Goal: Task Accomplishment & Management: Use online tool/utility

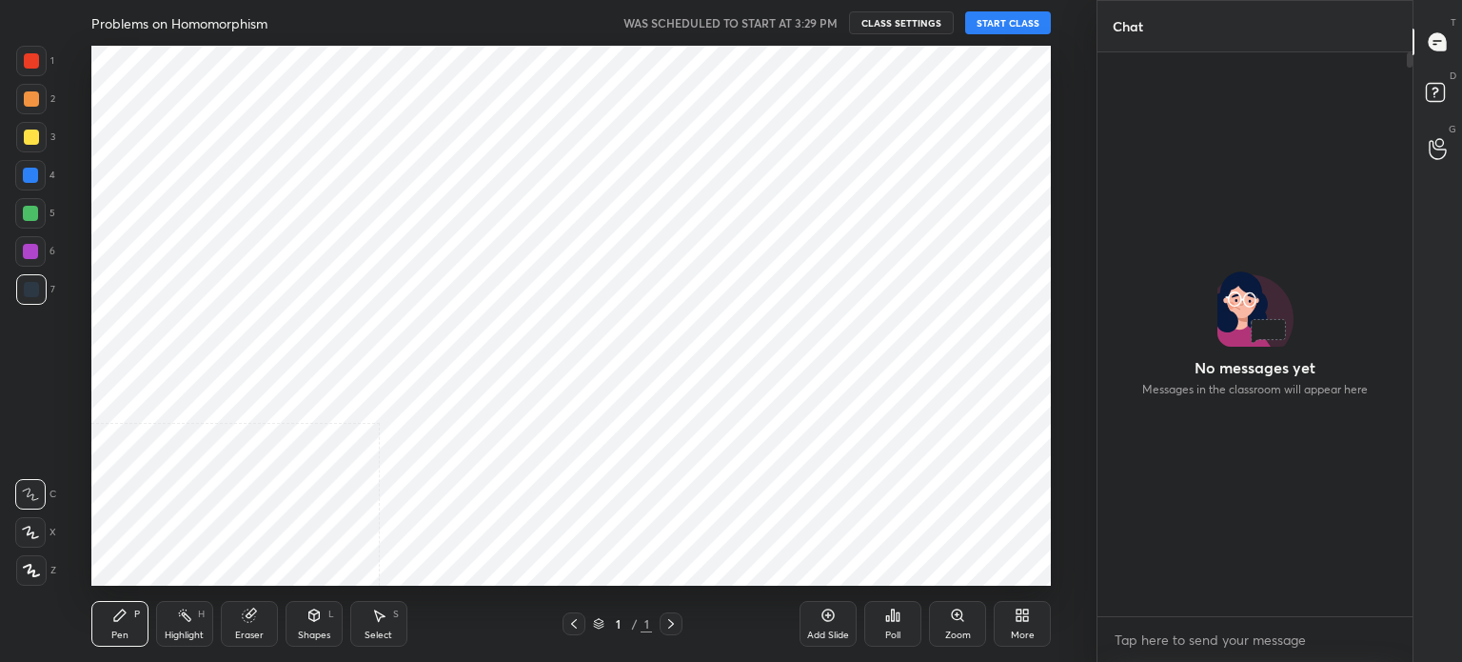
scroll to position [540, 1021]
click at [1032, 24] on button "START CLASS" at bounding box center [1008, 22] width 86 height 23
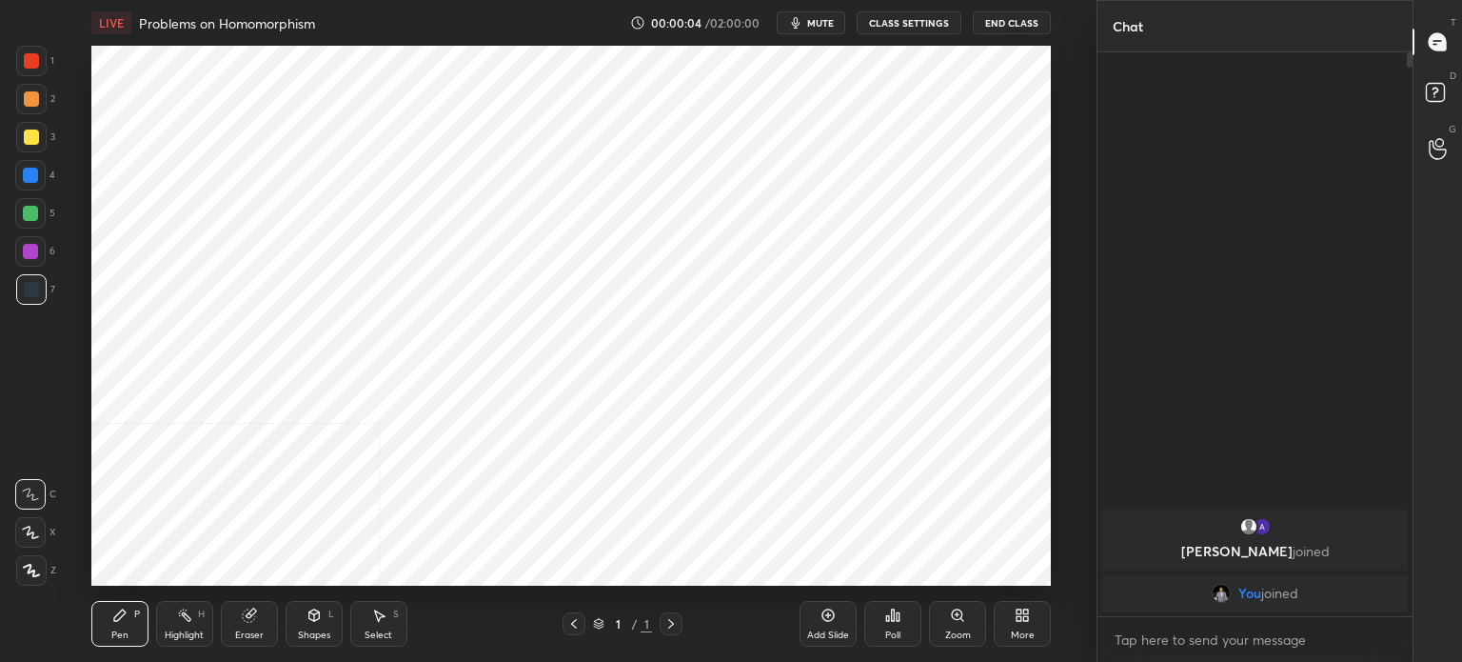
click at [1184, 641] on textarea at bounding box center [1255, 640] width 285 height 30
click at [1181, 643] on textarea at bounding box center [1255, 640] width 285 height 30
type textarea "x"
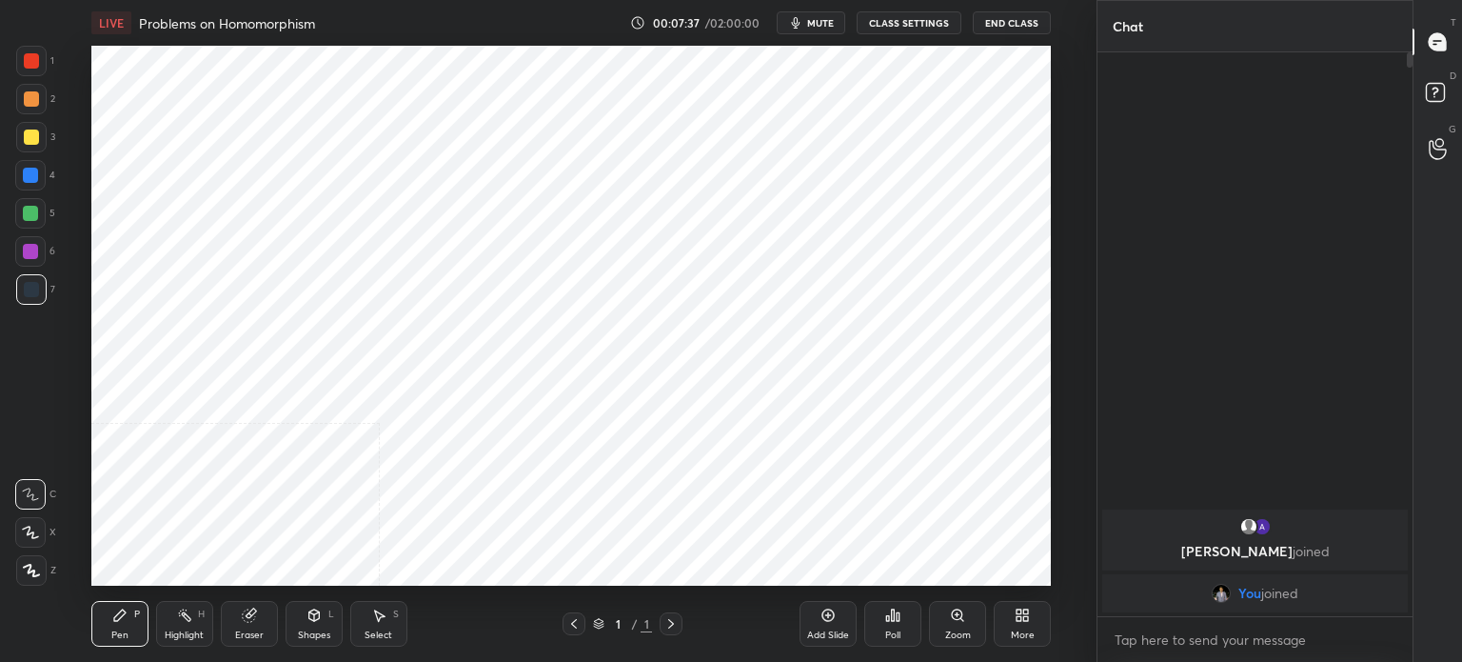
scroll to position [94674, 94194]
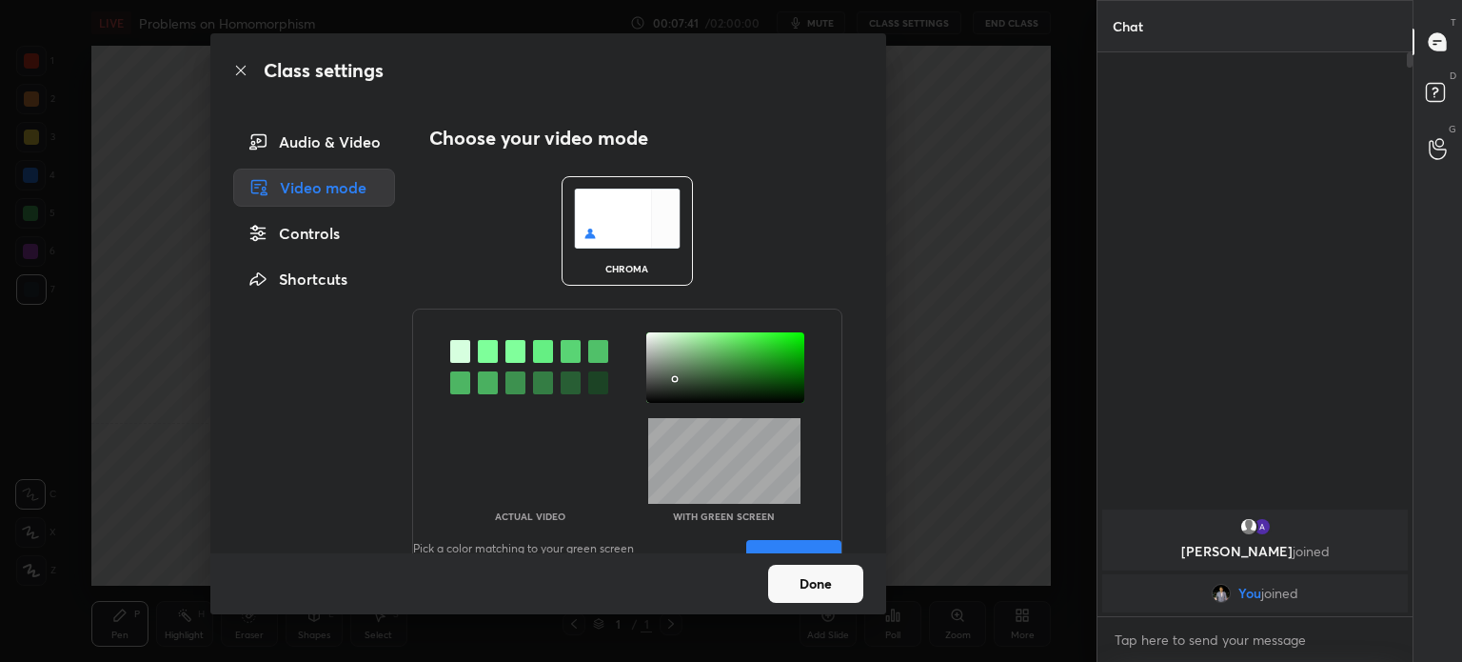
click at [671, 379] on div at bounding box center [726, 367] width 158 height 70
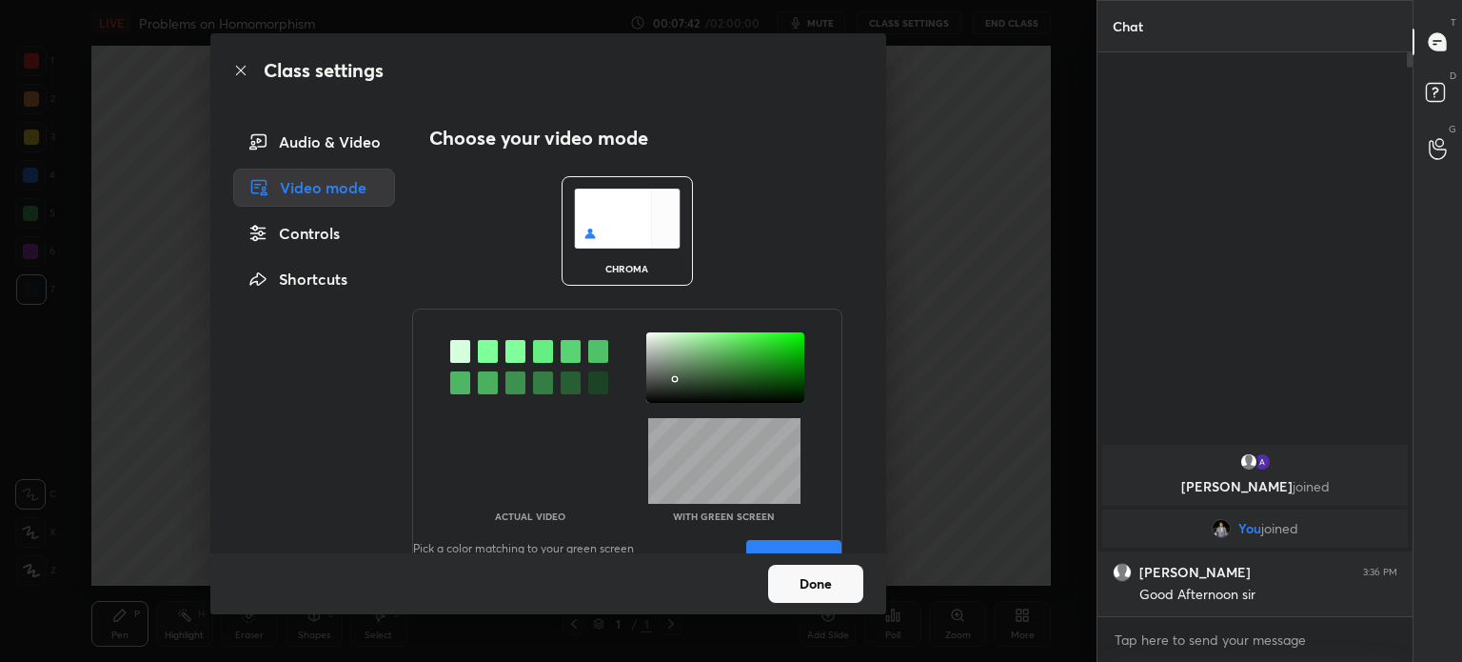
click at [814, 547] on button "Save" at bounding box center [793, 559] width 95 height 38
click at [814, 547] on button "Saved" at bounding box center [793, 559] width 95 height 38
drag, startPoint x: 814, startPoint y: 547, endPoint x: 817, endPoint y: 604, distance: 57.2
click at [817, 604] on div "Class settings Audio & Video Video mode Controls Shortcuts Choose your video mo…" at bounding box center [548, 323] width 676 height 581
drag, startPoint x: 817, startPoint y: 604, endPoint x: 833, endPoint y: 589, distance: 21.6
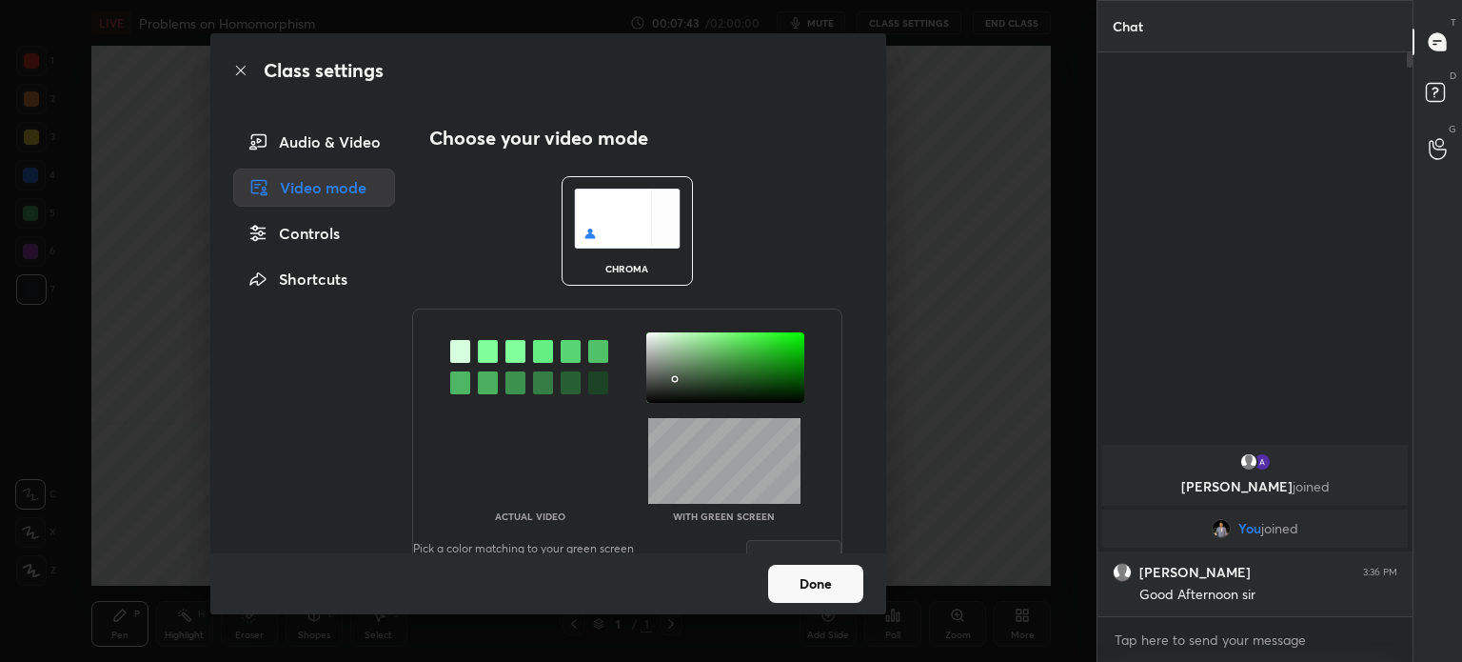
click at [833, 589] on div "Done" at bounding box center [548, 583] width 676 height 61
click at [833, 589] on button "Done" at bounding box center [815, 584] width 95 height 38
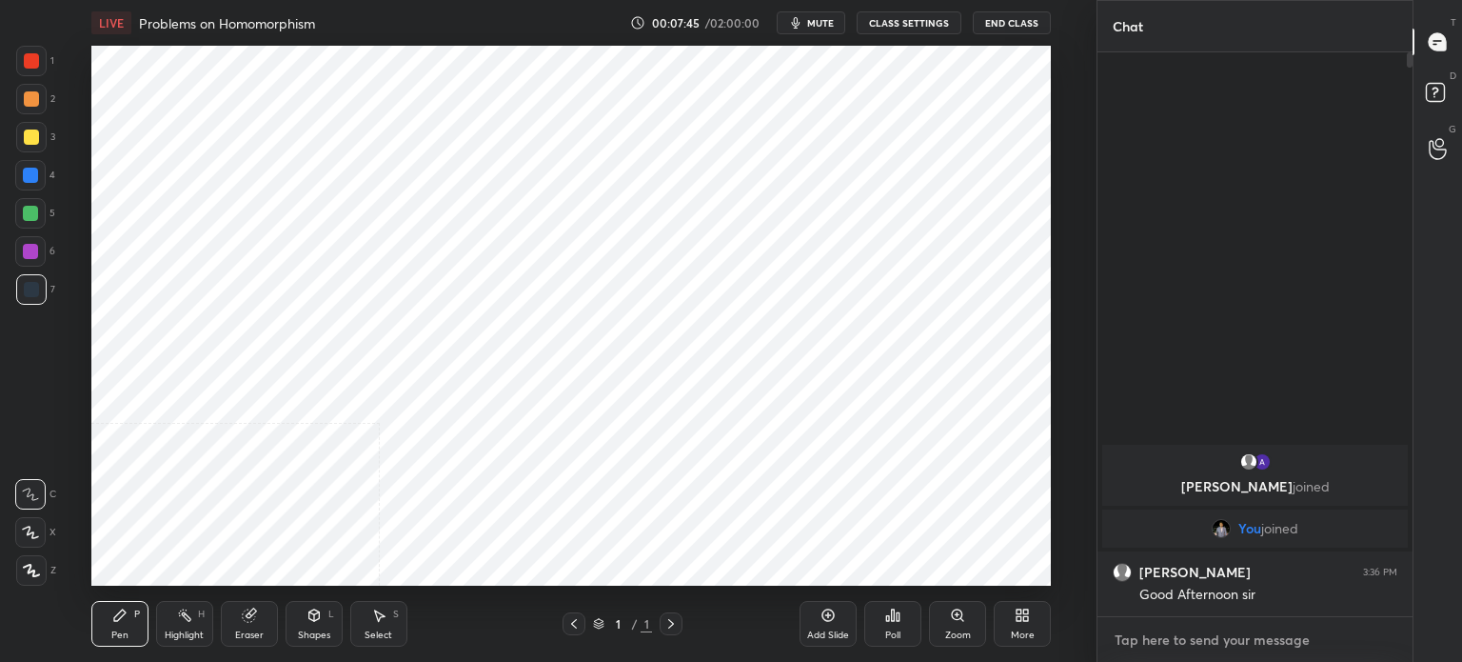
type textarea "x"
click at [1152, 632] on textarea at bounding box center [1255, 640] width 285 height 30
type textarea "A"
type textarea "x"
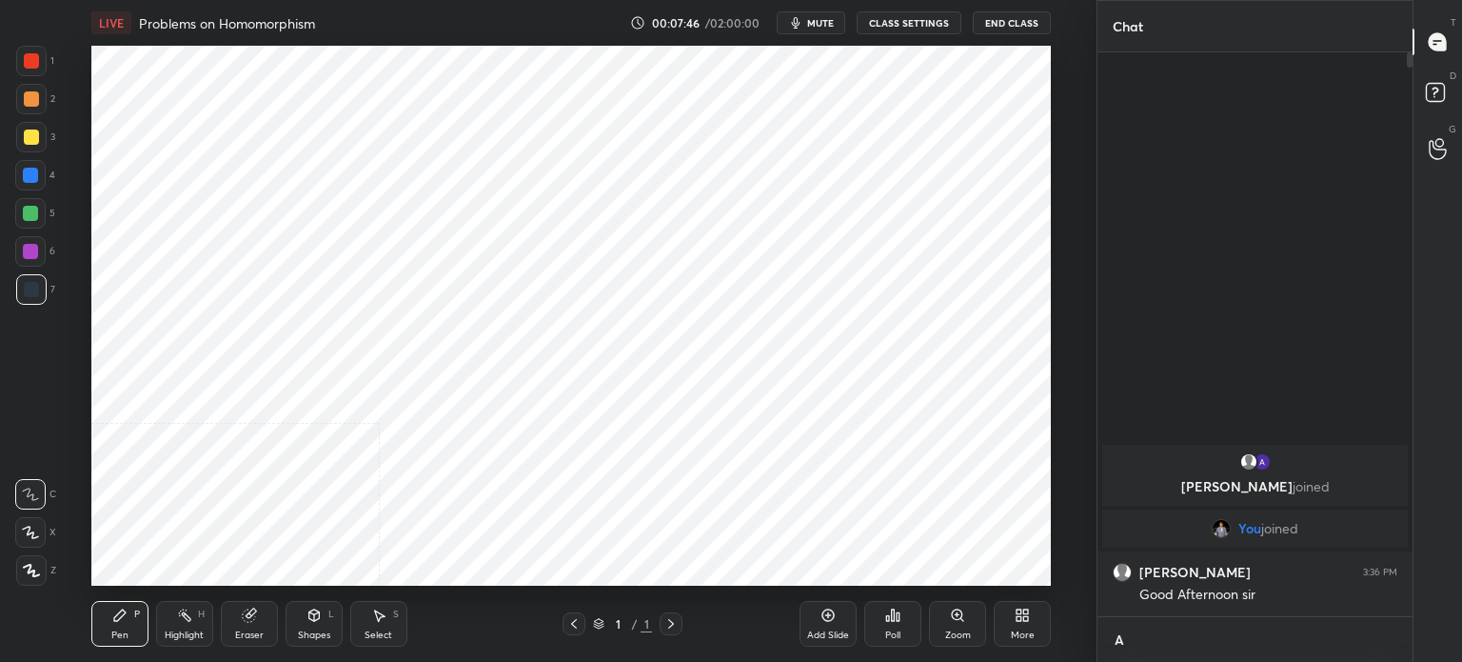
type textarea "AT"
type textarea "x"
type textarea "AT"
type textarea "x"
type textarea "AT 3"
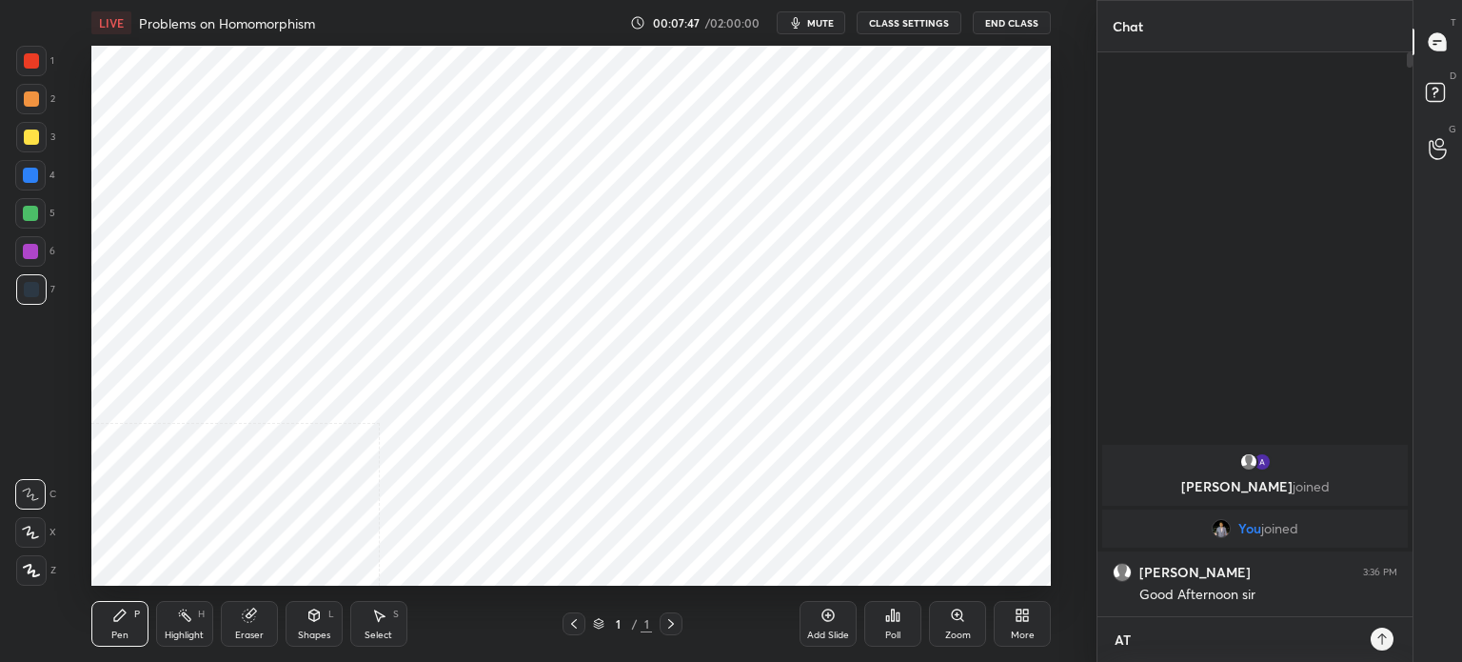
type textarea "x"
type textarea "AT 3:"
type textarea "x"
type textarea "AT 3:4"
type textarea "x"
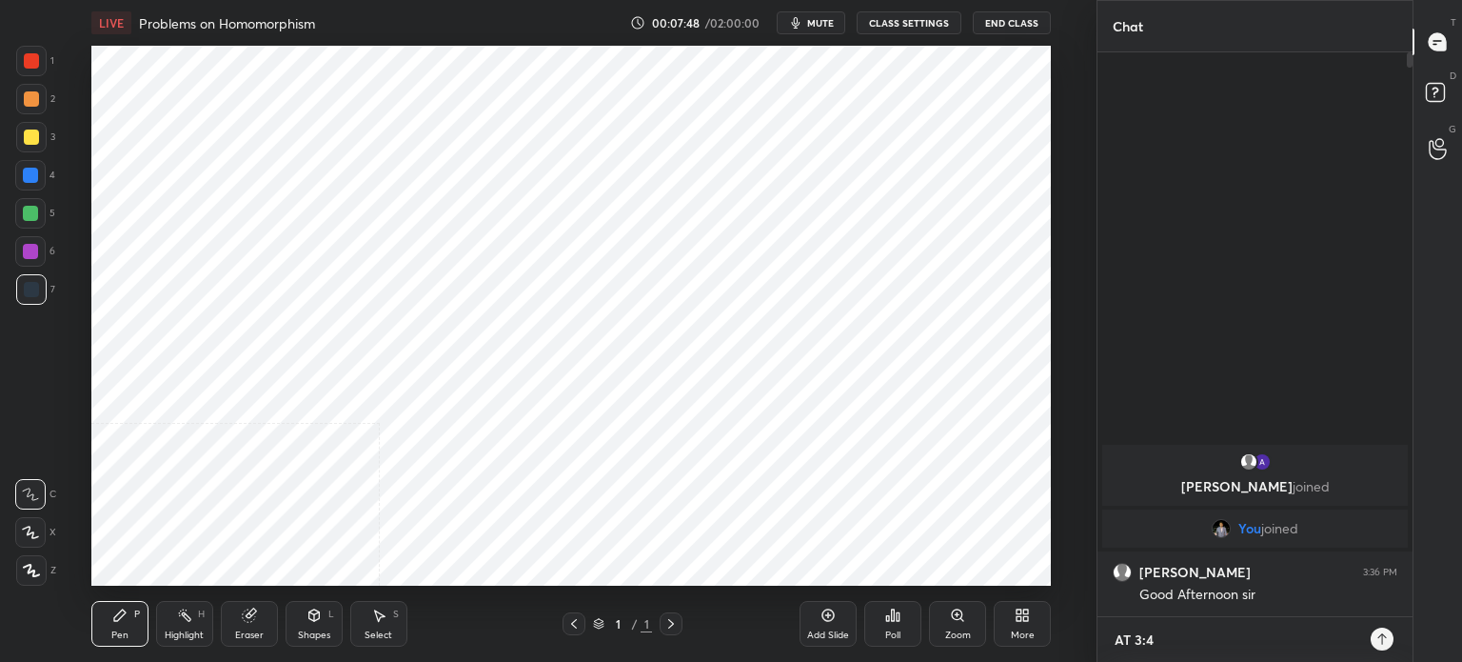
type textarea "AT 3:45"
type textarea "x"
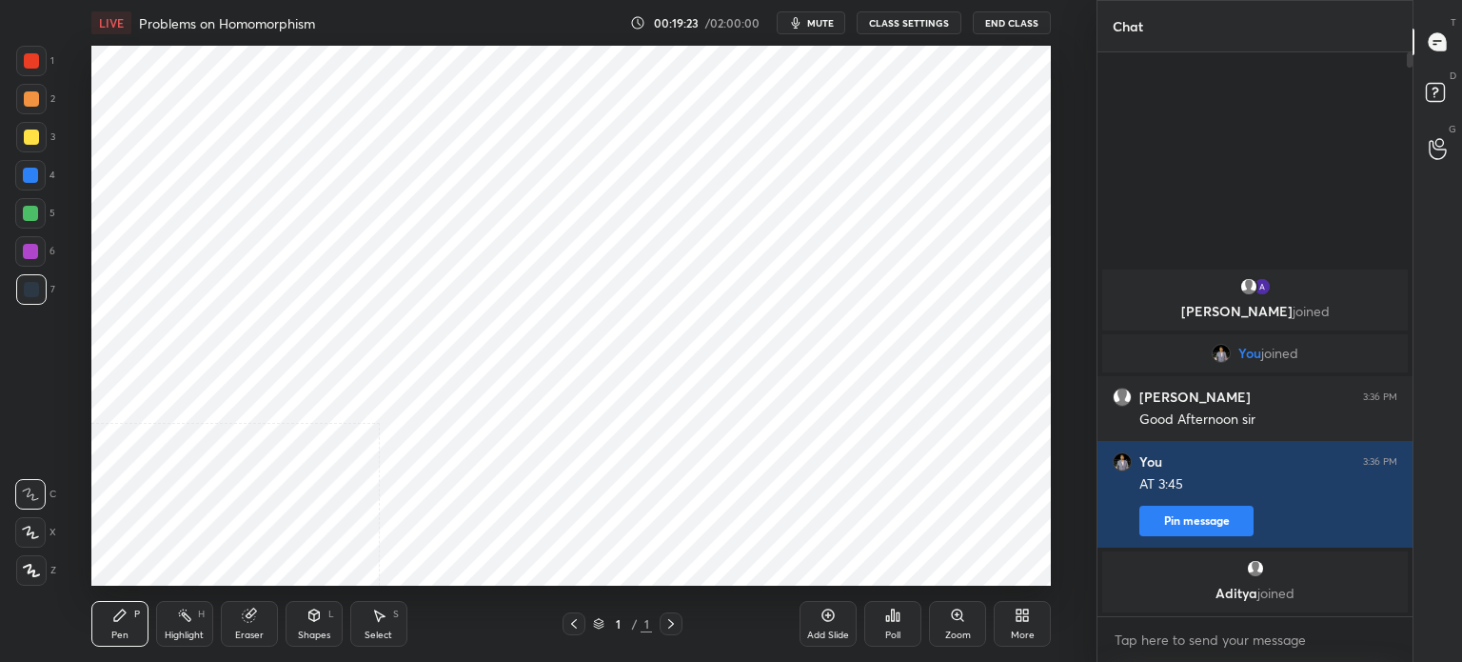
scroll to position [540, 1021]
click at [1033, 625] on div "More" at bounding box center [1022, 624] width 57 height 46
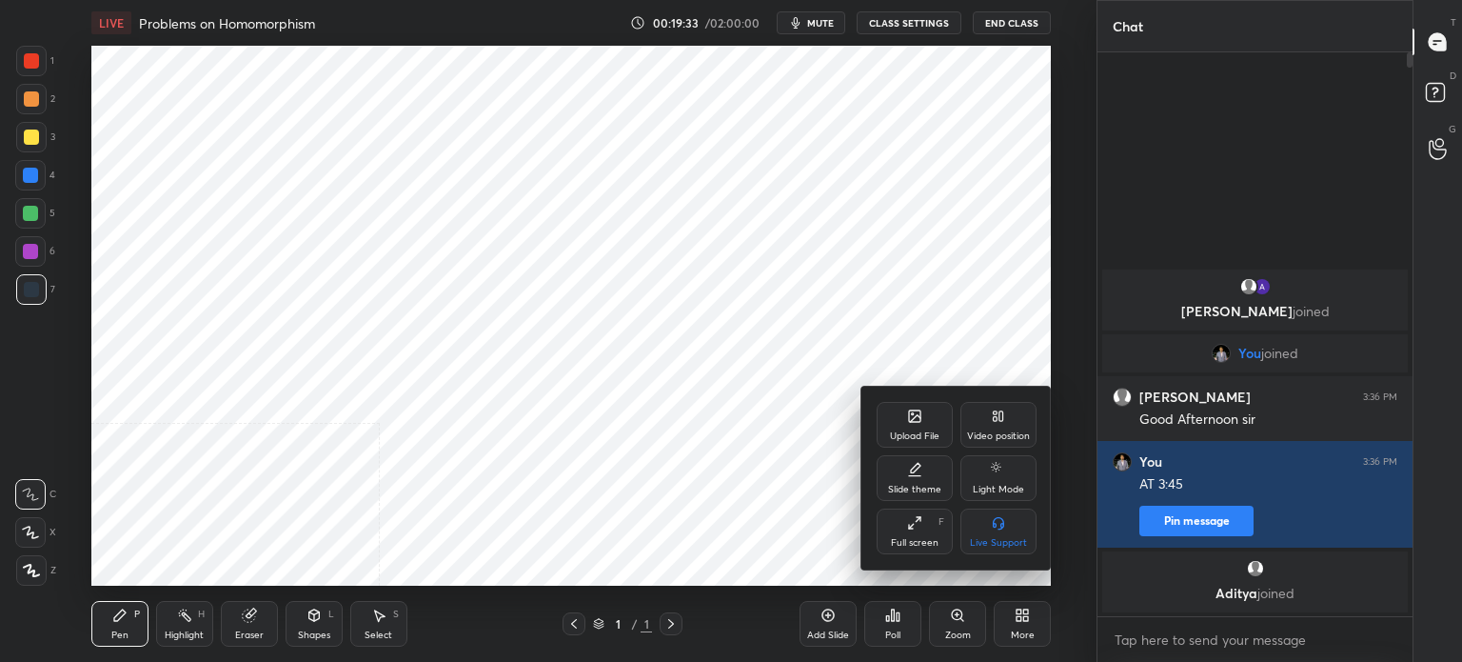
click at [932, 488] on div "Slide theme" at bounding box center [914, 490] width 53 height 10
click at [903, 540] on div "Dark Blank" at bounding box center [915, 543] width 48 height 10
click at [755, 576] on div at bounding box center [731, 331] width 1462 height 662
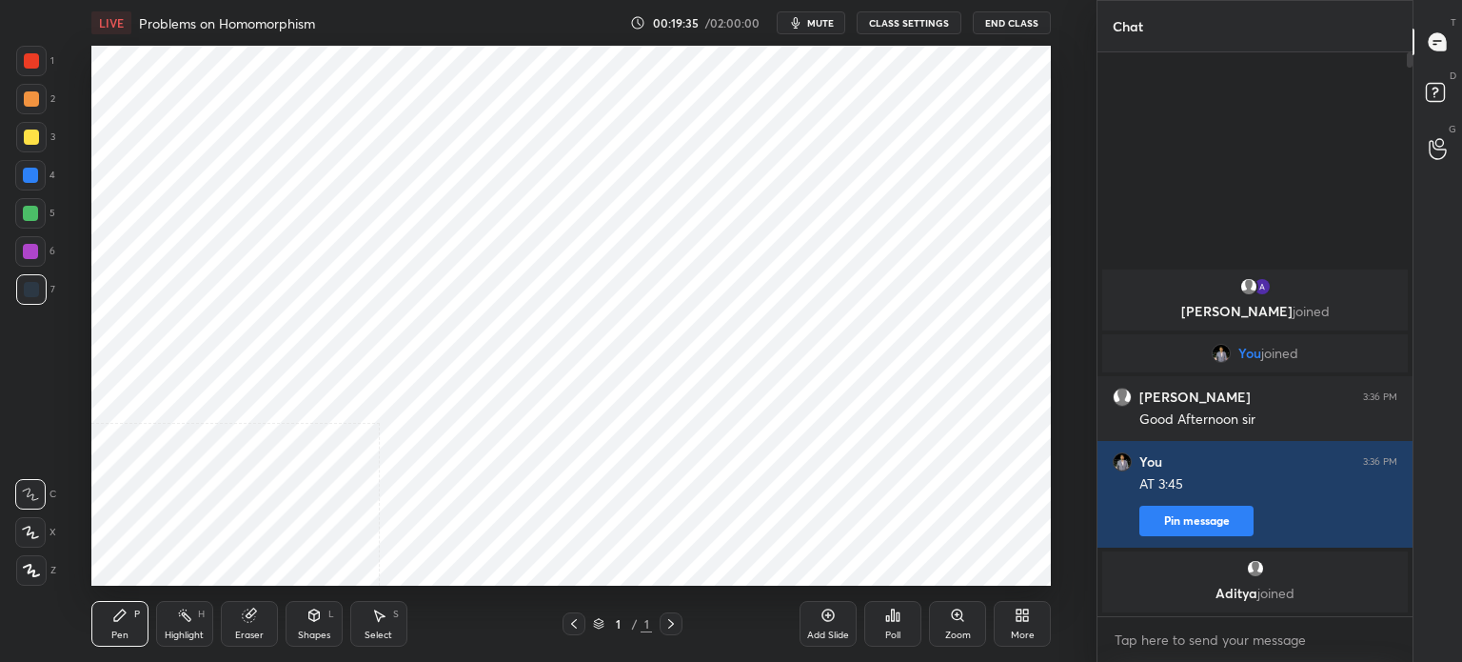
click at [826, 614] on icon at bounding box center [828, 614] width 15 height 15
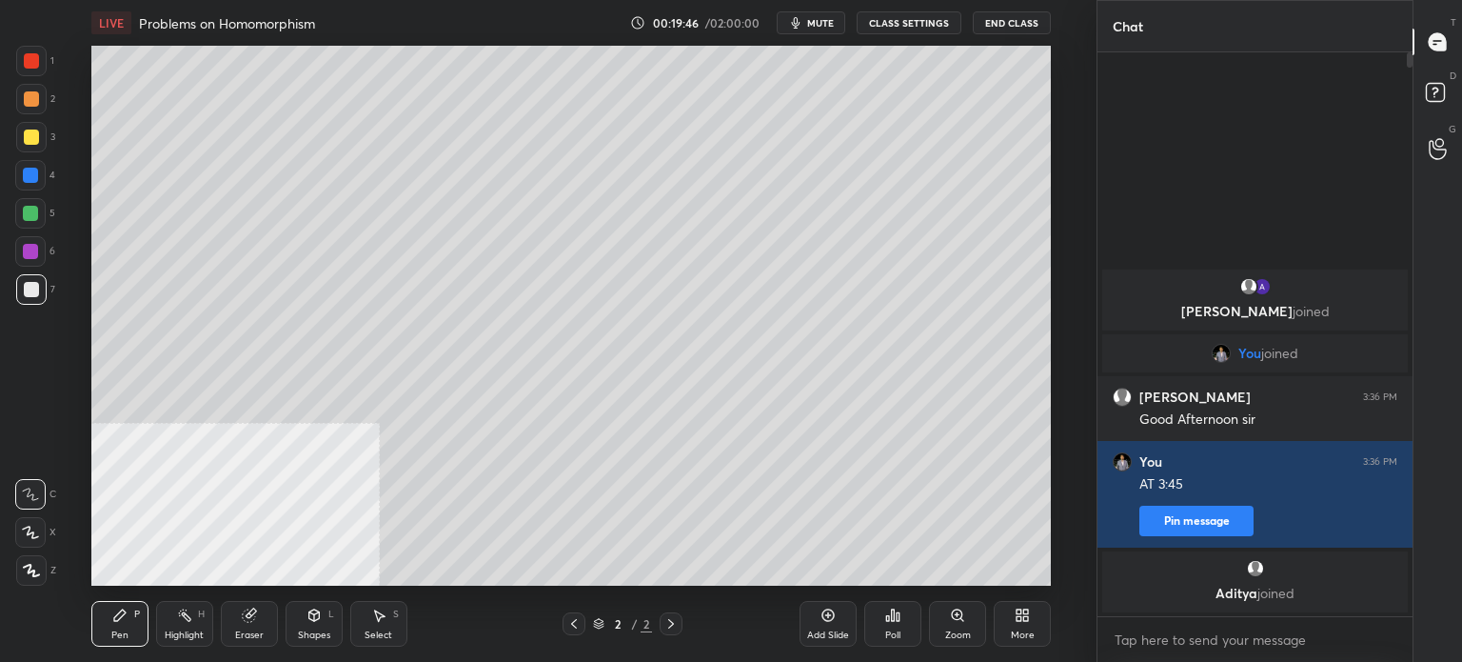
click at [34, 103] on div at bounding box center [31, 98] width 15 height 15
click at [314, 622] on icon at bounding box center [314, 614] width 15 height 15
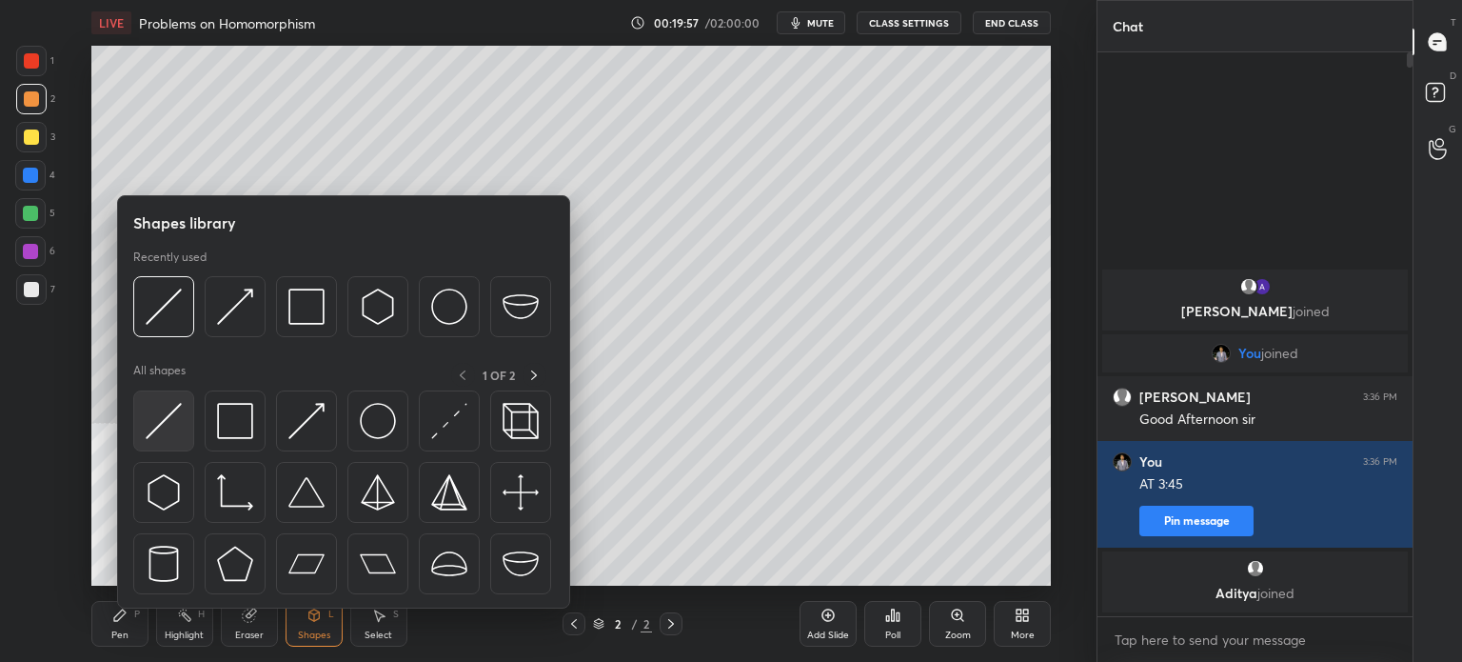
click at [182, 418] on div at bounding box center [163, 420] width 61 height 61
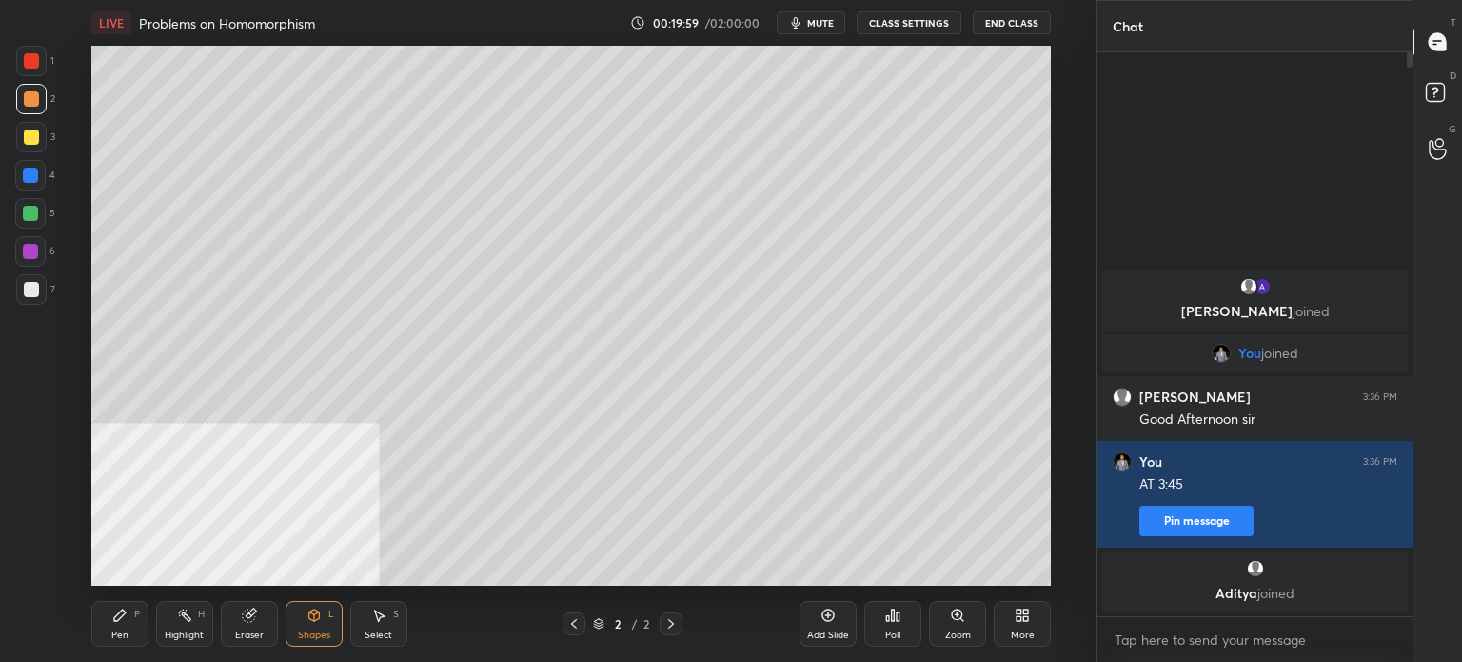
click at [23, 266] on div at bounding box center [30, 251] width 30 height 30
click at [128, 620] on div "Pen P" at bounding box center [119, 624] width 57 height 46
click at [32, 288] on div at bounding box center [31, 289] width 15 height 15
click at [1032, 630] on div "More" at bounding box center [1023, 635] width 24 height 10
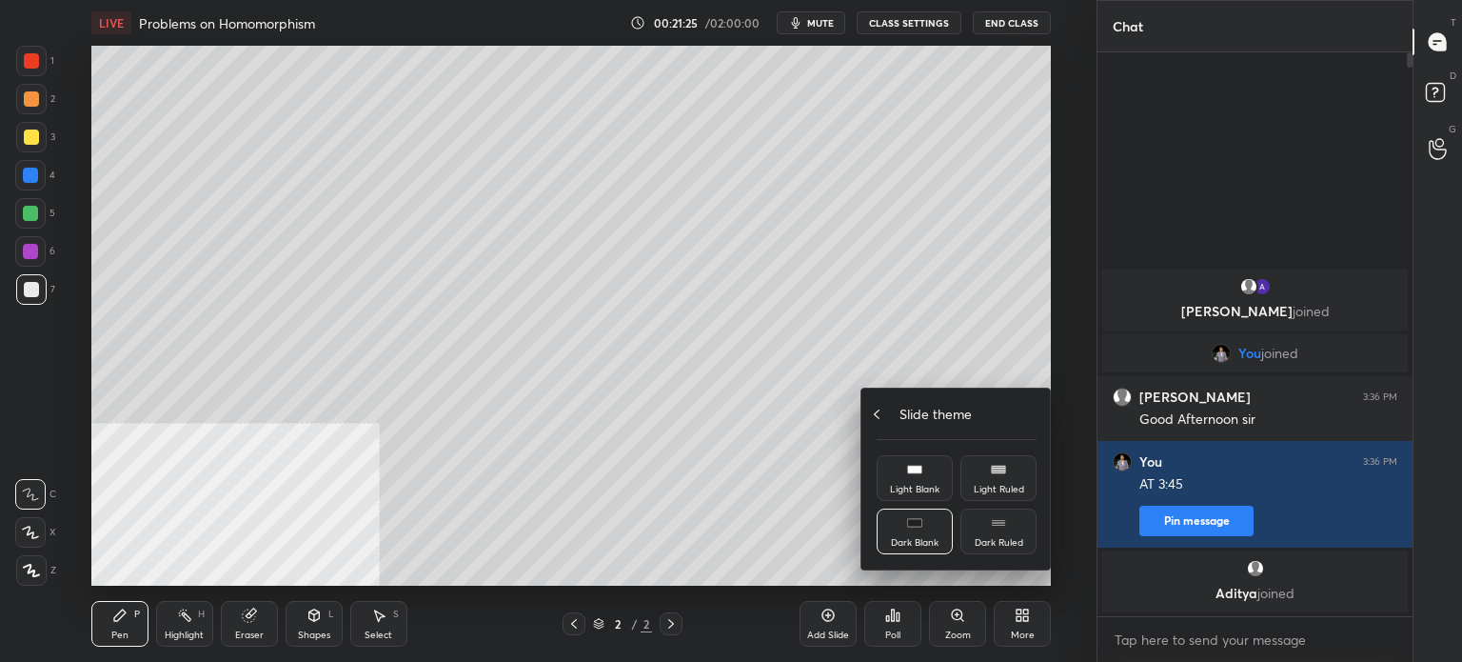
click at [891, 423] on div "Slide theme" at bounding box center [957, 414] width 160 height 20
click at [899, 420] on div "Upload File" at bounding box center [915, 425] width 76 height 46
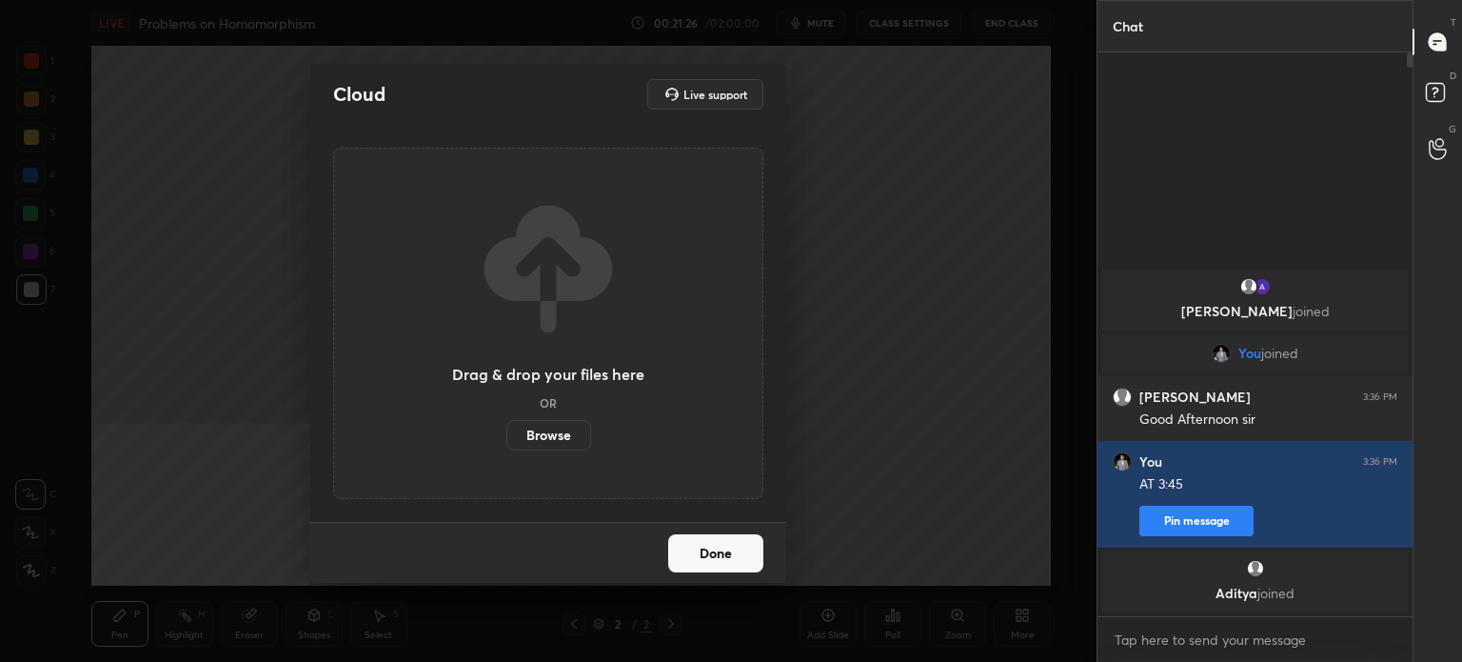
click at [552, 439] on label "Browse" at bounding box center [549, 435] width 85 height 30
click at [507, 439] on input "Browse" at bounding box center [507, 435] width 0 height 30
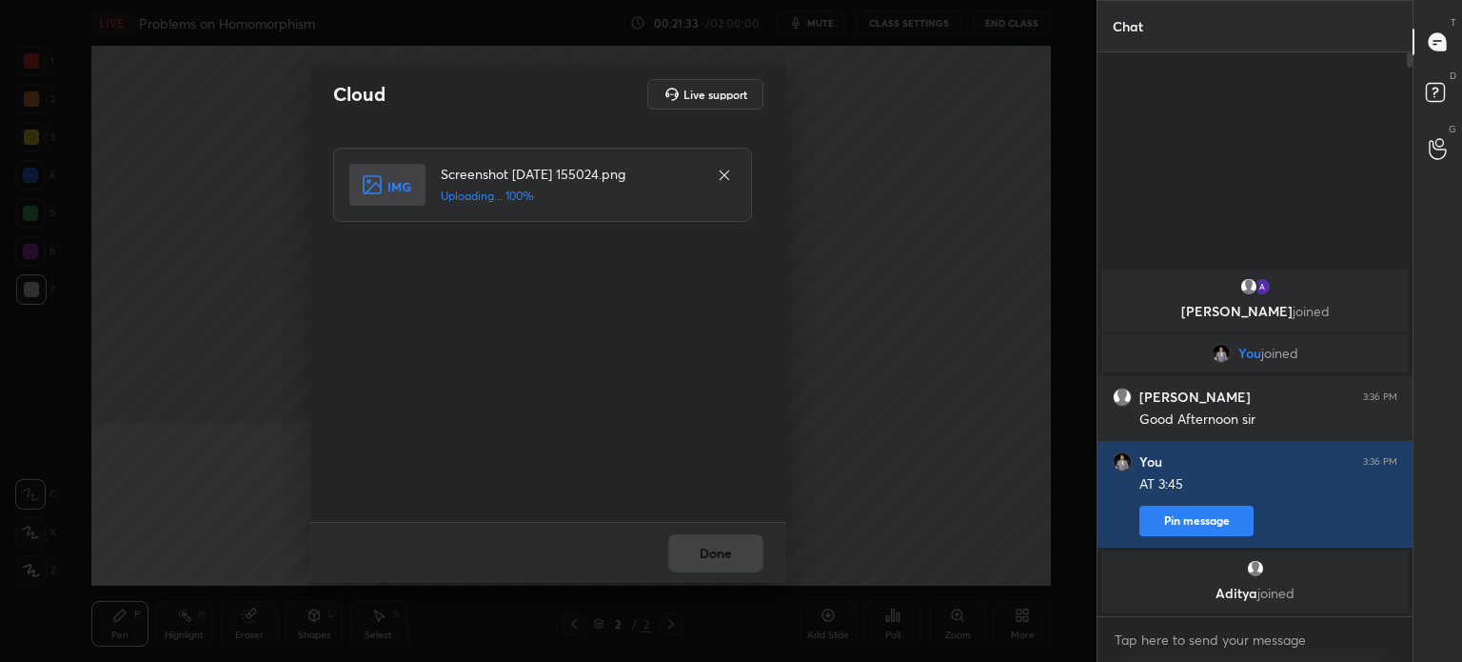
click at [743, 545] on div "Done" at bounding box center [548, 552] width 476 height 61
click at [745, 553] on button "Done" at bounding box center [715, 553] width 95 height 38
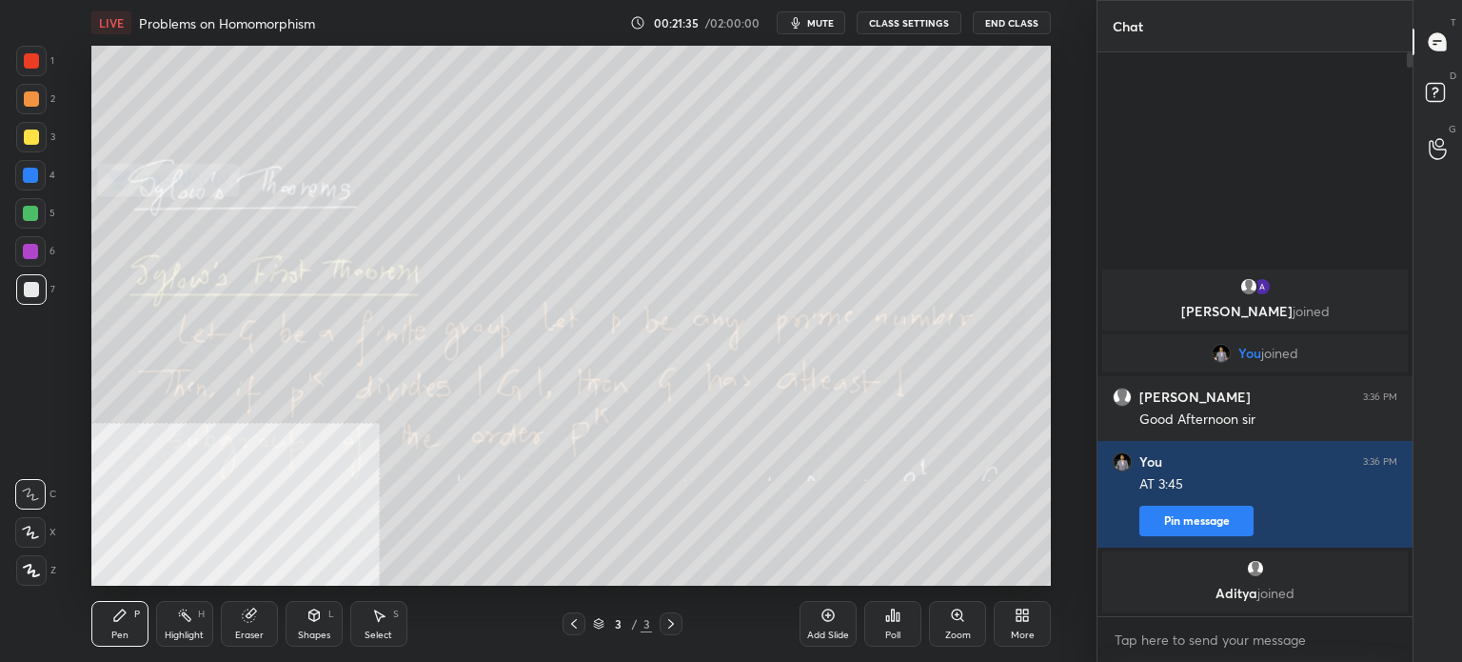
click at [815, 23] on span "mute" at bounding box center [820, 22] width 27 height 13
click at [823, 26] on span "unmute" at bounding box center [819, 22] width 41 height 13
click at [42, 247] on div at bounding box center [30, 251] width 30 height 30
click at [310, 627] on div "Shapes L" at bounding box center [314, 624] width 57 height 46
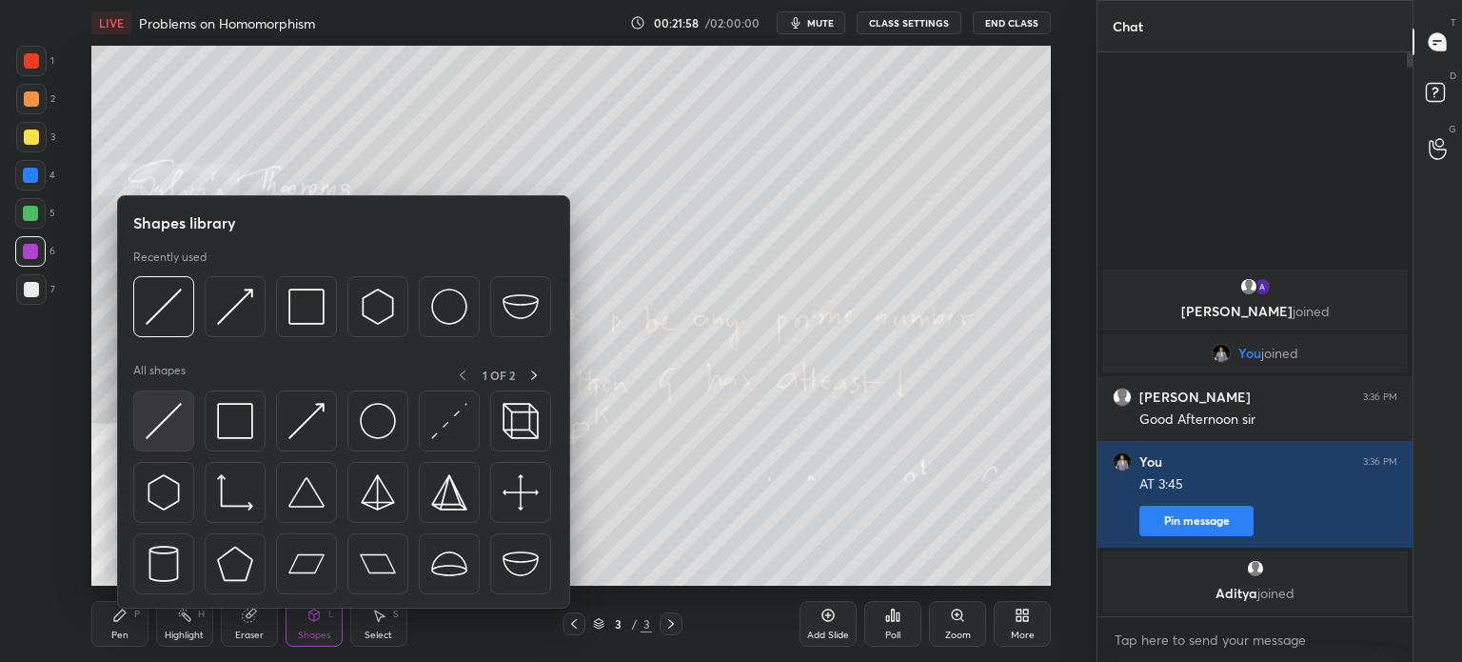
click at [168, 433] on img at bounding box center [164, 421] width 36 height 36
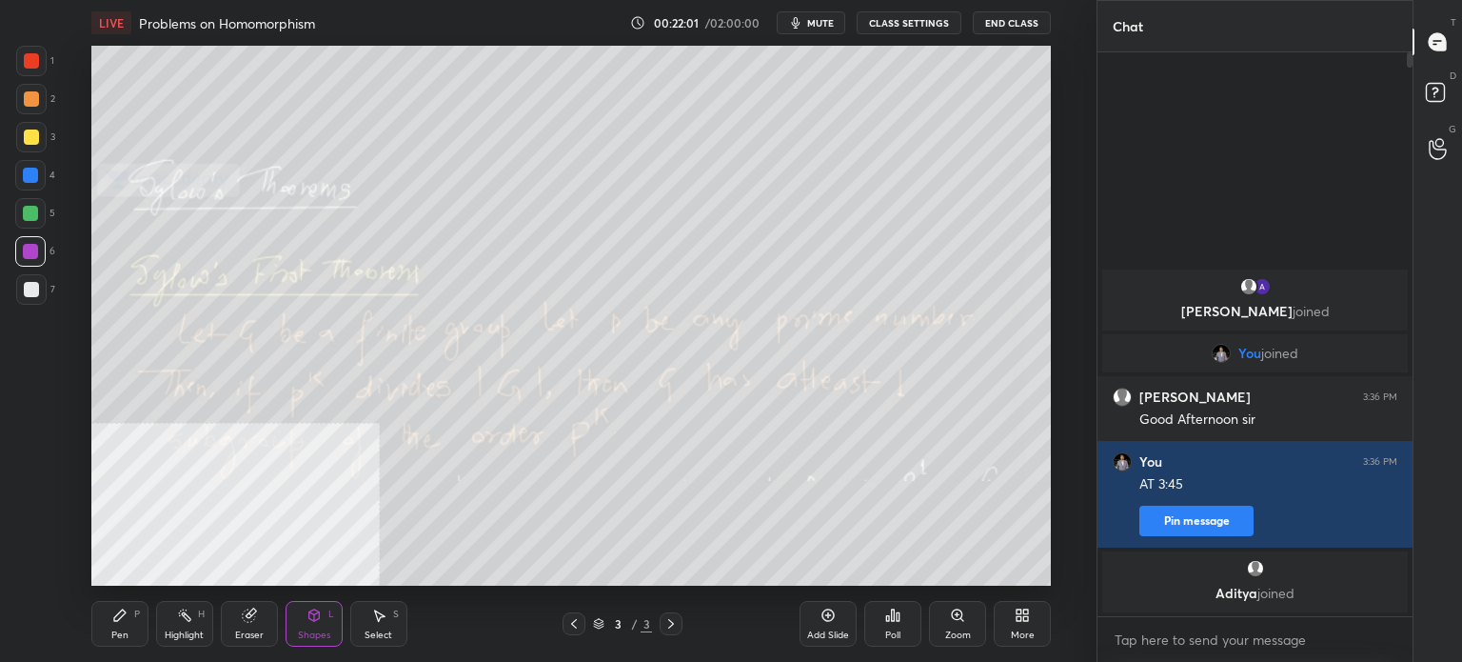
click at [137, 624] on div "Pen P" at bounding box center [119, 624] width 57 height 46
click at [35, 106] on div at bounding box center [31, 99] width 30 height 30
click at [30, 493] on icon at bounding box center [30, 493] width 17 height 13
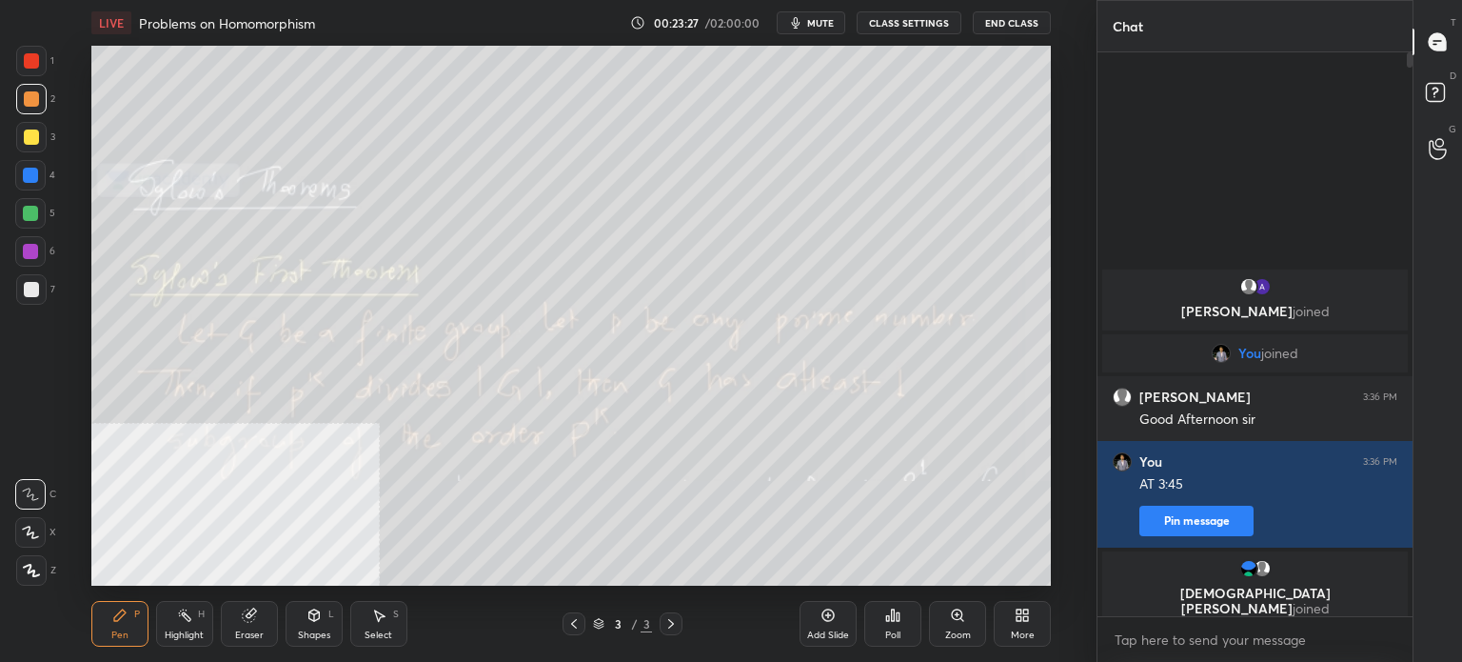
click at [34, 302] on div at bounding box center [31, 289] width 30 height 30
click at [826, 616] on icon at bounding box center [828, 614] width 15 height 15
click at [34, 264] on div at bounding box center [30, 251] width 30 height 30
drag, startPoint x: 38, startPoint y: 286, endPoint x: 37, endPoint y: 302, distance: 16.2
click at [38, 288] on div at bounding box center [31, 289] width 30 height 30
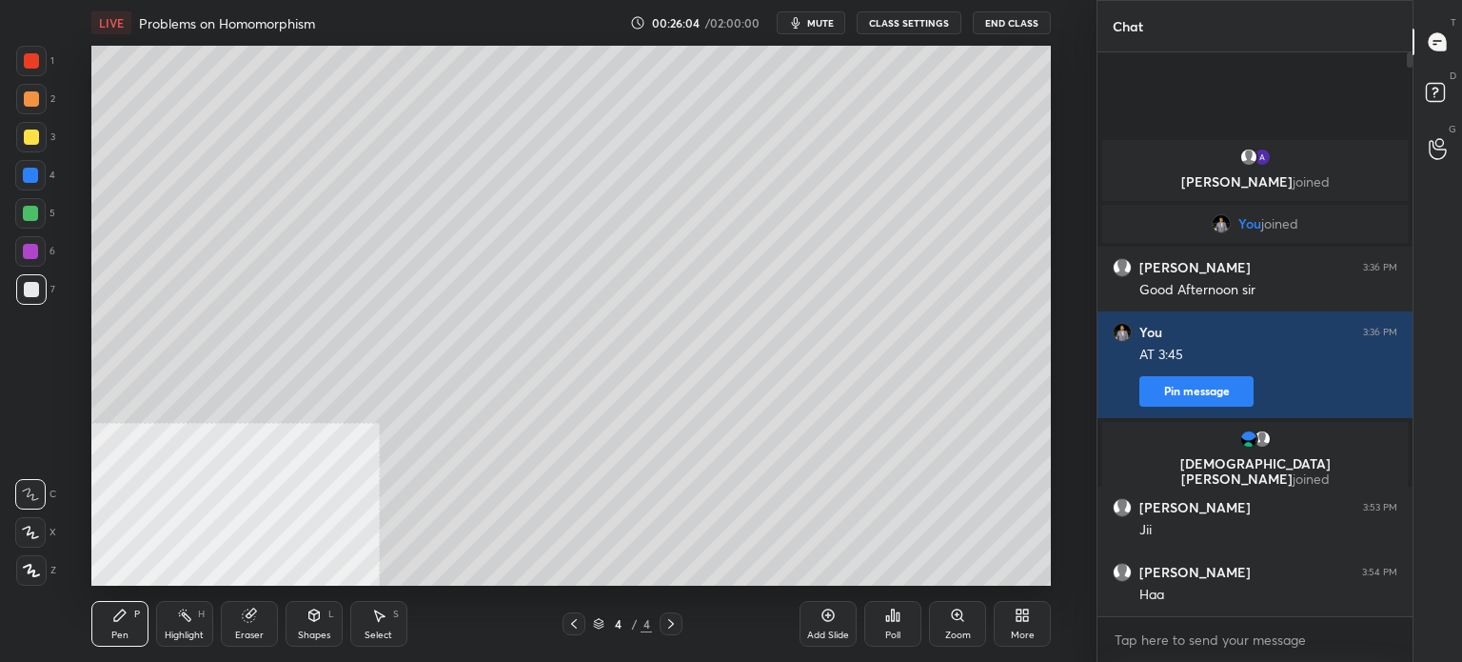
click at [30, 217] on div at bounding box center [30, 213] width 15 height 15
click at [13, 426] on div "1 2 3 4 5 6 7 C X Z C X Z E E Erase all H H" at bounding box center [30, 316] width 61 height 540
click at [822, 614] on icon at bounding box center [828, 614] width 15 height 15
click at [36, 292] on div at bounding box center [31, 289] width 15 height 15
click at [312, 626] on div "Shapes L" at bounding box center [314, 624] width 57 height 46
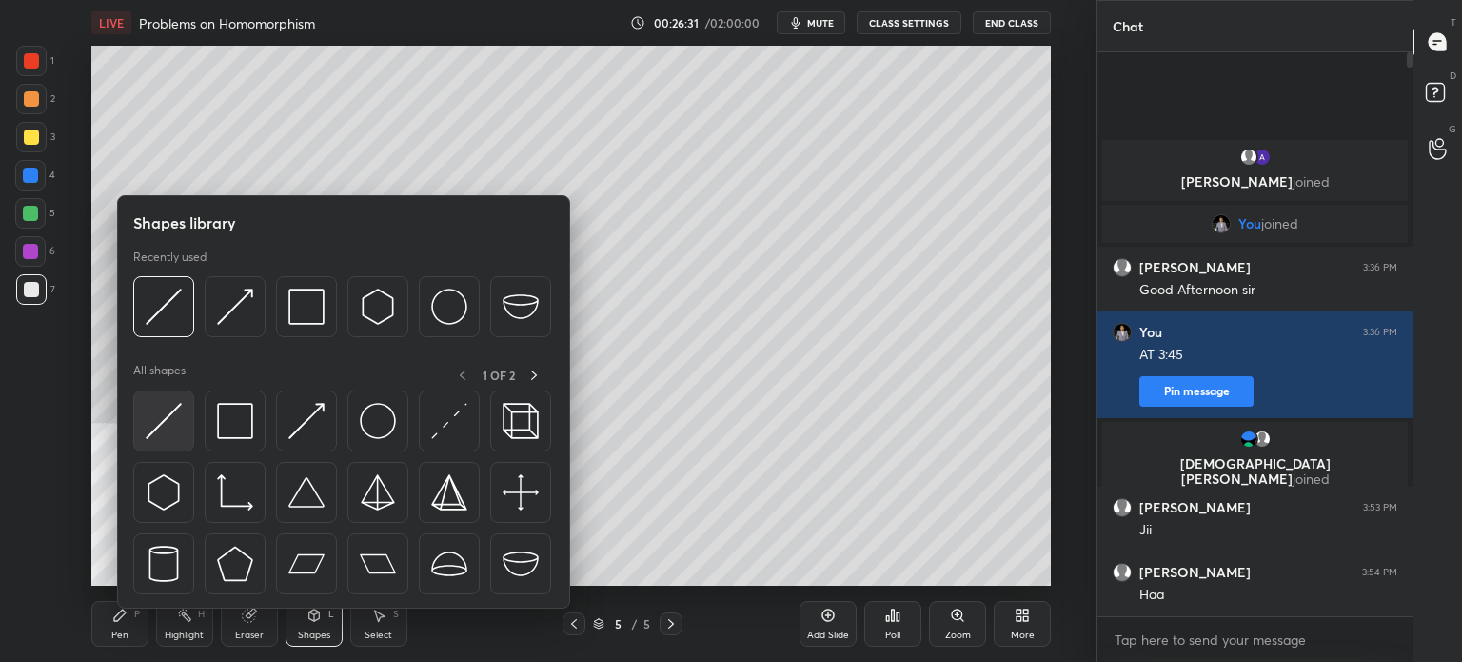
click at [168, 417] on img at bounding box center [164, 421] width 36 height 36
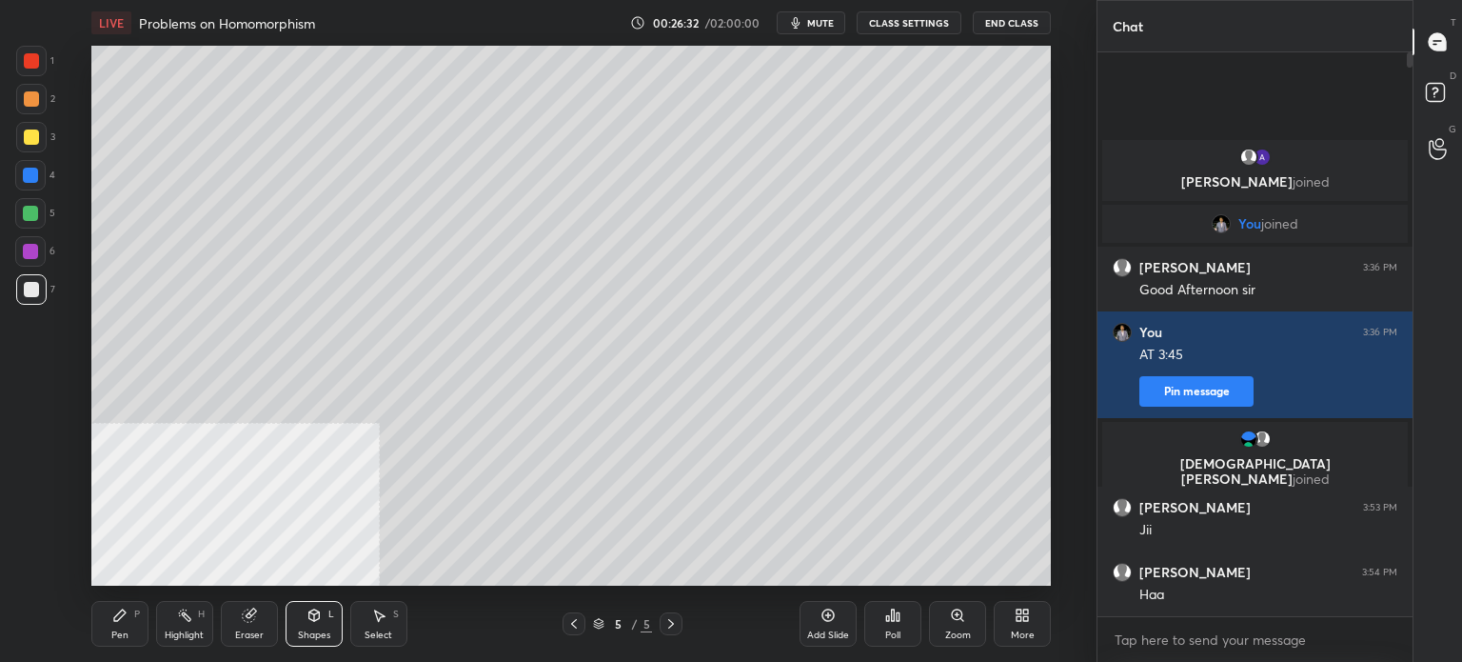
click at [26, 188] on div at bounding box center [30, 175] width 30 height 30
click at [134, 613] on div "P" at bounding box center [137, 614] width 6 height 10
click at [34, 291] on div at bounding box center [31, 289] width 15 height 15
click at [28, 262] on div at bounding box center [30, 251] width 30 height 30
click at [44, 139] on div "3" at bounding box center [35, 137] width 39 height 30
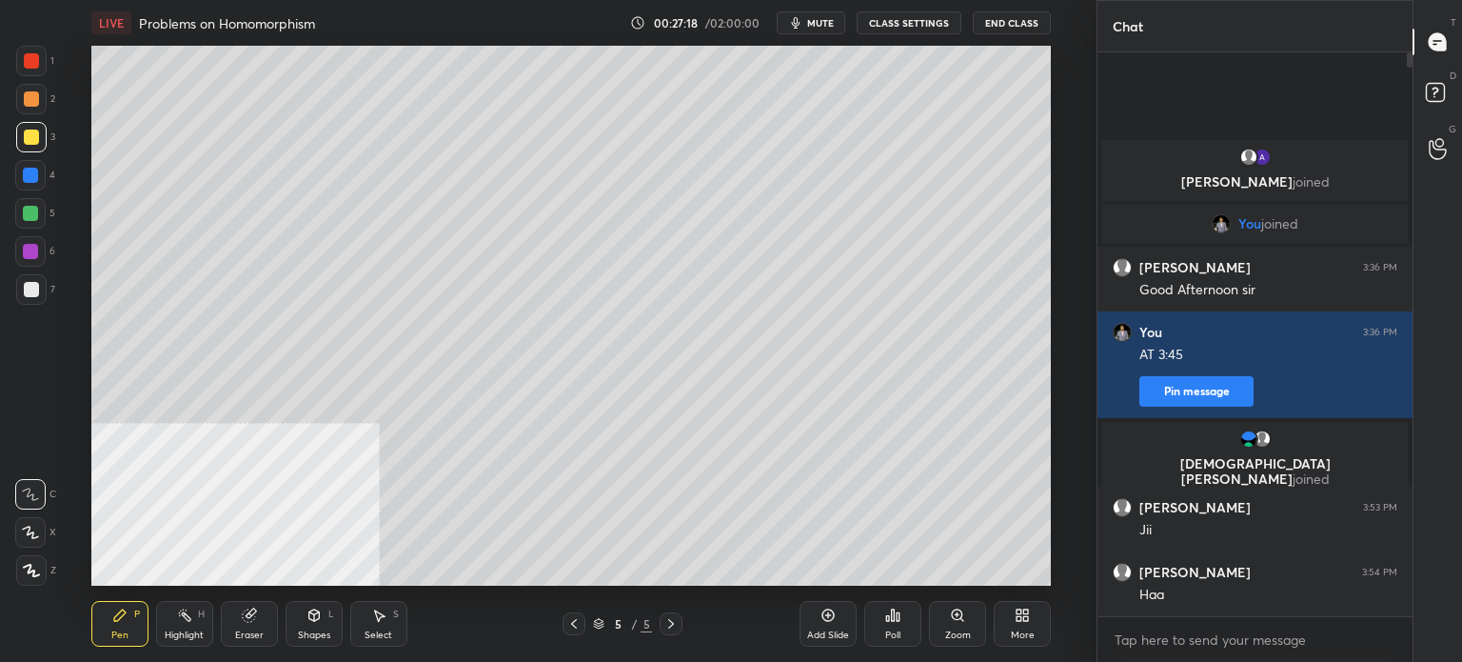
click at [301, 623] on div "Shapes L" at bounding box center [314, 624] width 57 height 46
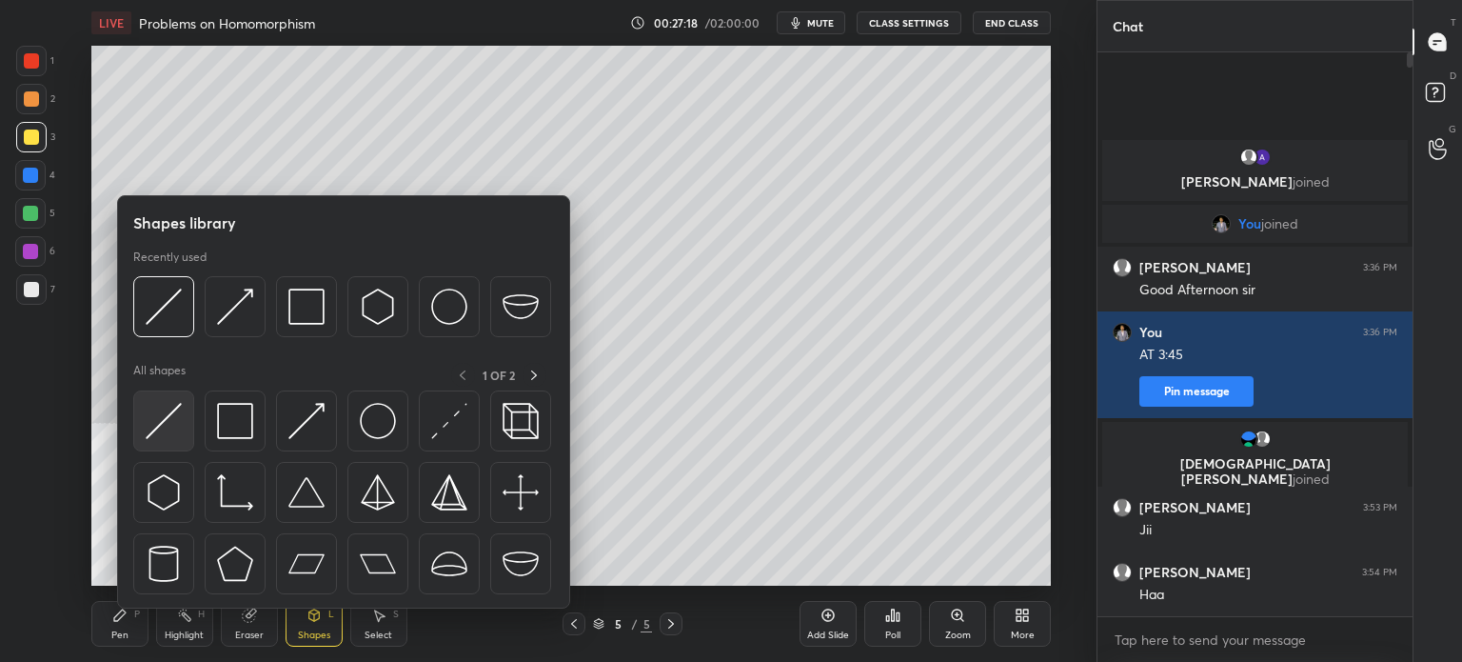
click at [161, 428] on img at bounding box center [164, 421] width 36 height 36
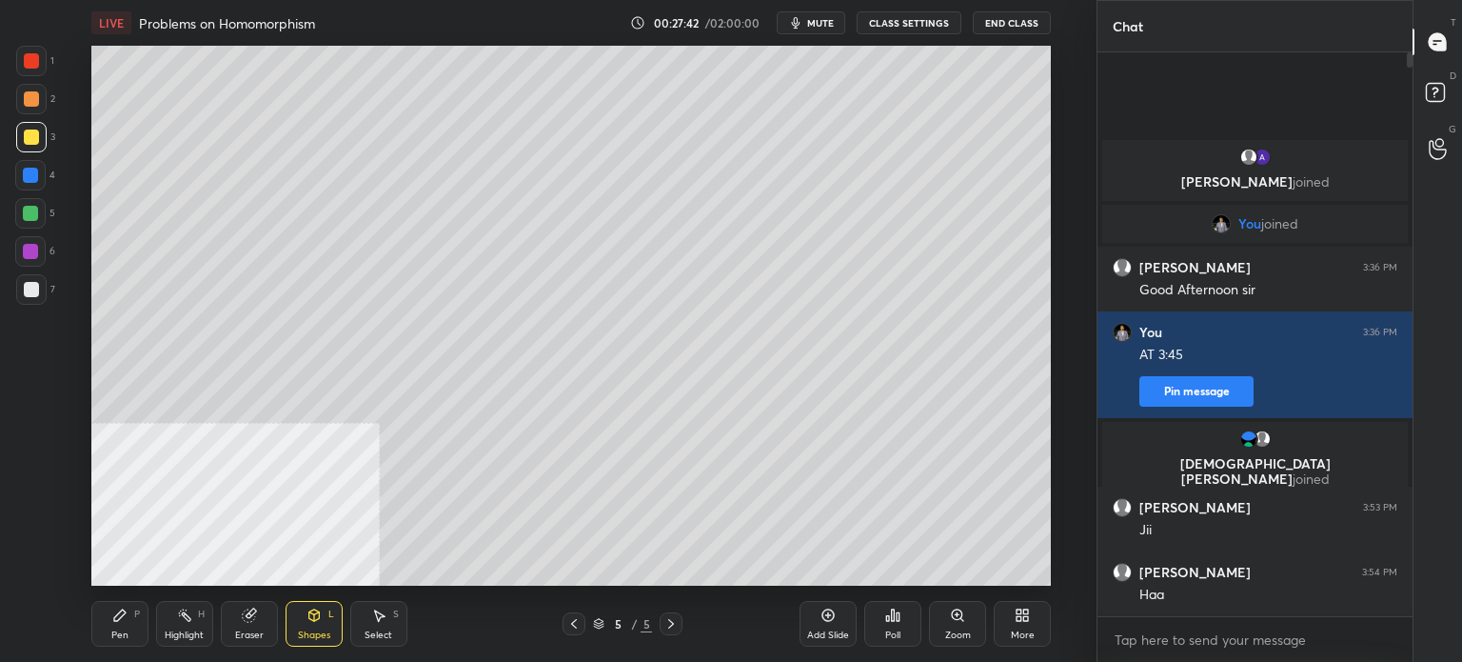
drag, startPoint x: 26, startPoint y: 295, endPoint x: 42, endPoint y: 288, distance: 17.5
click at [26, 296] on div at bounding box center [31, 289] width 15 height 15
click at [130, 649] on div "Pen P Highlight H Eraser Shapes L Select S 5 / 5 Add Slide Poll Zoom More" at bounding box center [571, 624] width 960 height 76
click at [121, 637] on div "Pen" at bounding box center [119, 635] width 17 height 10
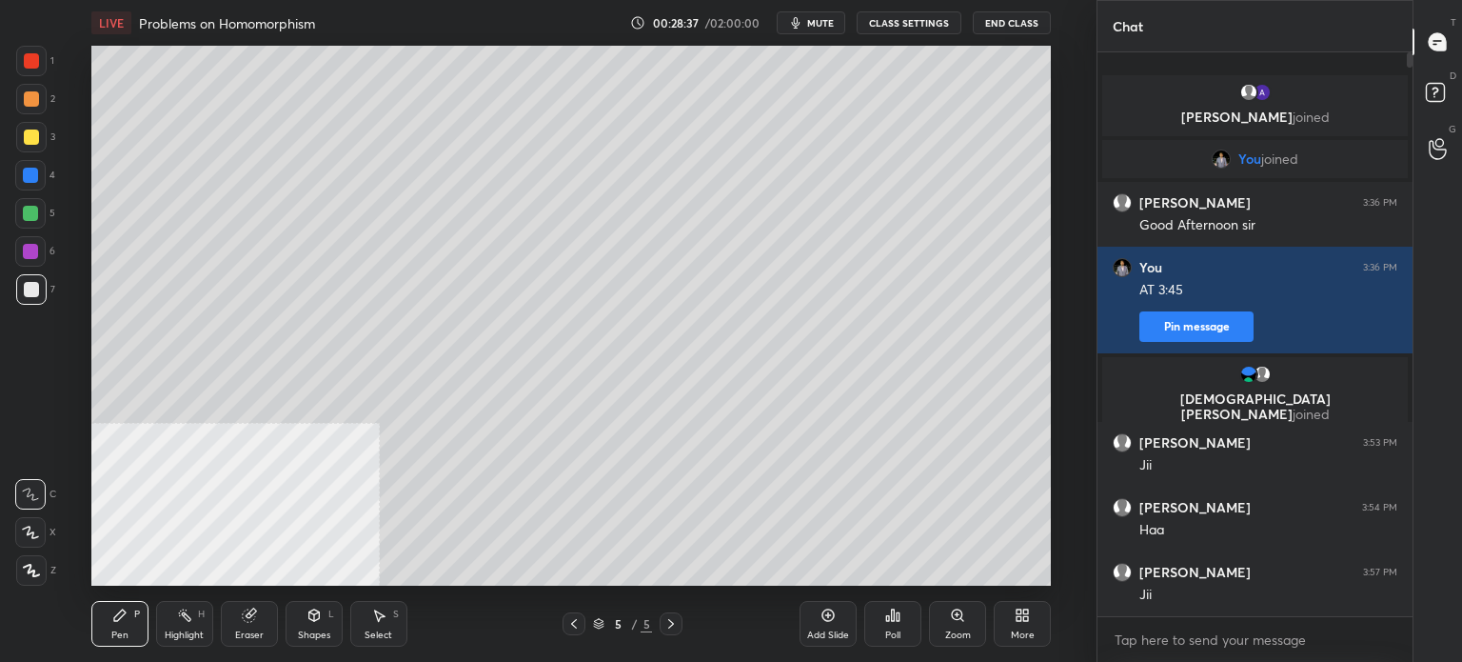
drag, startPoint x: 248, startPoint y: 629, endPoint x: 244, endPoint y: 647, distance: 17.6
click at [248, 630] on div "Eraser" at bounding box center [249, 635] width 29 height 10
click at [125, 627] on div "Pen P" at bounding box center [119, 624] width 57 height 46
click at [17, 210] on div at bounding box center [30, 213] width 30 height 30
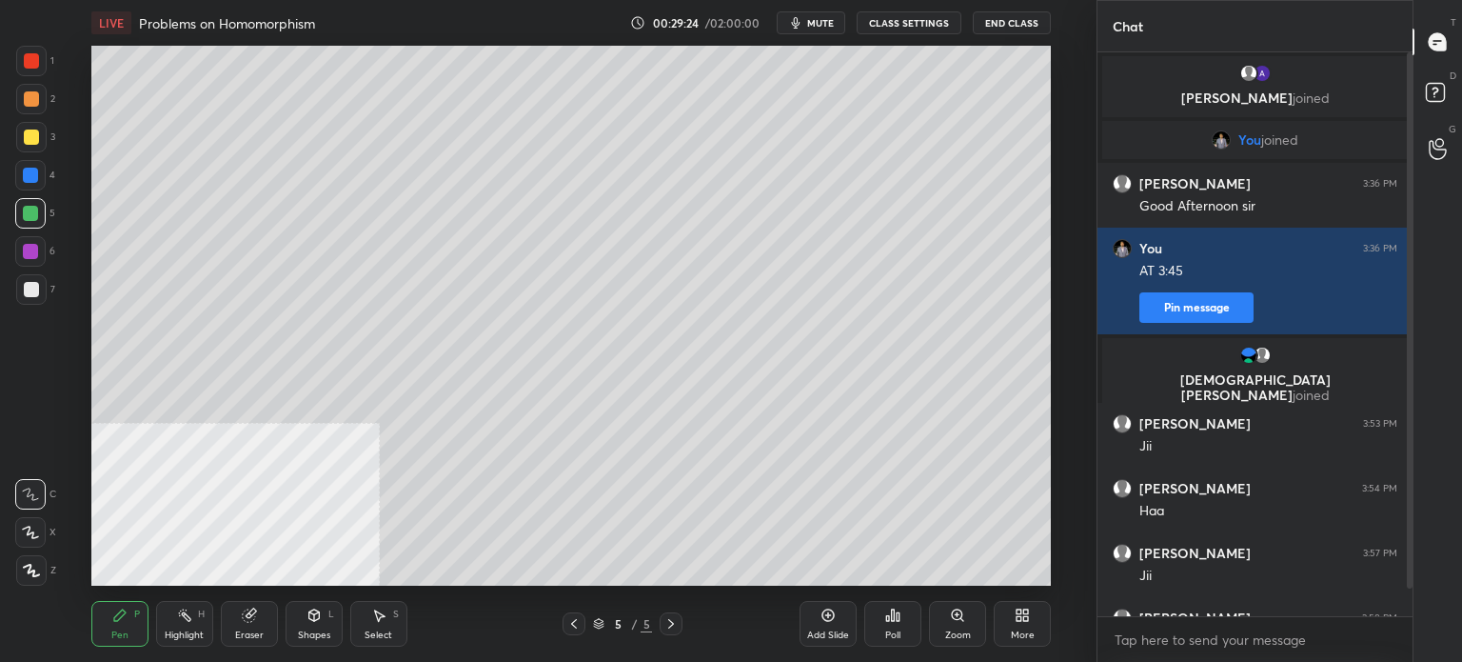
click at [41, 292] on div at bounding box center [31, 289] width 30 height 30
click at [32, 133] on div at bounding box center [31, 136] width 15 height 15
click at [343, 633] on div "Pen P Highlight H Eraser Shapes L Select S" at bounding box center [268, 624] width 354 height 46
click at [338, 629] on div "Shapes L" at bounding box center [314, 624] width 57 height 46
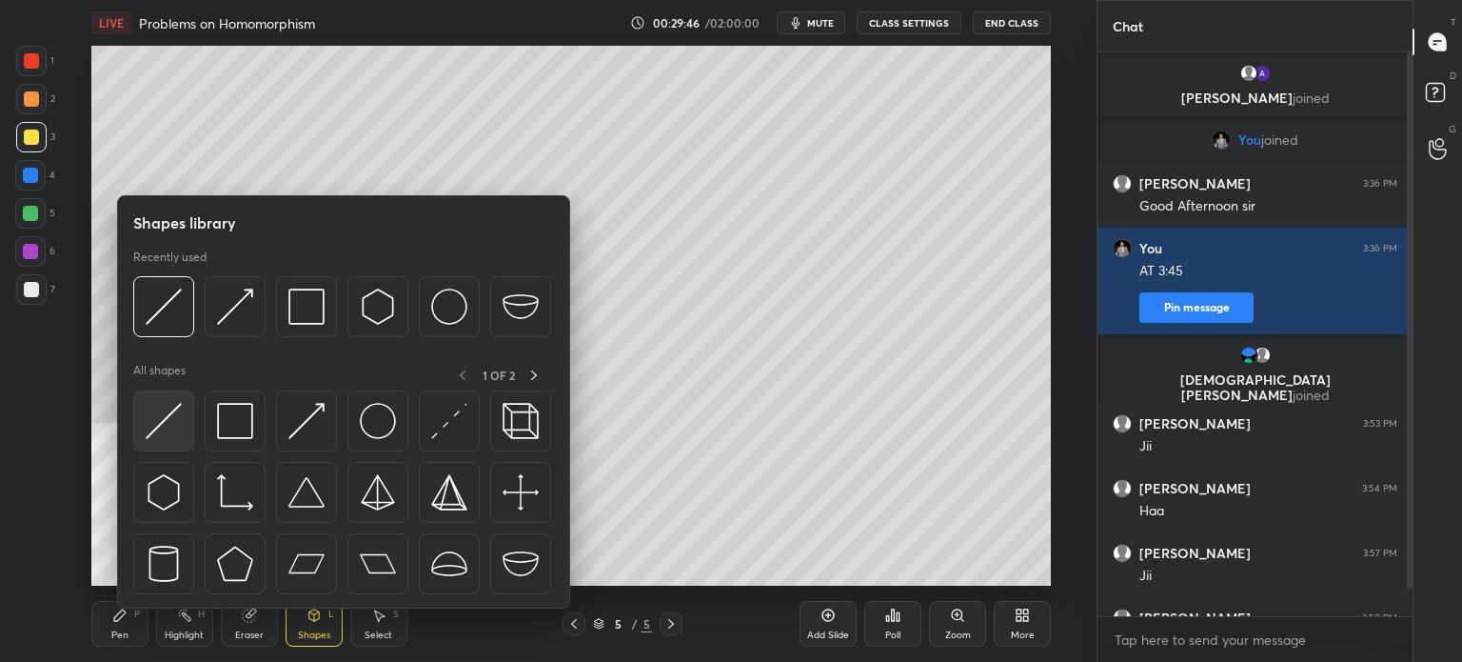
click at [174, 440] on div at bounding box center [163, 420] width 61 height 61
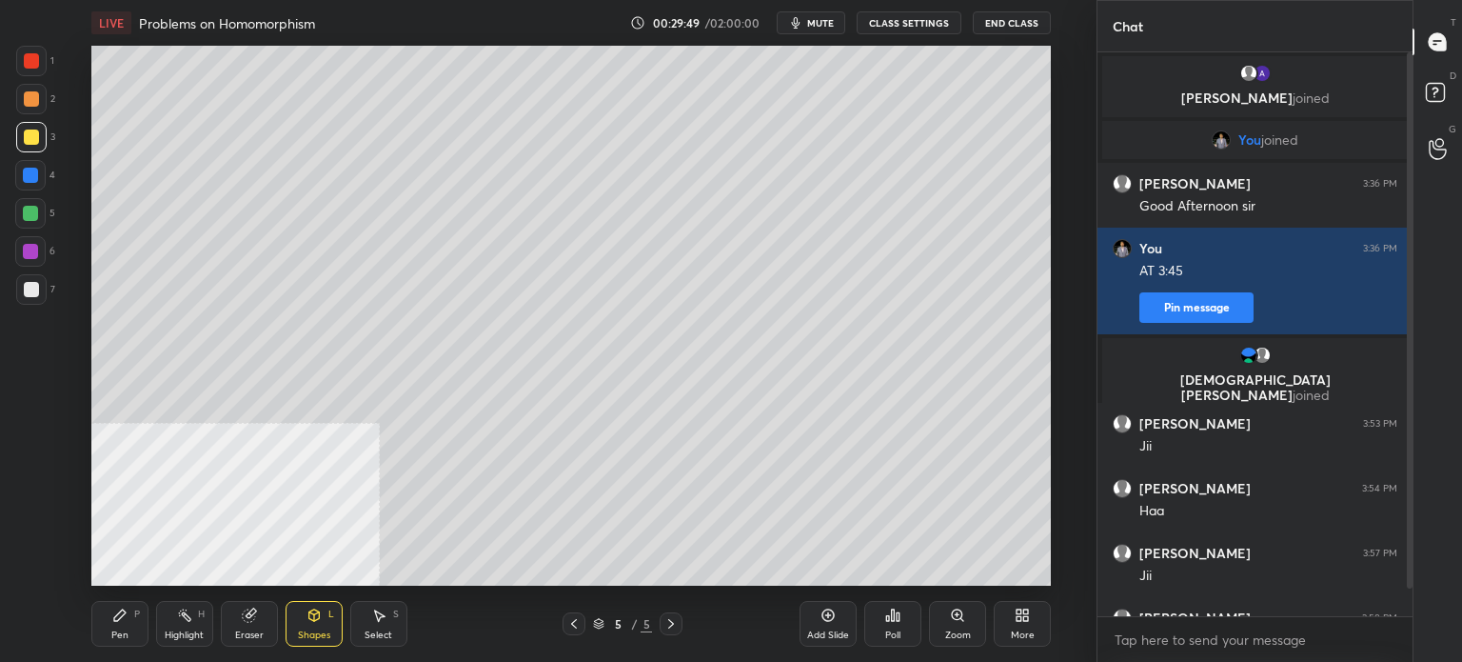
click at [27, 113] on div at bounding box center [31, 99] width 30 height 30
click at [256, 633] on div "Eraser" at bounding box center [249, 635] width 29 height 10
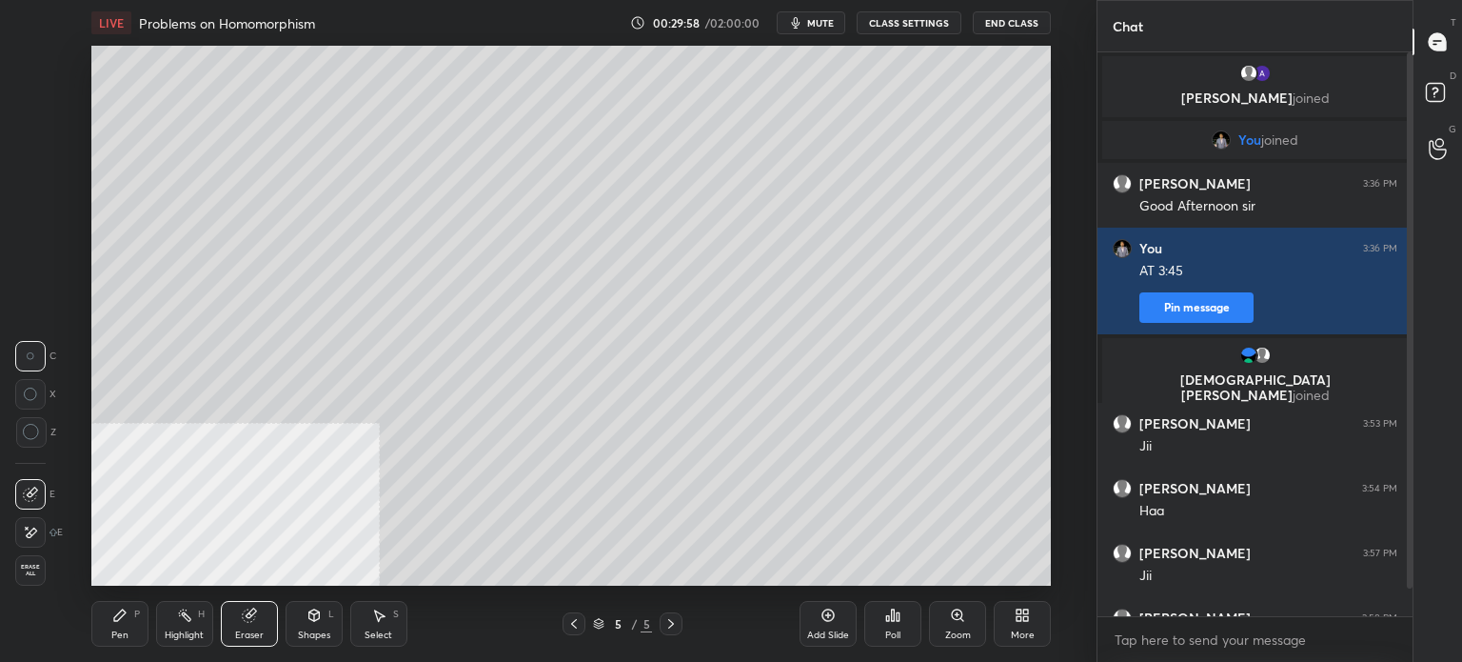
click at [332, 616] on div "Shapes L" at bounding box center [314, 624] width 57 height 46
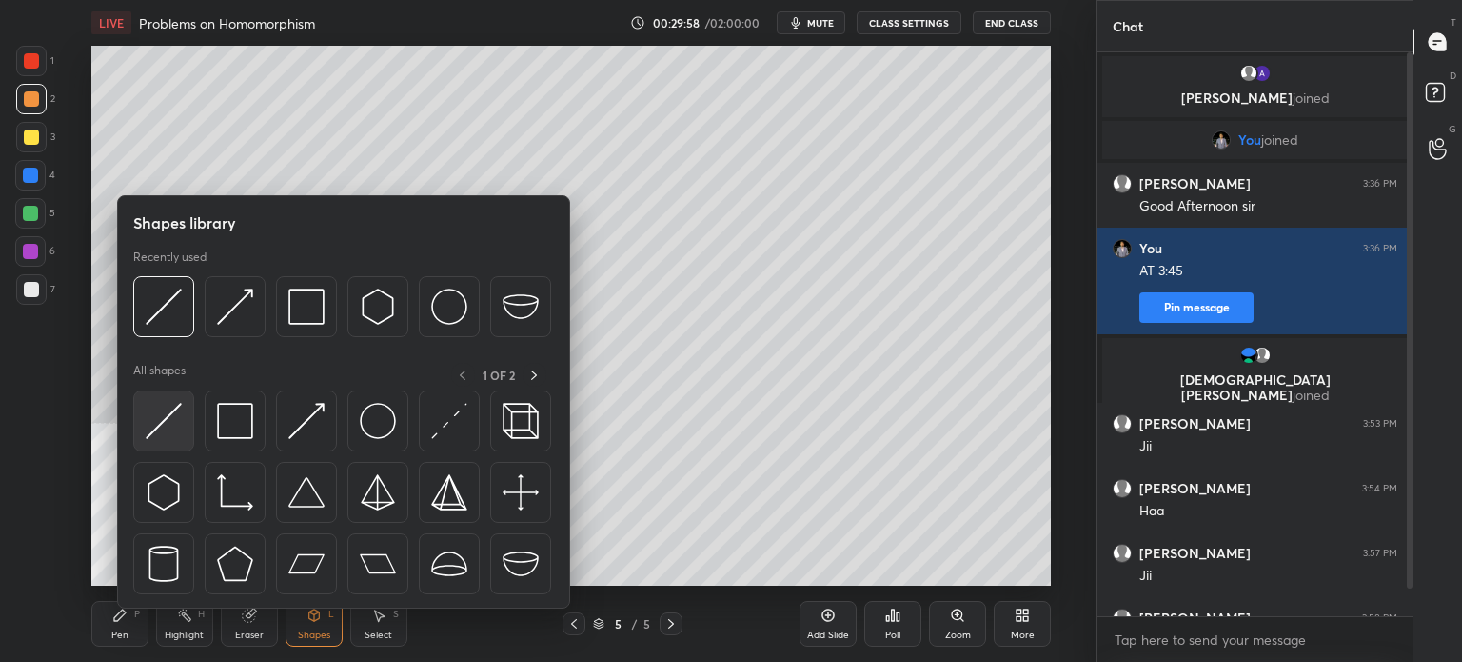
click at [176, 424] on img at bounding box center [164, 421] width 36 height 36
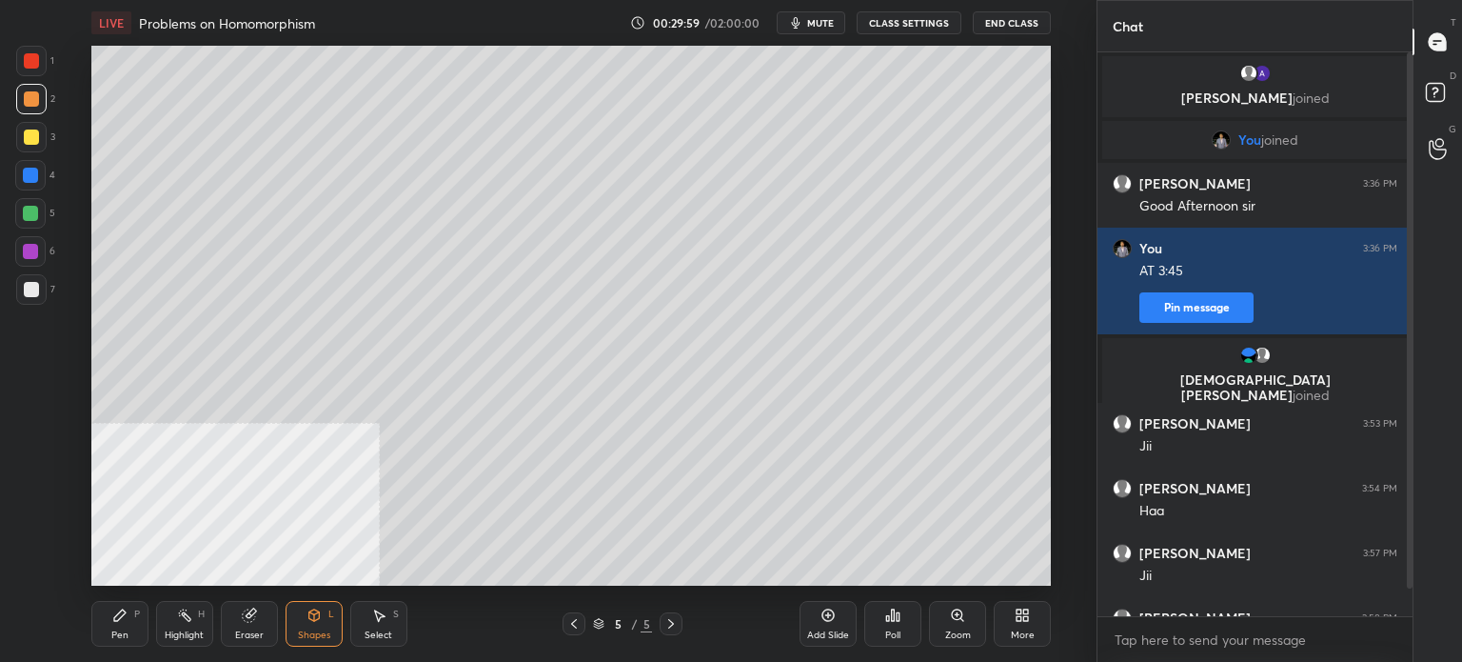
click at [22, 281] on div at bounding box center [31, 289] width 30 height 30
click at [29, 286] on div at bounding box center [31, 289] width 15 height 15
click at [120, 622] on icon at bounding box center [119, 614] width 15 height 15
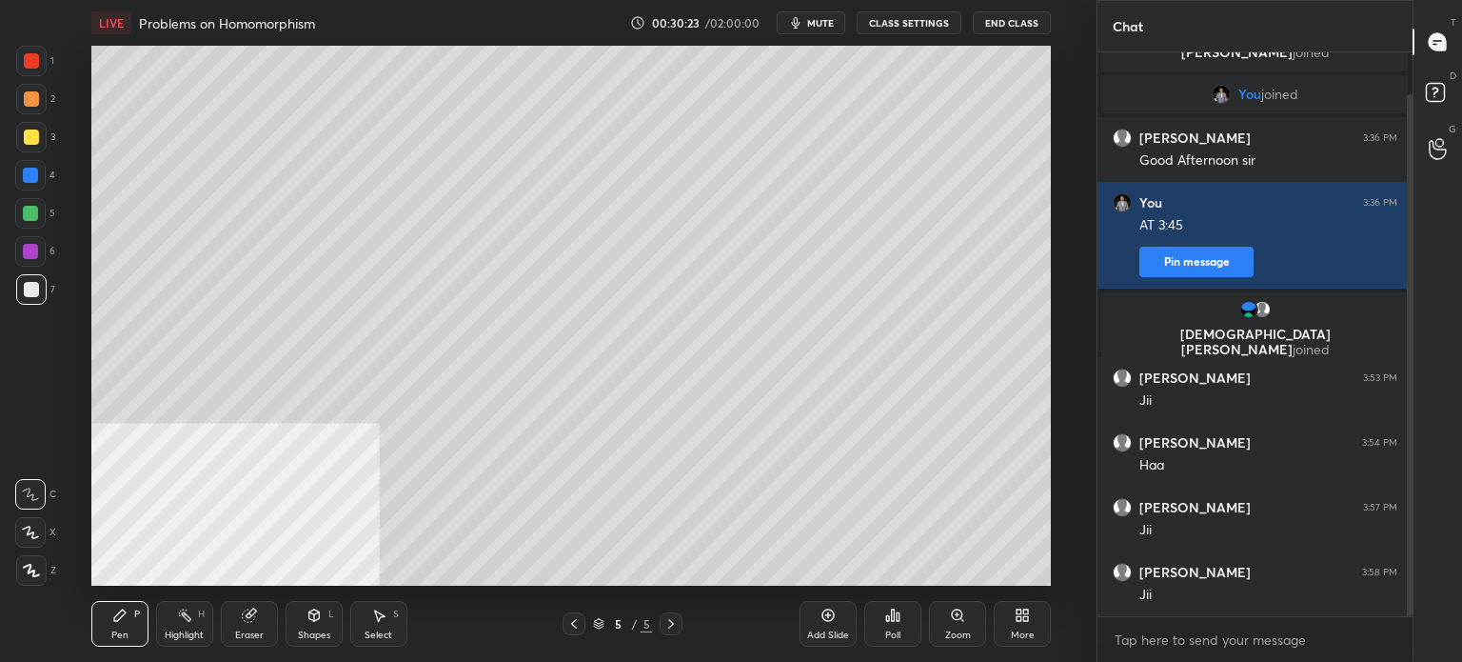
drag, startPoint x: 1411, startPoint y: 396, endPoint x: 1409, endPoint y: 437, distance: 41.0
click at [1409, 437] on div at bounding box center [1410, 355] width 6 height 522
click at [1025, 620] on icon at bounding box center [1027, 618] width 5 height 5
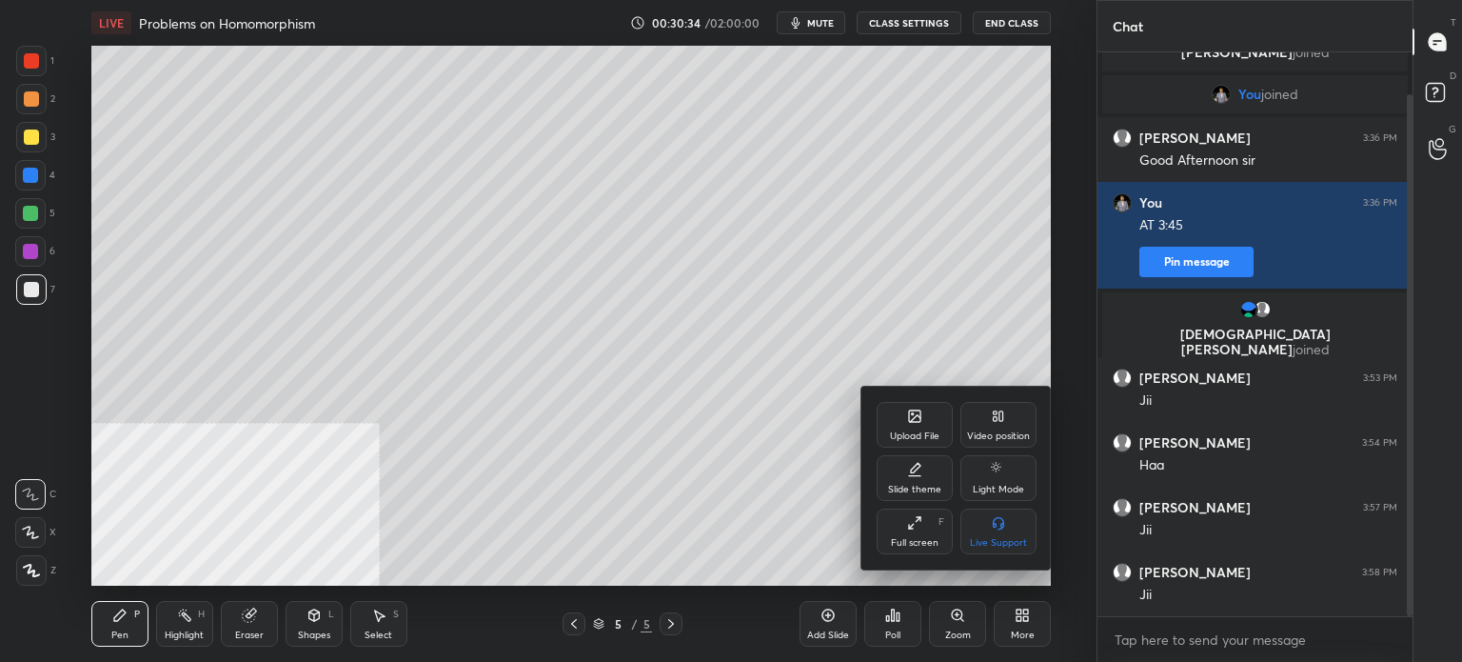
click at [929, 439] on div "Upload File" at bounding box center [915, 436] width 50 height 10
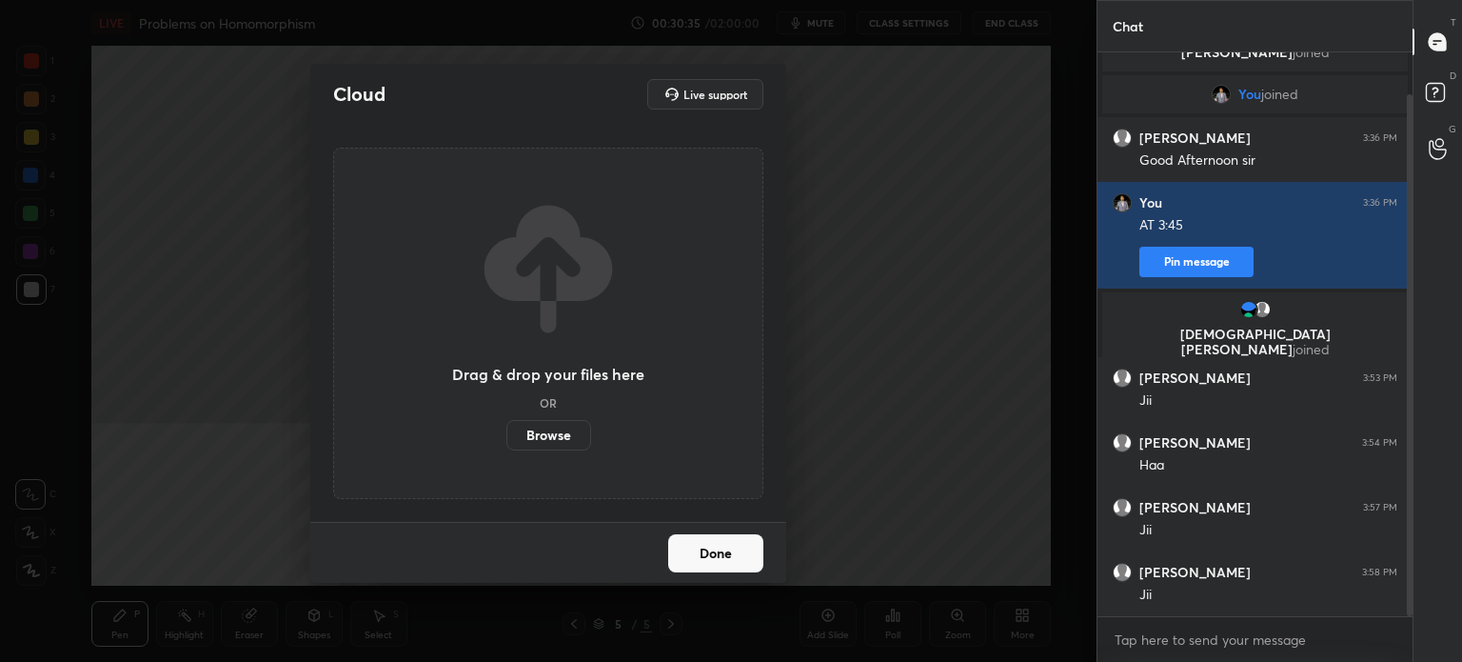
click at [541, 438] on label "Browse" at bounding box center [549, 435] width 85 height 30
click at [507, 438] on input "Browse" at bounding box center [507, 435] width 0 height 30
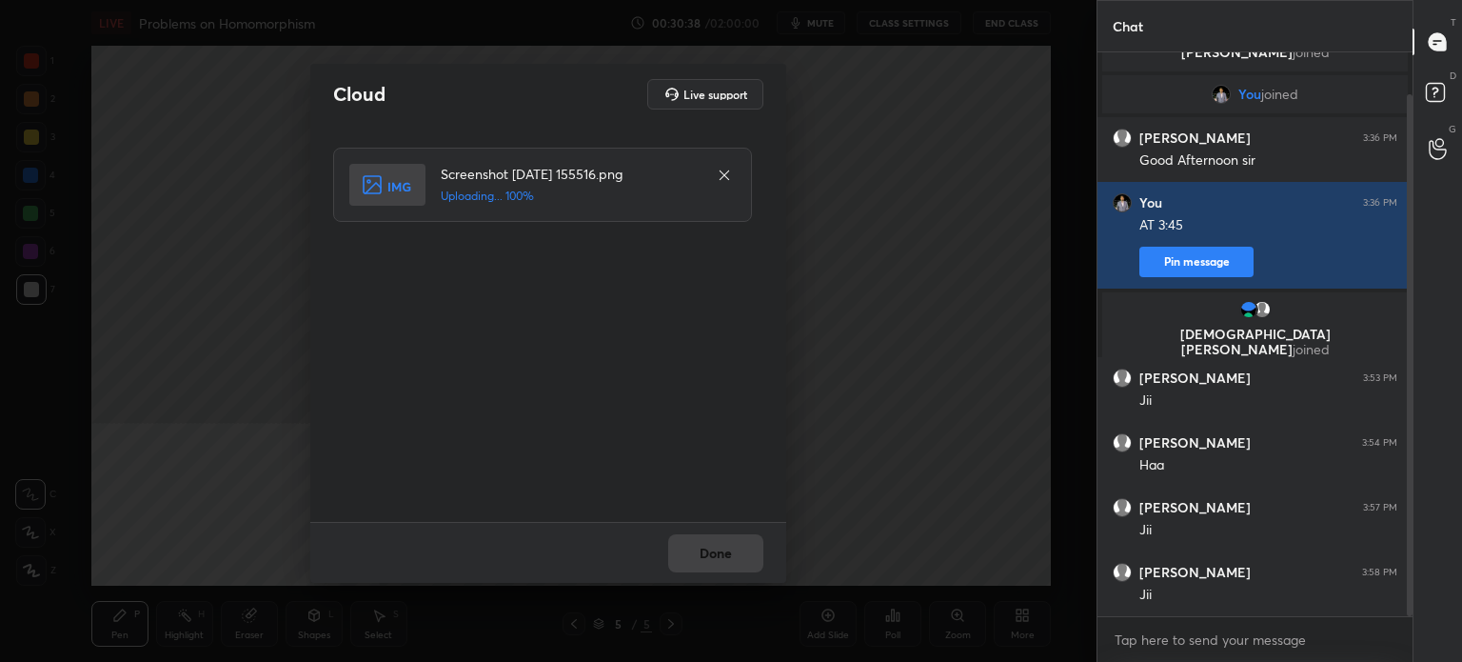
click at [746, 536] on div "Done" at bounding box center [548, 552] width 476 height 61
click at [746, 540] on button "Done" at bounding box center [715, 553] width 95 height 38
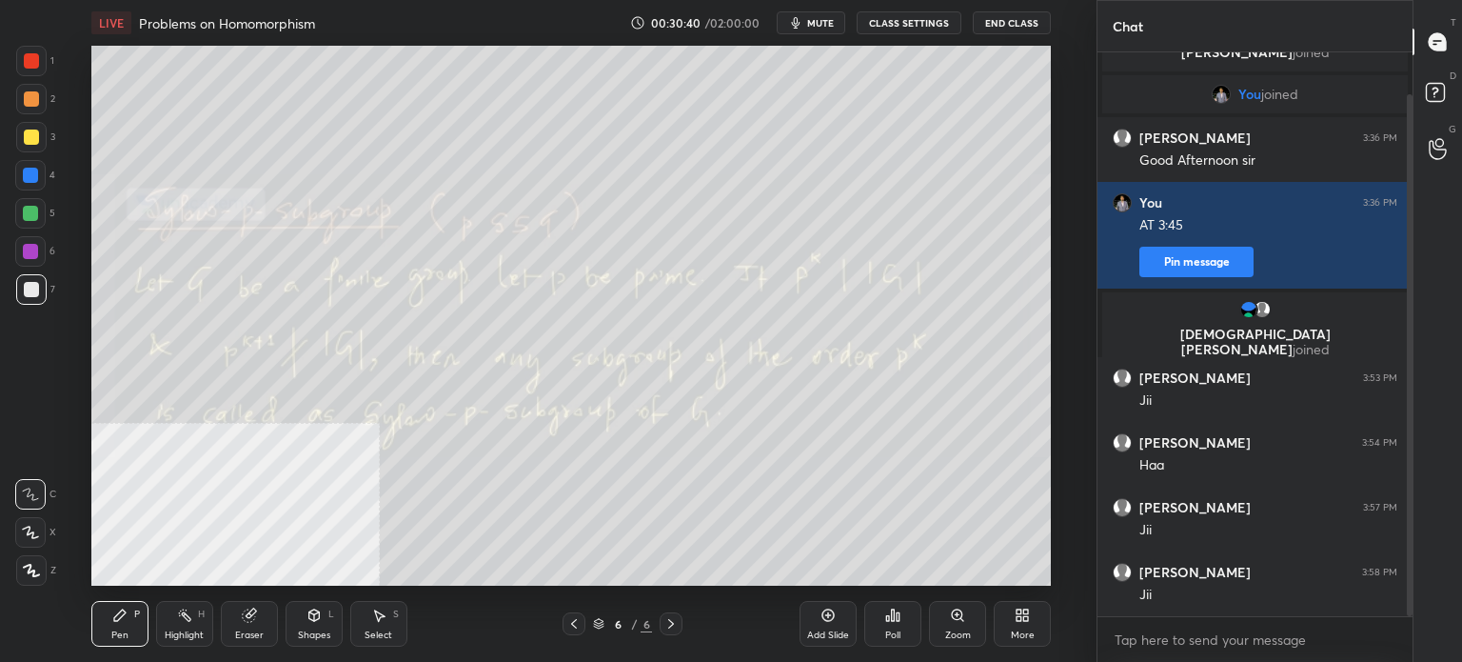
click at [815, 30] on button "mute" at bounding box center [811, 22] width 69 height 23
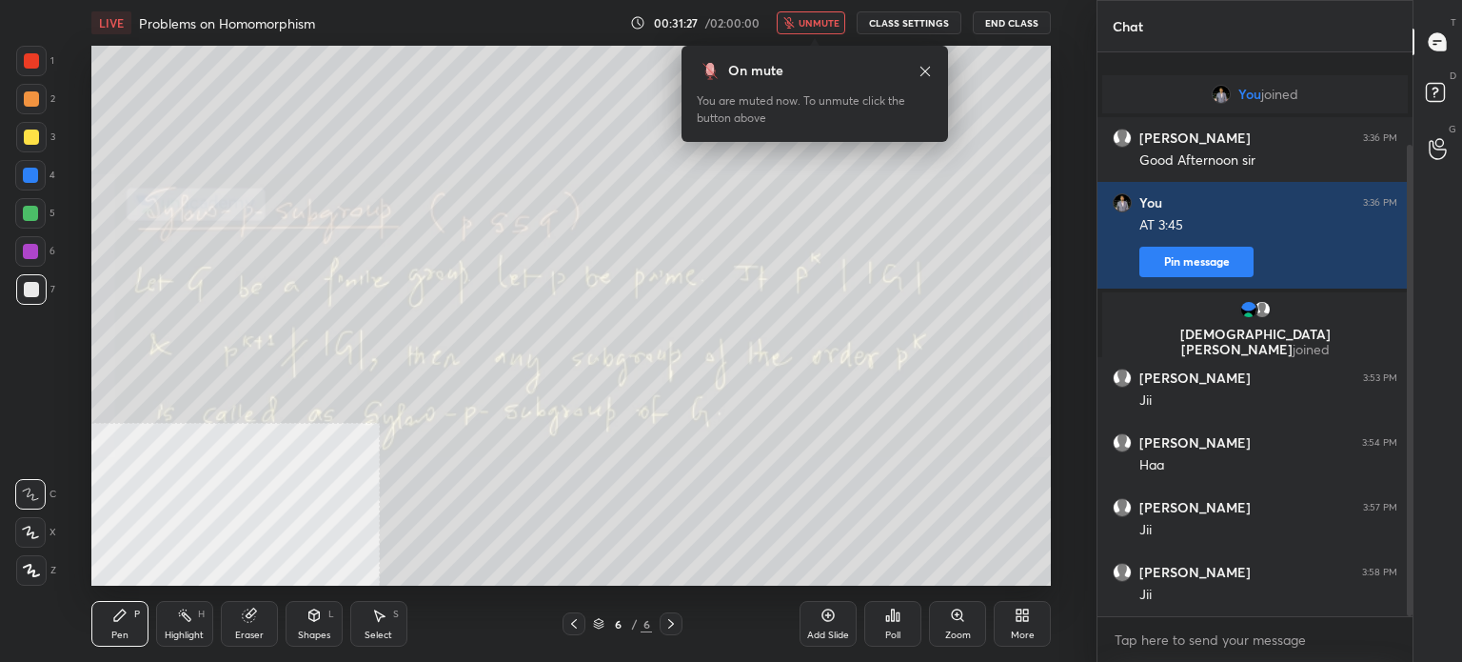
scroll to position [110, 0]
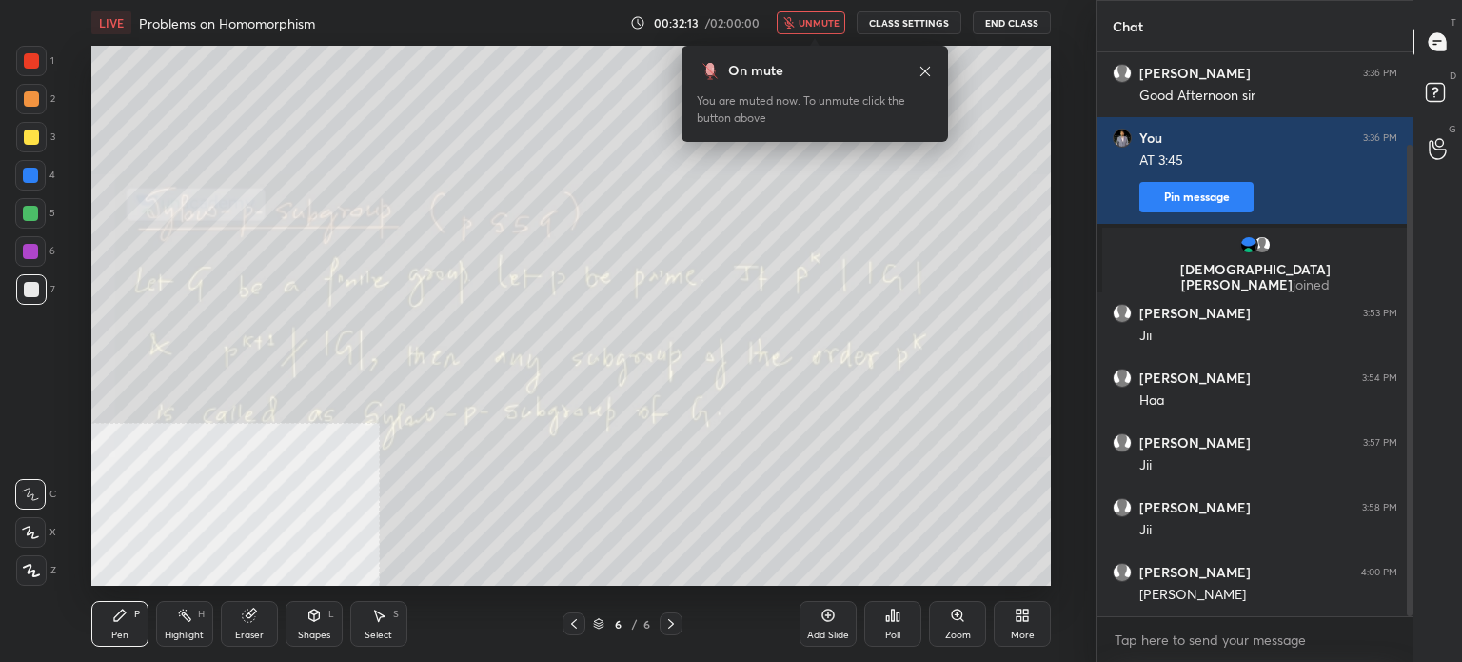
click at [824, 23] on span "unmute" at bounding box center [819, 22] width 41 height 13
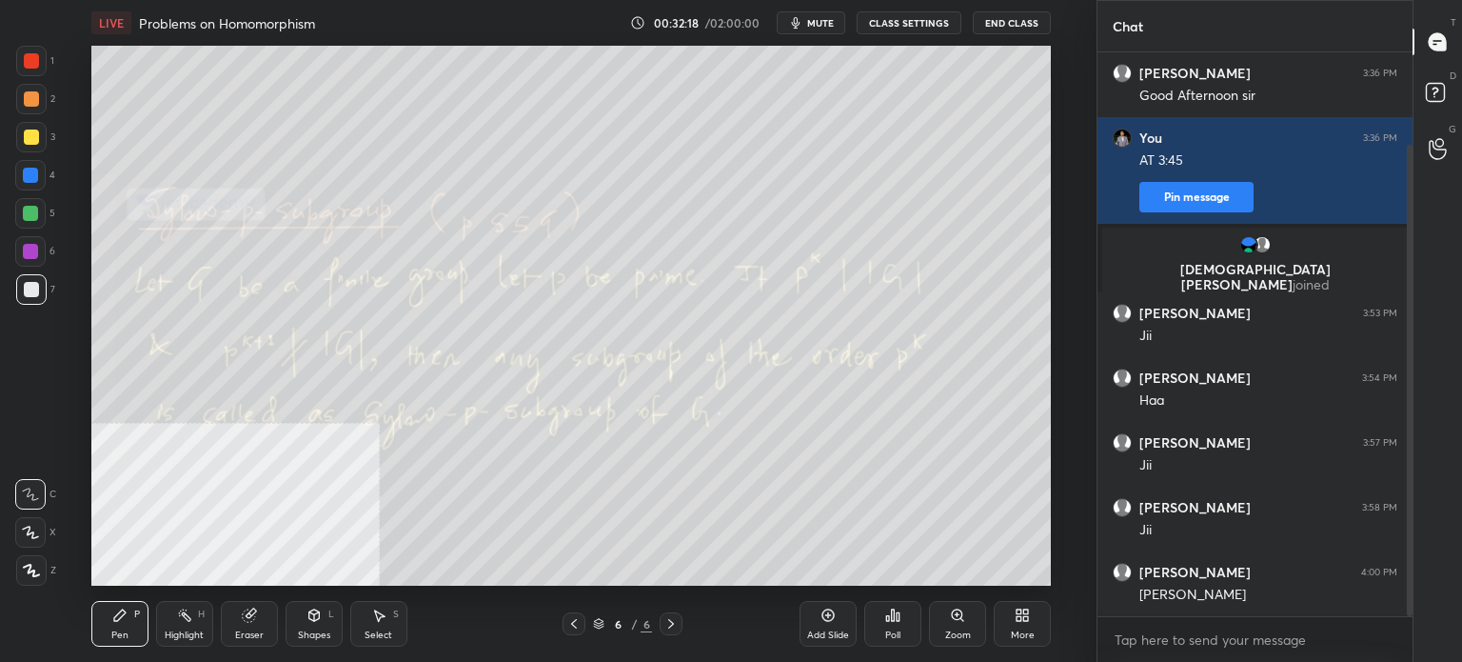
click at [30, 477] on div "C" at bounding box center [35, 490] width 41 height 38
click at [839, 634] on div "Add Slide" at bounding box center [828, 635] width 42 height 10
click at [42, 136] on div "3" at bounding box center [35, 137] width 39 height 30
click at [133, 629] on div "Pen P" at bounding box center [119, 624] width 57 height 46
click at [42, 167] on div at bounding box center [30, 175] width 30 height 30
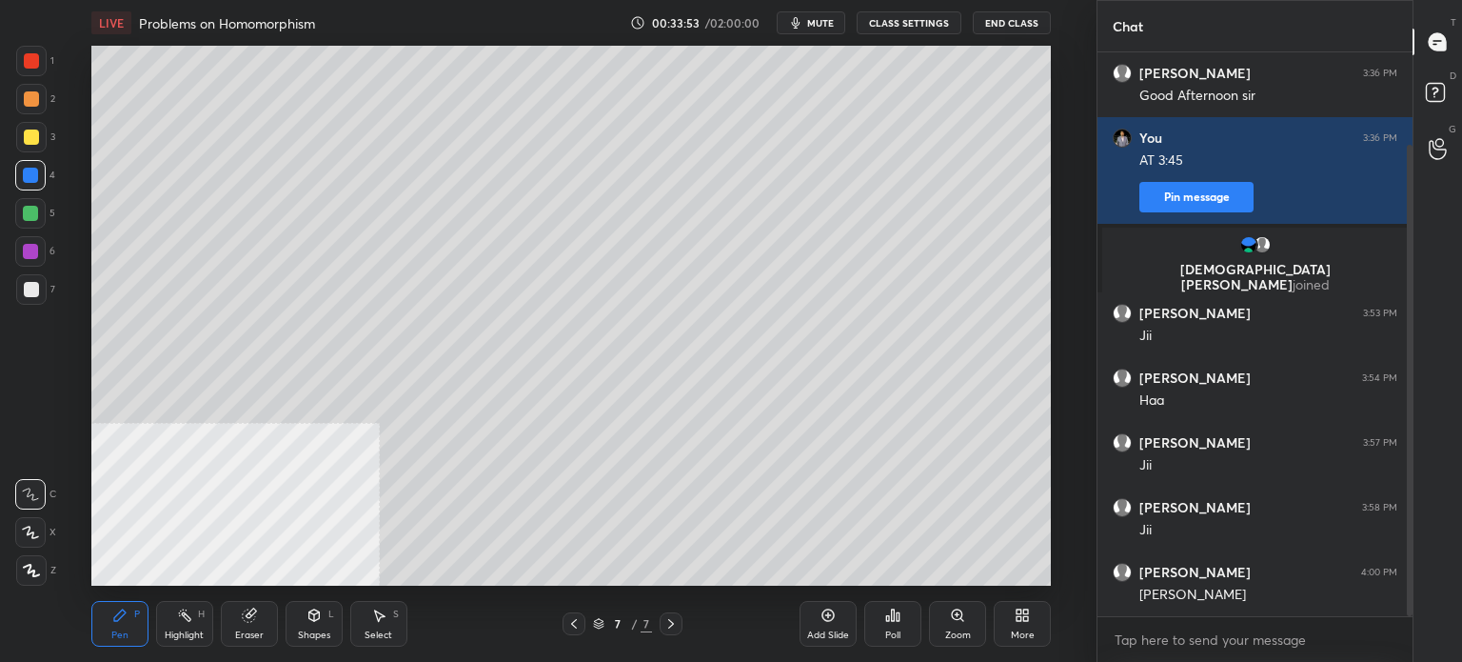
click at [824, 26] on span "mute" at bounding box center [820, 22] width 27 height 13
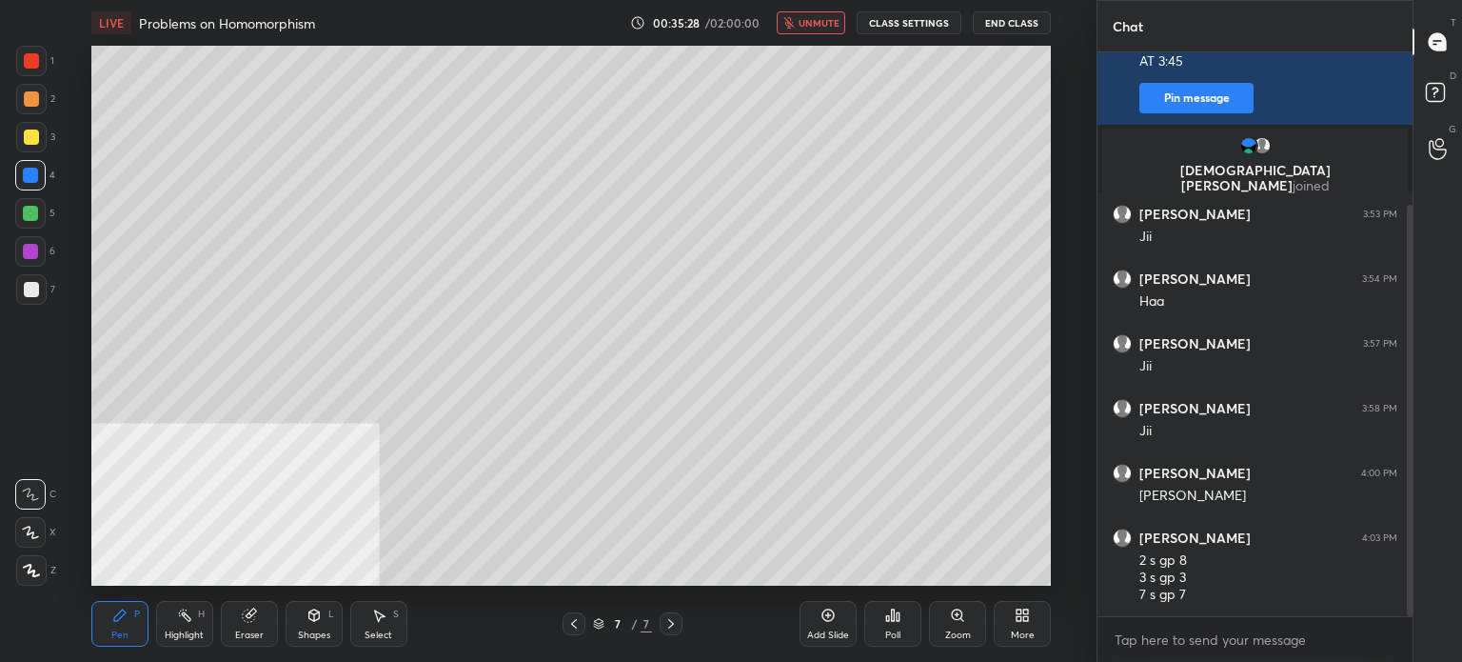
click at [830, 13] on button "unmute" at bounding box center [811, 22] width 69 height 23
drag, startPoint x: 18, startPoint y: 296, endPoint x: 40, endPoint y: 294, distance: 22.0
click at [19, 296] on div at bounding box center [31, 289] width 30 height 30
click at [251, 631] on div "Eraser" at bounding box center [249, 635] width 29 height 10
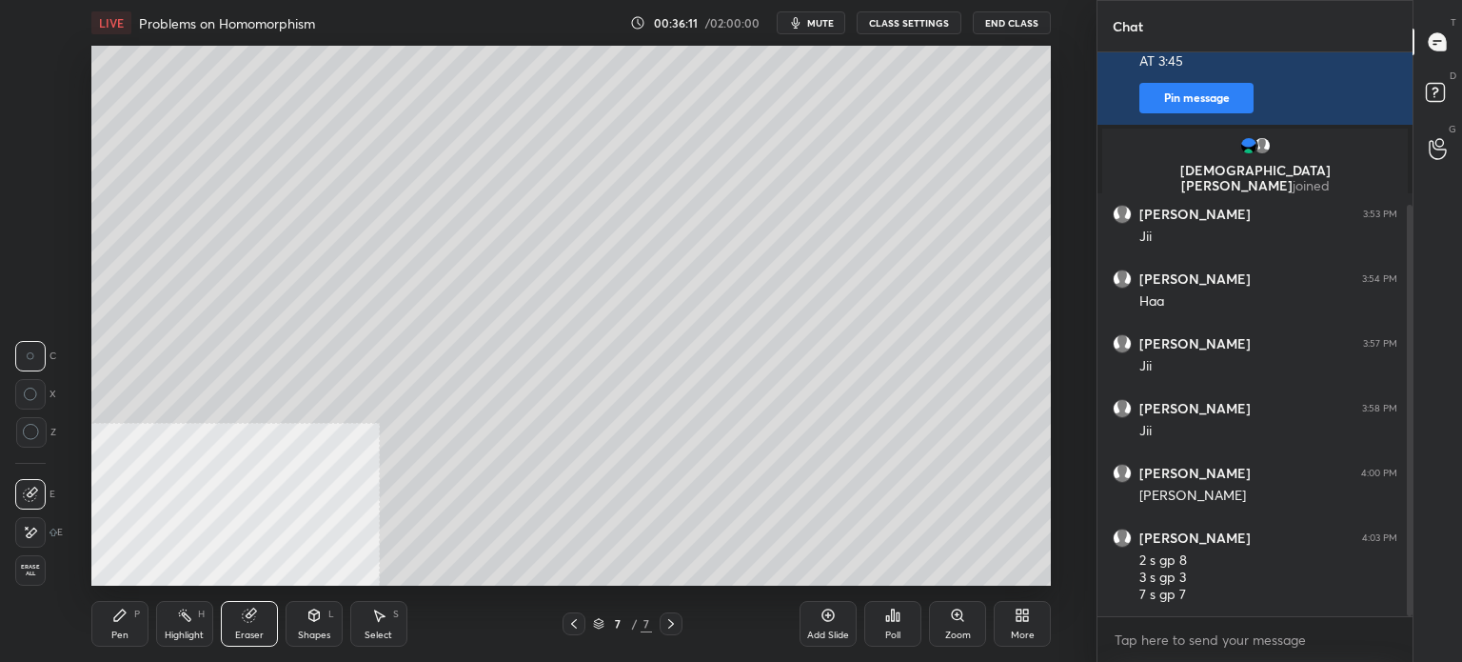
click at [118, 638] on div "Pen" at bounding box center [119, 635] width 17 height 10
click at [825, 28] on span "mute" at bounding box center [820, 22] width 27 height 13
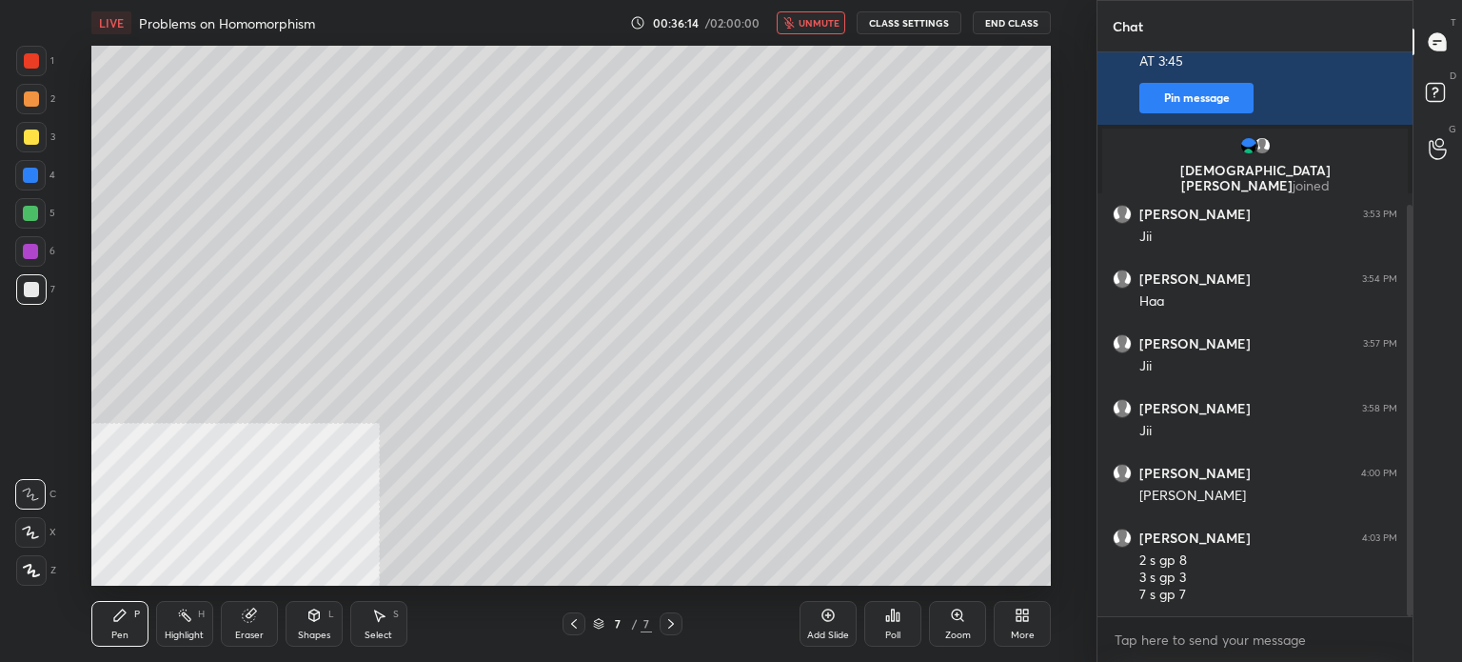
click at [823, 27] on span "unmute" at bounding box center [819, 22] width 41 height 13
click at [800, 29] on icon "button" at bounding box center [795, 22] width 15 height 15
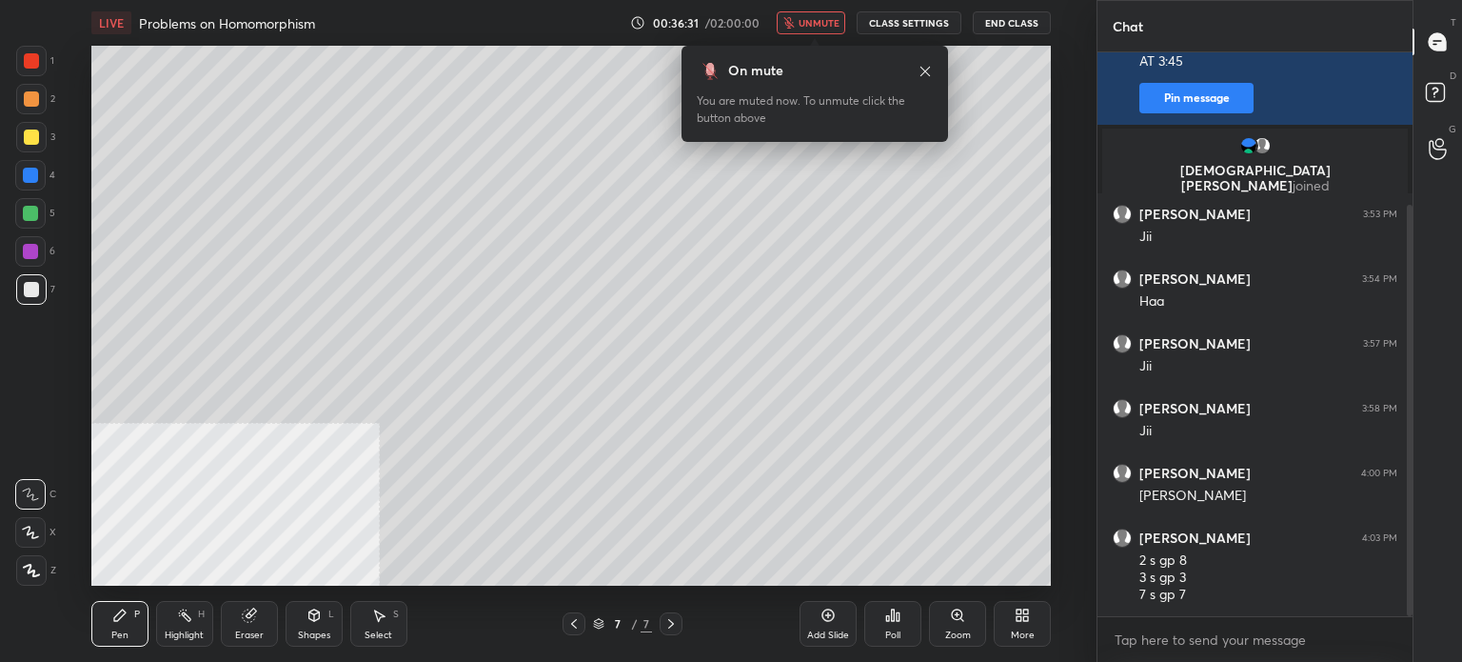
click at [1015, 22] on button "End Class" at bounding box center [1012, 22] width 78 height 23
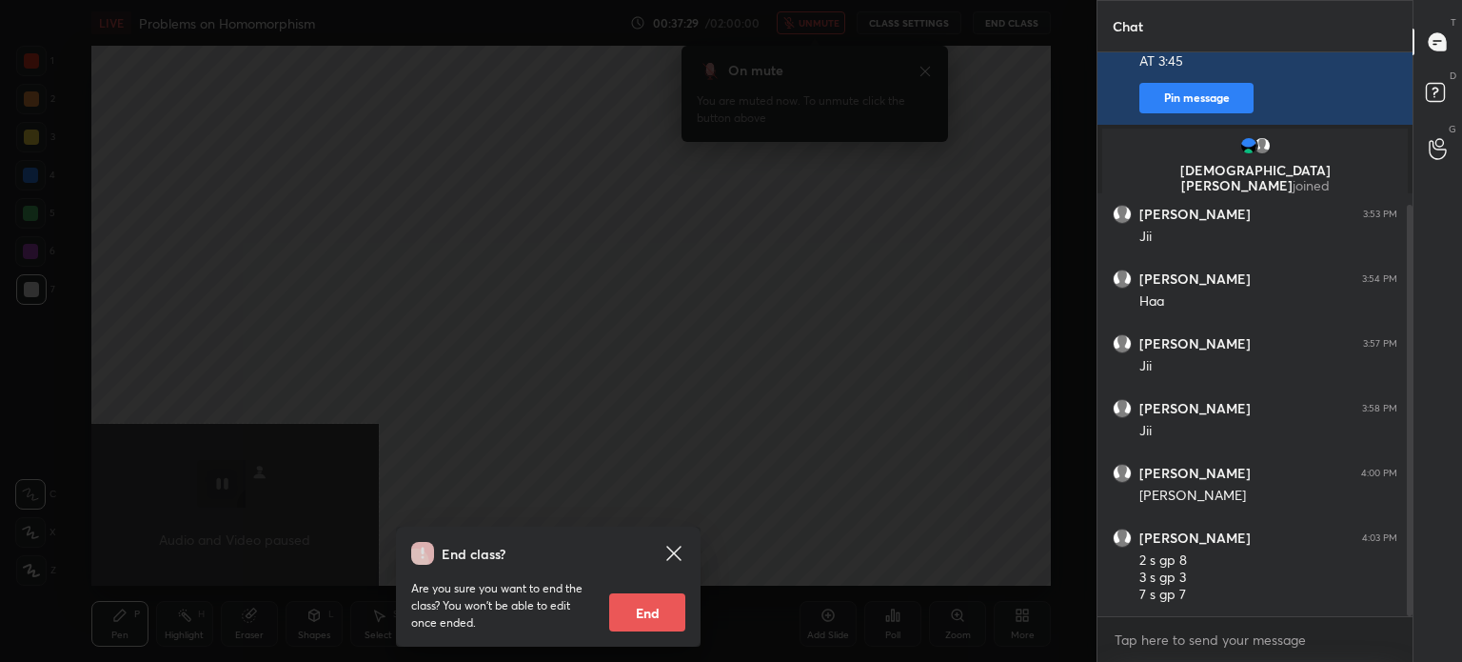
click at [678, 546] on icon at bounding box center [674, 553] width 23 height 23
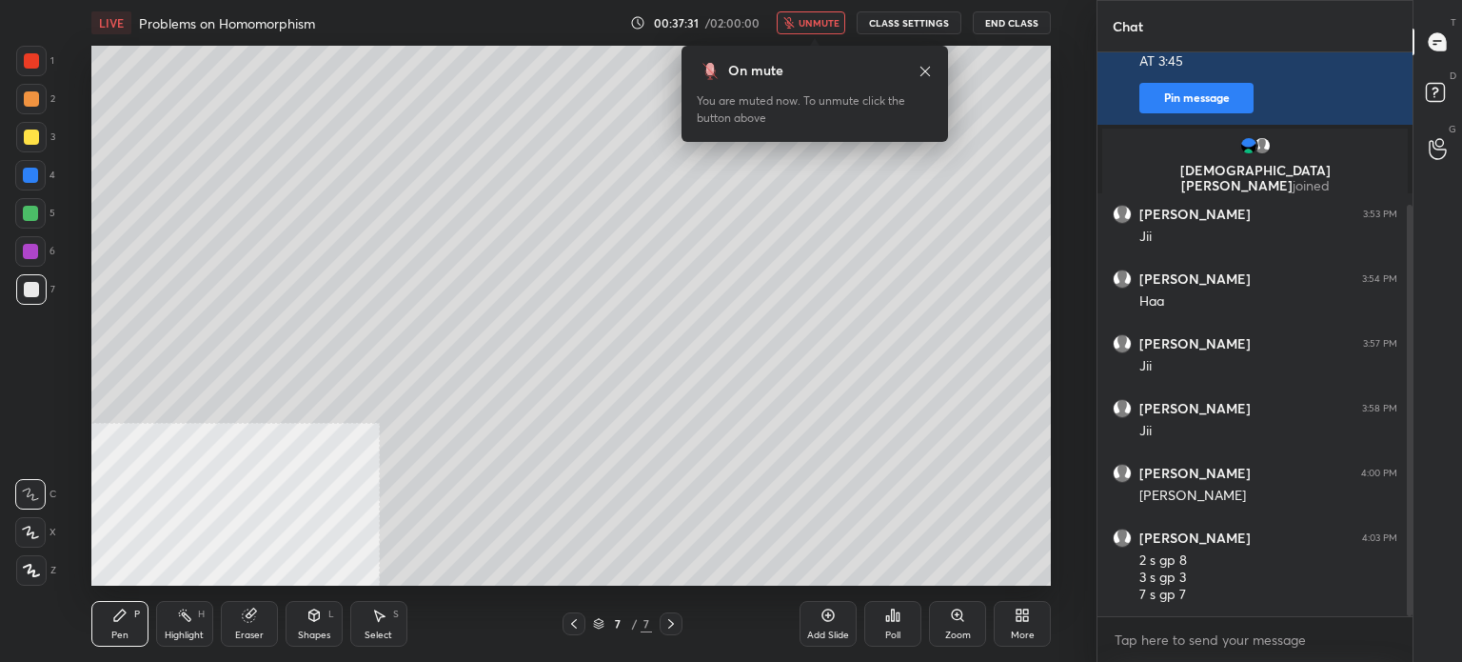
click at [820, 19] on span "unmute" at bounding box center [819, 22] width 41 height 13
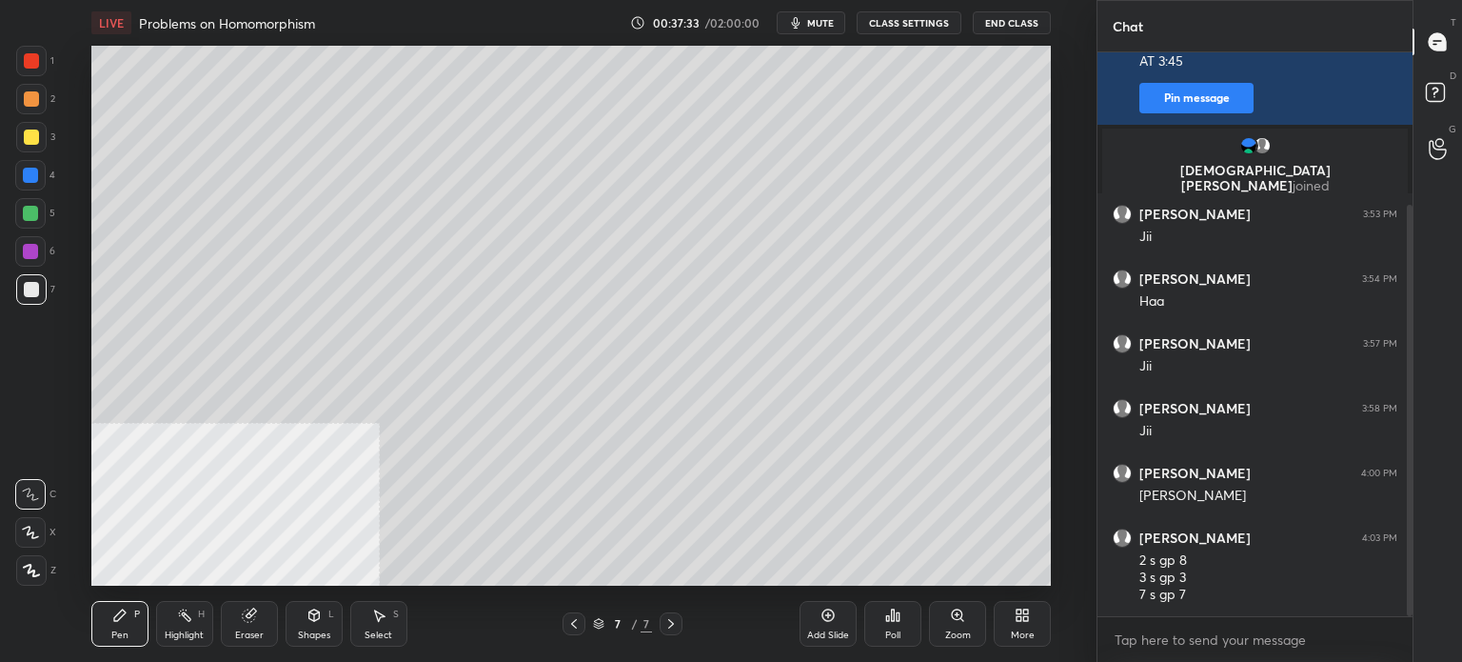
click at [30, 300] on div at bounding box center [31, 289] width 30 height 30
click at [259, 632] on div "Eraser" at bounding box center [249, 635] width 29 height 10
click at [122, 632] on div "Pen" at bounding box center [119, 635] width 17 height 10
drag, startPoint x: 262, startPoint y: 624, endPoint x: 297, endPoint y: 586, distance: 51.9
click at [260, 624] on div "Eraser" at bounding box center [249, 624] width 57 height 46
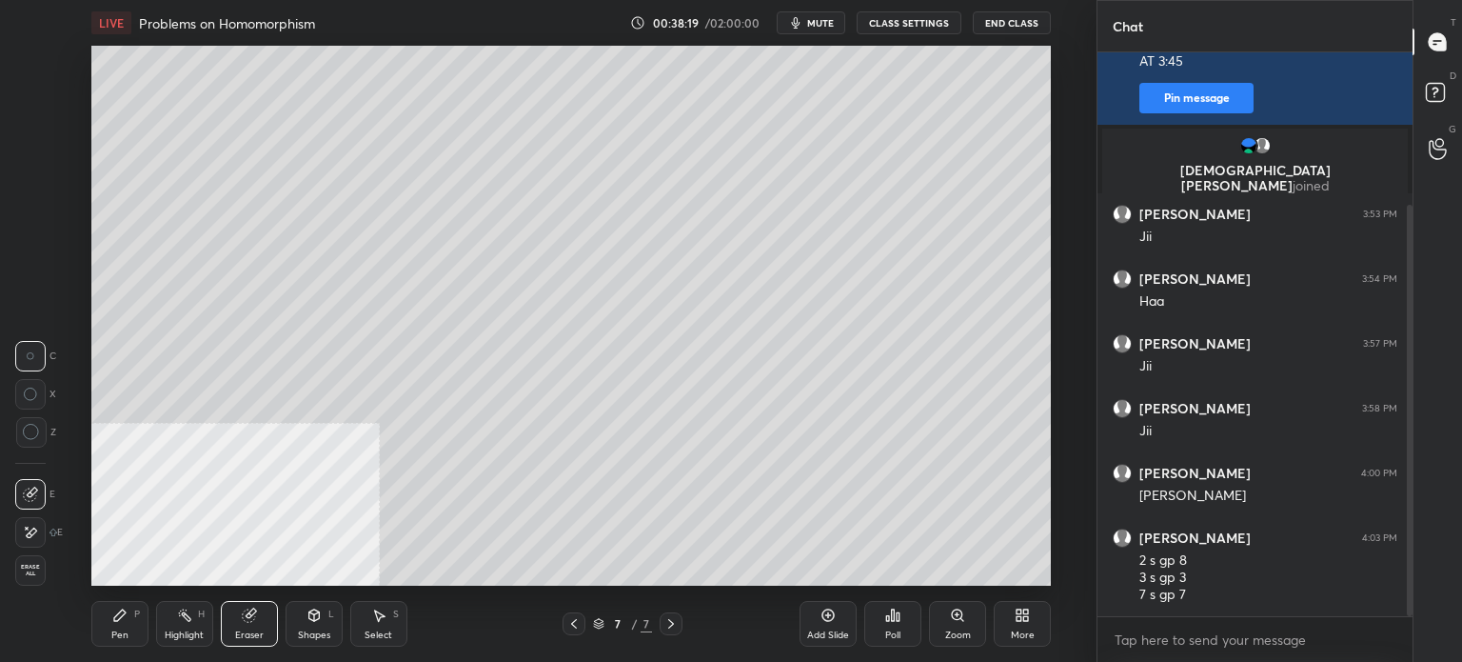
click at [140, 611] on div "Pen P" at bounding box center [119, 624] width 57 height 46
click at [1009, 627] on div "More" at bounding box center [1022, 624] width 57 height 46
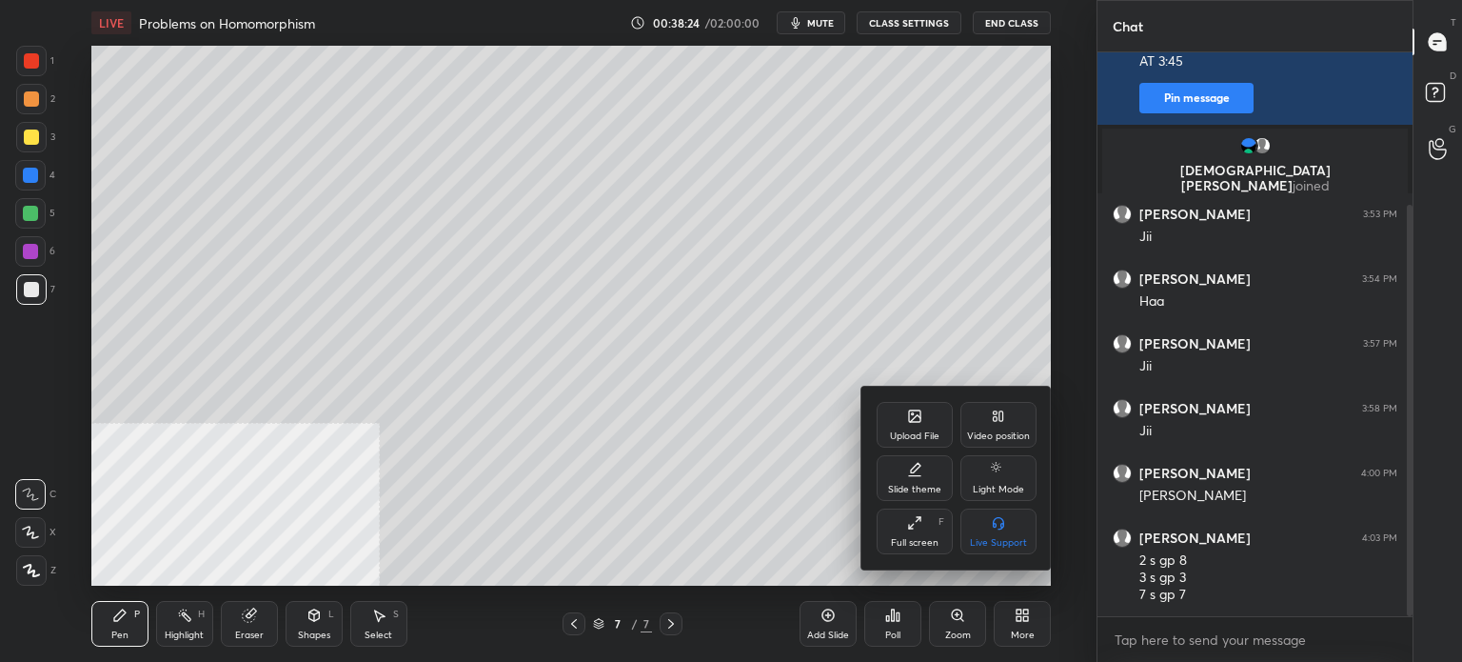
click at [996, 425] on div "Video position" at bounding box center [999, 425] width 76 height 46
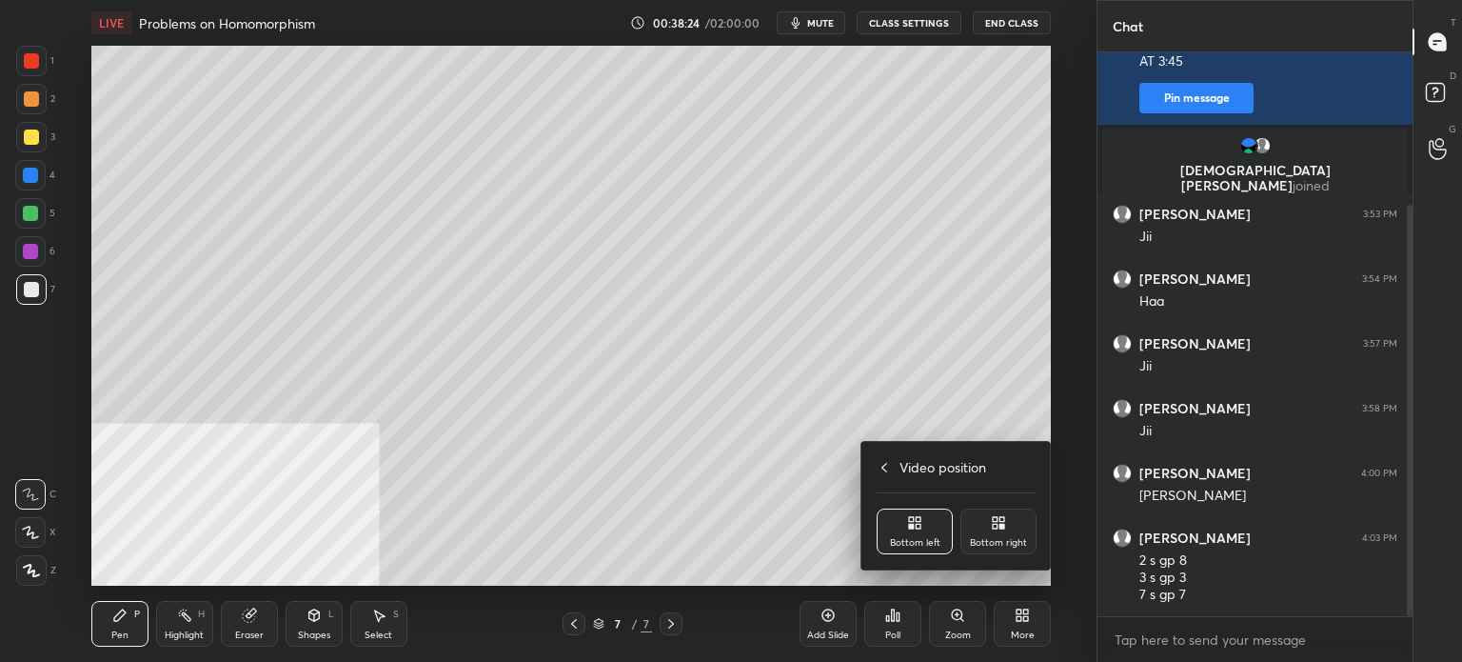
click at [1017, 545] on div "Bottom right" at bounding box center [998, 543] width 57 height 10
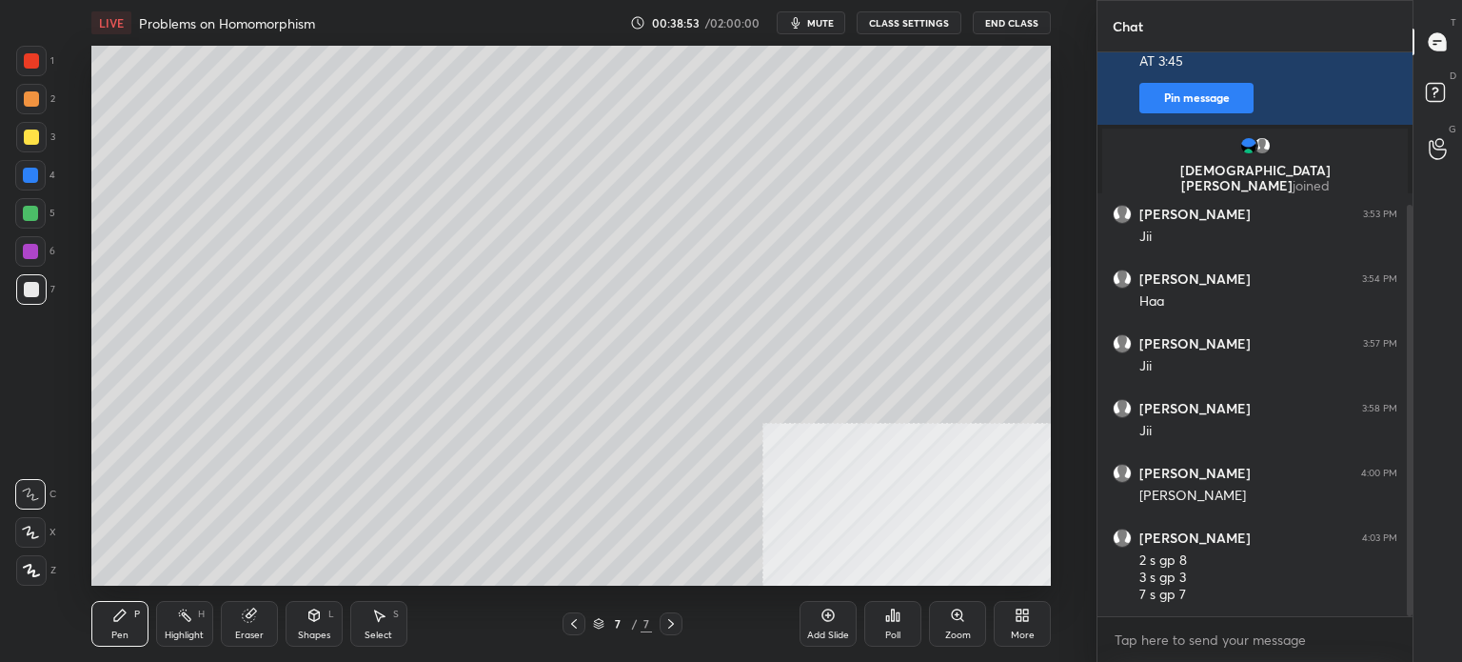
click at [73, 399] on div "Setting up your live class Poll for secs No correct answer Start poll" at bounding box center [571, 316] width 1021 height 540
drag, startPoint x: 806, startPoint y: 633, endPoint x: 793, endPoint y: 645, distance: 17.6
click at [804, 635] on div "Add Slide" at bounding box center [828, 624] width 57 height 46
click at [119, 616] on icon at bounding box center [119, 614] width 11 height 11
click at [30, 289] on div at bounding box center [31, 289] width 30 height 30
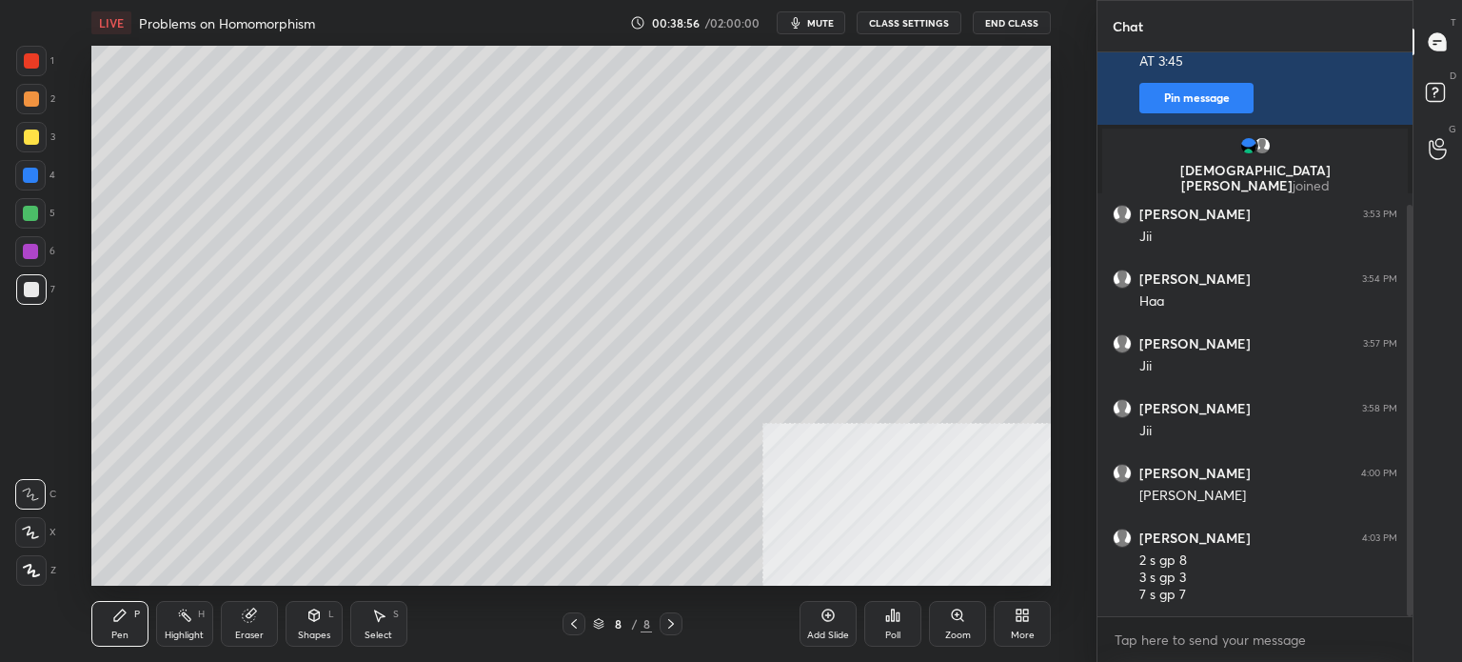
scroll to position [274, 0]
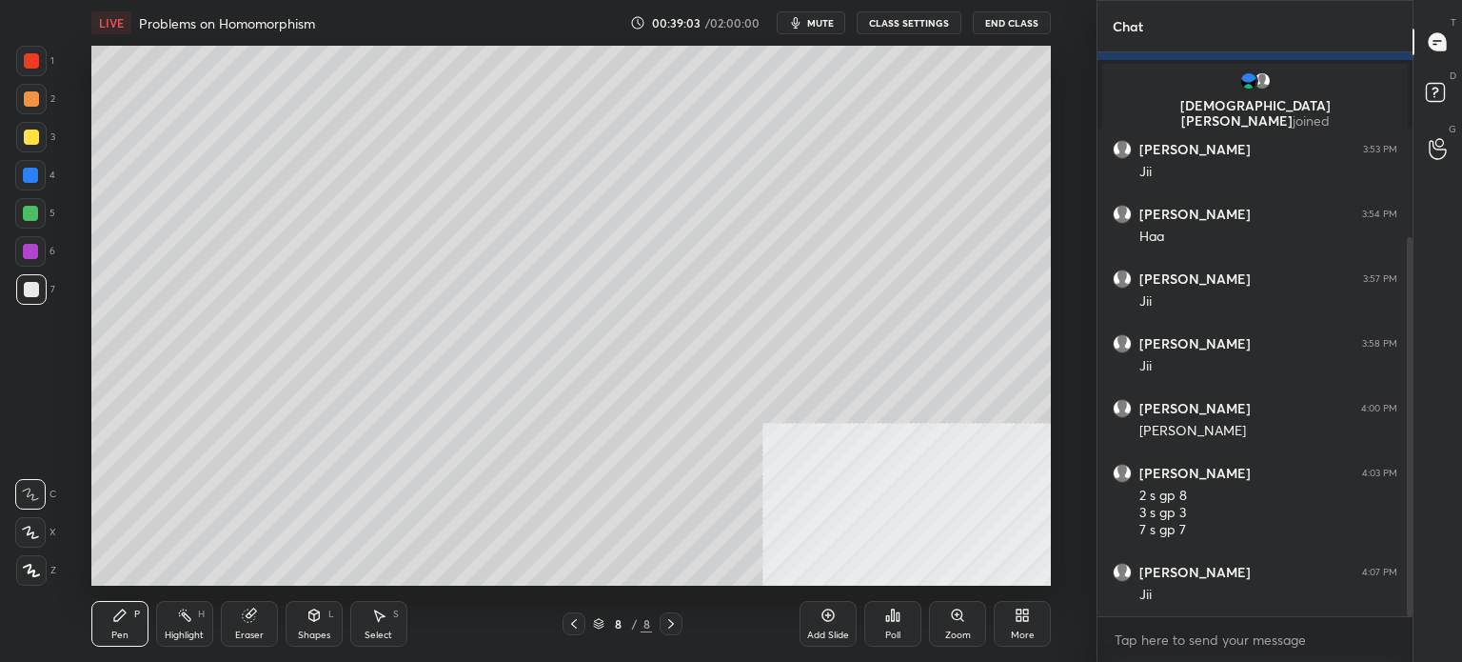
click at [579, 628] on icon at bounding box center [574, 623] width 15 height 15
click at [575, 626] on icon at bounding box center [574, 624] width 6 height 10
click at [667, 627] on icon at bounding box center [671, 623] width 15 height 15
click at [670, 626] on icon at bounding box center [671, 623] width 15 height 15
click at [834, 21] on span "mute" at bounding box center [820, 22] width 27 height 13
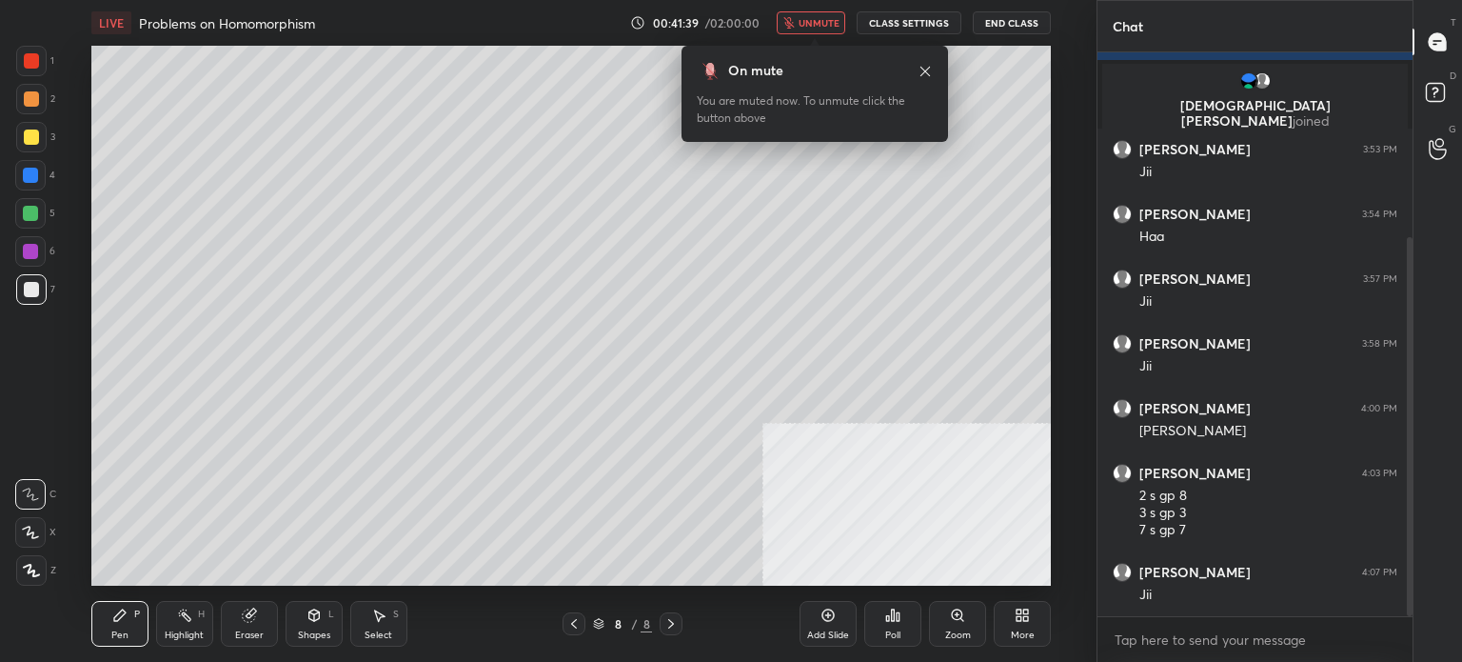
click at [815, 21] on span "unmute" at bounding box center [819, 22] width 41 height 13
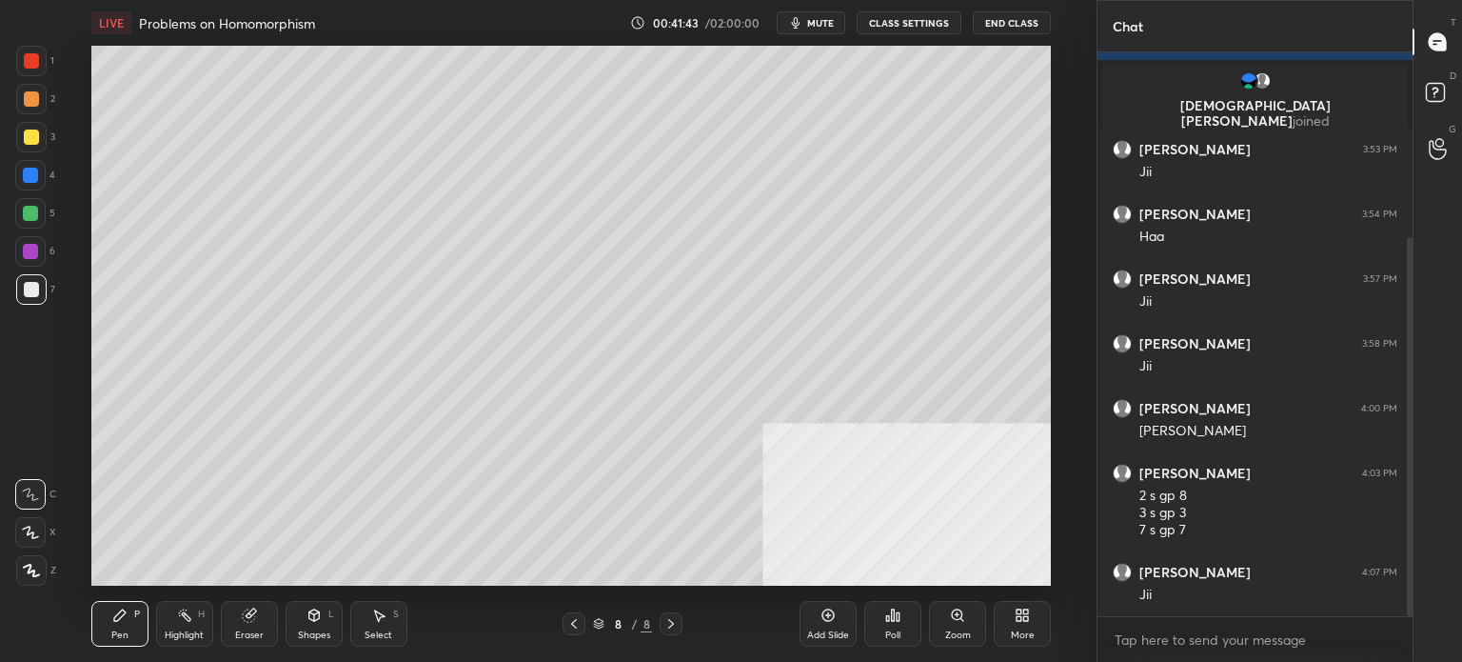
click at [35, 292] on div at bounding box center [31, 289] width 15 height 15
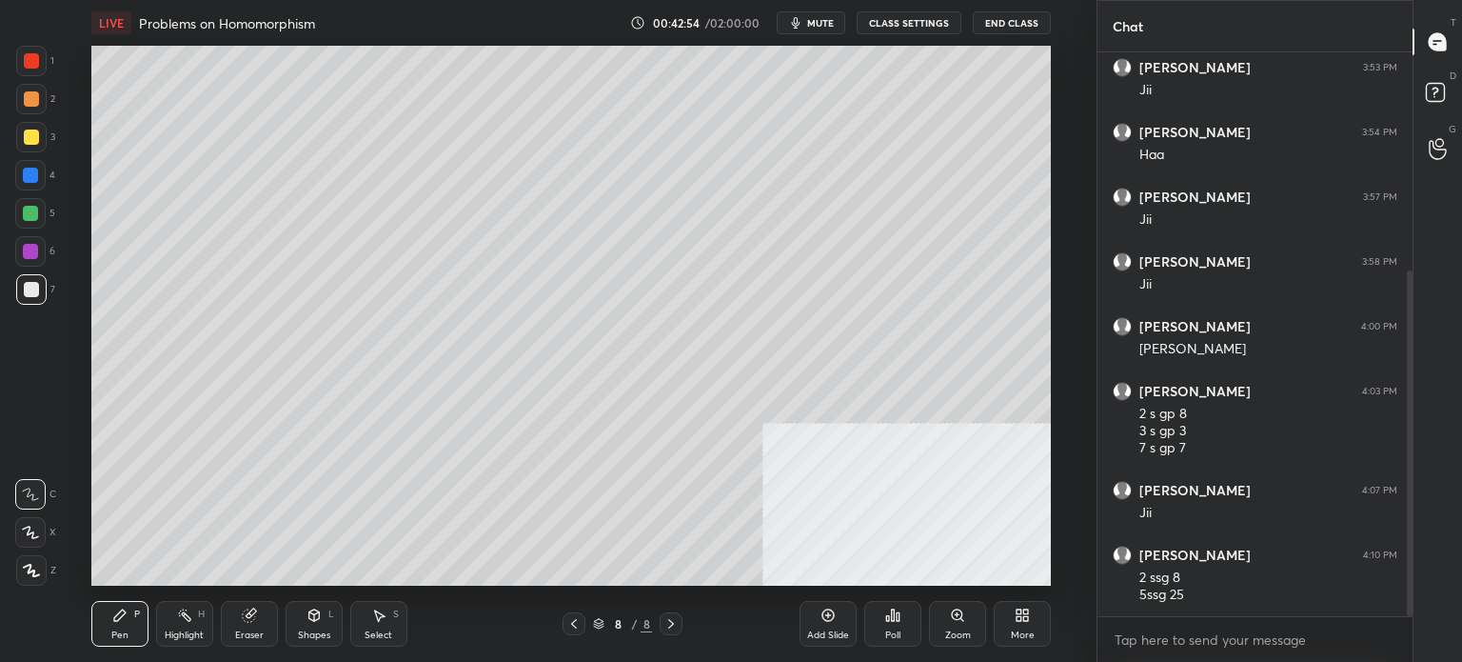
click at [46, 437] on div "1 2 3 4 5 6 7 C X Z C X Z E E Erase all H H" at bounding box center [30, 316] width 61 height 540
click at [1019, 634] on div "More" at bounding box center [1023, 635] width 24 height 10
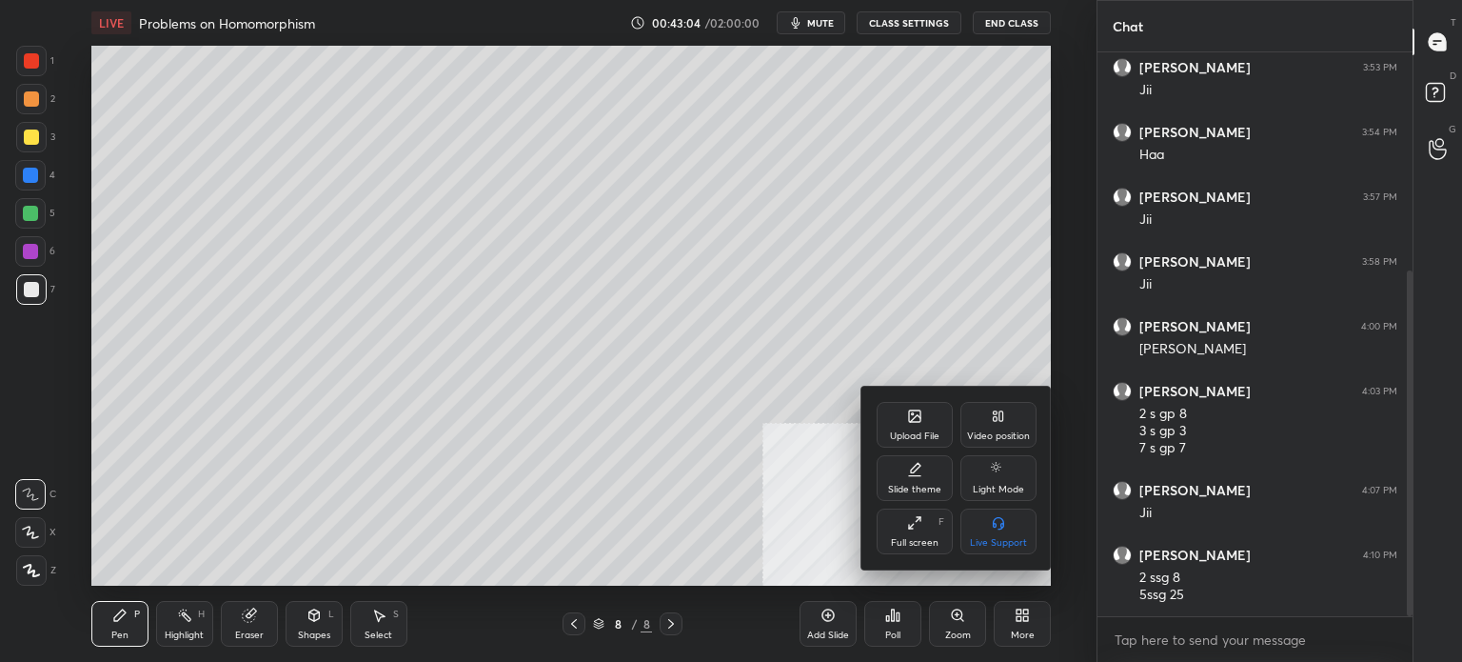
click at [897, 422] on div "Upload File" at bounding box center [915, 425] width 76 height 46
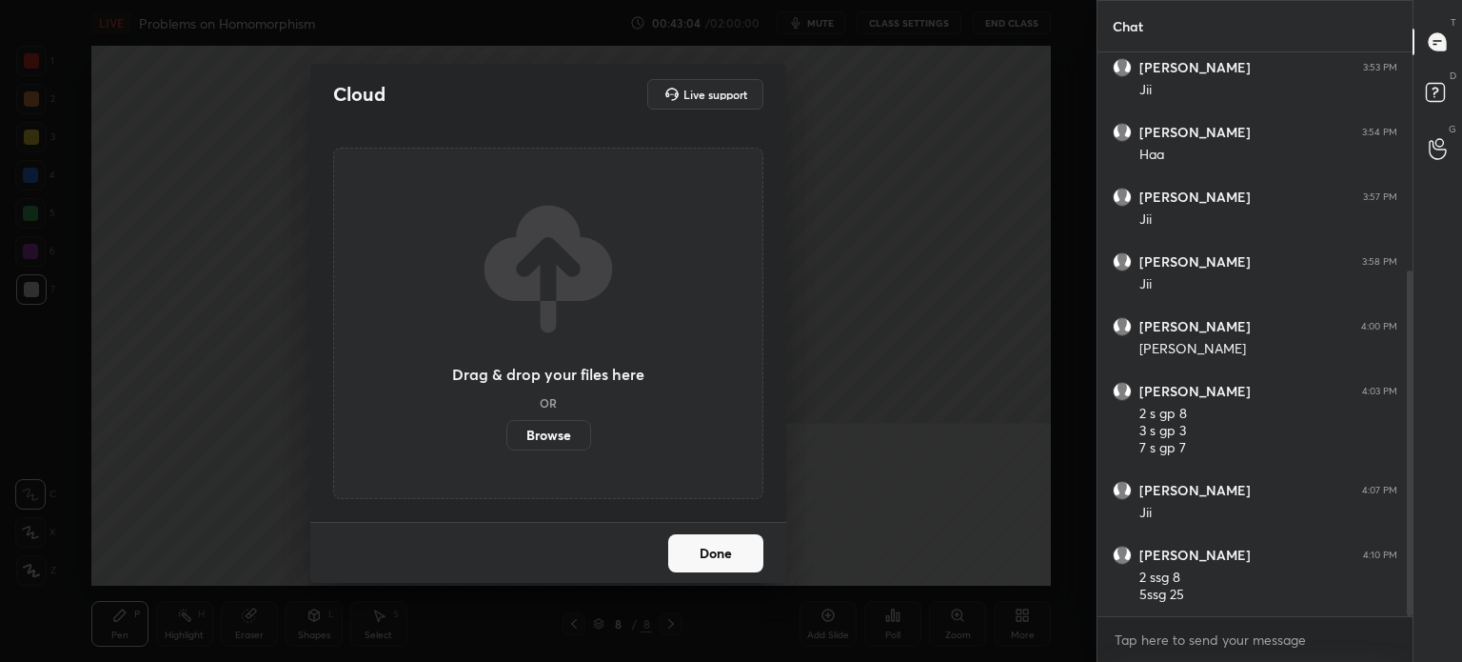
click at [548, 429] on label "Browse" at bounding box center [549, 435] width 85 height 30
click at [507, 429] on input "Browse" at bounding box center [507, 435] width 0 height 30
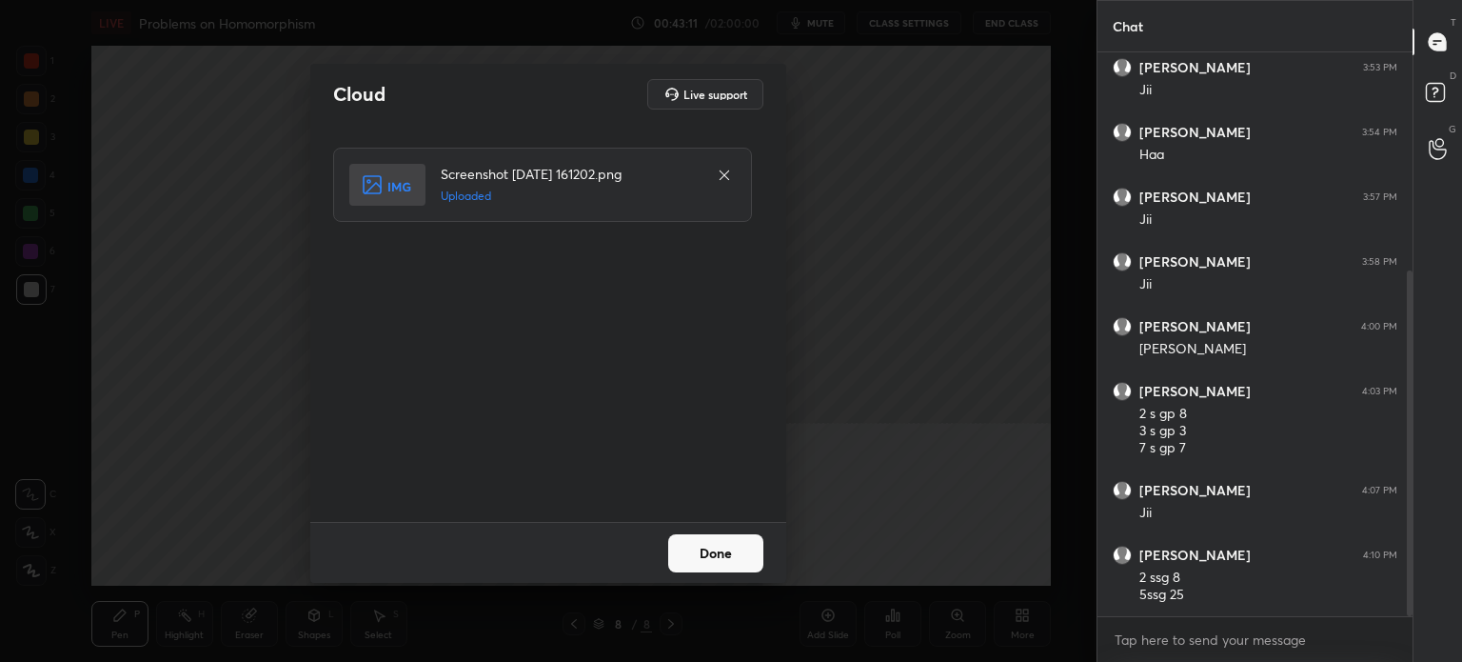
click at [724, 550] on button "Done" at bounding box center [715, 553] width 95 height 38
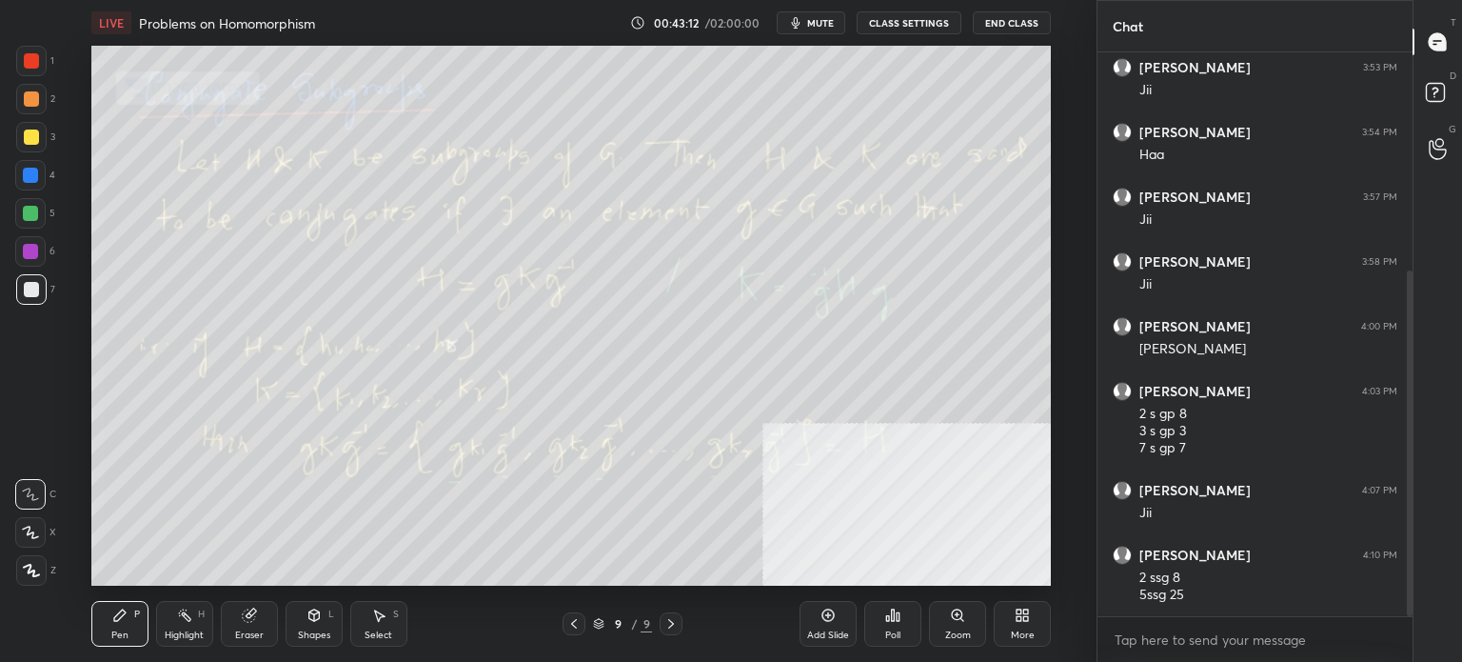
click at [577, 627] on icon at bounding box center [574, 623] width 15 height 15
click at [831, 620] on icon at bounding box center [829, 615] width 12 height 12
click at [30, 182] on div at bounding box center [30, 175] width 30 height 30
click at [676, 618] on icon at bounding box center [672, 623] width 15 height 15
click at [575, 633] on div at bounding box center [574, 623] width 23 height 23
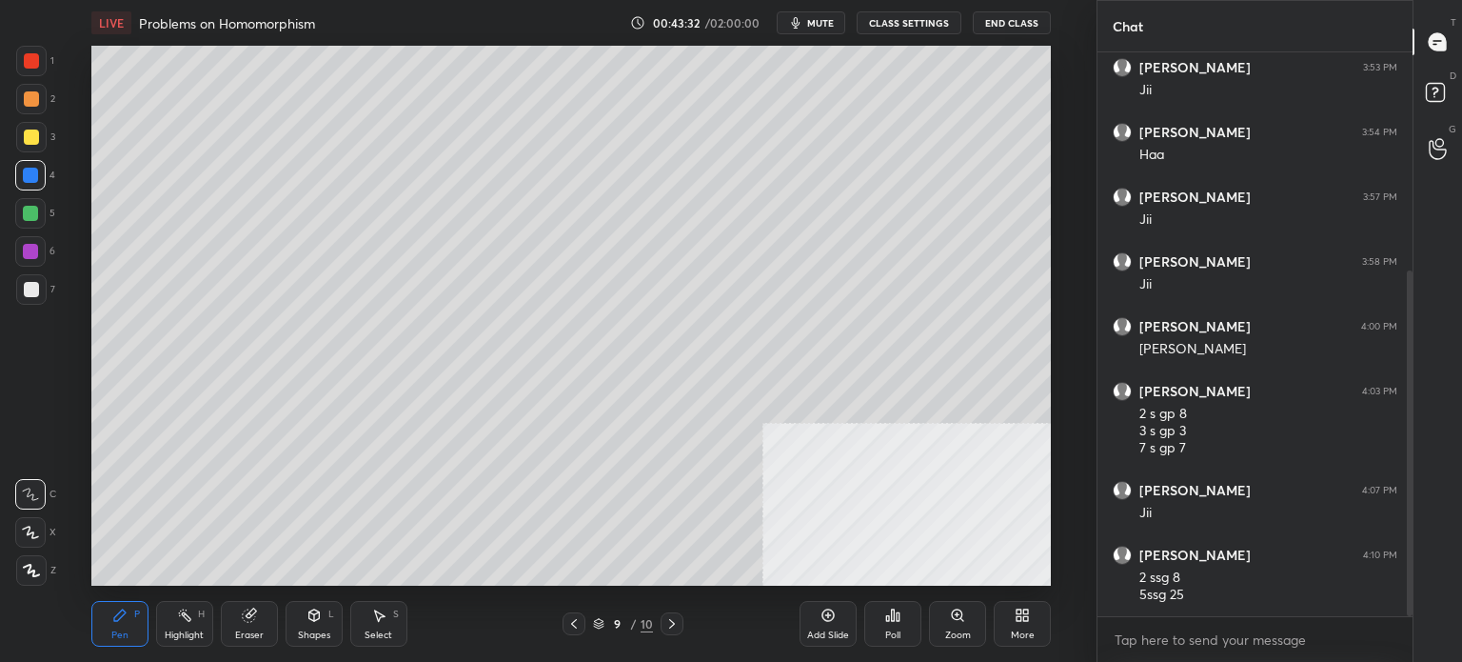
click at [127, 627] on div "Pen P" at bounding box center [119, 624] width 57 height 46
drag, startPoint x: 33, startPoint y: 292, endPoint x: 39, endPoint y: 282, distance: 11.9
click at [37, 288] on div at bounding box center [31, 289] width 15 height 15
drag, startPoint x: 19, startPoint y: 230, endPoint x: 15, endPoint y: 215, distance: 15.7
click at [15, 227] on div "5" at bounding box center [35, 217] width 40 height 38
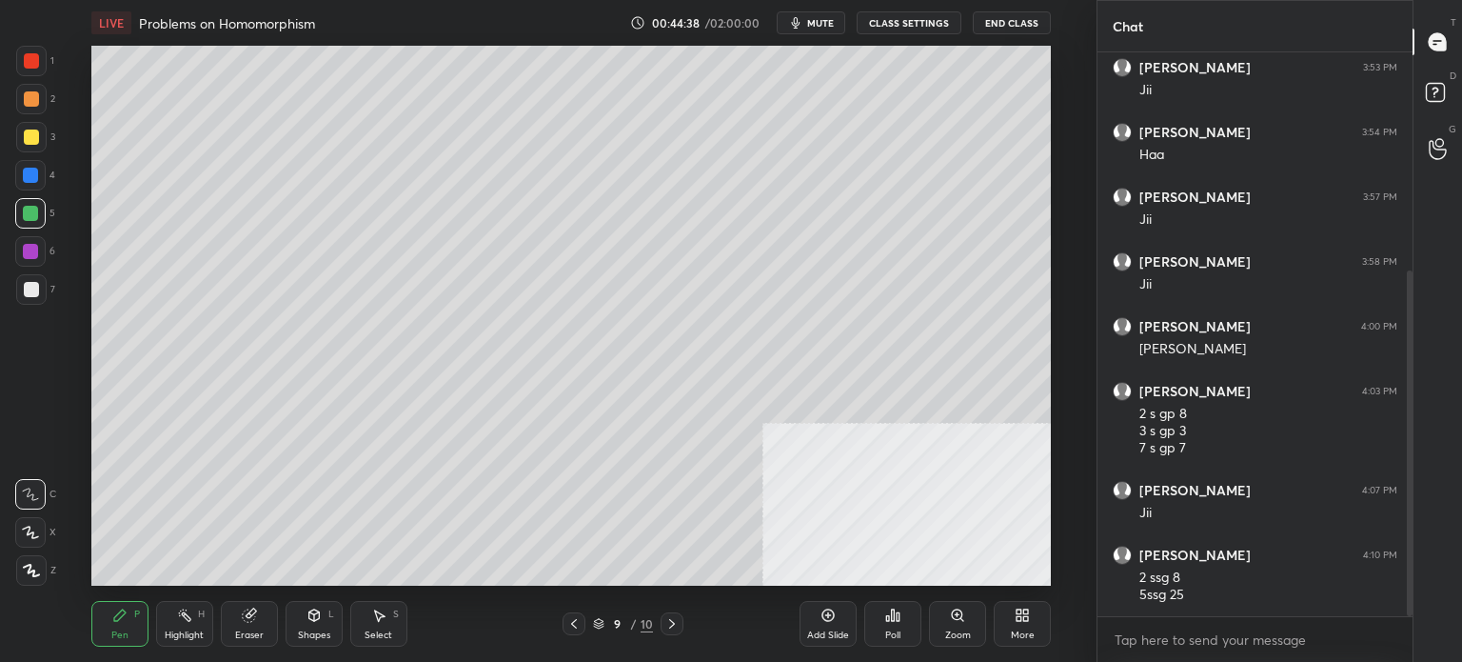
click at [26, 184] on div at bounding box center [30, 175] width 30 height 30
click at [25, 139] on div at bounding box center [31, 136] width 15 height 15
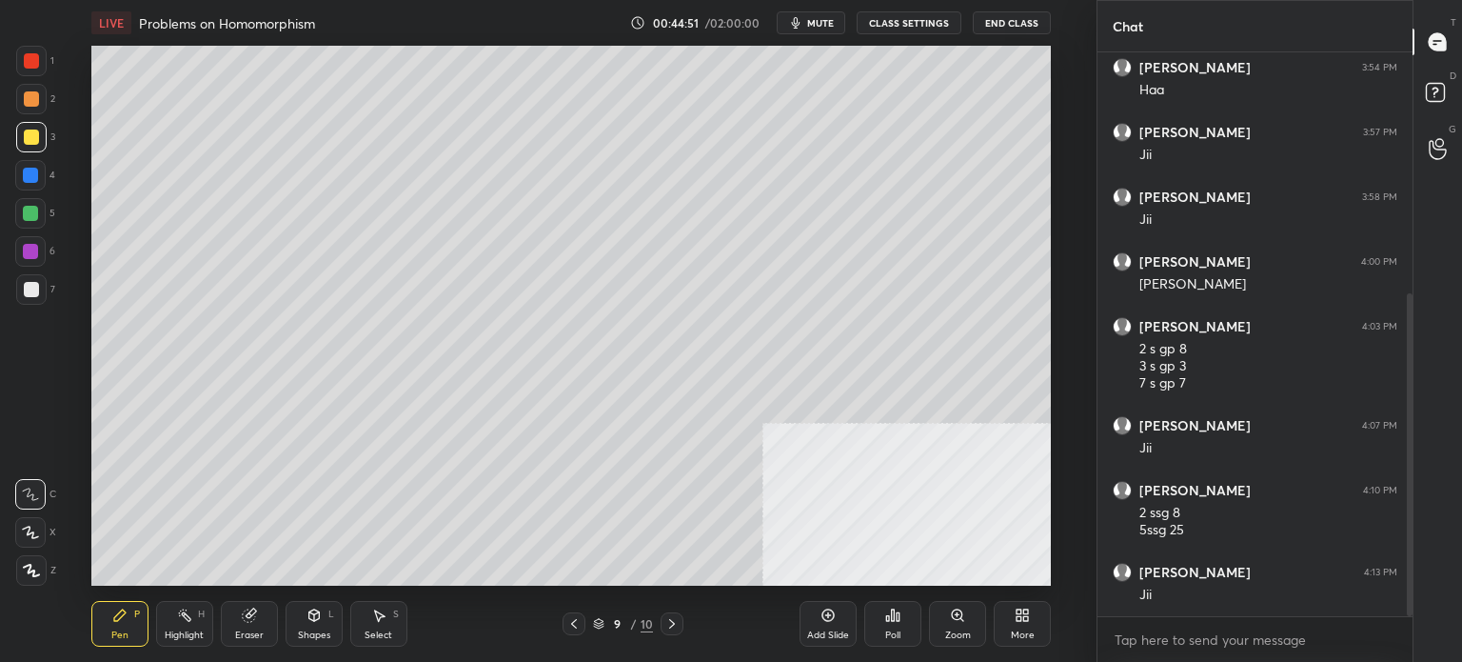
click at [678, 621] on icon at bounding box center [672, 623] width 15 height 15
click at [30, 277] on div at bounding box center [31, 289] width 30 height 30
click at [316, 601] on div "Pen P Highlight H Eraser Shapes L Select S 10 / 10 Add Slide Poll Zoom More" at bounding box center [571, 624] width 960 height 76
click at [313, 611] on icon at bounding box center [313, 614] width 10 height 11
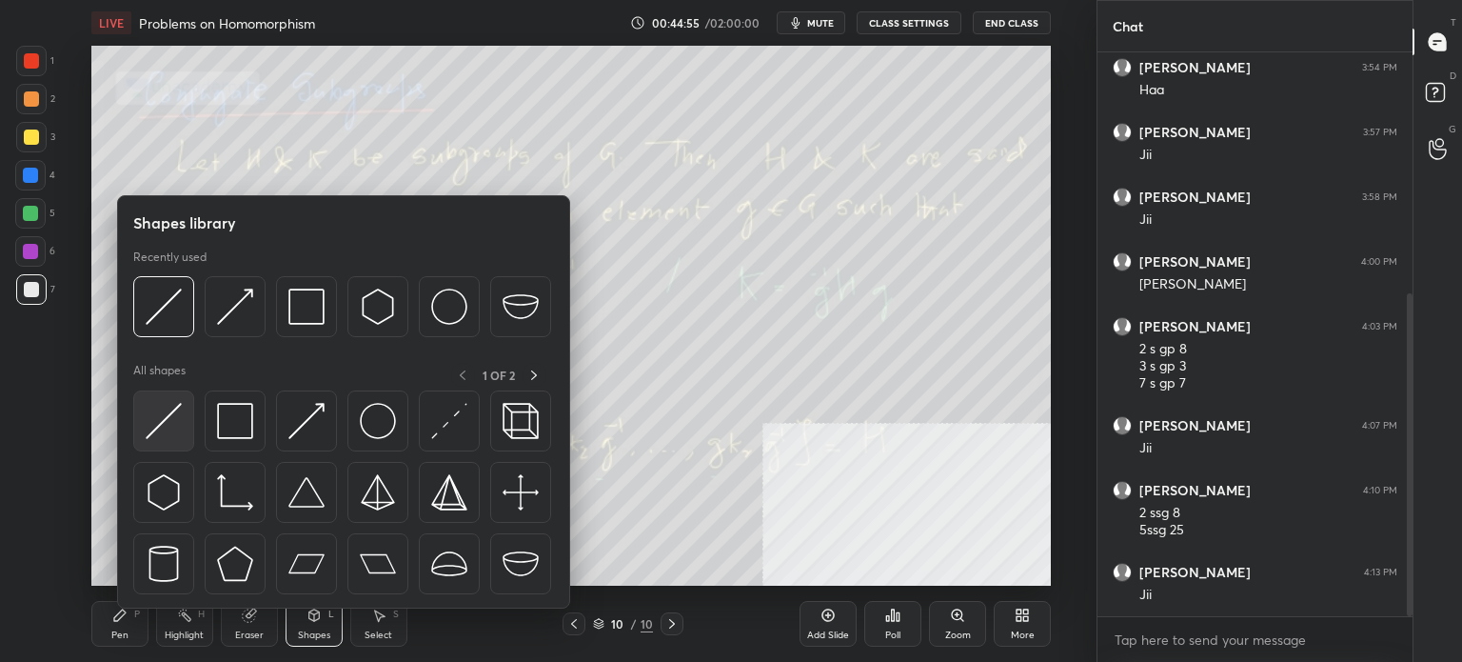
click at [183, 426] on div at bounding box center [163, 420] width 61 height 61
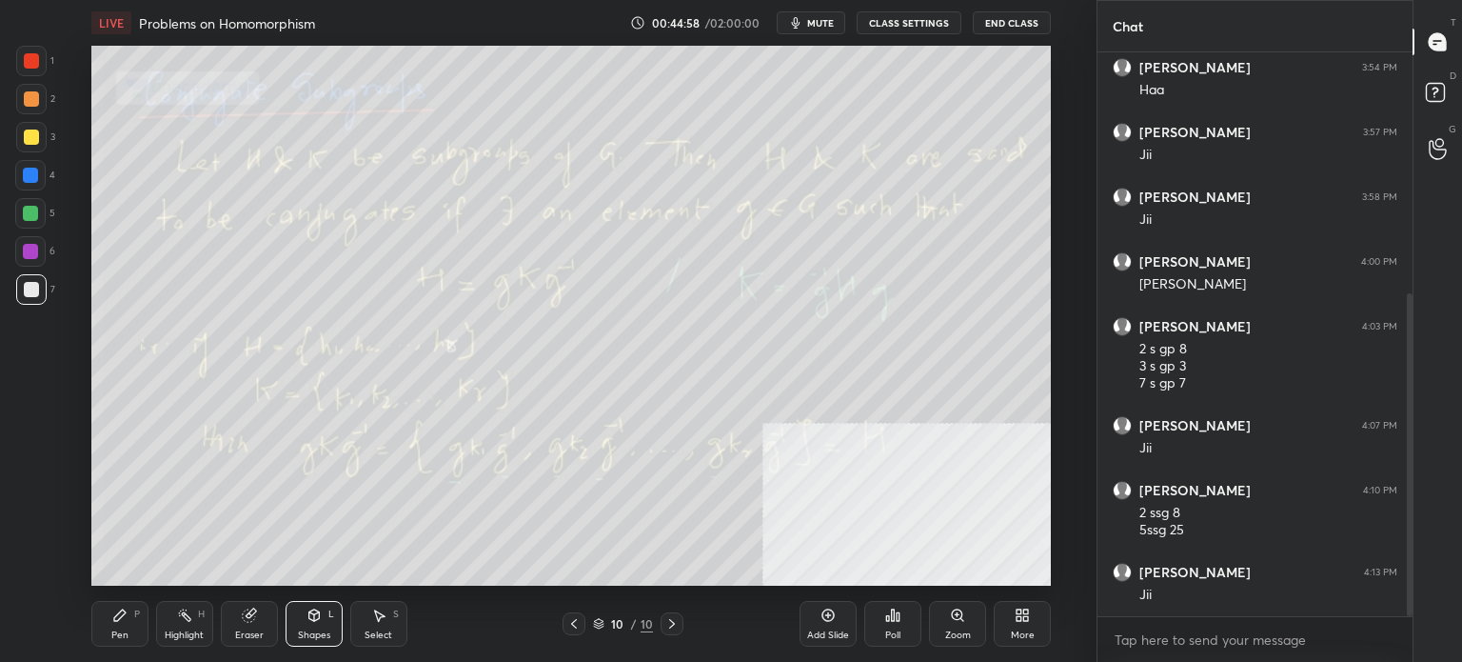
click at [109, 646] on div "Pen P" at bounding box center [119, 624] width 57 height 46
click at [1034, 632] on div "More" at bounding box center [1022, 624] width 57 height 46
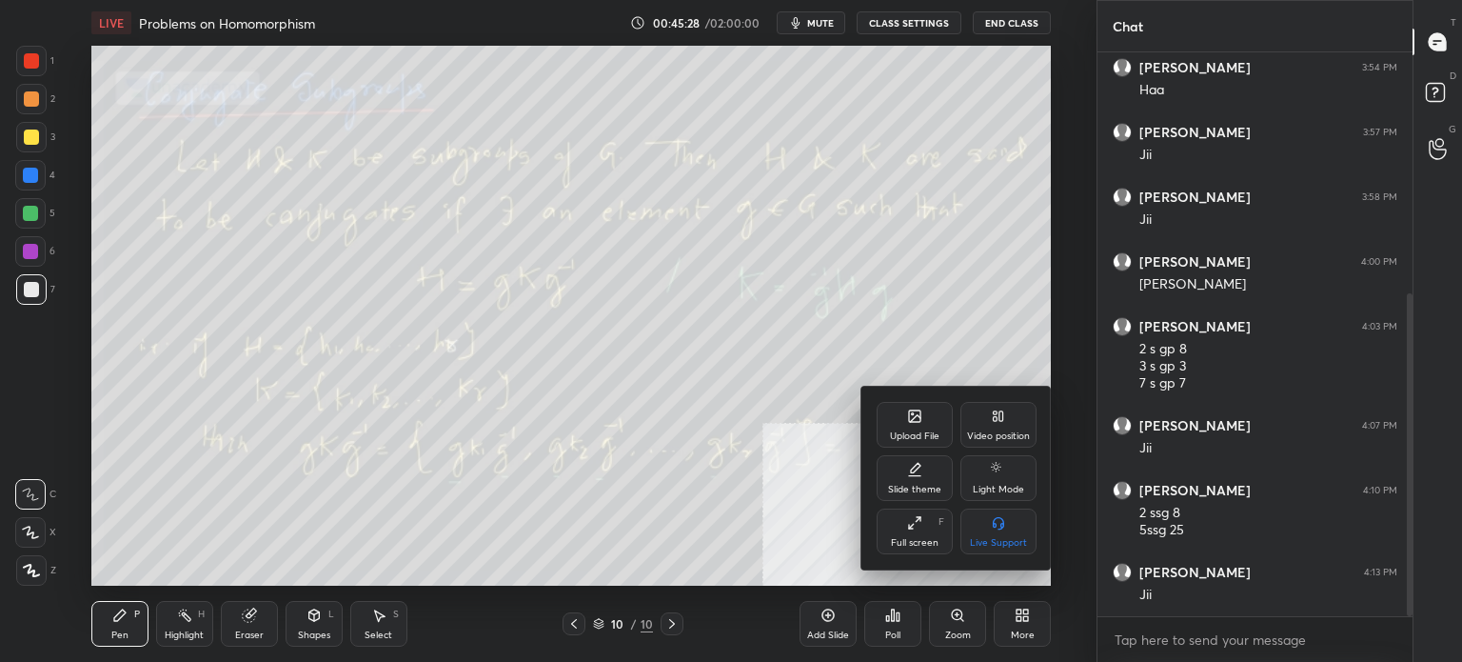
click at [907, 418] on icon at bounding box center [914, 415] width 15 height 15
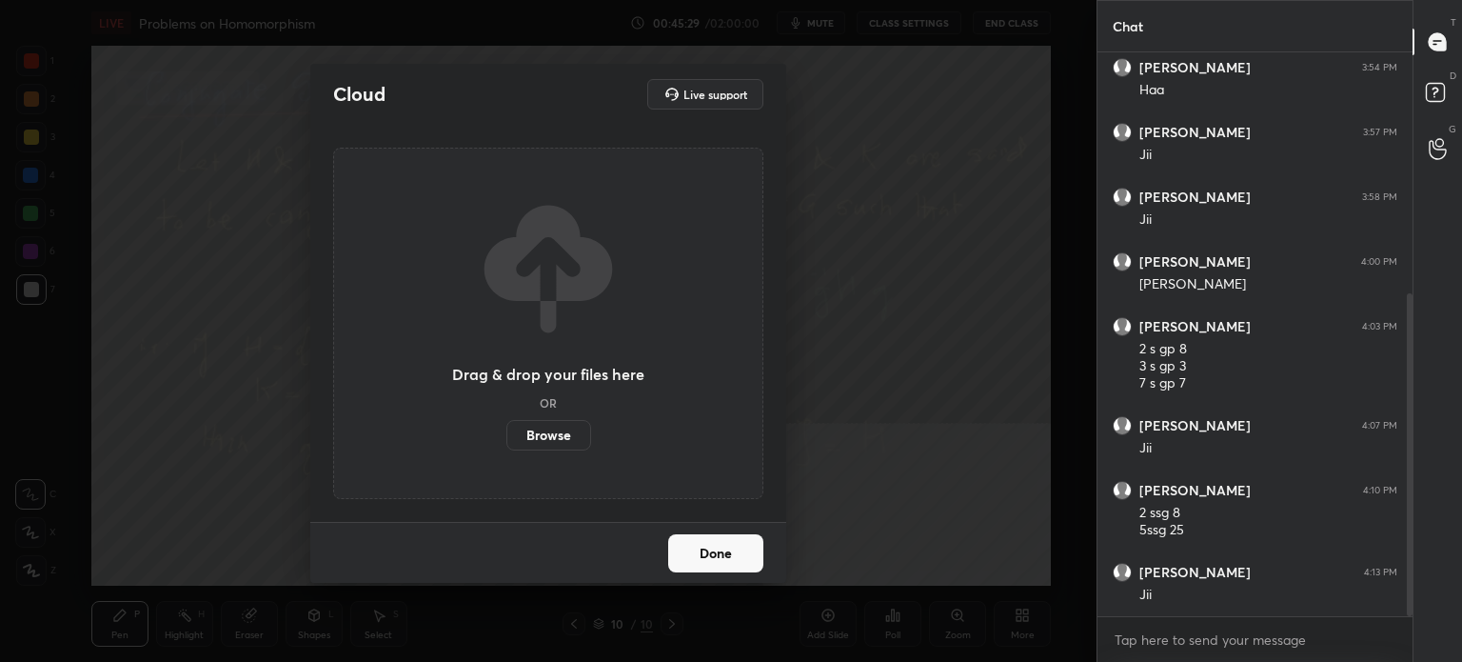
click at [565, 434] on label "Browse" at bounding box center [549, 435] width 85 height 30
click at [507, 434] on input "Browse" at bounding box center [507, 435] width 0 height 30
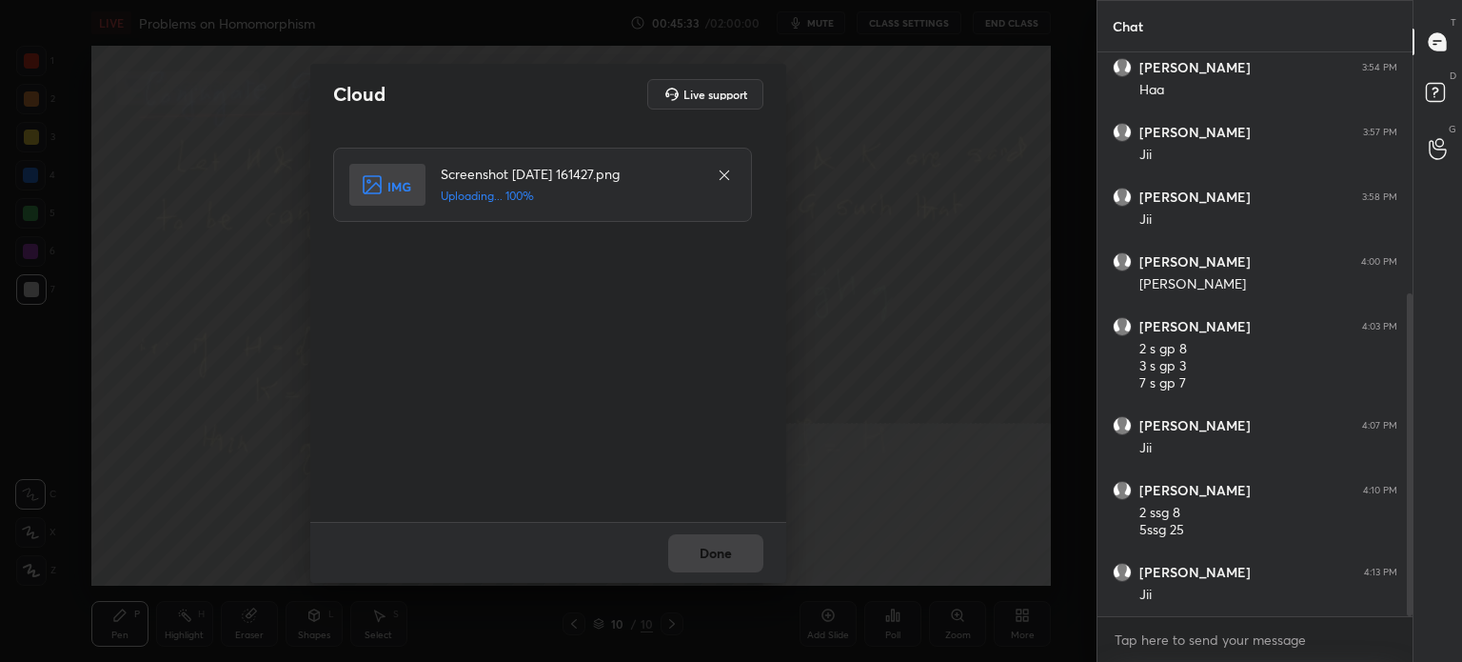
click at [758, 568] on div "Done" at bounding box center [548, 552] width 476 height 61
click at [755, 567] on div "Done" at bounding box center [548, 552] width 476 height 61
click at [756, 566] on button "Done" at bounding box center [715, 553] width 95 height 38
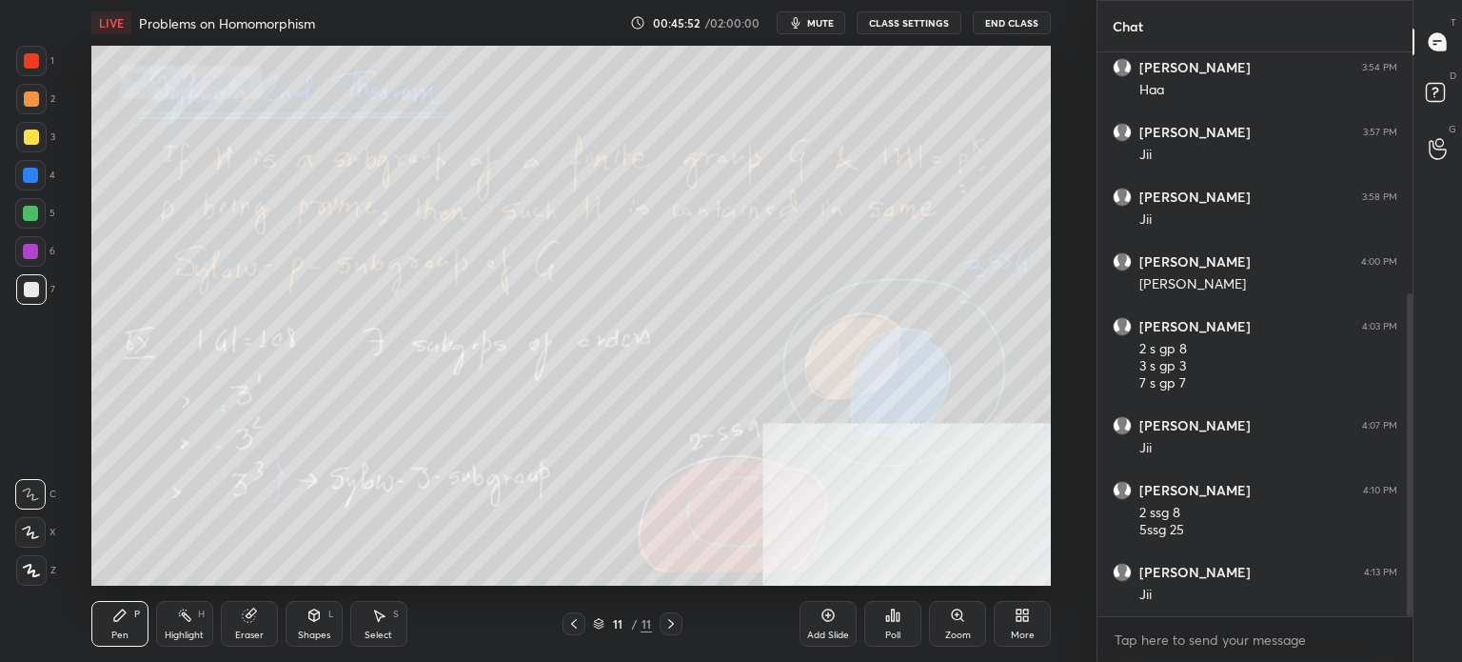
click at [838, 626] on div "Add Slide" at bounding box center [828, 624] width 57 height 46
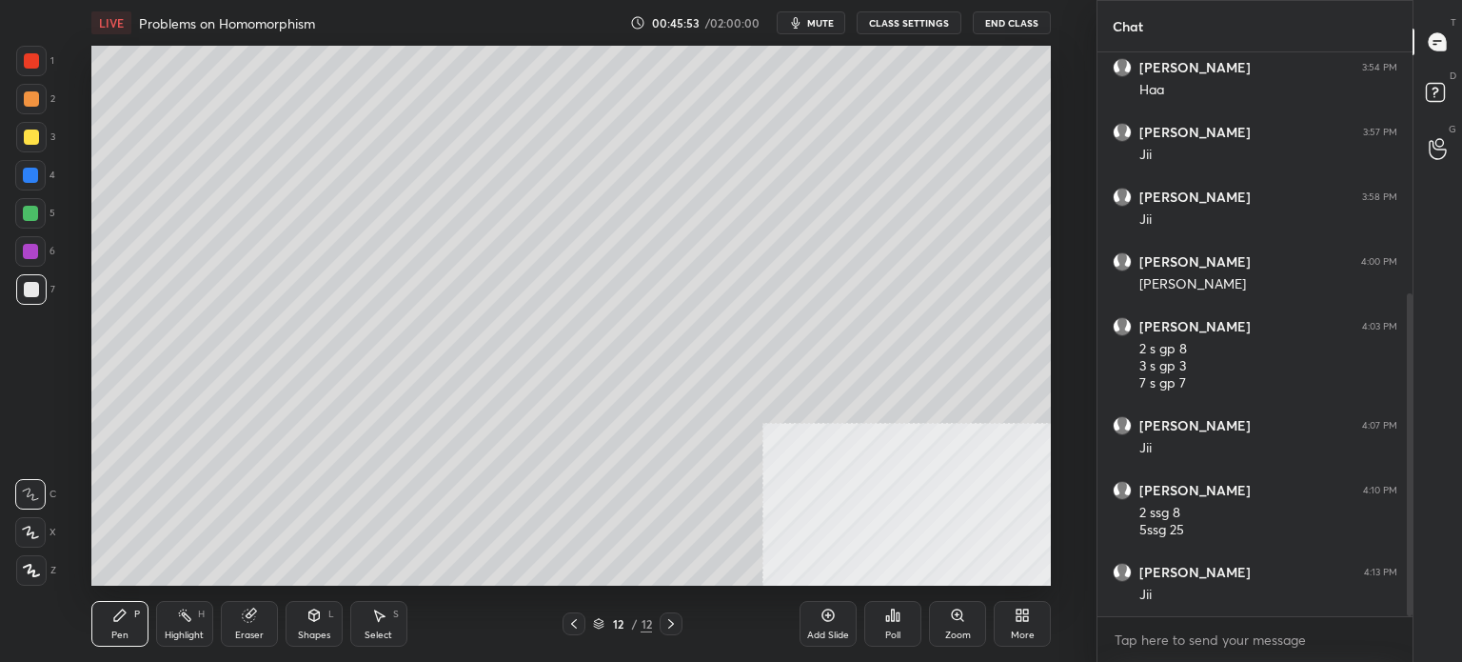
click at [289, 634] on div "Shapes L" at bounding box center [314, 624] width 57 height 46
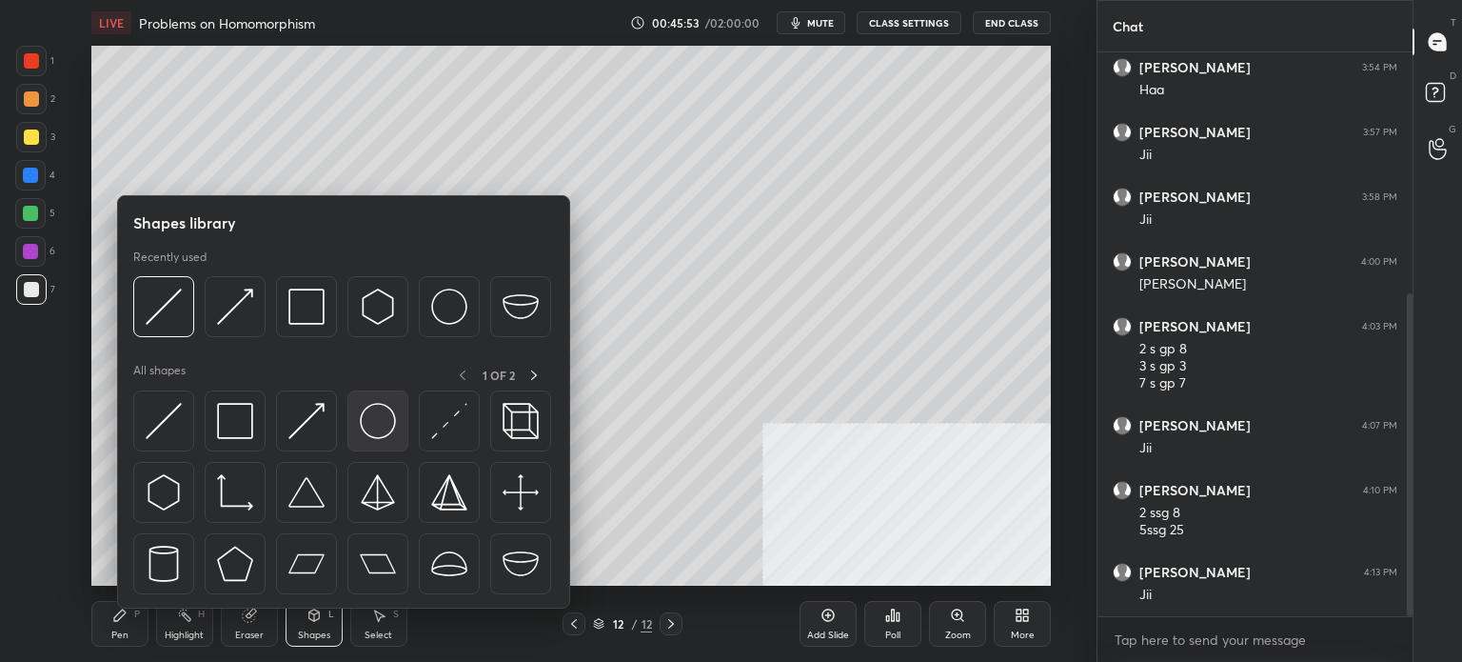
click at [370, 431] on img at bounding box center [378, 421] width 36 height 36
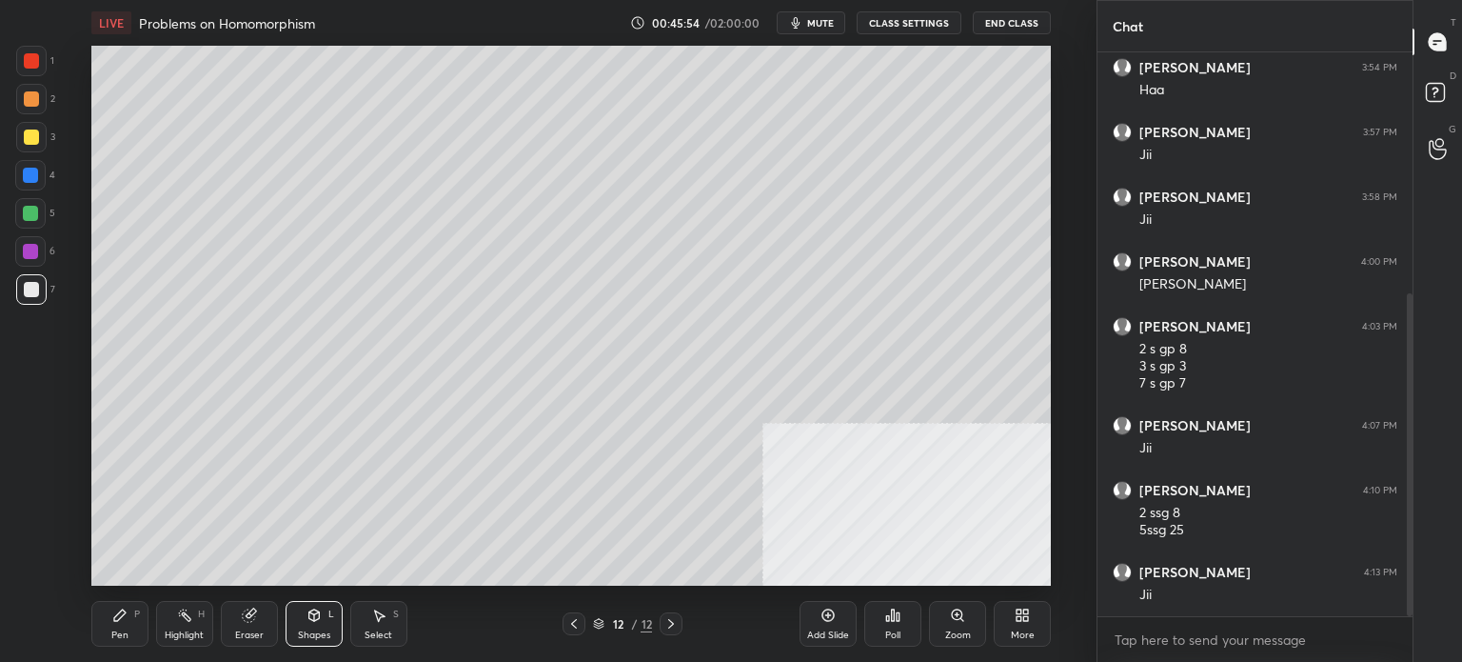
click at [28, 59] on div at bounding box center [31, 60] width 15 height 15
click at [125, 635] on div "Pen" at bounding box center [119, 635] width 17 height 10
click at [30, 288] on div at bounding box center [31, 289] width 15 height 15
click at [42, 101] on div at bounding box center [31, 99] width 30 height 30
click at [30, 146] on div at bounding box center [31, 137] width 30 height 30
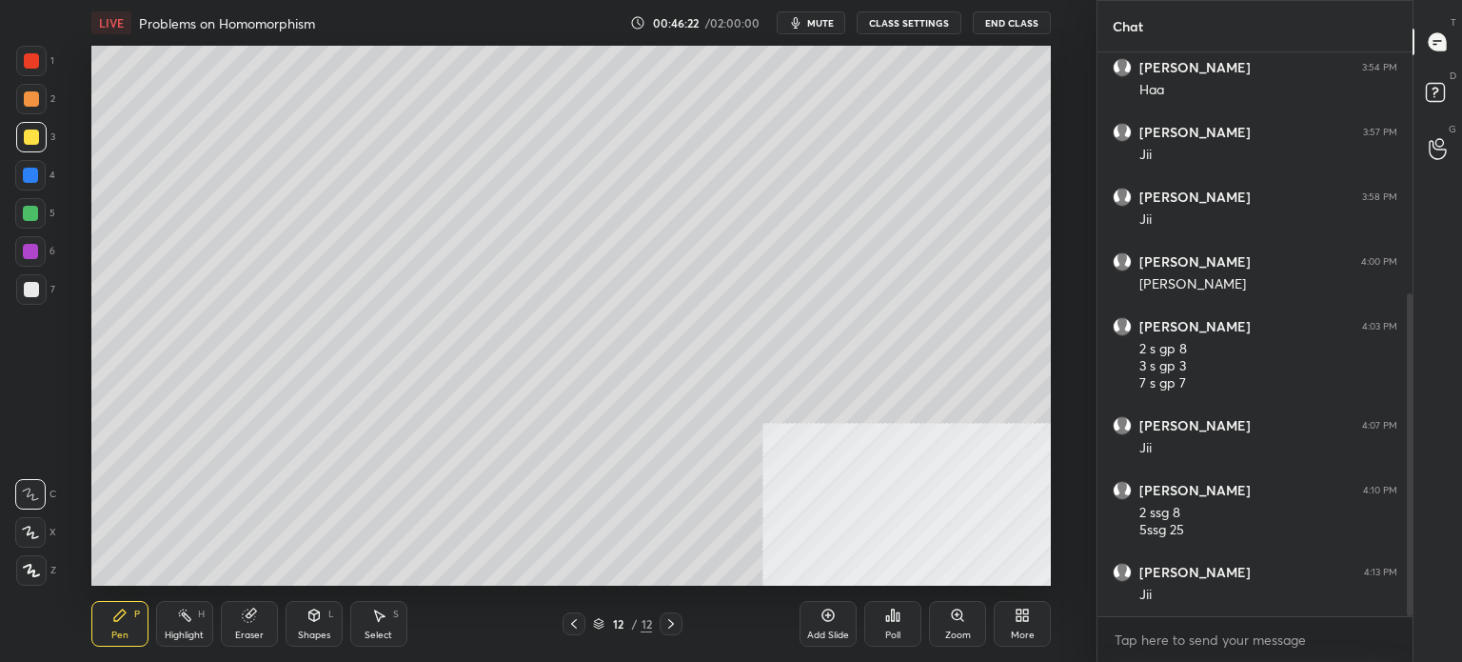
click at [34, 290] on div at bounding box center [31, 289] width 15 height 15
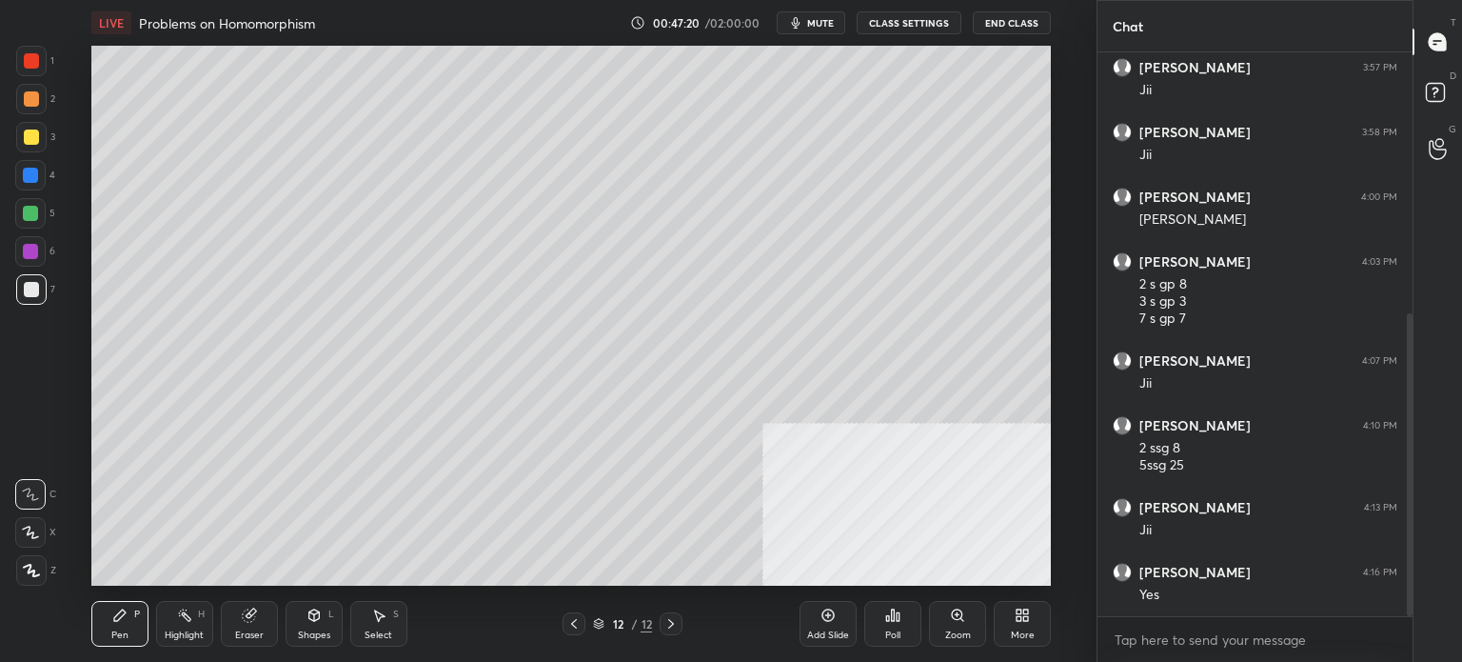
click at [30, 112] on div at bounding box center [31, 99] width 30 height 30
click at [35, 212] on div at bounding box center [30, 213] width 15 height 15
drag, startPoint x: 13, startPoint y: 170, endPoint x: 28, endPoint y: 173, distance: 14.6
click at [20, 174] on div "1 2 3 4 5 6 7 C X Z C X Z E E Erase all H H" at bounding box center [30, 316] width 61 height 540
click at [27, 175] on div at bounding box center [30, 175] width 15 height 15
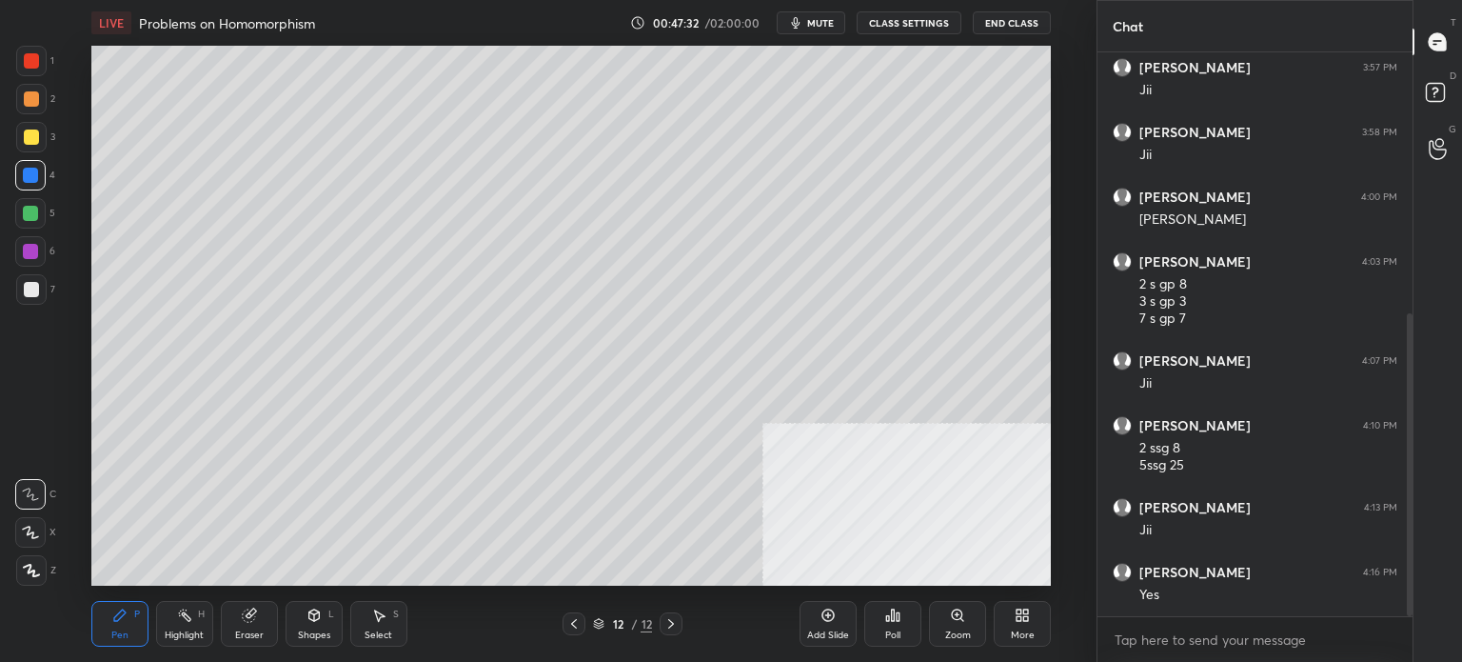
click at [37, 105] on div at bounding box center [31, 99] width 30 height 30
drag, startPoint x: 33, startPoint y: 213, endPoint x: 84, endPoint y: 201, distance: 52.0
click at [32, 213] on div at bounding box center [30, 213] width 15 height 15
click at [31, 99] on div at bounding box center [31, 98] width 15 height 15
click at [178, 617] on icon at bounding box center [184, 614] width 15 height 15
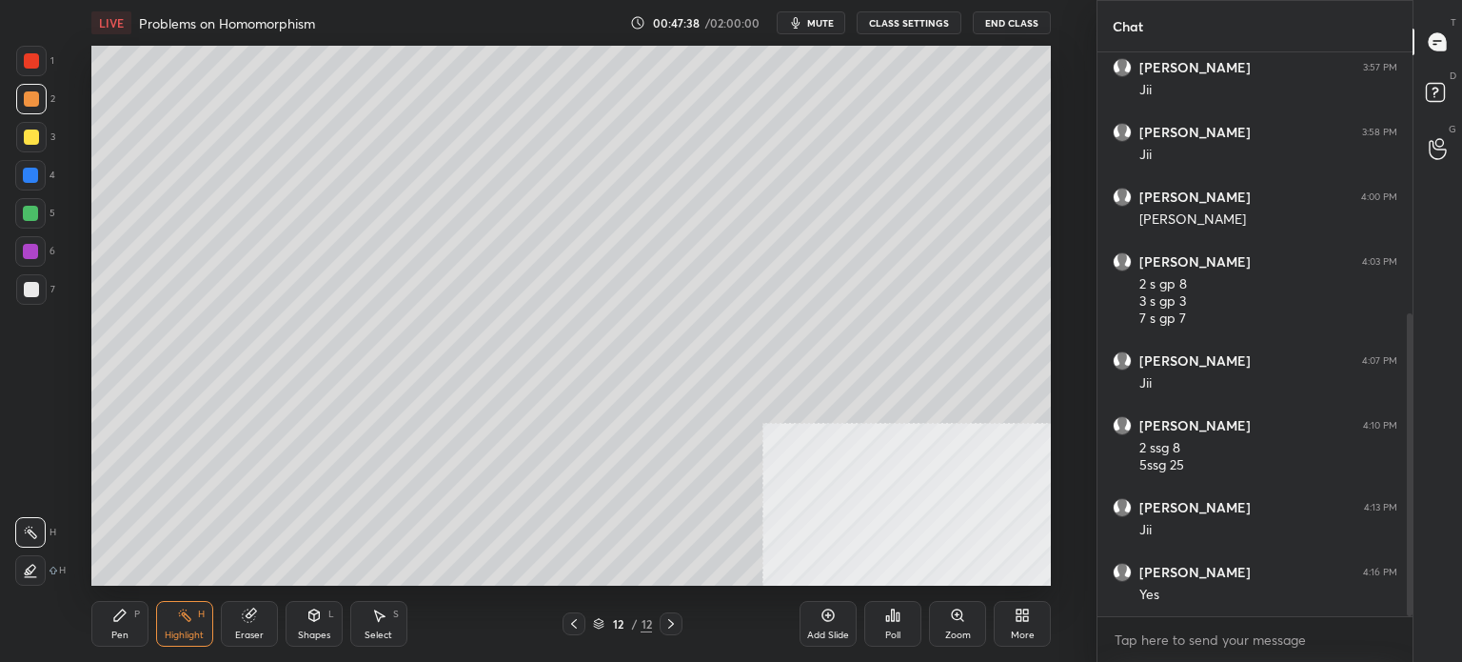
click at [35, 210] on div at bounding box center [30, 213] width 15 height 15
click at [36, 570] on icon at bounding box center [30, 570] width 15 height 15
click at [32, 176] on div at bounding box center [30, 175] width 15 height 15
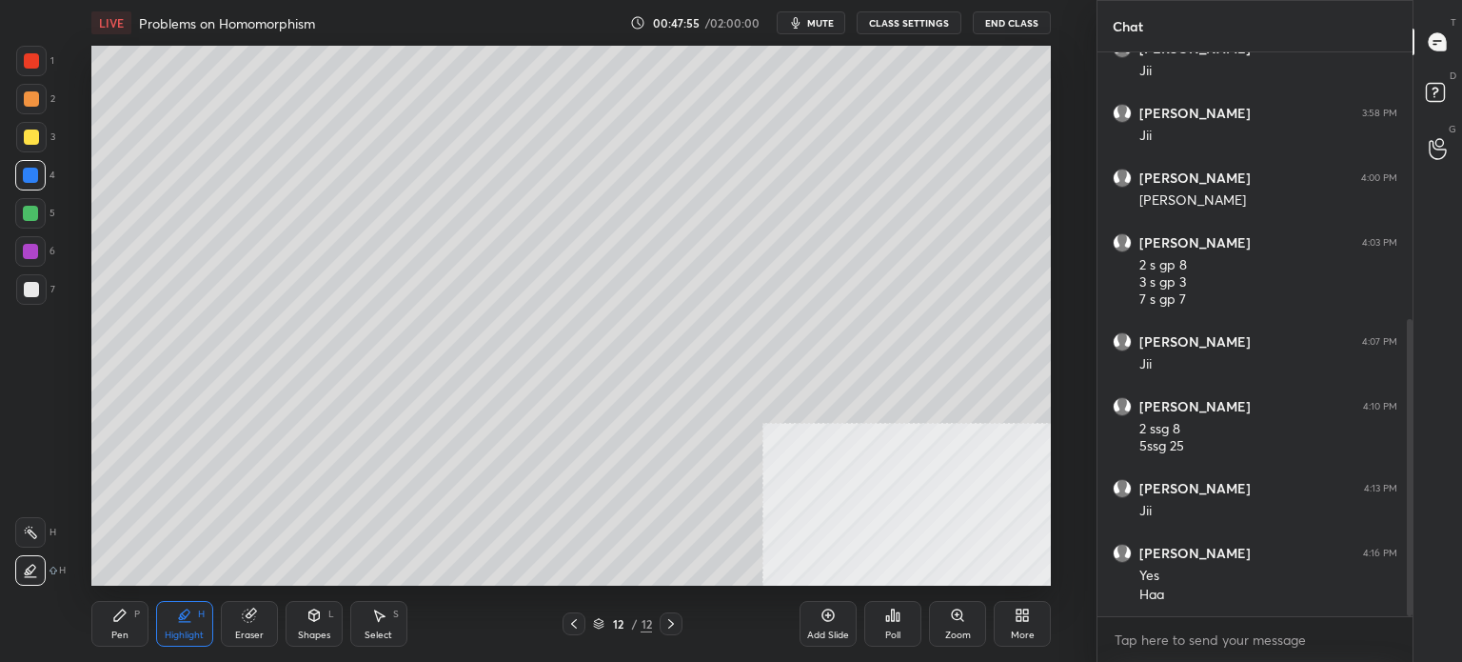
click at [37, 96] on div at bounding box center [31, 98] width 15 height 15
click at [126, 627] on div "Pen P" at bounding box center [119, 624] width 57 height 46
drag, startPoint x: 38, startPoint y: 502, endPoint x: 22, endPoint y: 505, distance: 16.4
click at [38, 502] on div at bounding box center [30, 494] width 30 height 30
click at [579, 621] on icon at bounding box center [574, 623] width 15 height 15
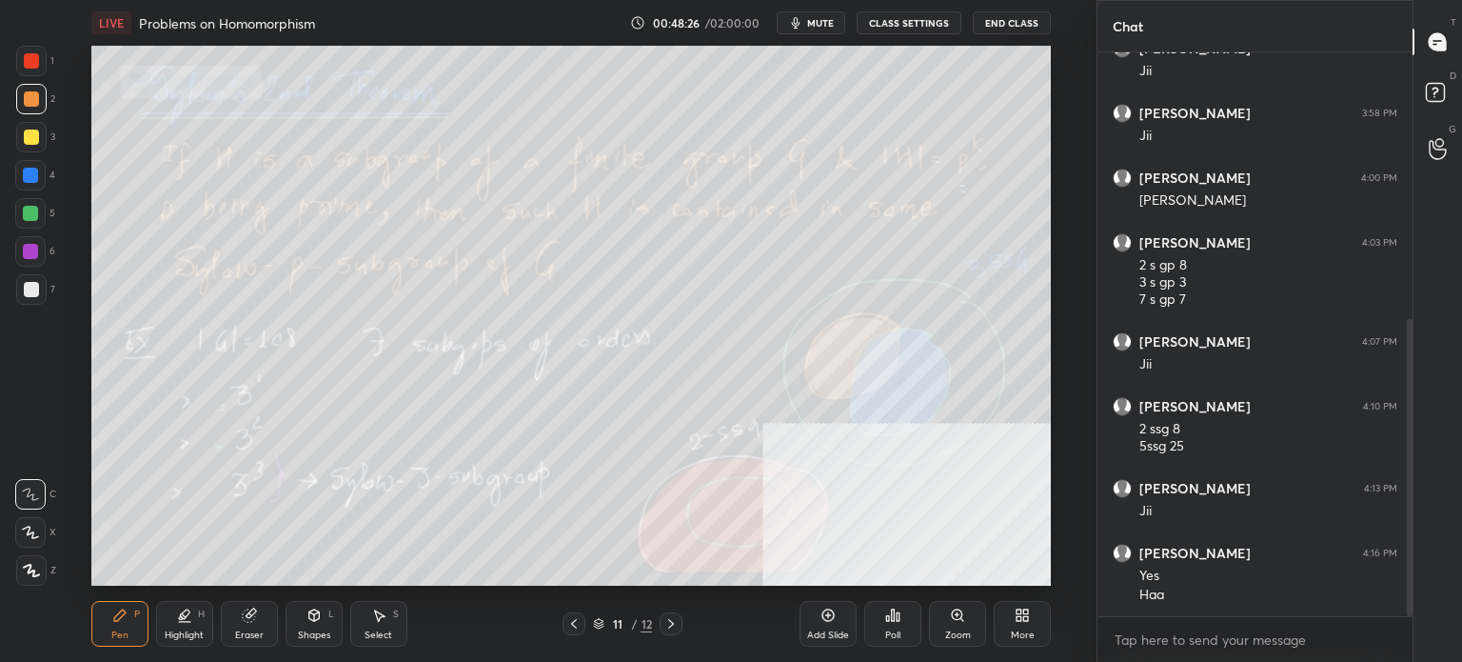
click at [38, 287] on div at bounding box center [31, 289] width 30 height 30
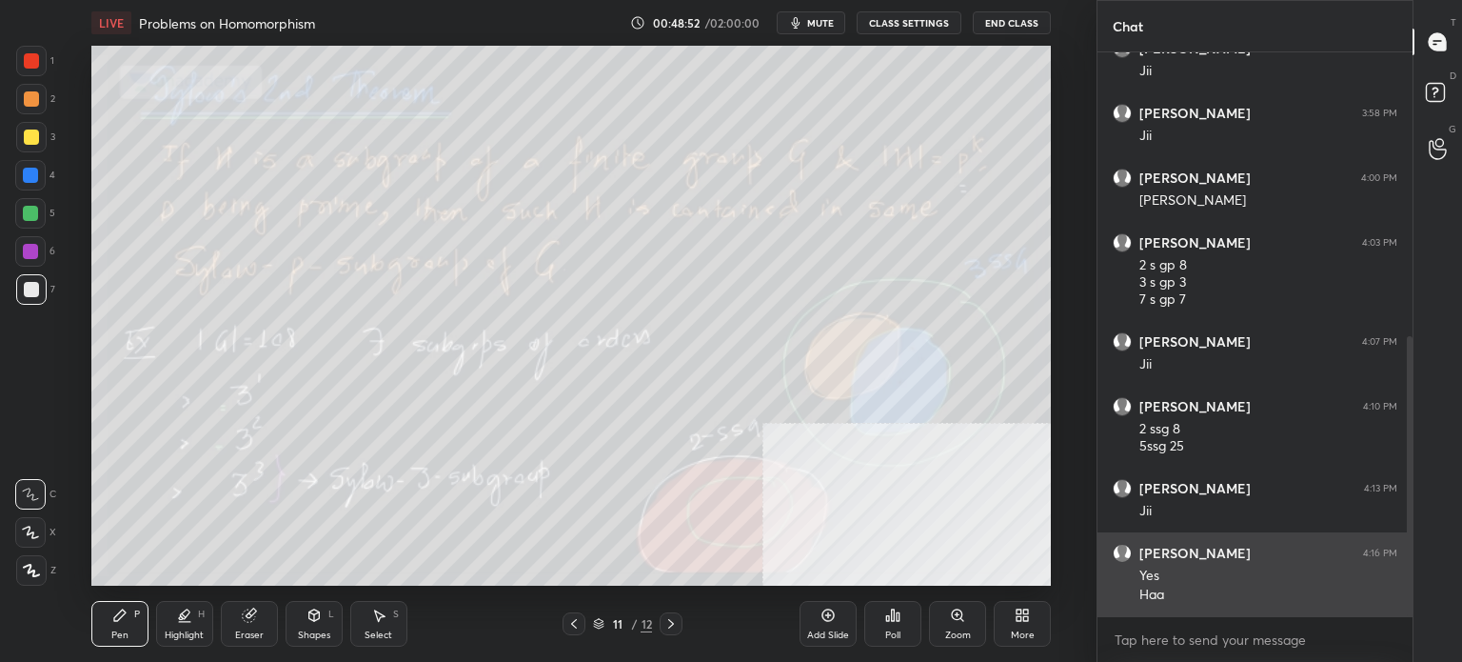
scroll to position [569, 0]
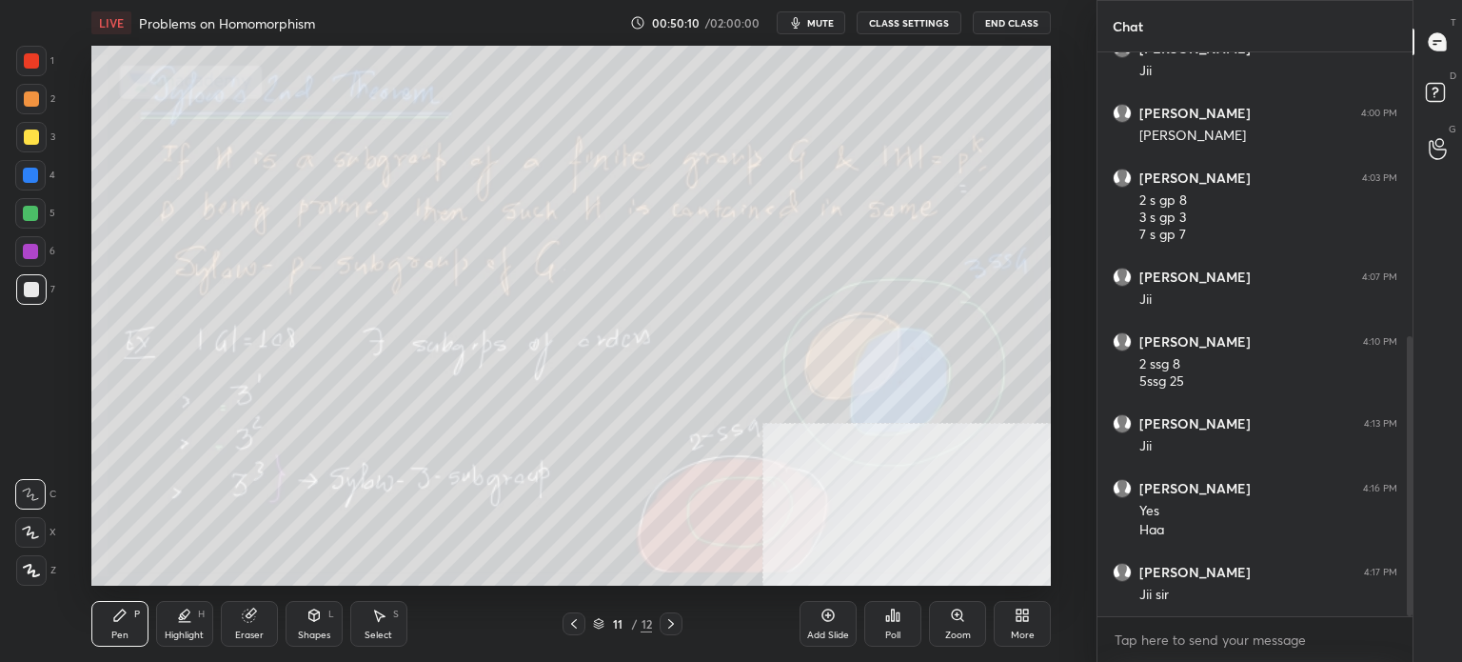
click at [674, 621] on icon at bounding box center [671, 623] width 15 height 15
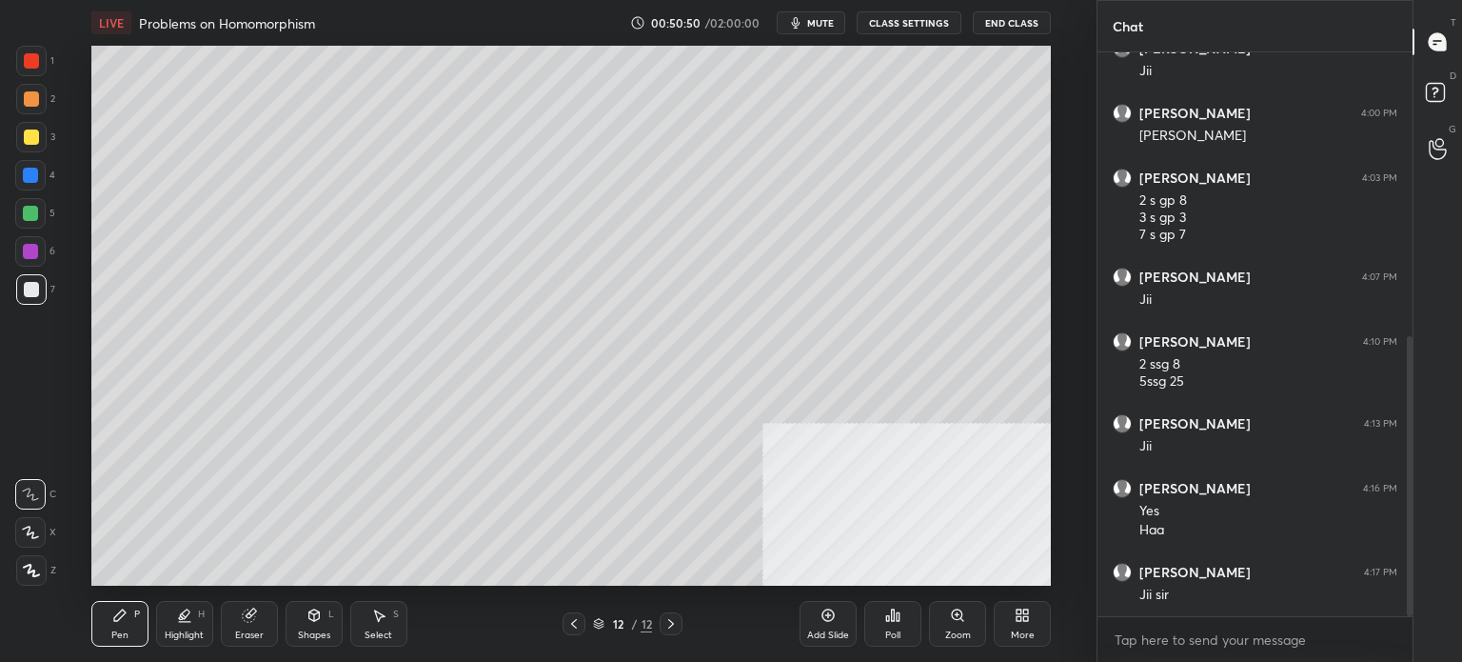
click at [5, 387] on div "1 2 3 4 5 6 7 C X Z C X Z E E Erase all H H" at bounding box center [30, 316] width 61 height 540
click at [1038, 623] on div "More" at bounding box center [1022, 624] width 57 height 46
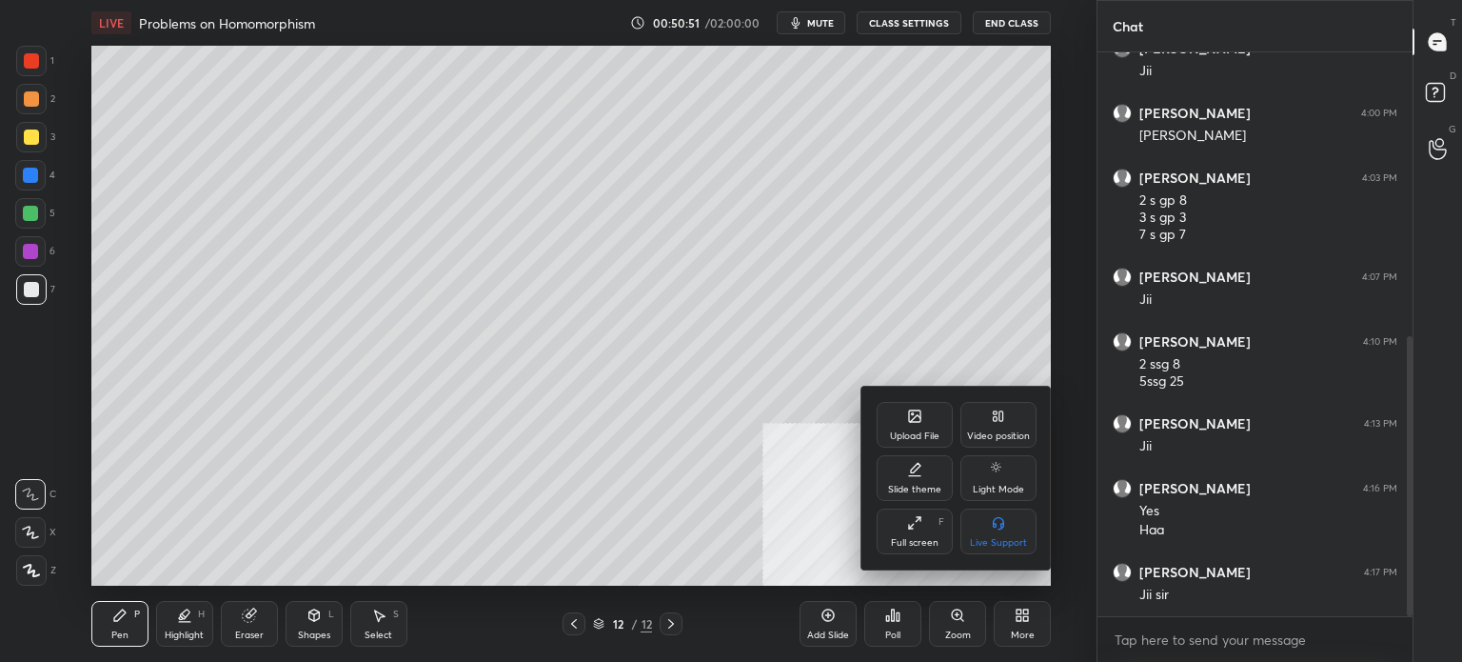
click at [899, 410] on div "Upload File" at bounding box center [915, 425] width 76 height 46
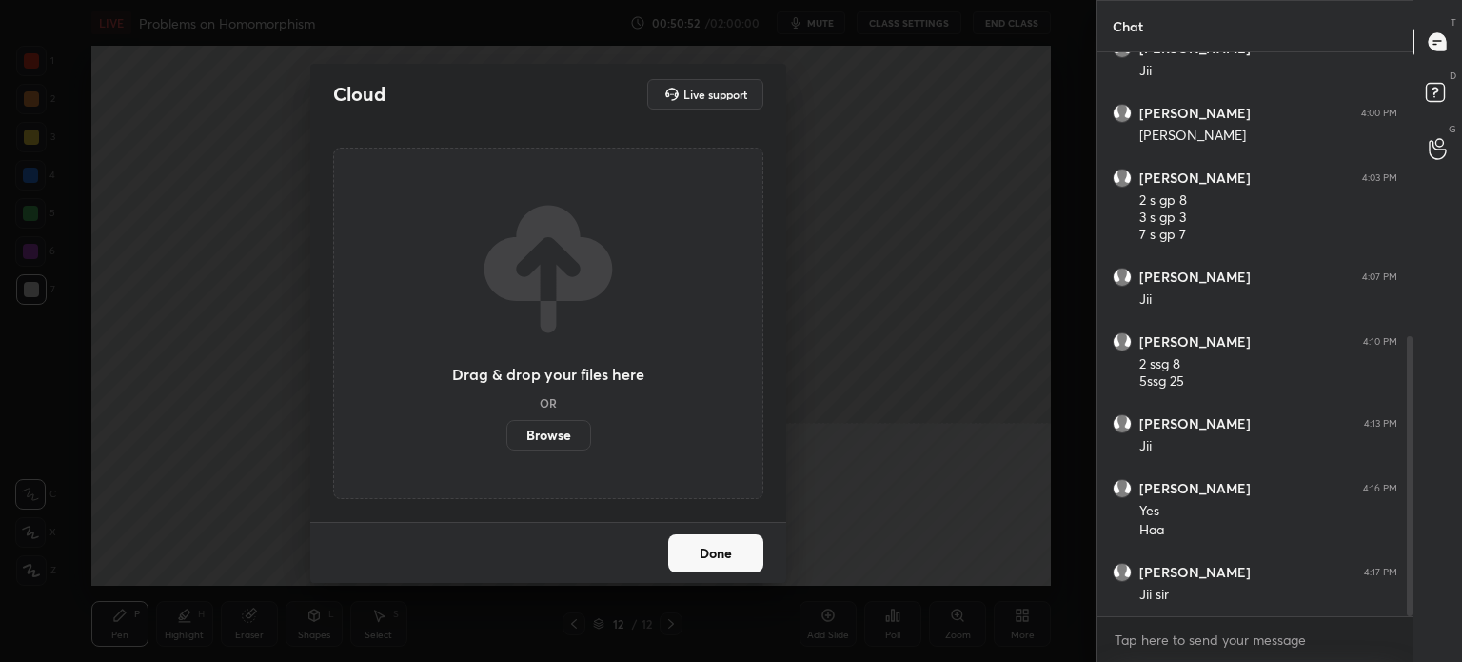
click at [540, 445] on label "Browse" at bounding box center [549, 435] width 85 height 30
click at [507, 445] on input "Browse" at bounding box center [507, 435] width 0 height 30
click at [168, 424] on div "Cloud Live support Drag & drop your files here OR Browse Done" at bounding box center [548, 331] width 1097 height 662
click at [567, 434] on label "Browse" at bounding box center [549, 435] width 85 height 30
click at [507, 434] on input "Browse" at bounding box center [507, 435] width 0 height 30
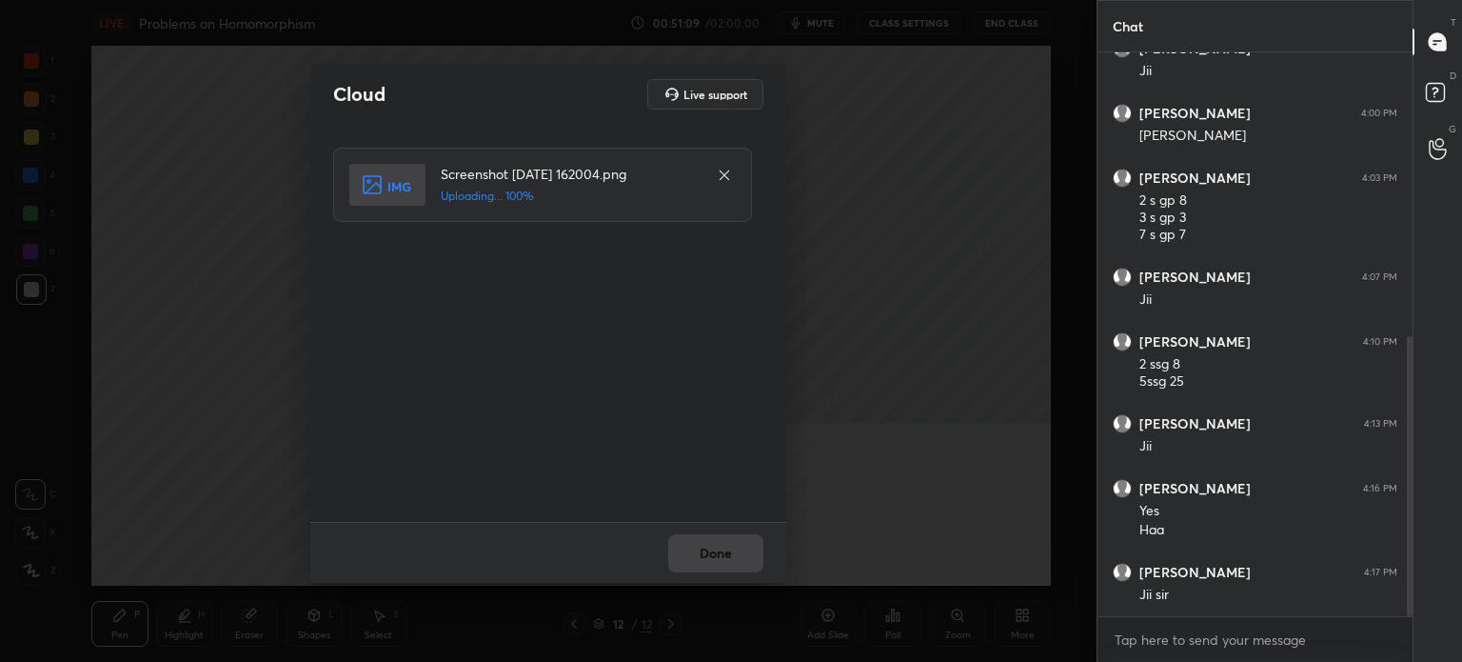
click at [745, 523] on div "Done" at bounding box center [548, 552] width 476 height 61
click at [741, 526] on div "Done" at bounding box center [548, 552] width 476 height 61
click at [746, 551] on button "Done" at bounding box center [715, 553] width 95 height 38
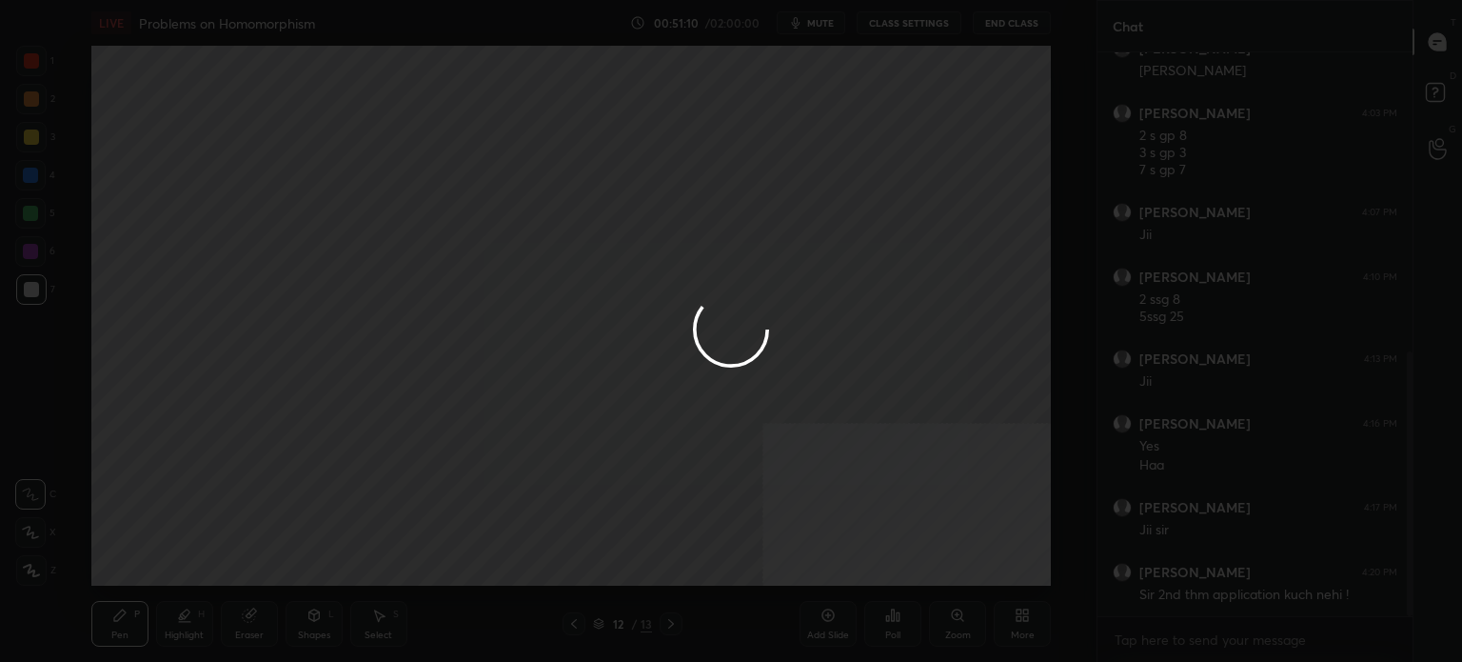
click at [749, 558] on div at bounding box center [731, 331] width 1462 height 662
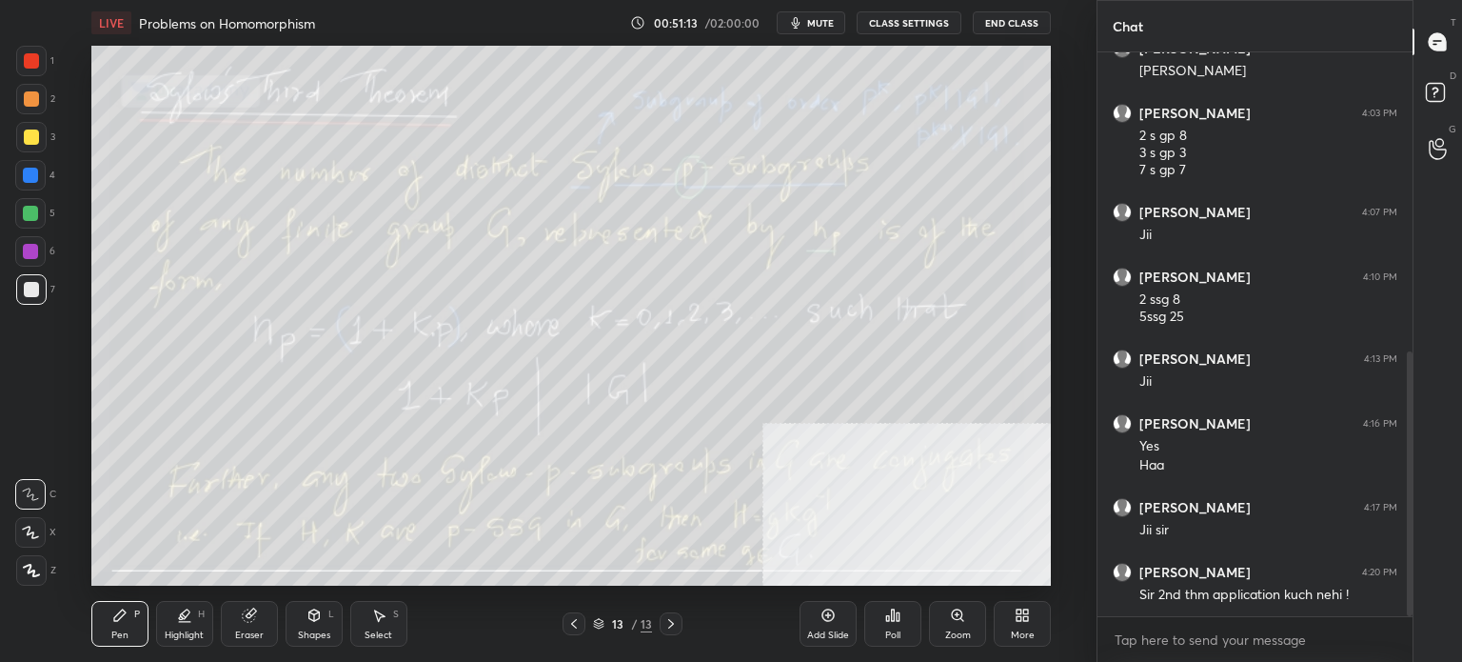
click at [580, 620] on icon at bounding box center [574, 623] width 15 height 15
click at [674, 631] on icon at bounding box center [671, 623] width 15 height 15
click at [571, 620] on icon at bounding box center [574, 623] width 15 height 15
click at [830, 627] on div "Add Slide" at bounding box center [828, 624] width 57 height 46
click at [26, 138] on div at bounding box center [31, 136] width 15 height 15
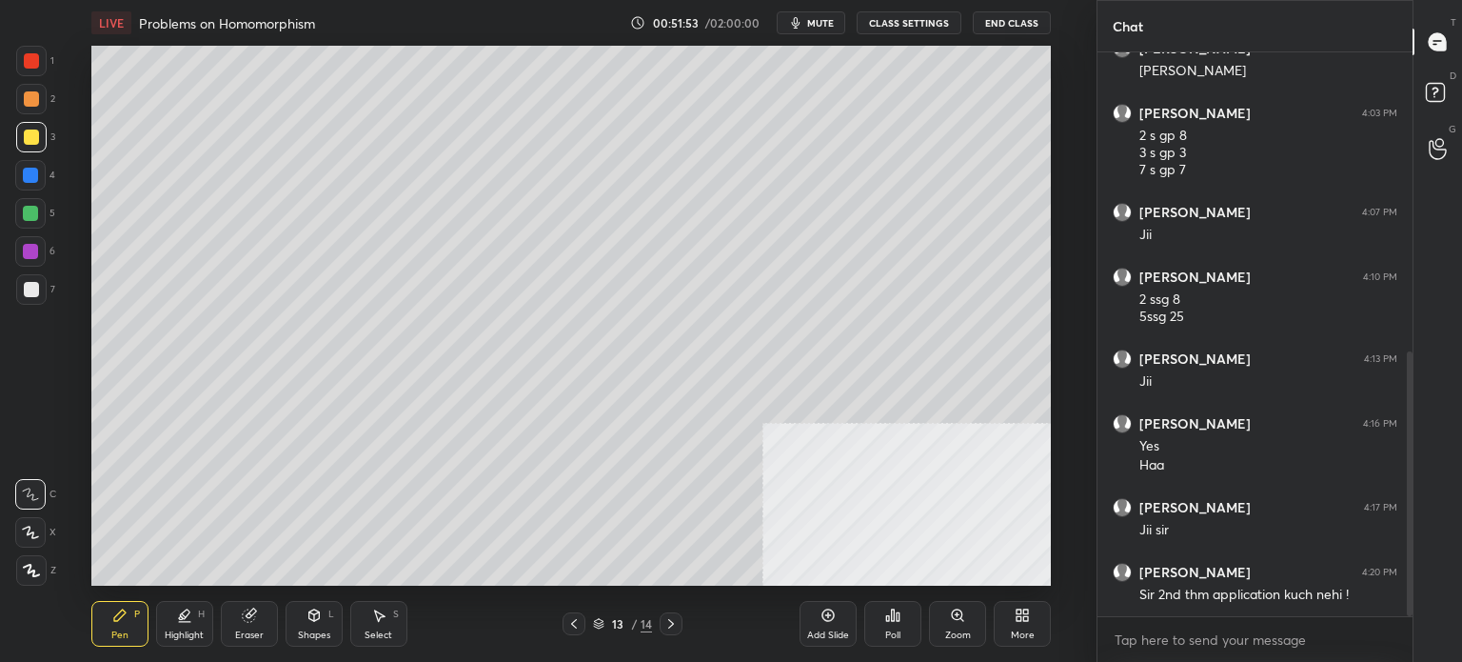
click at [23, 359] on div "1 2 3 4 5 6 7 C X Z C X Z E E Erase all H H" at bounding box center [30, 316] width 61 height 540
click at [62, 372] on div "Setting up your live class Poll for secs No correct answer Start poll" at bounding box center [571, 316] width 1021 height 540
click at [38, 144] on div at bounding box center [31, 137] width 30 height 30
click at [313, 611] on icon at bounding box center [313, 614] width 10 height 11
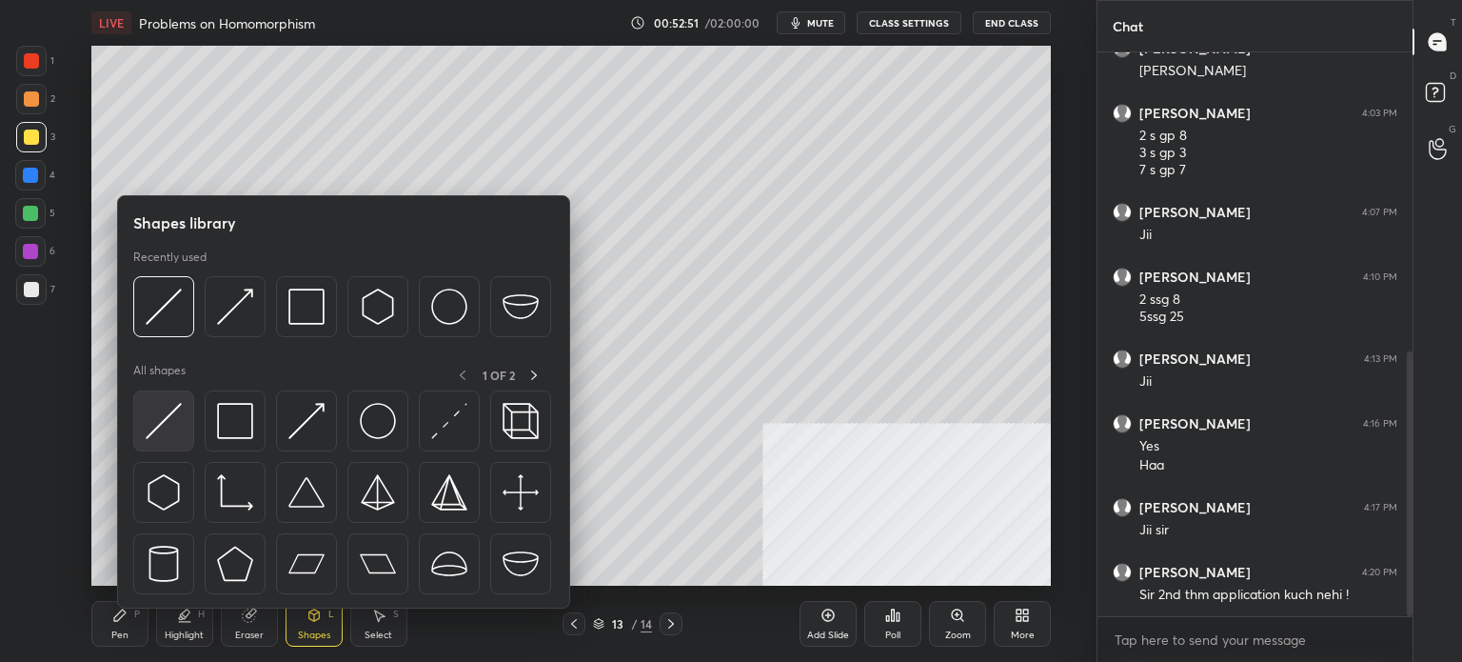
click at [185, 431] on div at bounding box center [163, 420] width 61 height 61
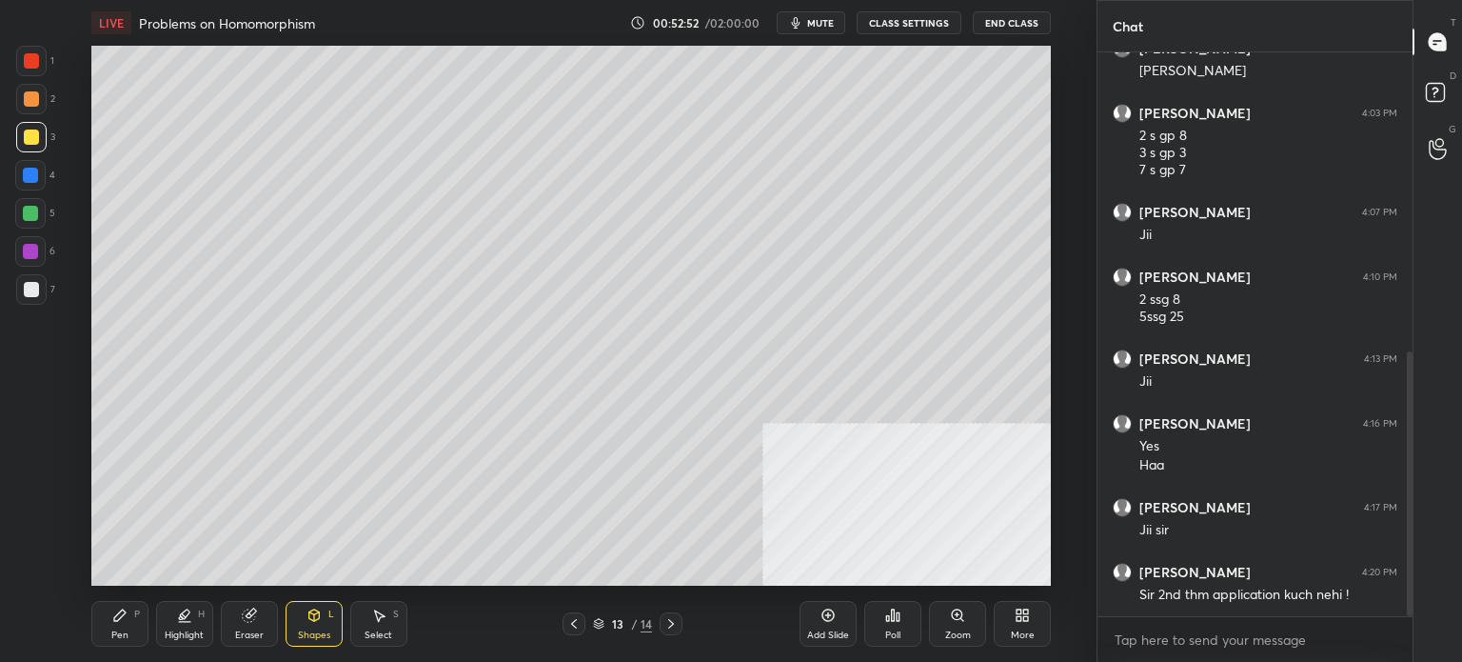
click at [27, 257] on div at bounding box center [30, 251] width 15 height 15
click at [38, 220] on div at bounding box center [30, 213] width 30 height 30
click at [27, 214] on div at bounding box center [30, 213] width 15 height 15
click at [37, 177] on div at bounding box center [30, 175] width 15 height 15
click at [31, 209] on div at bounding box center [30, 213] width 15 height 15
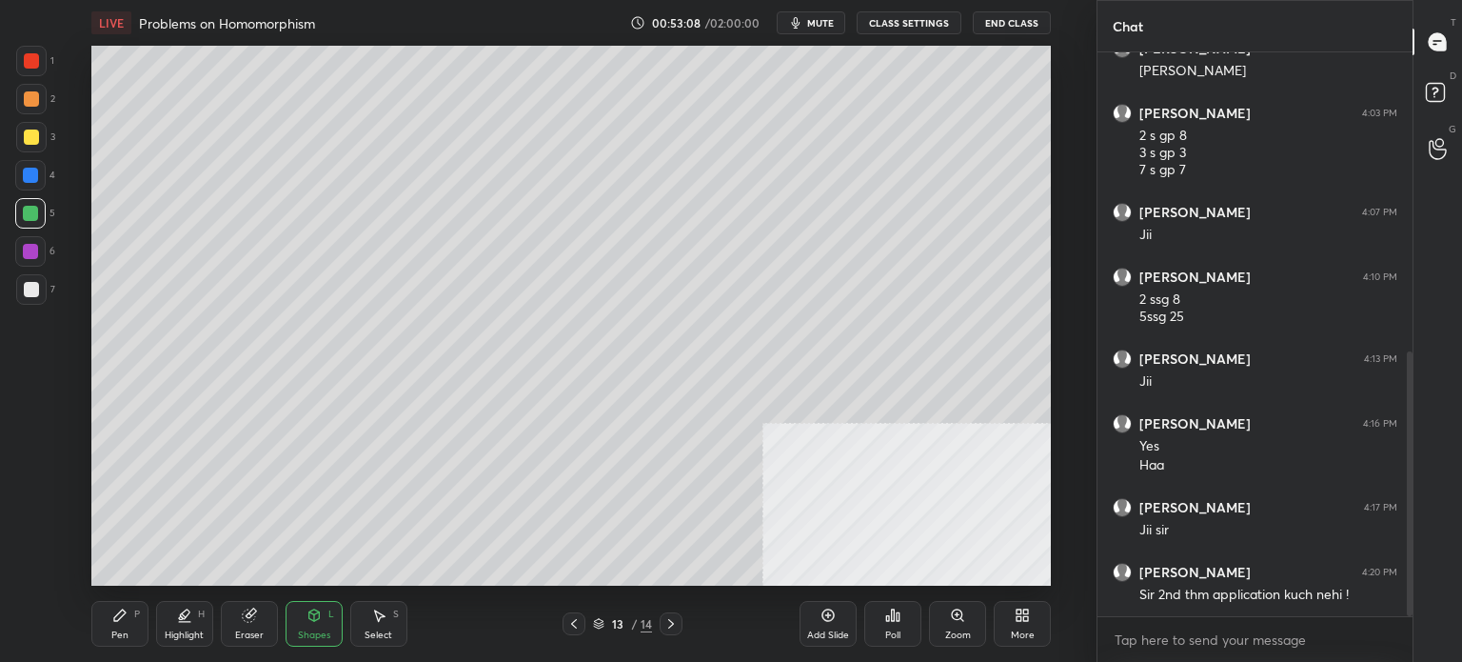
click at [32, 290] on div at bounding box center [31, 289] width 15 height 15
click at [110, 623] on div "Pen P" at bounding box center [119, 624] width 57 height 46
click at [29, 504] on div at bounding box center [30, 494] width 30 height 30
click at [40, 475] on div "C" at bounding box center [35, 490] width 41 height 38
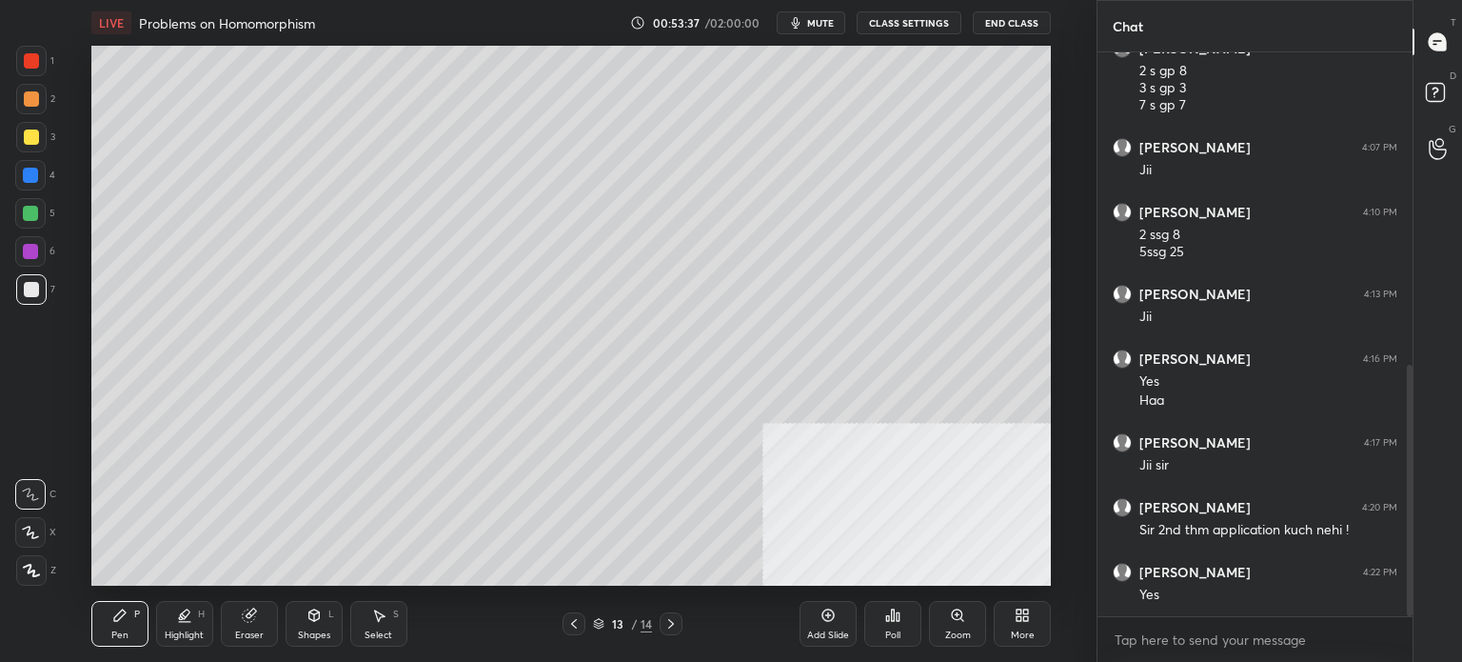
scroll to position [767, 0]
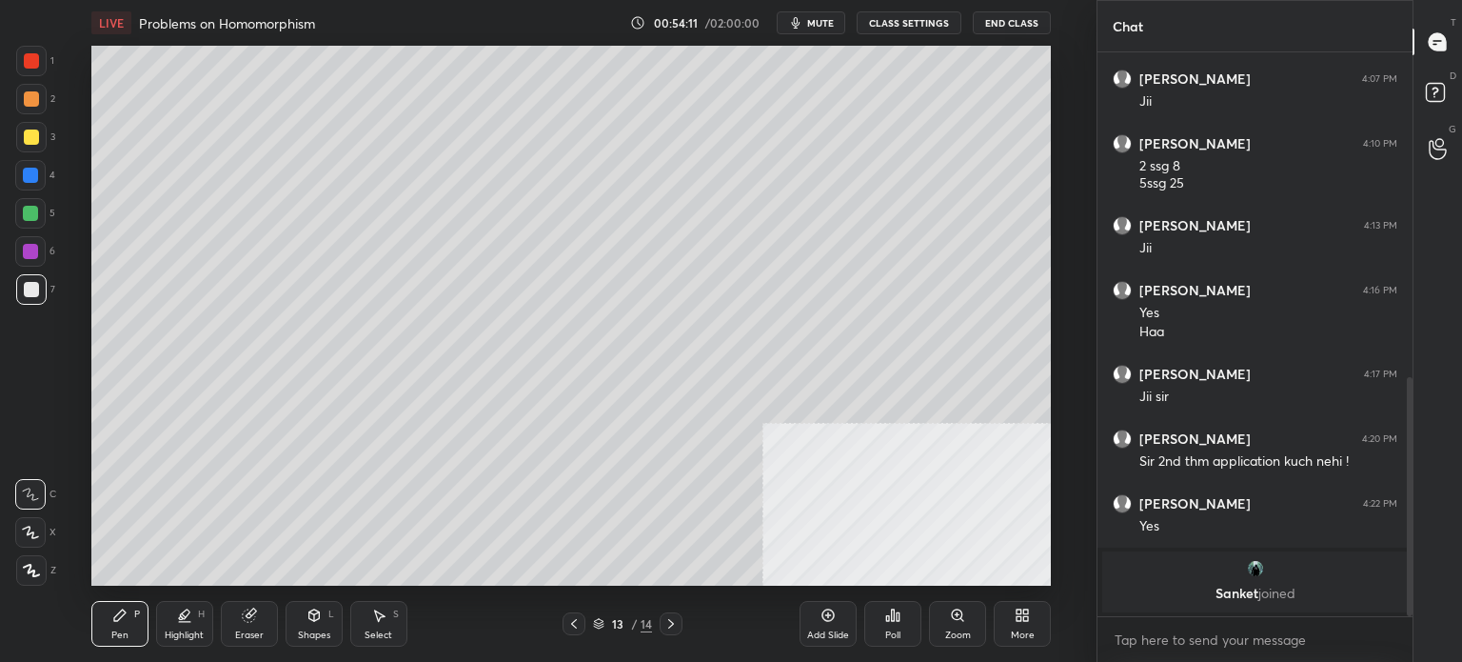
click at [28, 246] on div at bounding box center [30, 251] width 15 height 15
click at [41, 210] on div at bounding box center [30, 213] width 30 height 30
click at [1013, 623] on div "More" at bounding box center [1022, 624] width 57 height 46
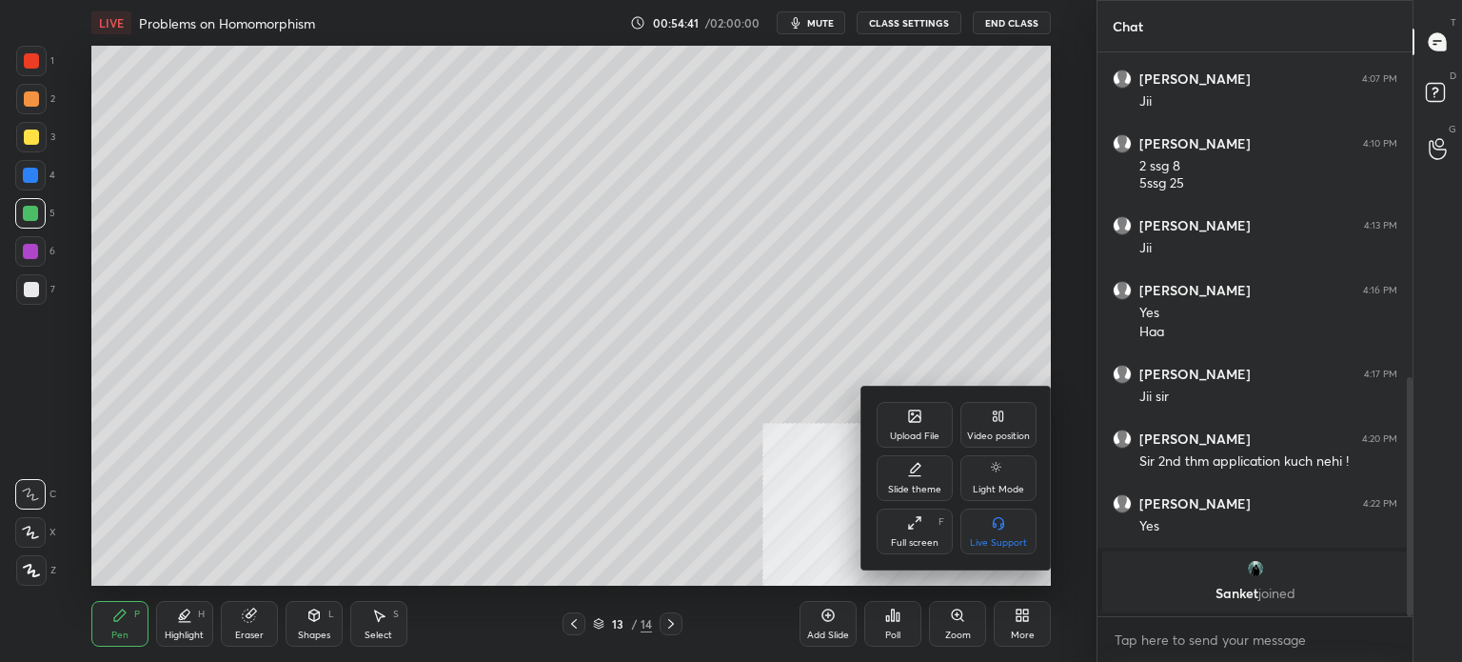
click at [910, 416] on icon at bounding box center [914, 415] width 11 height 11
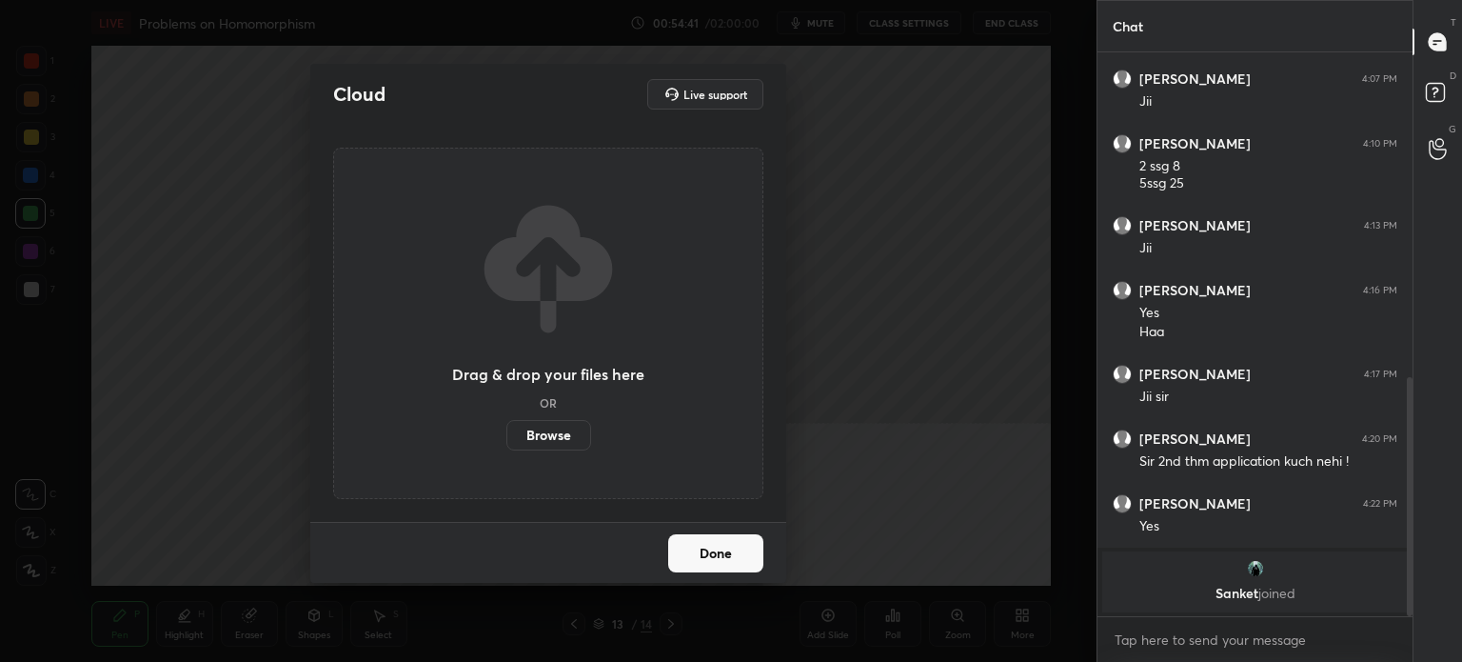
click at [573, 422] on div "Drag & drop your files here OR Browse" at bounding box center [548, 323] width 192 height 253
click at [572, 436] on label "Browse" at bounding box center [549, 435] width 85 height 30
click at [507, 436] on input "Browse" at bounding box center [507, 435] width 0 height 30
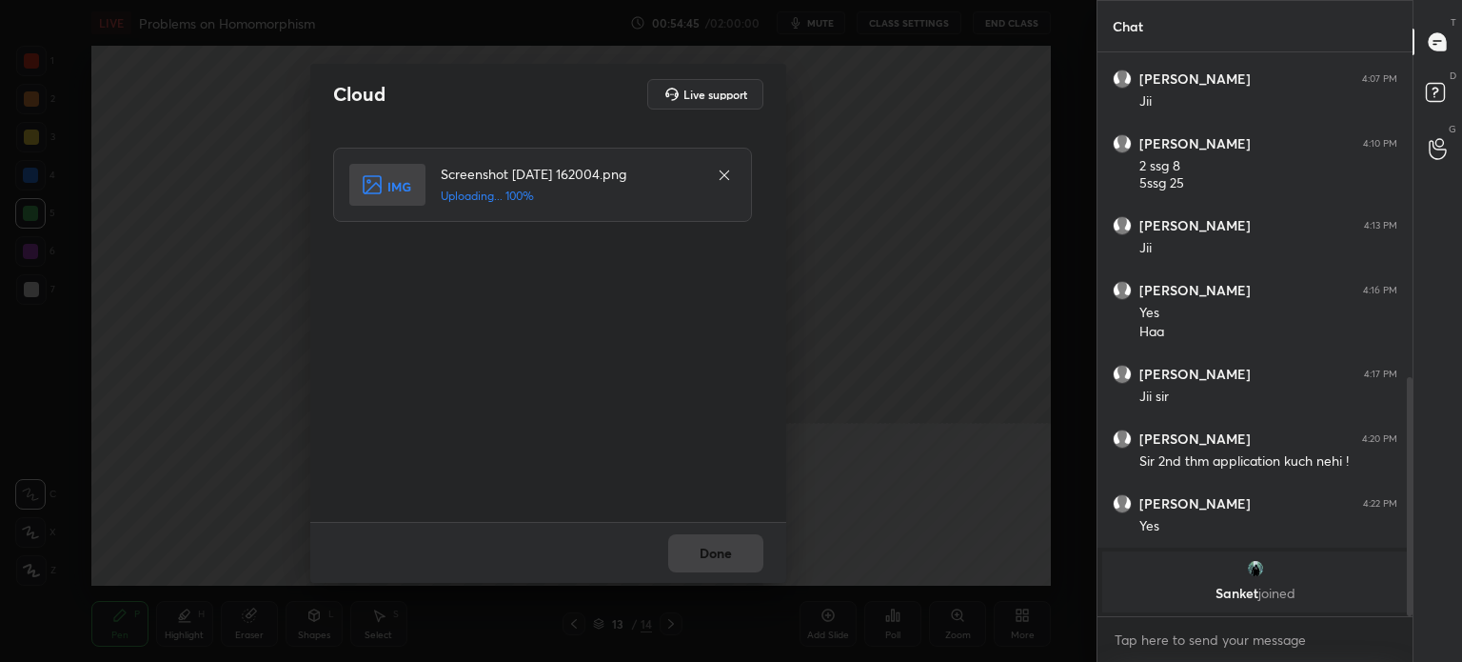
click at [721, 557] on div "Done" at bounding box center [548, 552] width 476 height 61
click at [719, 555] on div "Done" at bounding box center [548, 552] width 476 height 61
click at [717, 548] on button "Done" at bounding box center [715, 553] width 95 height 38
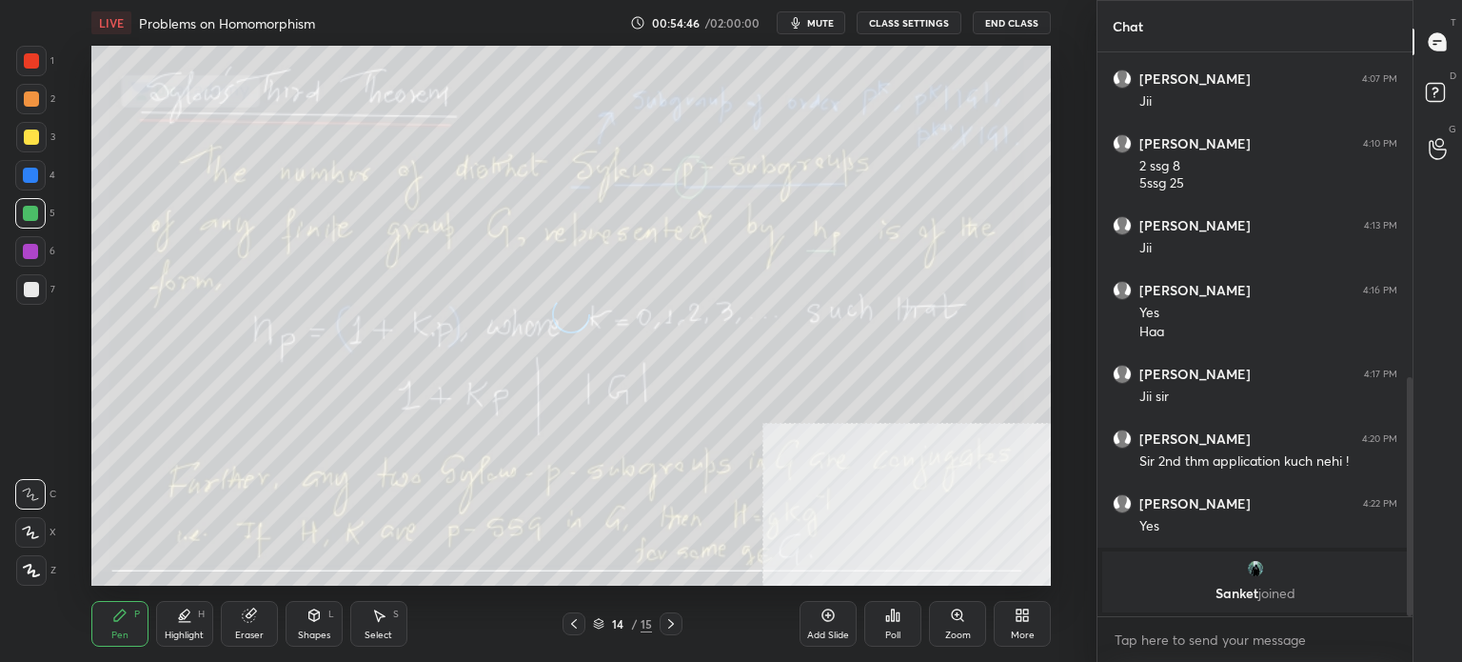
click at [834, 26] on span "mute" at bounding box center [820, 22] width 27 height 13
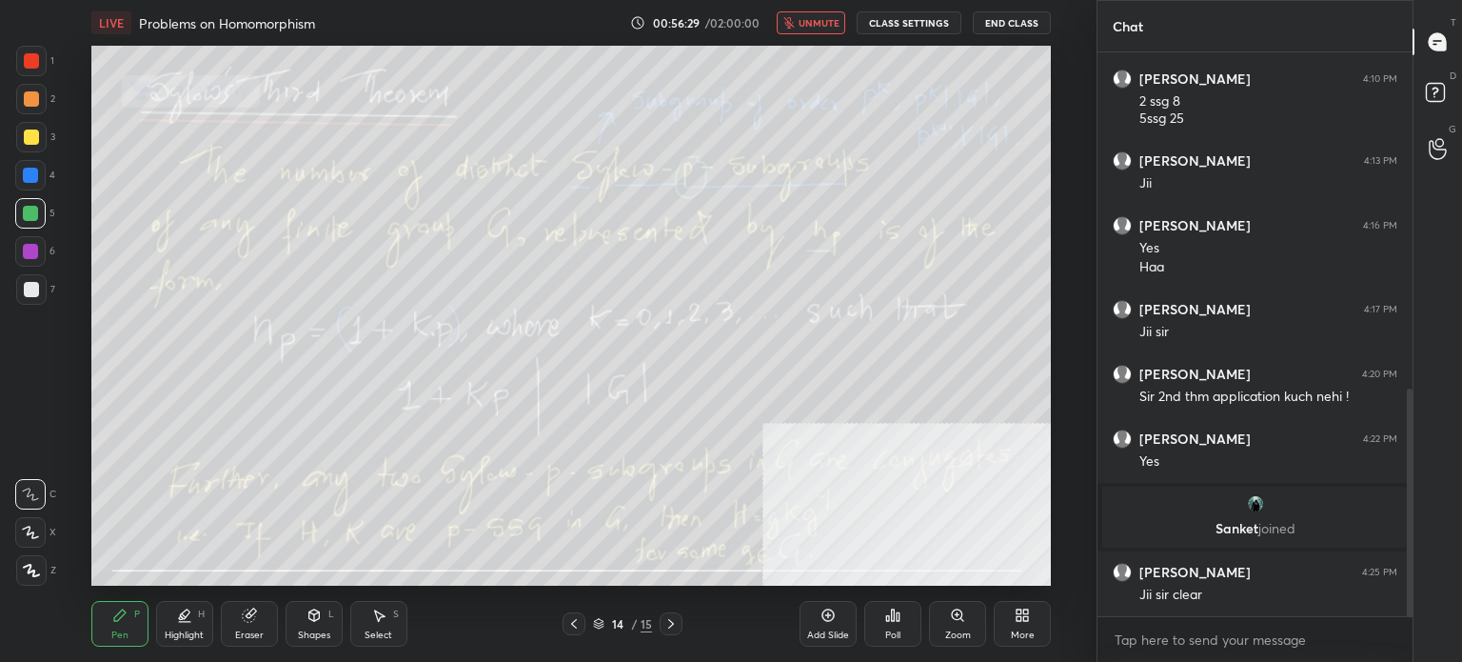
scroll to position [914, 0]
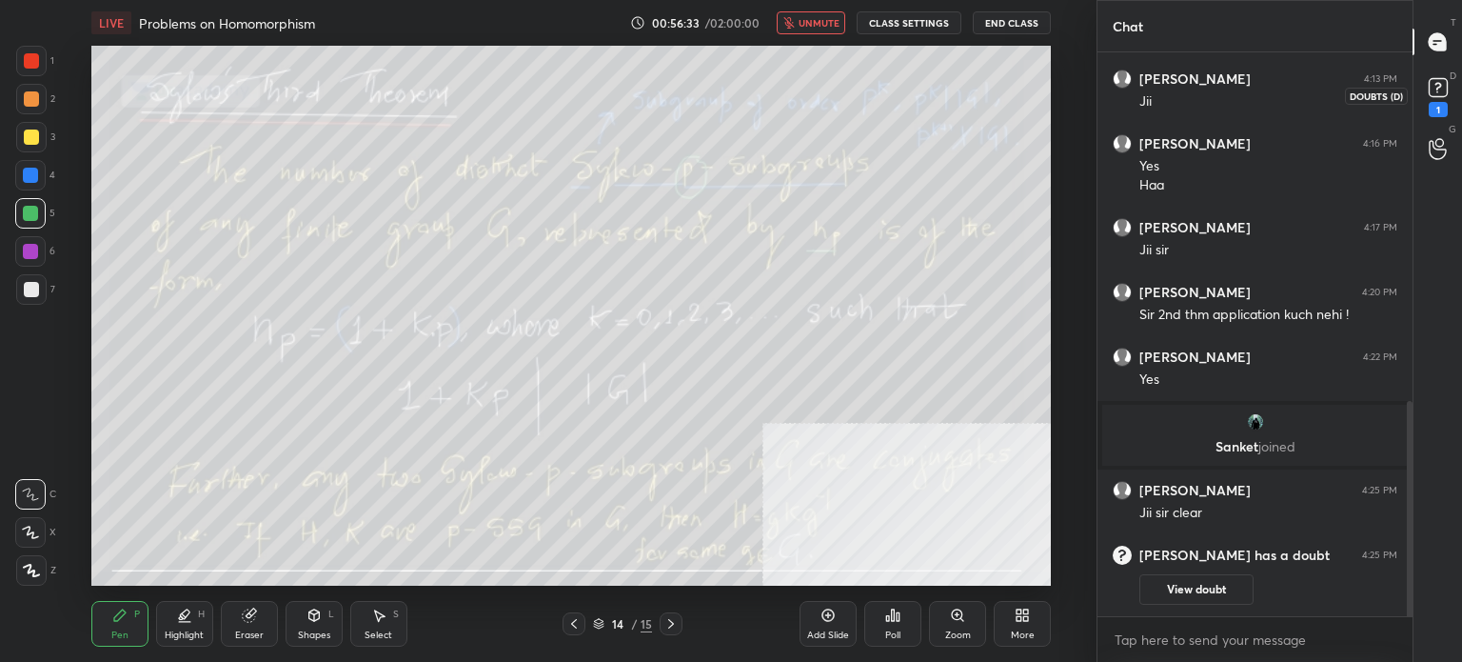
click at [1444, 90] on rect at bounding box center [1438, 88] width 18 height 18
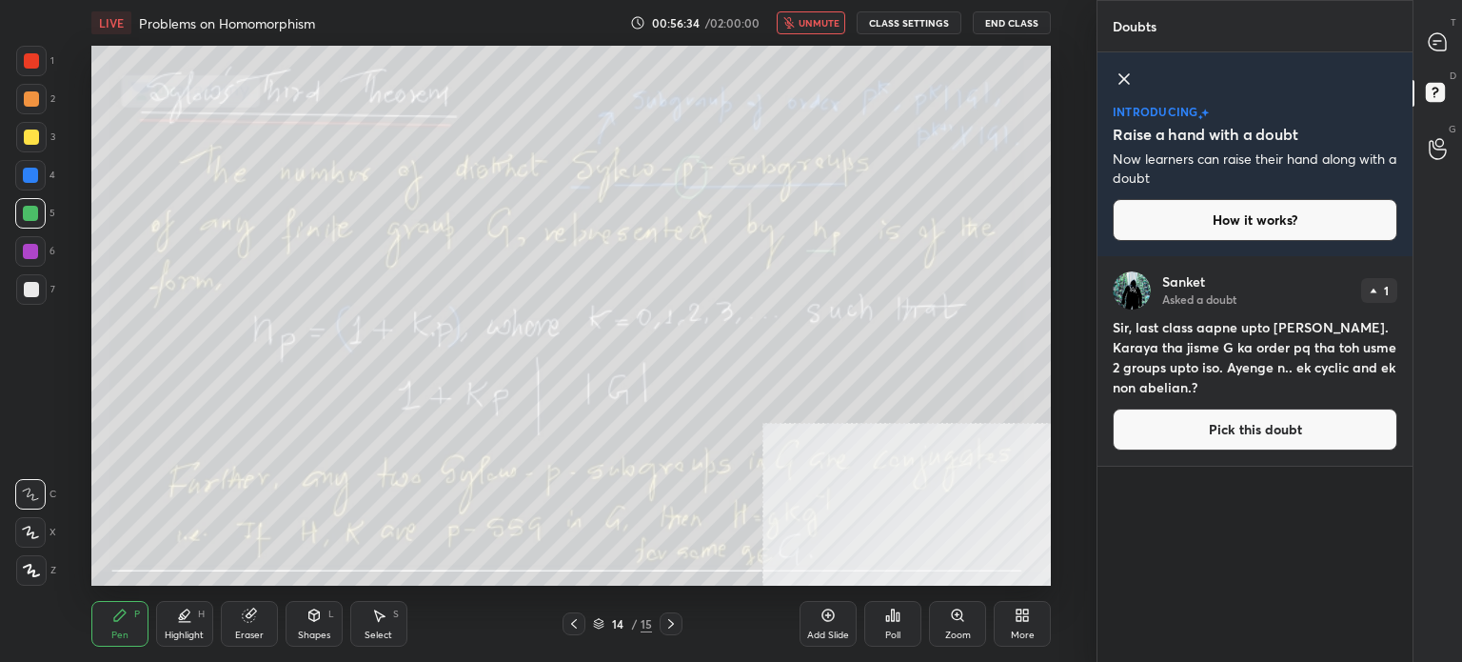
click at [844, 42] on div "LIVE Problems on Homomorphism 00:56:34 / 02:00:00 unmute CLASS SETTINGS End Cla…" at bounding box center [571, 23] width 960 height 46
click at [838, 26] on span "unmute" at bounding box center [819, 22] width 41 height 13
click at [845, 30] on button "mute" at bounding box center [811, 22] width 69 height 23
click at [801, 19] on button "unmute" at bounding box center [811, 22] width 69 height 23
click at [1438, 43] on icon at bounding box center [1437, 41] width 17 height 17
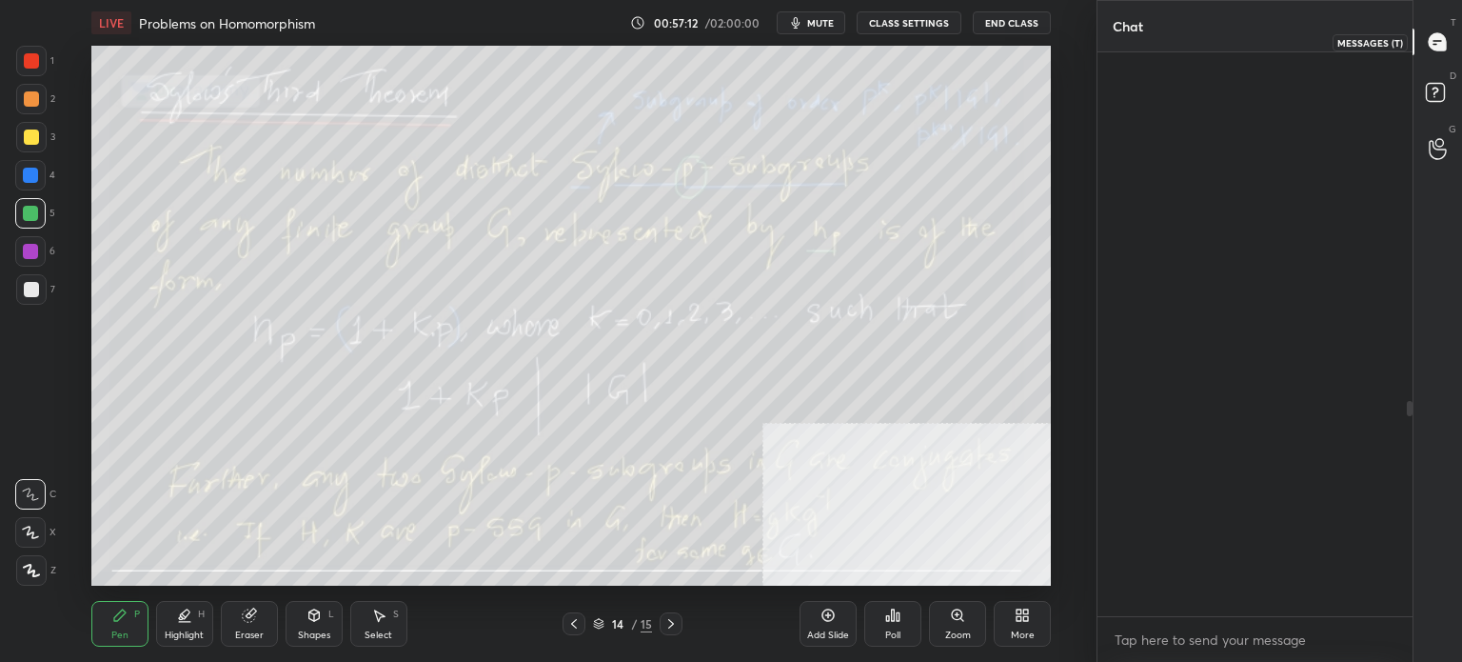
scroll to position [558, 309]
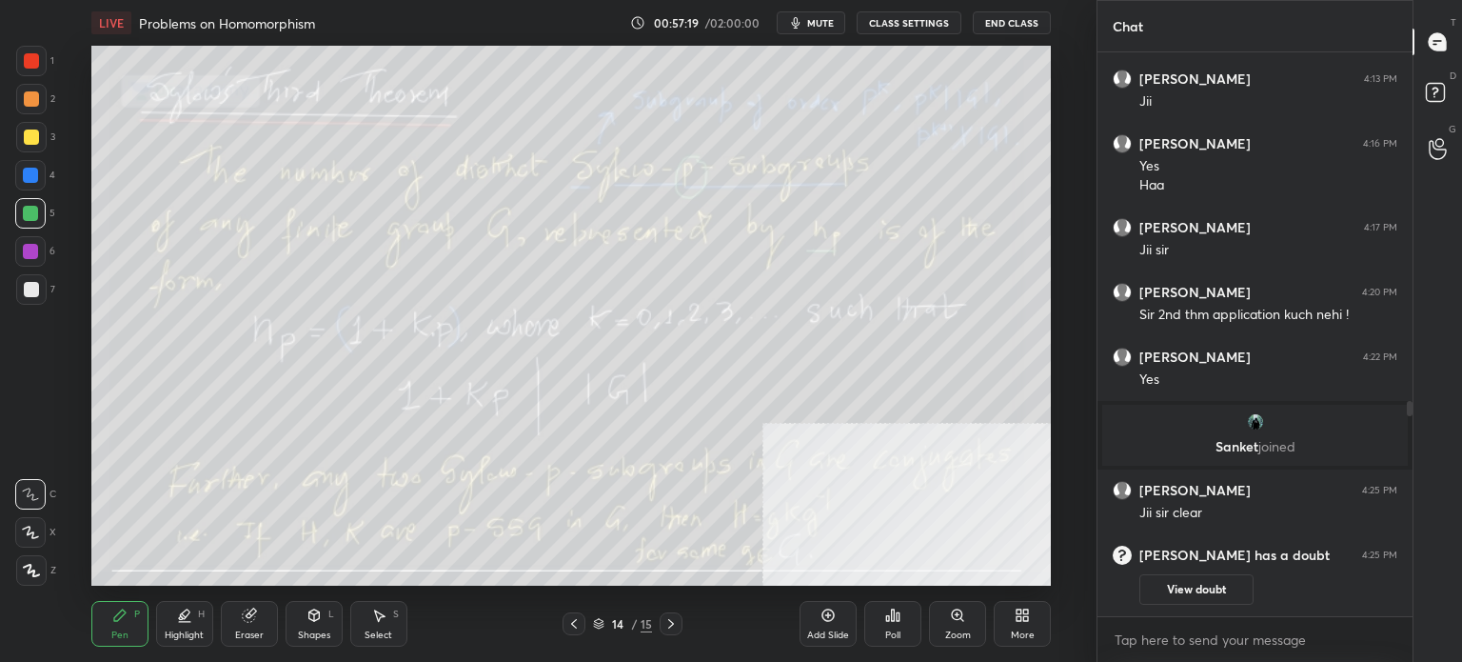
click at [53, 421] on div "1 2 3 4 5 6 7 C X Z C X Z E E Erase all H H" at bounding box center [30, 316] width 61 height 540
click at [578, 619] on icon at bounding box center [574, 623] width 15 height 15
click at [23, 297] on div at bounding box center [31, 289] width 30 height 30
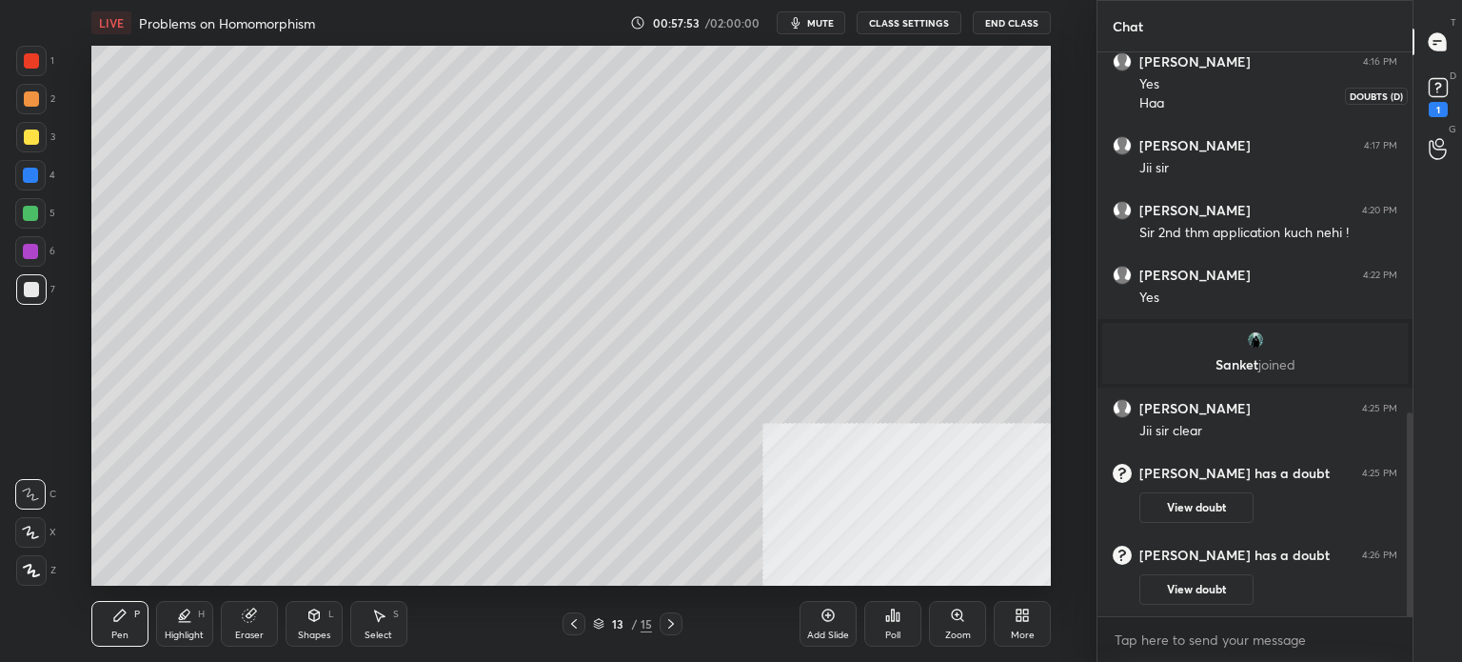
click at [1442, 92] on rect at bounding box center [1438, 88] width 18 height 18
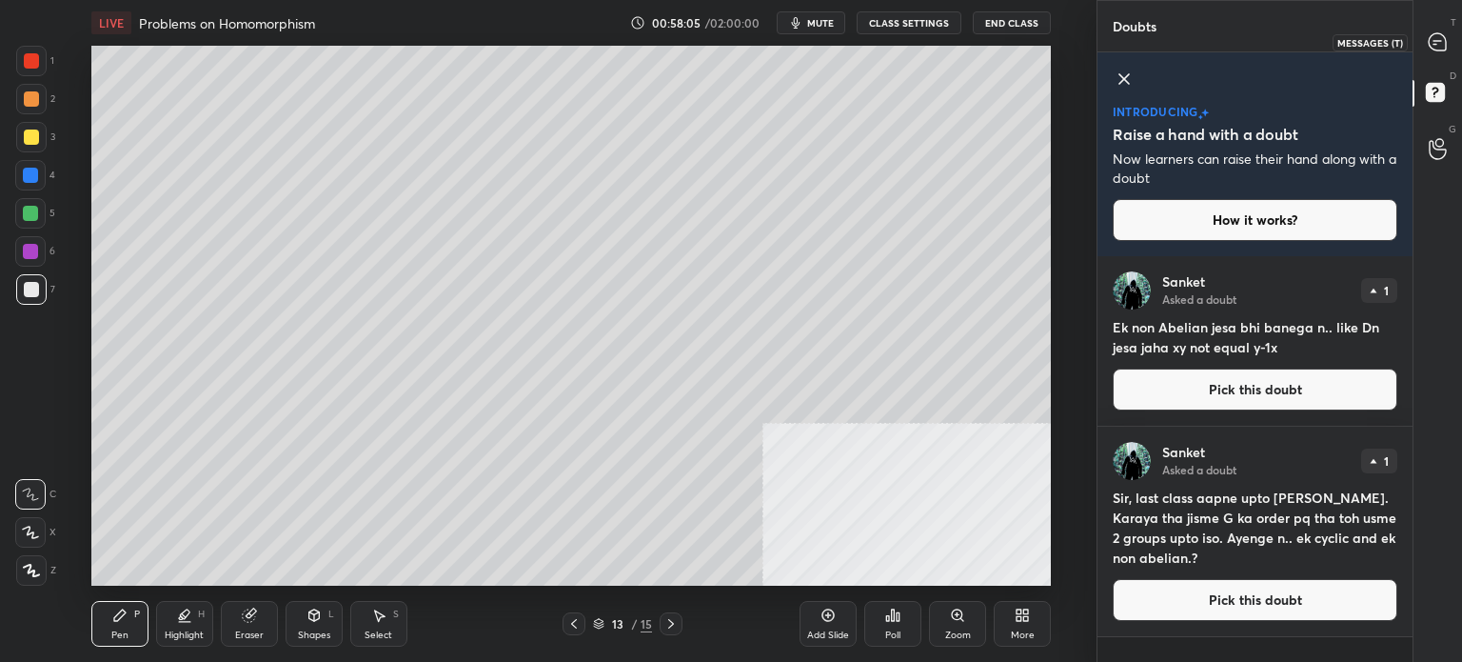
click at [1442, 42] on icon at bounding box center [1437, 41] width 17 height 17
type textarea "x"
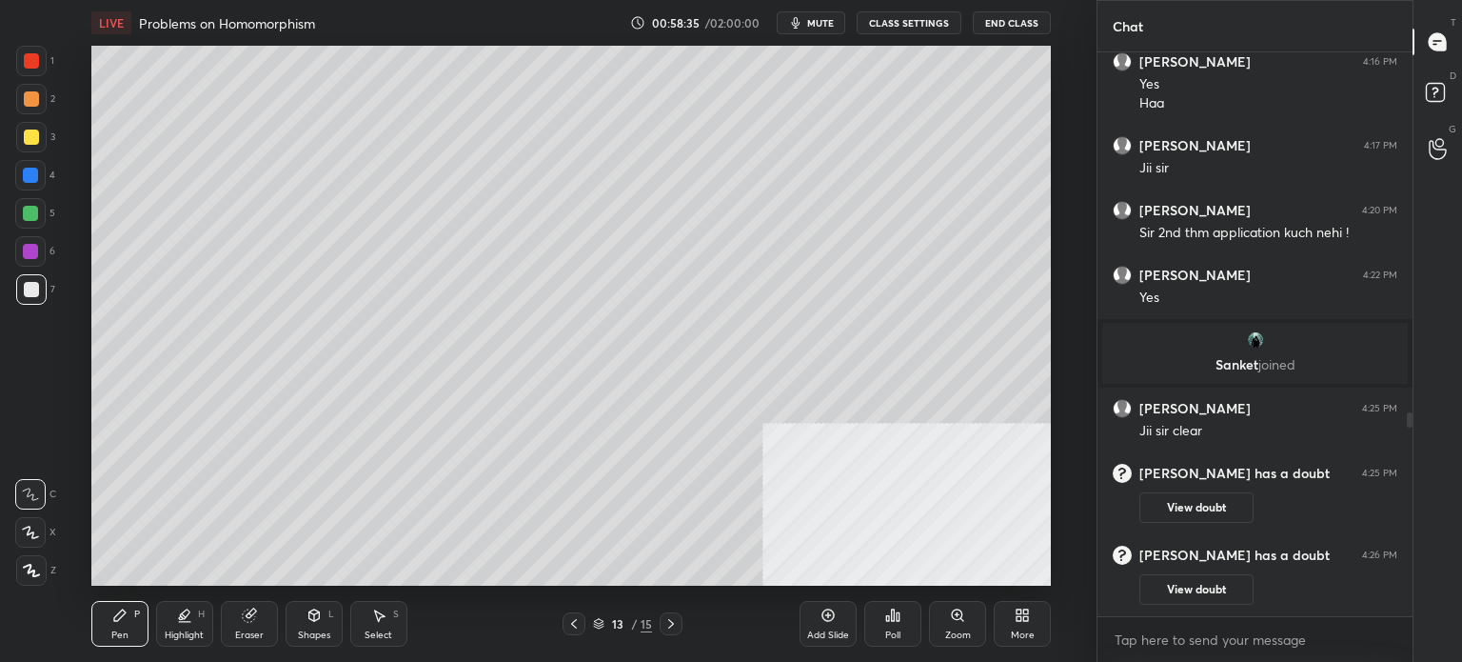
scroll to position [1061, 0]
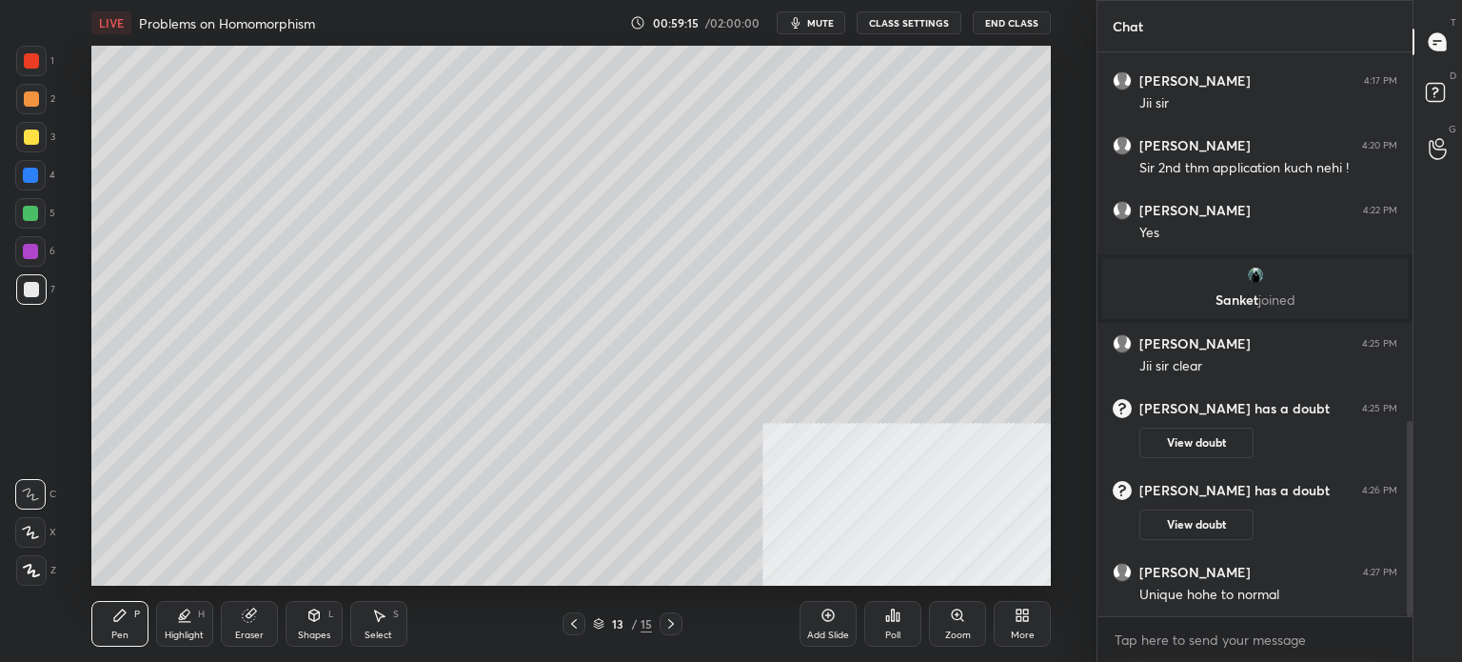
click at [35, 66] on div at bounding box center [31, 60] width 15 height 15
click at [39, 169] on div at bounding box center [30, 175] width 30 height 30
click at [1053, 224] on div "Setting up your live class Poll for secs No correct answer Start poll" at bounding box center [571, 316] width 1021 height 540
click at [670, 622] on icon at bounding box center [671, 624] width 6 height 10
click at [1012, 618] on div "More" at bounding box center [1022, 624] width 57 height 46
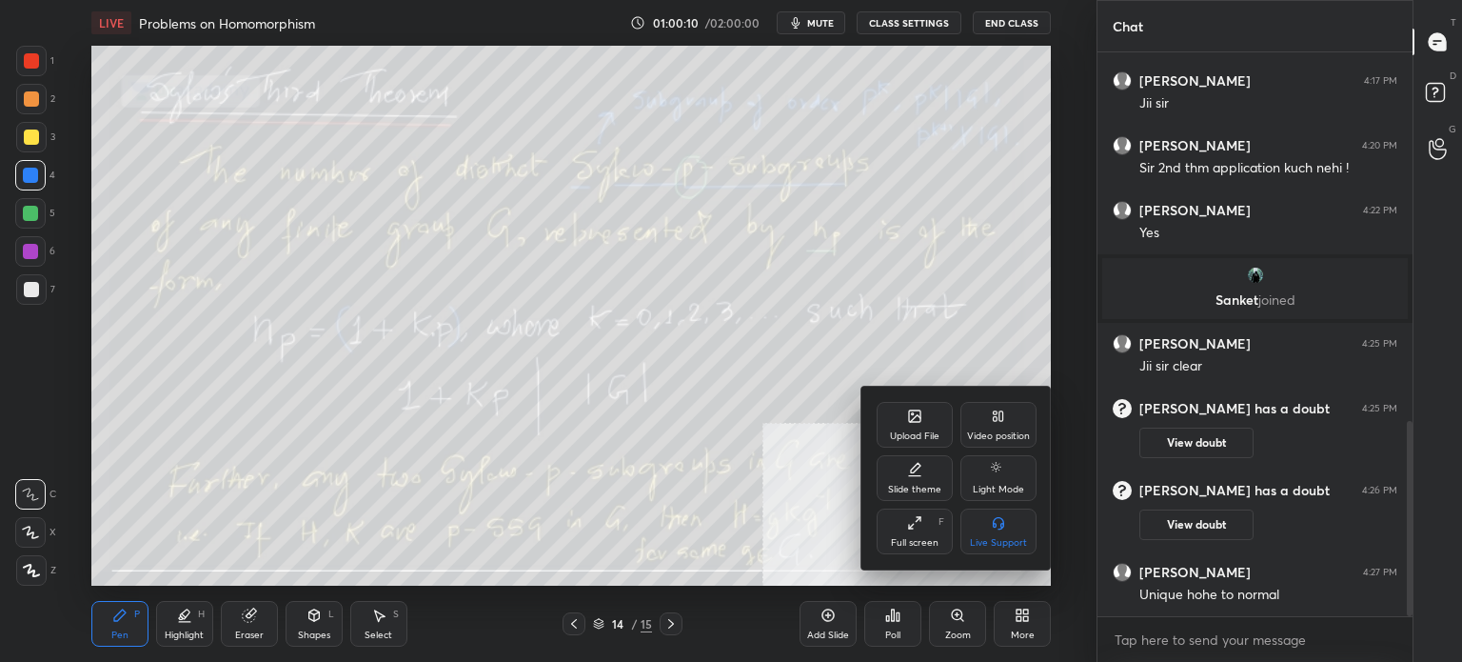
click at [888, 424] on div "Upload File" at bounding box center [915, 425] width 76 height 46
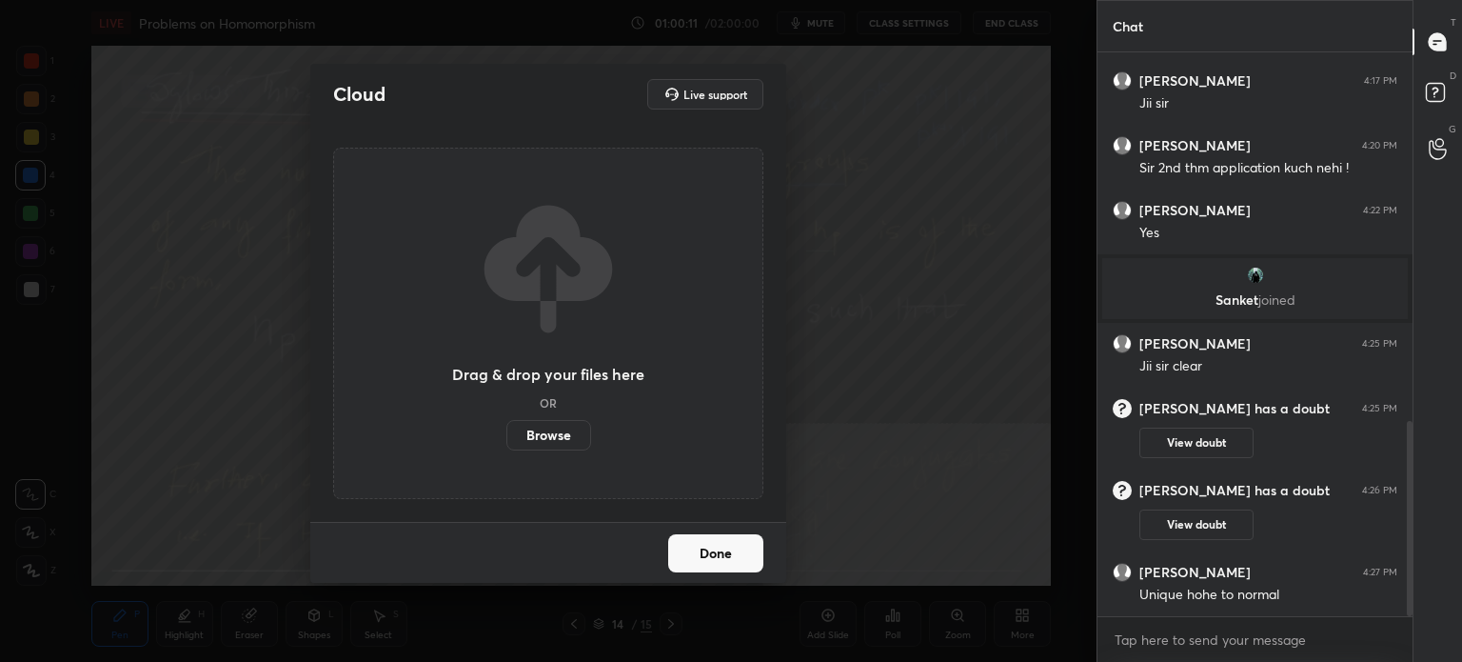
click at [549, 446] on label "Browse" at bounding box center [549, 435] width 85 height 30
click at [507, 446] on input "Browse" at bounding box center [507, 435] width 0 height 30
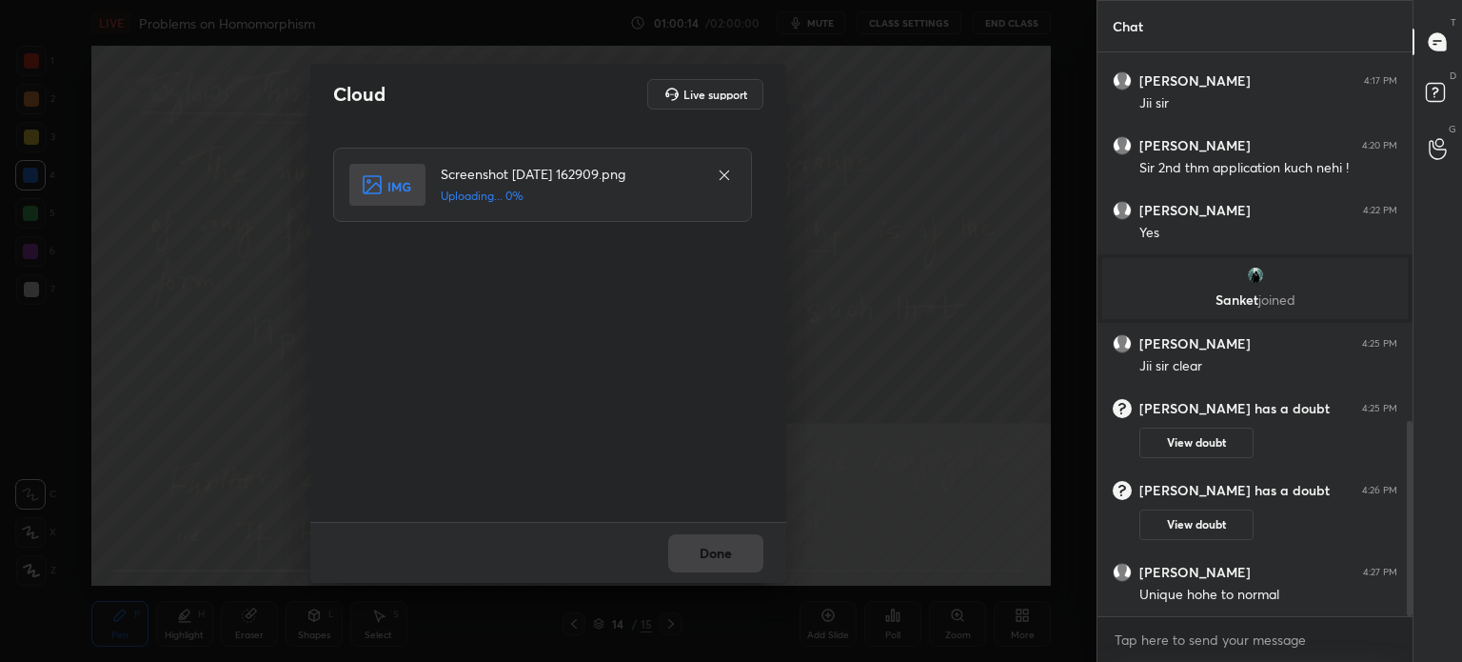
click at [720, 549] on div "Done" at bounding box center [548, 552] width 476 height 61
click at [719, 554] on div "Done" at bounding box center [548, 552] width 476 height 61
click at [720, 555] on button "Done" at bounding box center [715, 553] width 95 height 38
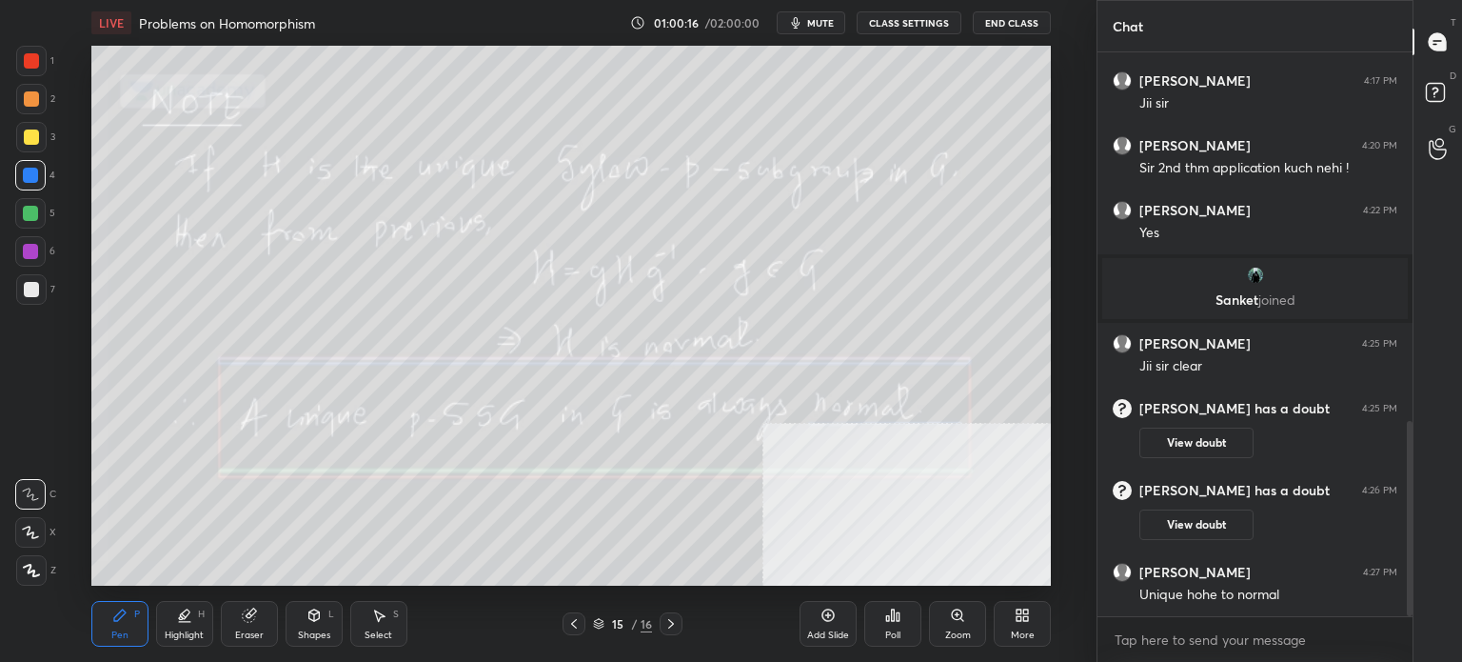
click at [824, 20] on span "mute" at bounding box center [820, 22] width 27 height 13
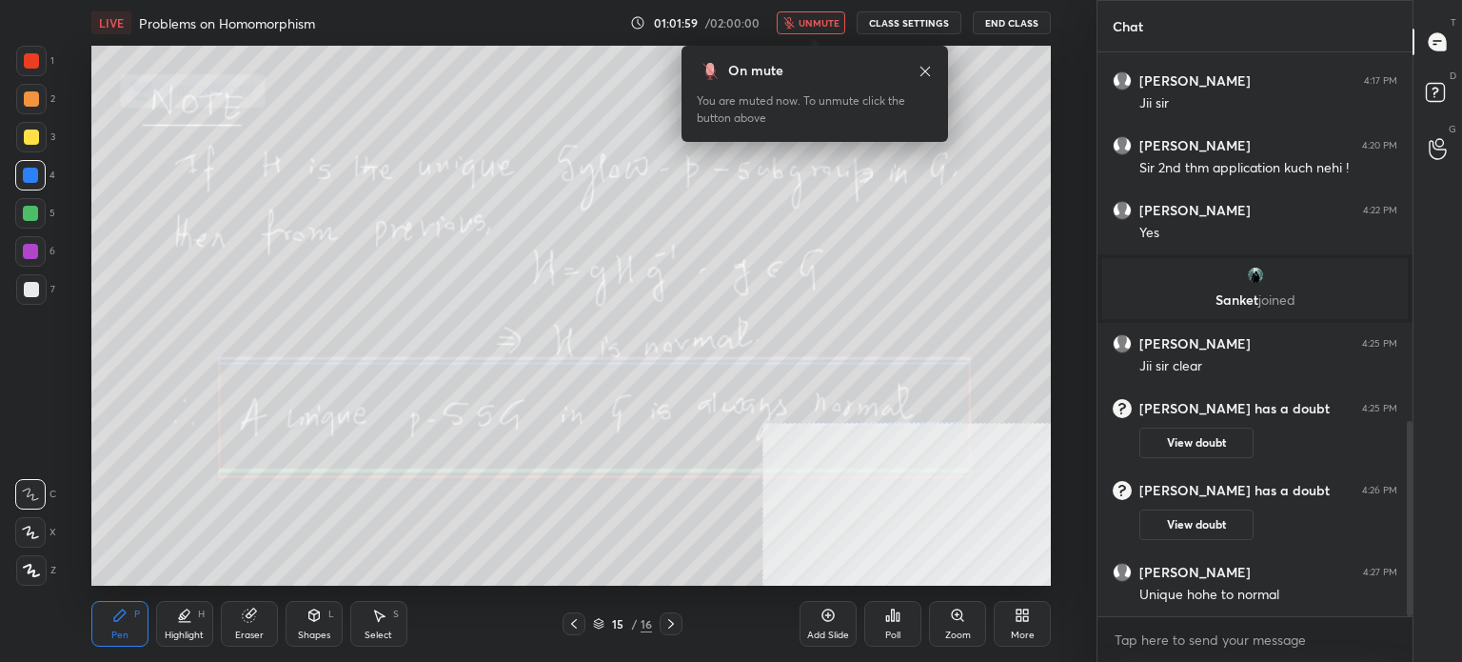
click at [804, 30] on button "unmute" at bounding box center [811, 22] width 69 height 23
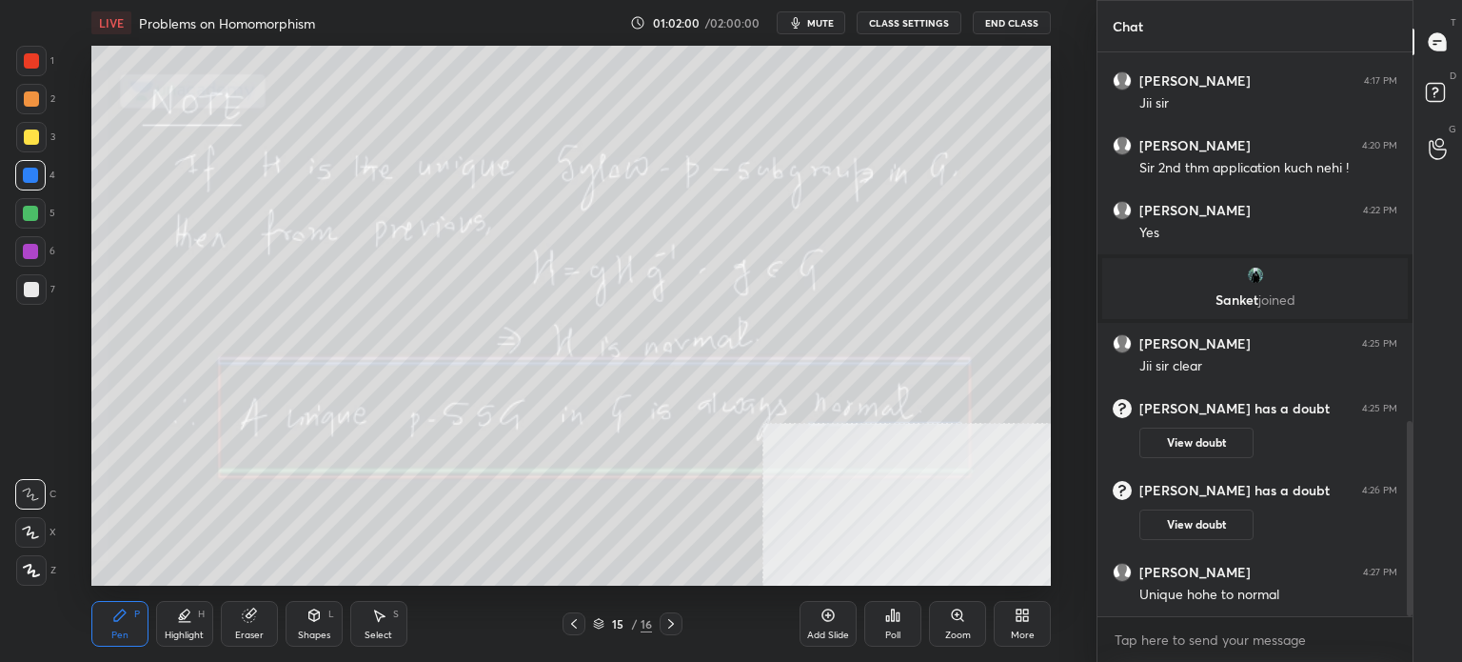
click at [797, 26] on icon "button" at bounding box center [795, 22] width 15 height 15
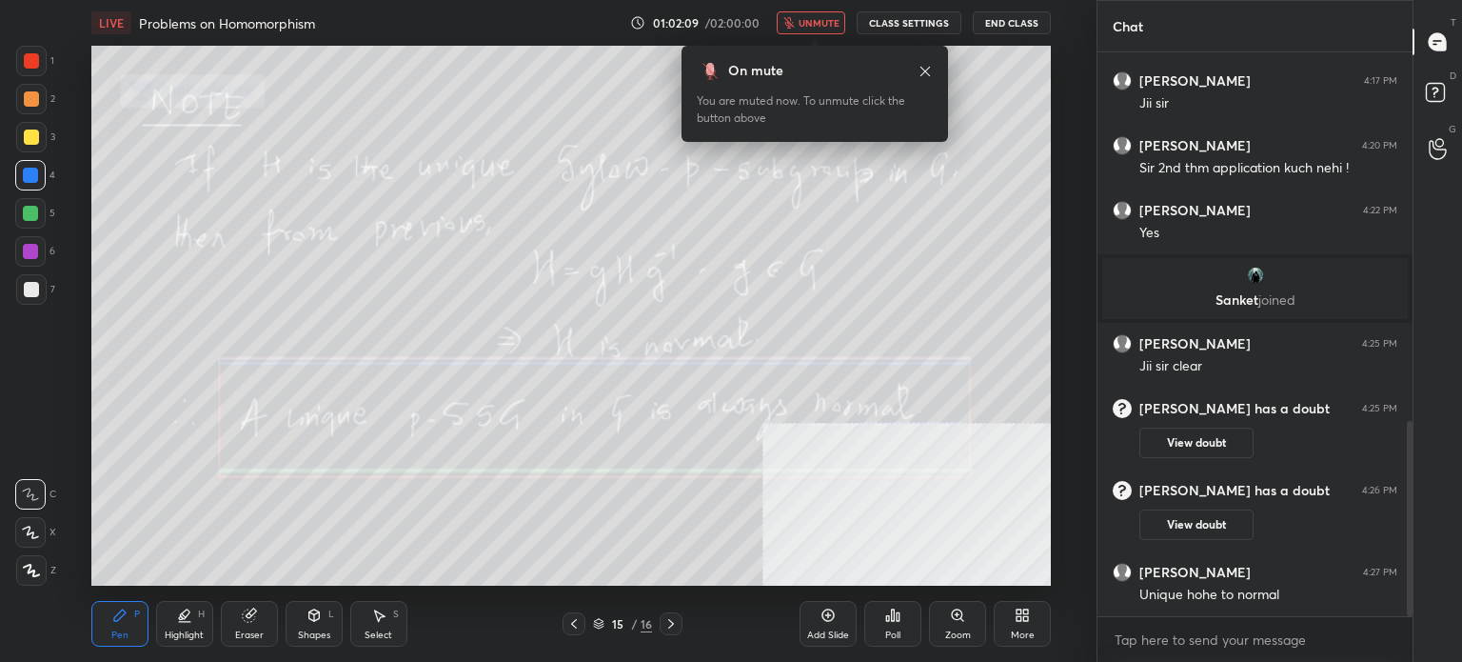
scroll to position [1125, 0]
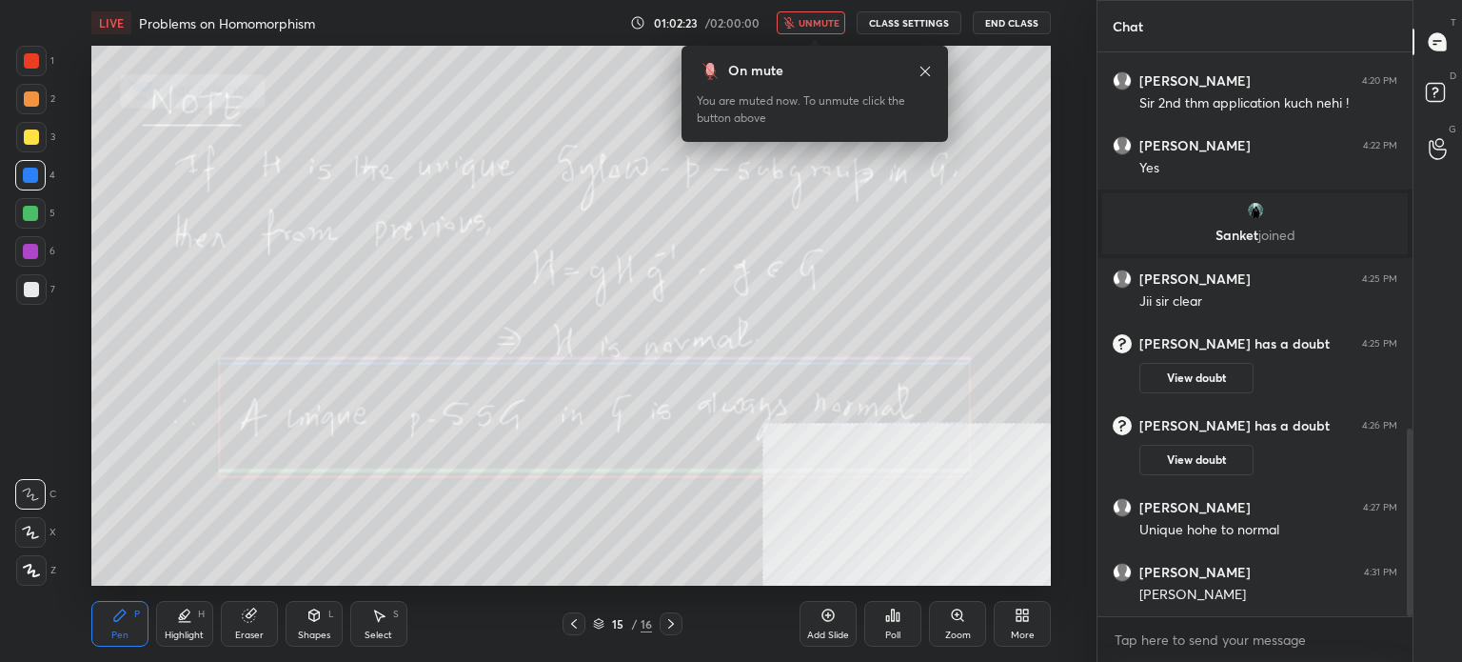
click at [813, 15] on button "unmute" at bounding box center [811, 22] width 69 height 23
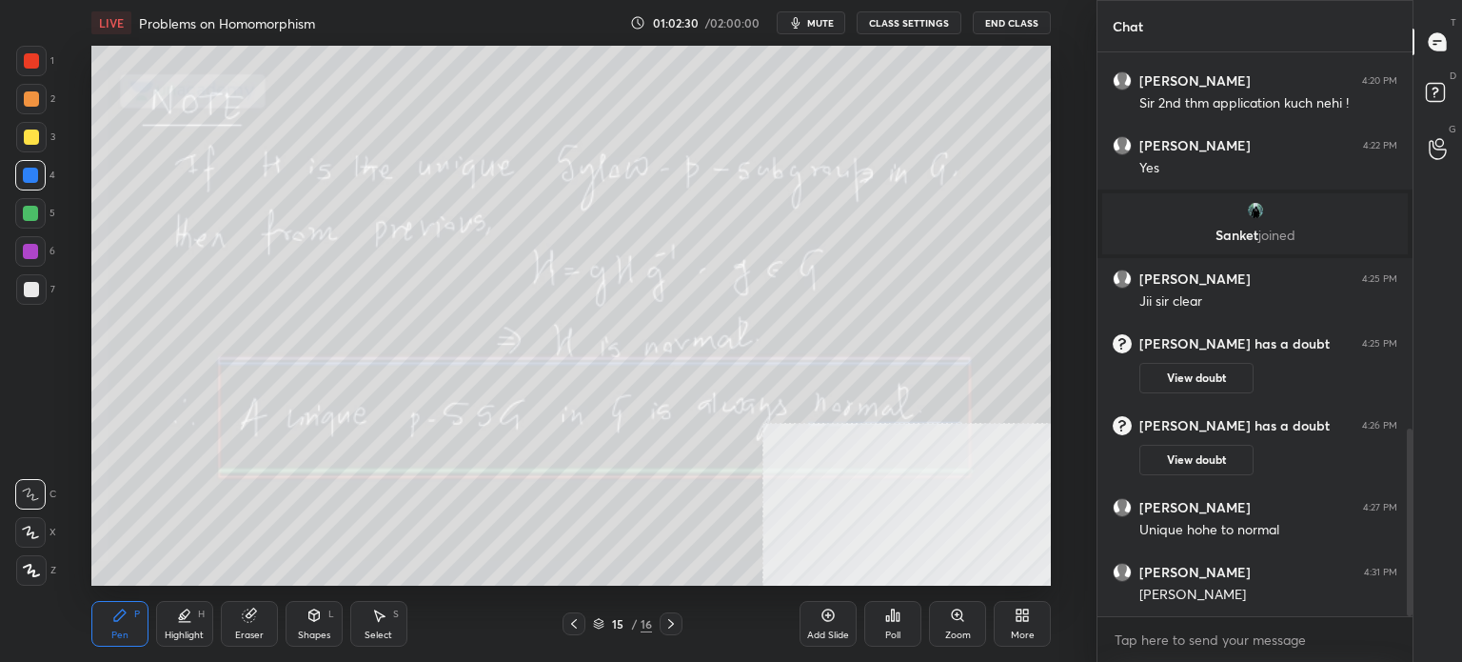
click at [833, 632] on div "Add Slide" at bounding box center [828, 635] width 42 height 10
click at [35, 137] on div at bounding box center [31, 136] width 15 height 15
drag, startPoint x: 835, startPoint y: 18, endPoint x: 823, endPoint y: 12, distance: 13.6
click at [834, 18] on span "mute" at bounding box center [820, 22] width 27 height 13
click at [922, 17] on button "CLASS SETTINGS" at bounding box center [909, 22] width 105 height 23
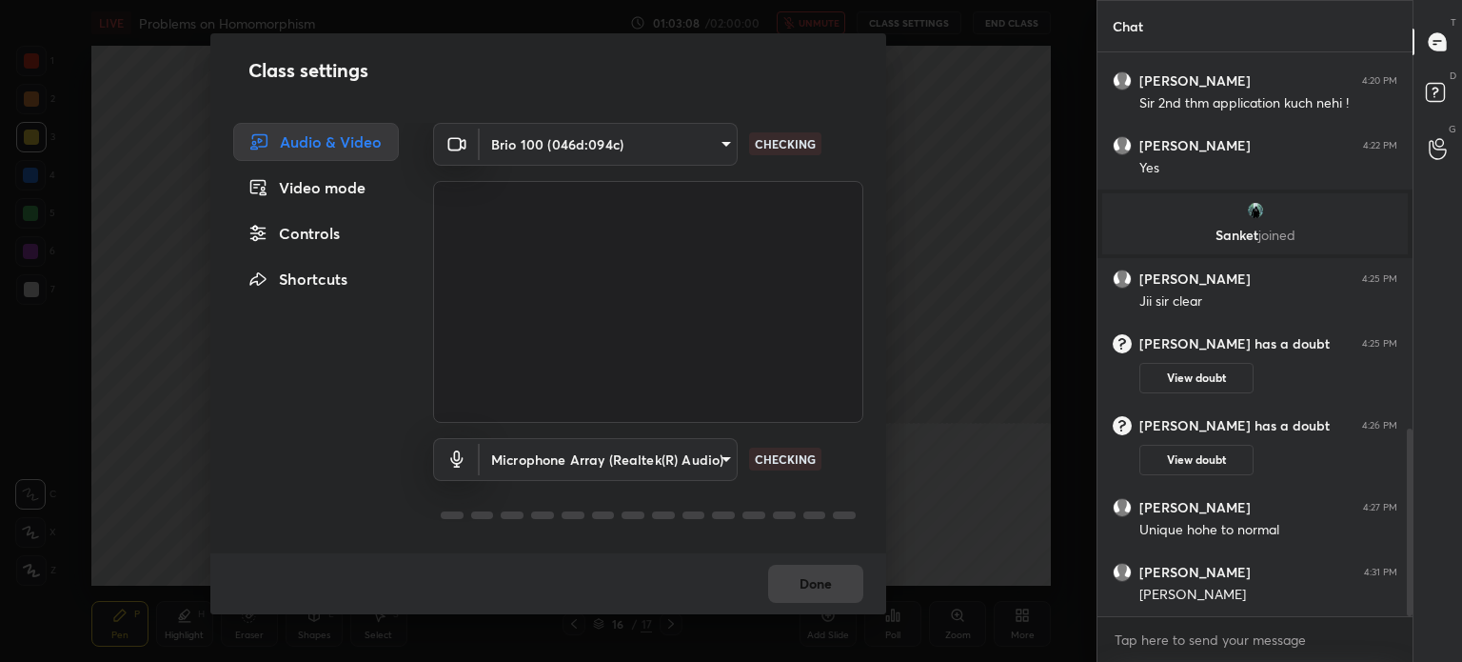
click at [964, 68] on div "Class settings Audio & Video Video mode Controls Shortcuts Brio 100 (046d:094c)…" at bounding box center [548, 331] width 1097 height 662
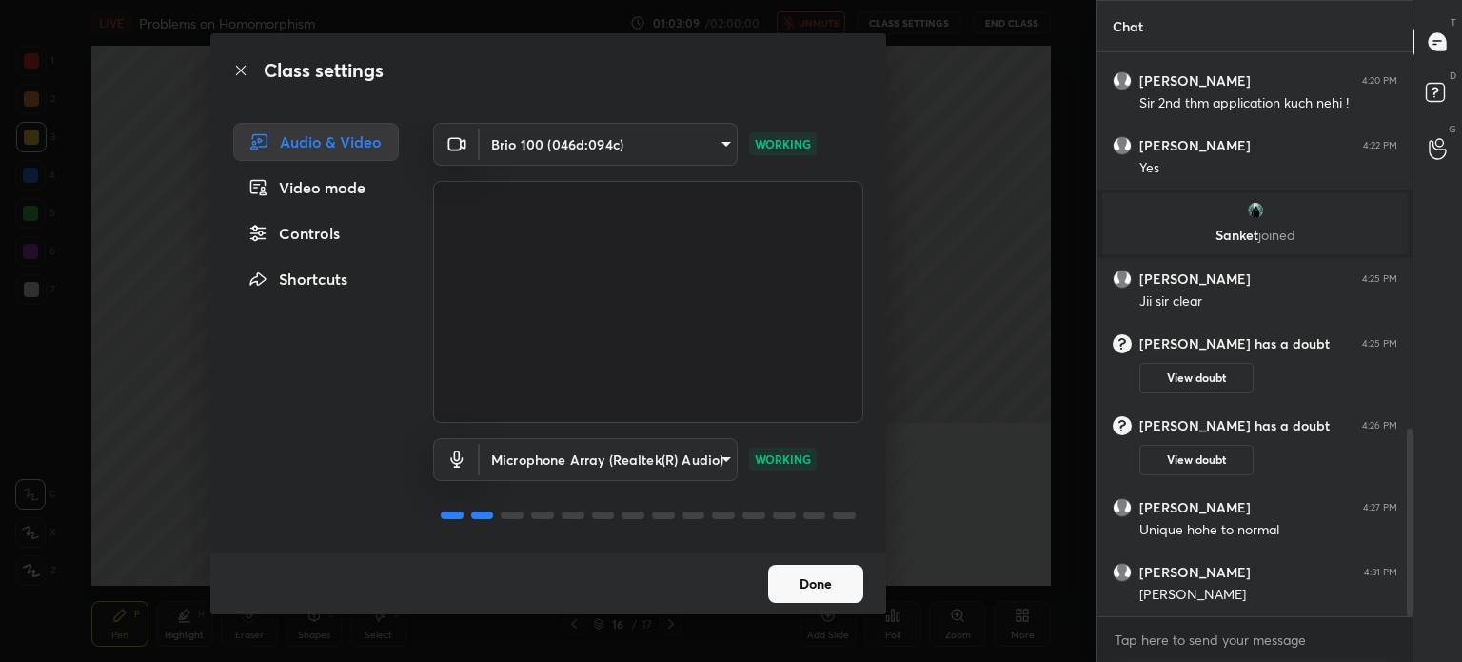
click at [796, 607] on div "Done" at bounding box center [548, 583] width 676 height 61
click at [797, 586] on button "Done" at bounding box center [815, 584] width 95 height 38
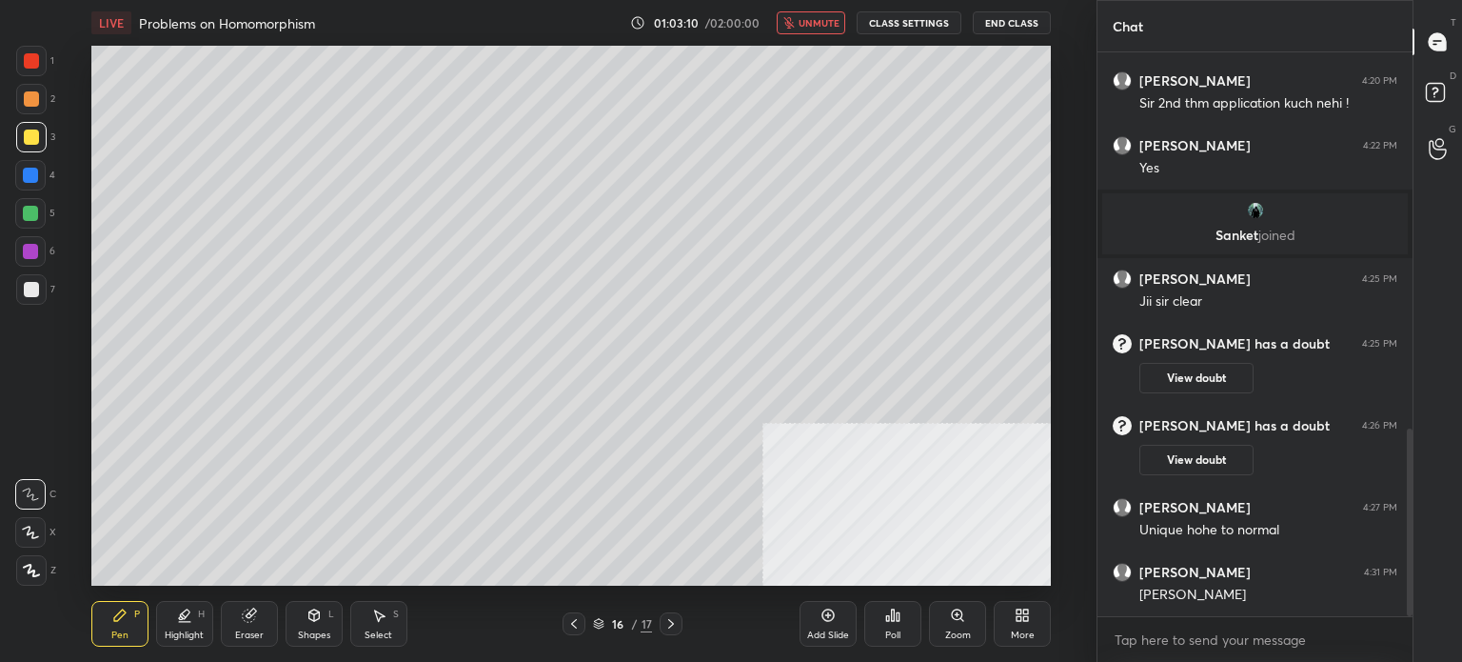
click at [1021, 22] on button "End Class" at bounding box center [1012, 22] width 78 height 23
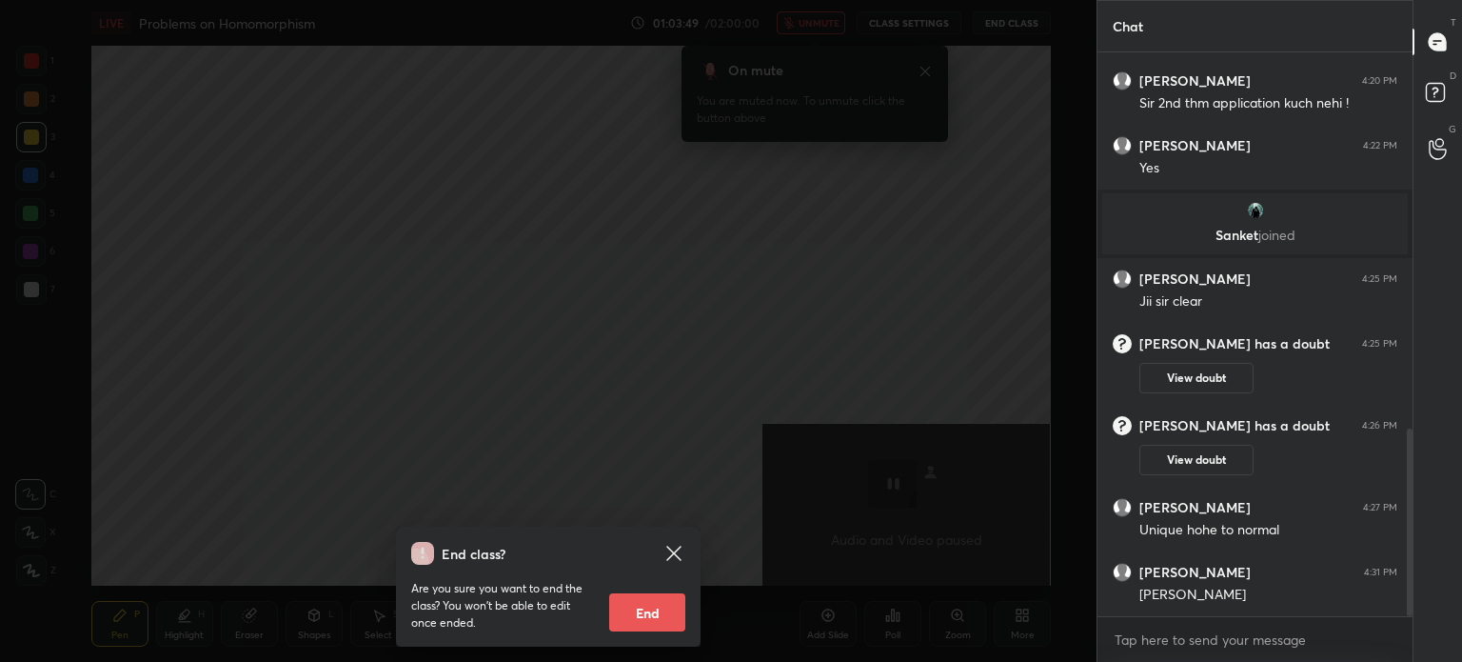
click at [678, 546] on icon at bounding box center [674, 553] width 23 height 23
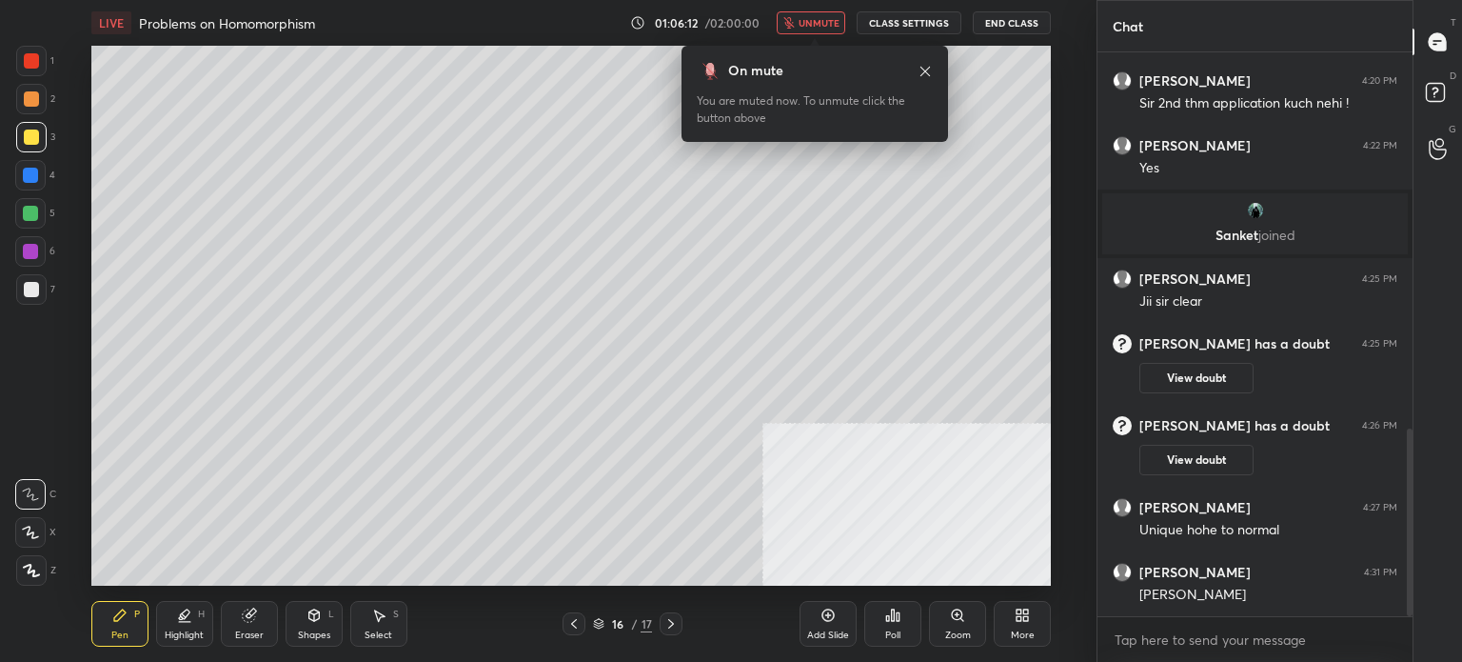
click at [832, 18] on span "unmute" at bounding box center [819, 22] width 41 height 13
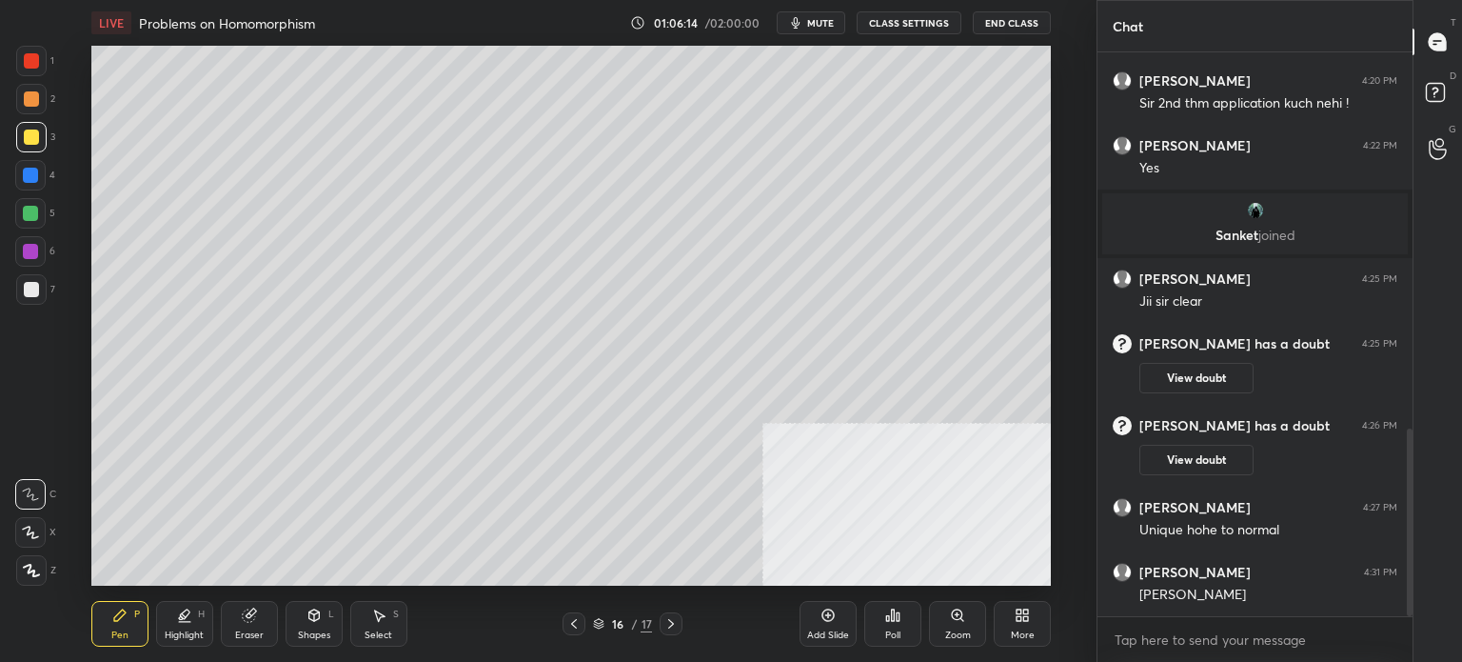
click at [834, 29] on span "mute" at bounding box center [820, 22] width 27 height 13
click at [1005, 25] on button "End Class" at bounding box center [1012, 22] width 78 height 23
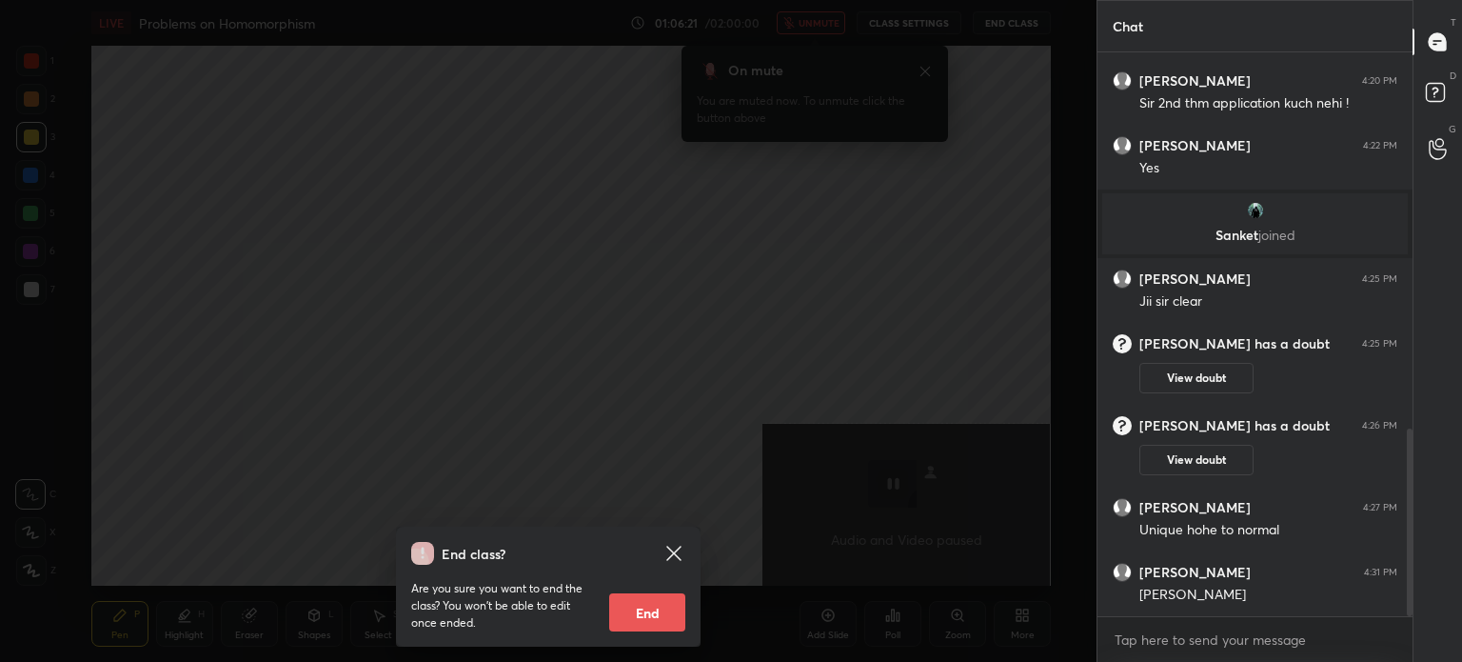
click at [673, 543] on icon at bounding box center [674, 553] width 23 height 23
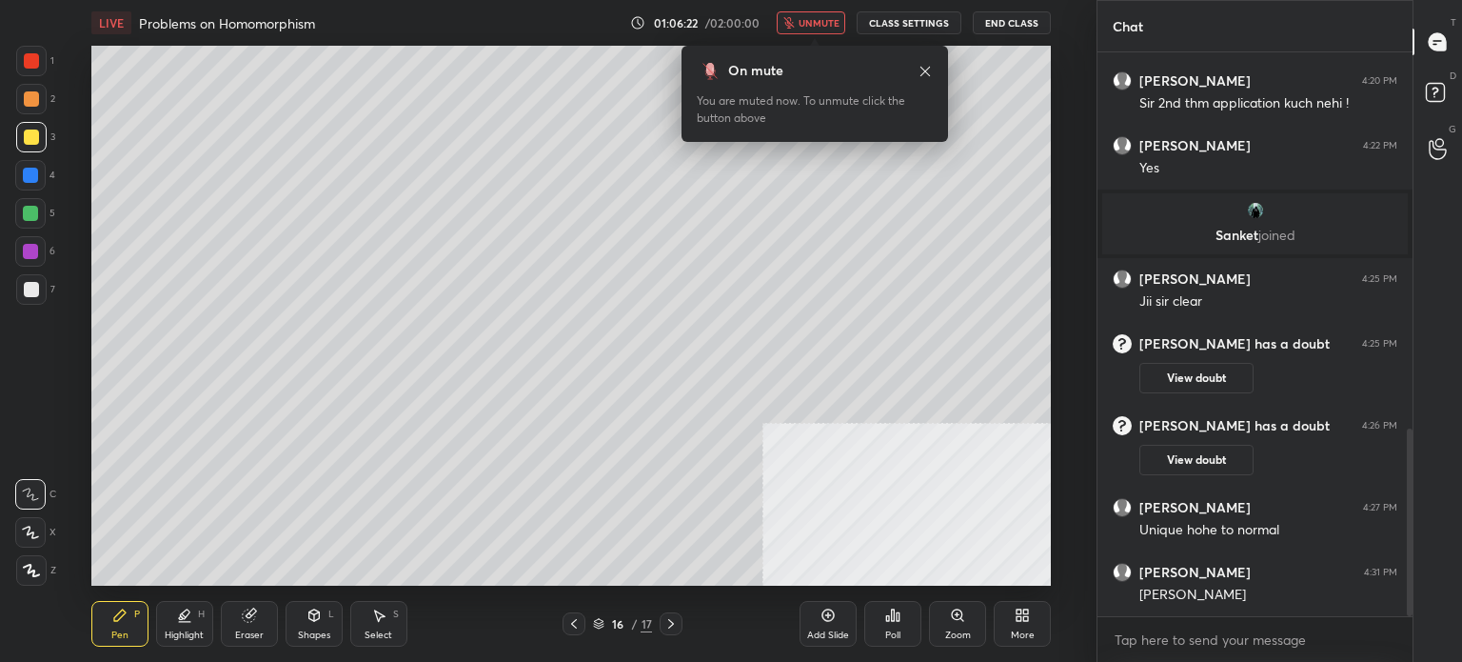
click at [803, 22] on span "unmute" at bounding box center [819, 22] width 41 height 13
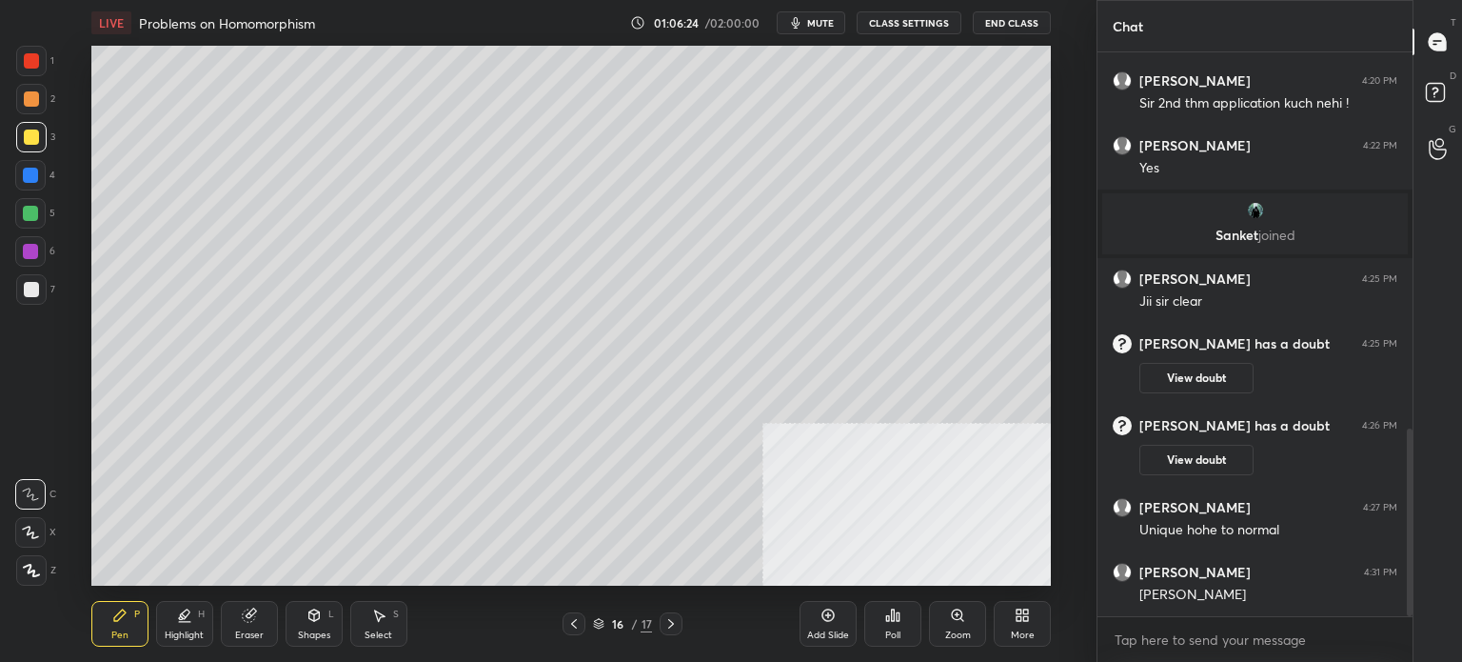
click at [30, 288] on div at bounding box center [31, 289] width 15 height 15
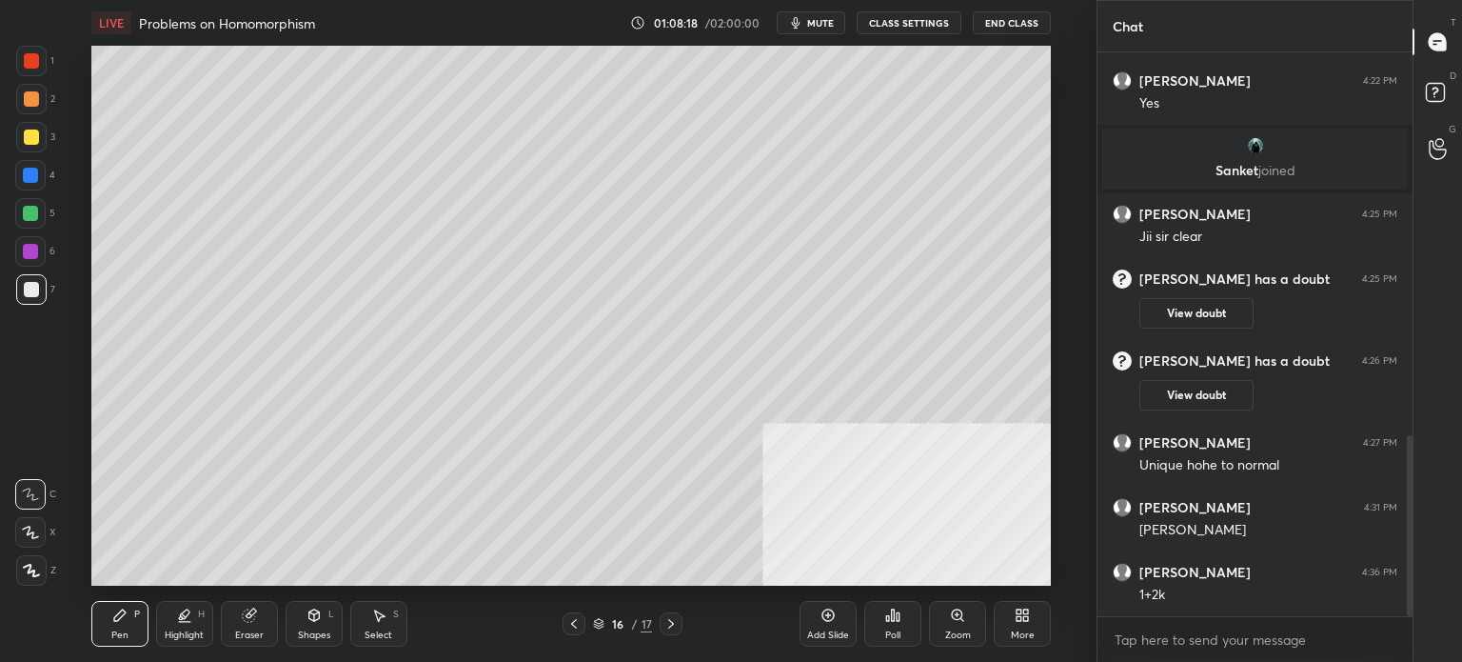
click at [28, 178] on div at bounding box center [30, 175] width 15 height 15
click at [27, 351] on div "1 2 3 4 5 6 7 C X Z C X Z E E Erase all H H" at bounding box center [30, 316] width 61 height 540
click at [38, 290] on div at bounding box center [31, 289] width 30 height 30
click at [317, 620] on icon at bounding box center [314, 614] width 15 height 15
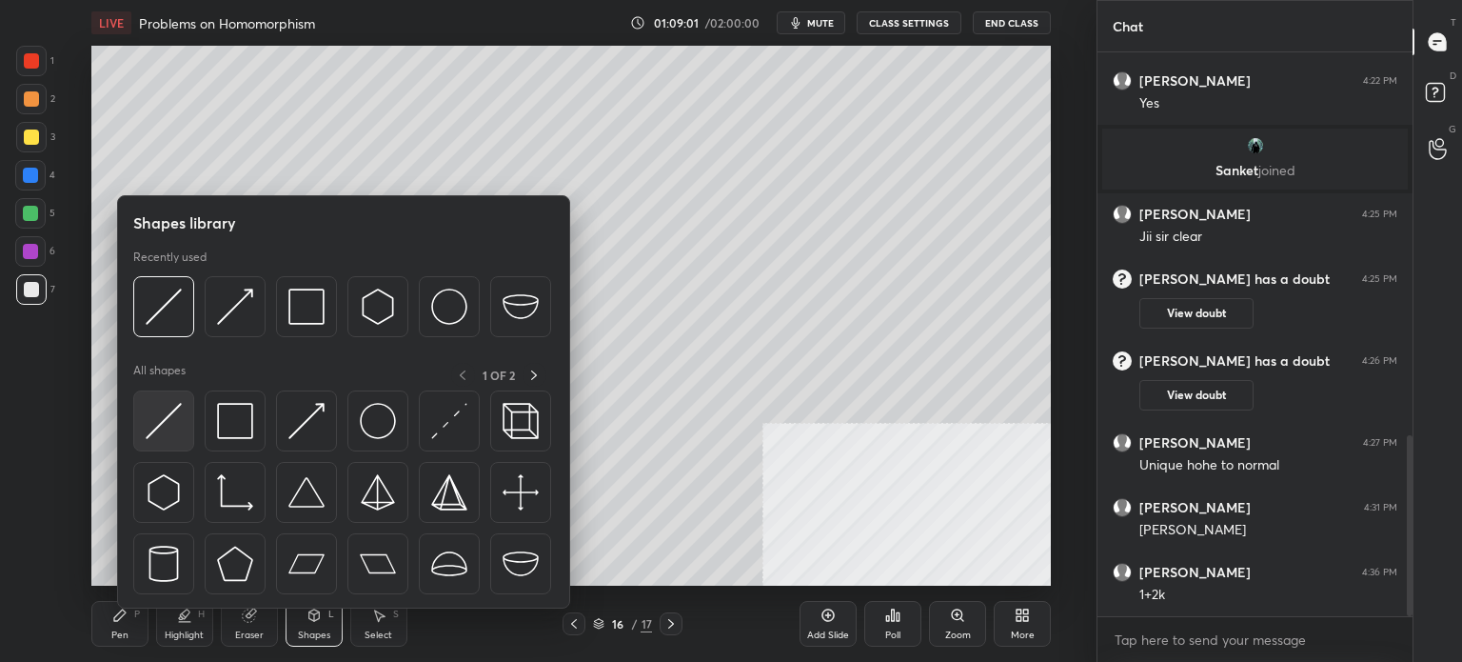
click at [164, 425] on img at bounding box center [164, 421] width 36 height 36
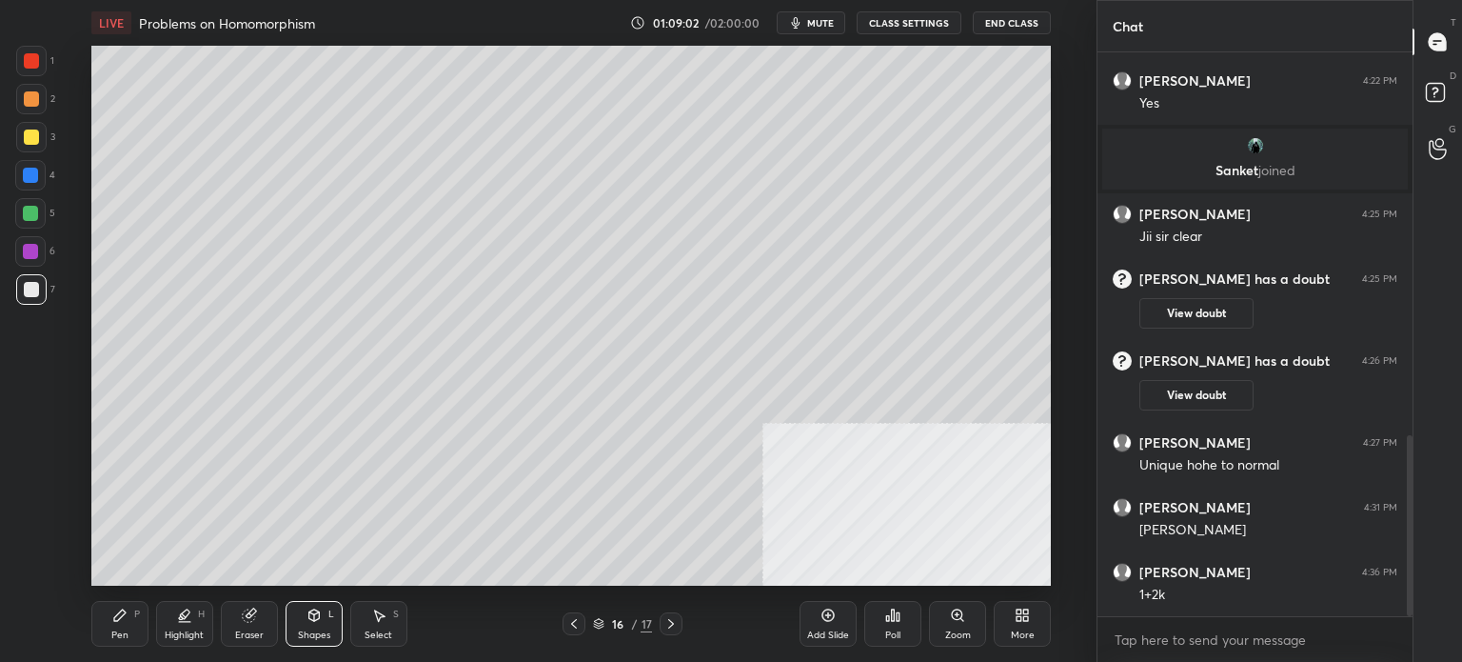
click at [28, 256] on div at bounding box center [30, 251] width 15 height 15
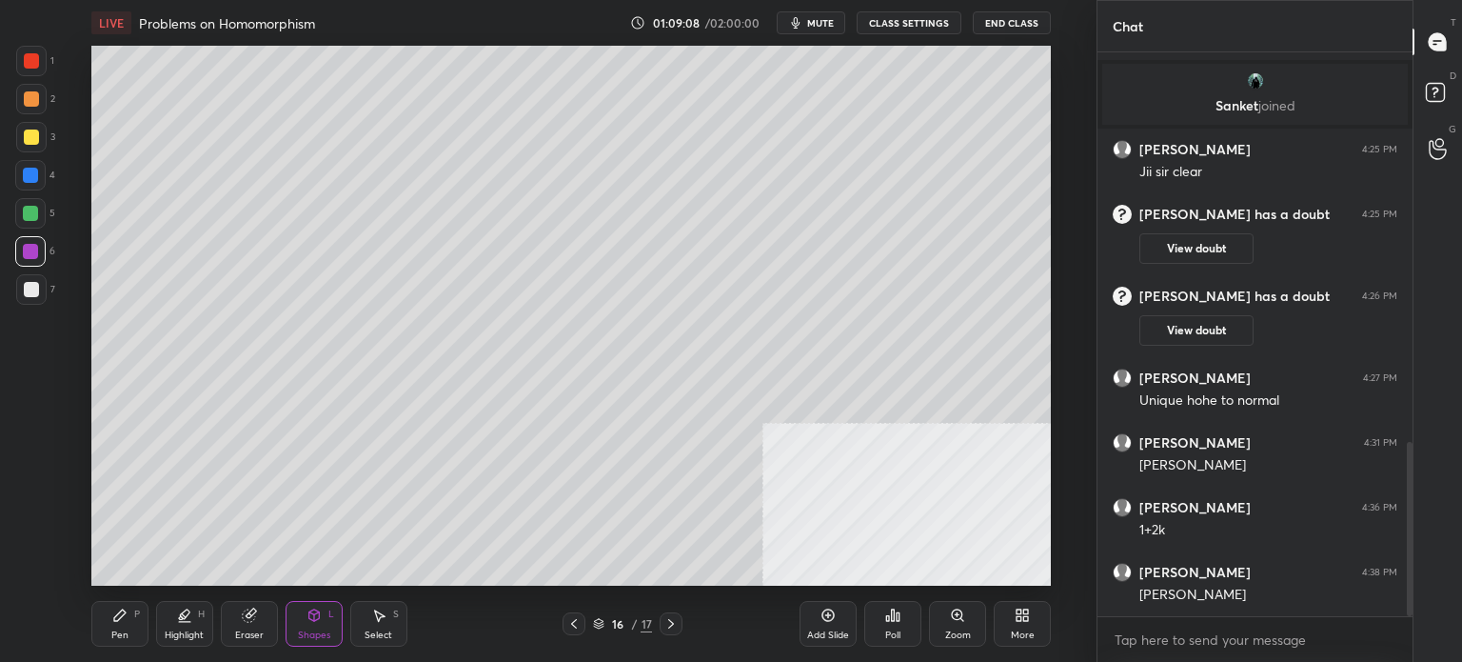
click at [131, 650] on div "Pen P Highlight H Eraser Shapes L Select S 16 / 17 Add Slide Poll Zoom More" at bounding box center [571, 624] width 960 height 76
click at [128, 616] on div "Pen P" at bounding box center [119, 624] width 57 height 46
drag, startPoint x: 40, startPoint y: 294, endPoint x: 32, endPoint y: 304, distance: 12.2
click at [37, 300] on div at bounding box center [31, 289] width 30 height 30
click at [846, 622] on div "Add Slide" at bounding box center [828, 624] width 57 height 46
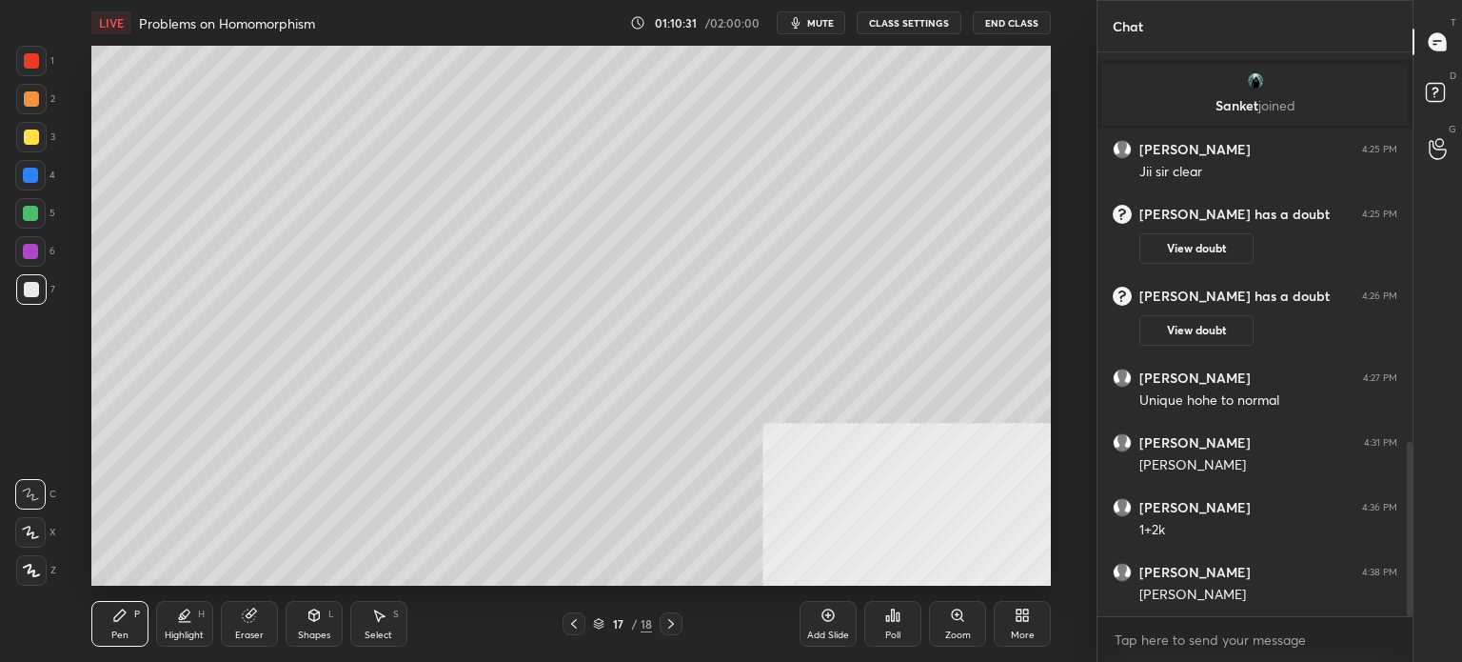
drag, startPoint x: 73, startPoint y: 495, endPoint x: 84, endPoint y: 494, distance: 10.5
click at [79, 496] on div "Setting up your live class Poll for secs No correct answer Start poll" at bounding box center [571, 316] width 1021 height 540
click at [39, 257] on div at bounding box center [30, 251] width 30 height 30
click at [571, 618] on icon at bounding box center [574, 623] width 15 height 15
drag, startPoint x: 315, startPoint y: 605, endPoint x: 310, endPoint y: 613, distance: 9.8
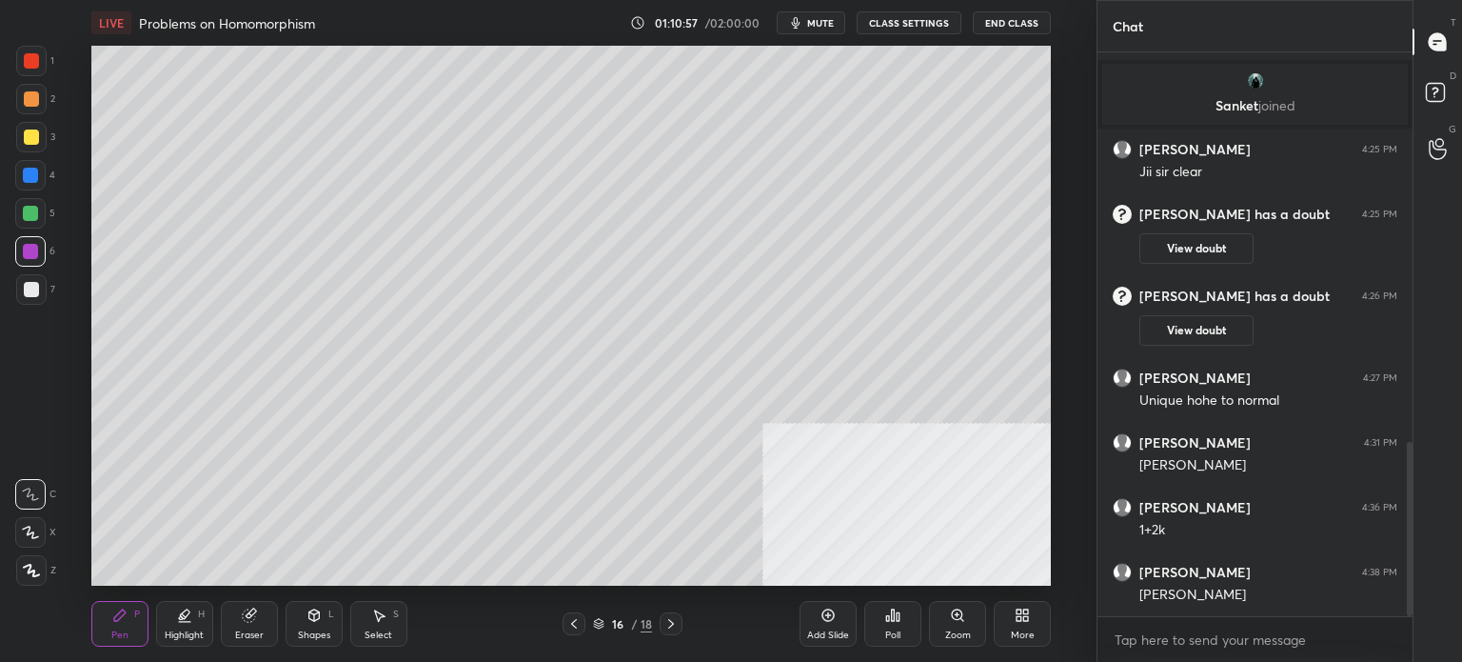
click at [315, 607] on div "Shapes L" at bounding box center [314, 624] width 57 height 46
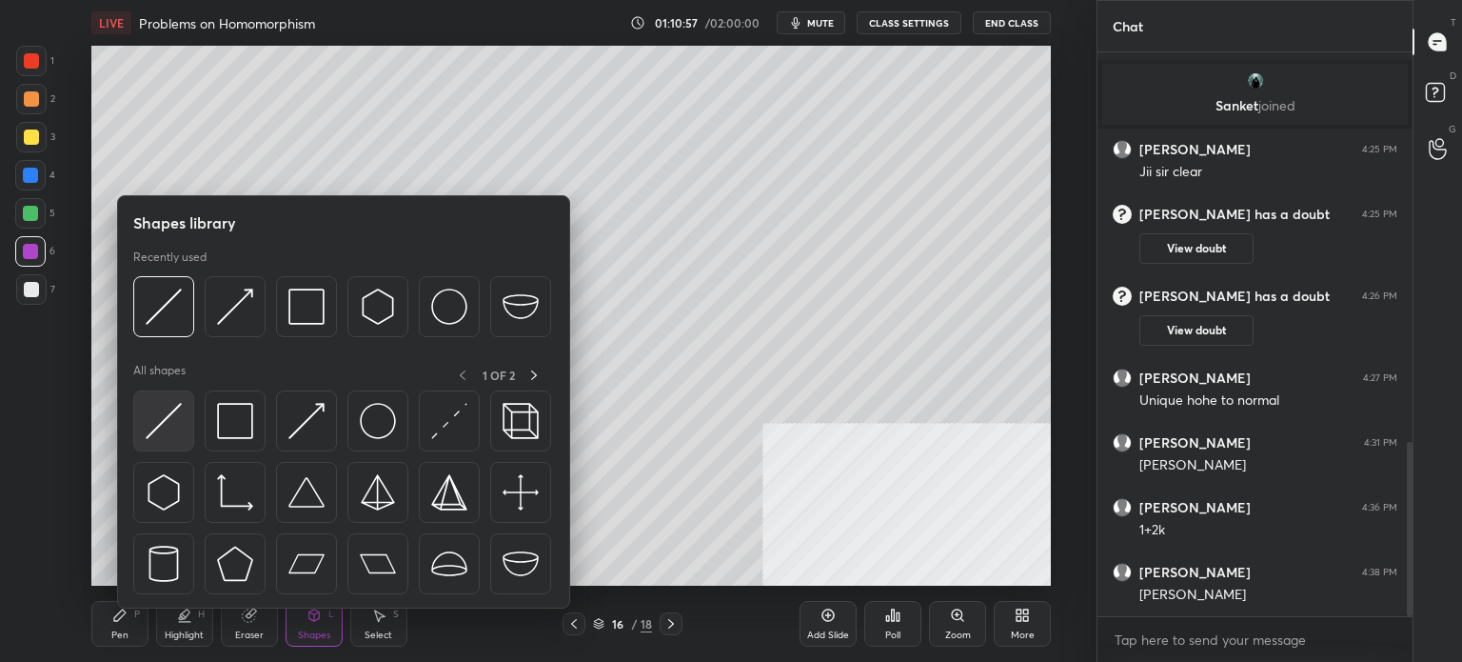
click at [165, 423] on img at bounding box center [164, 421] width 36 height 36
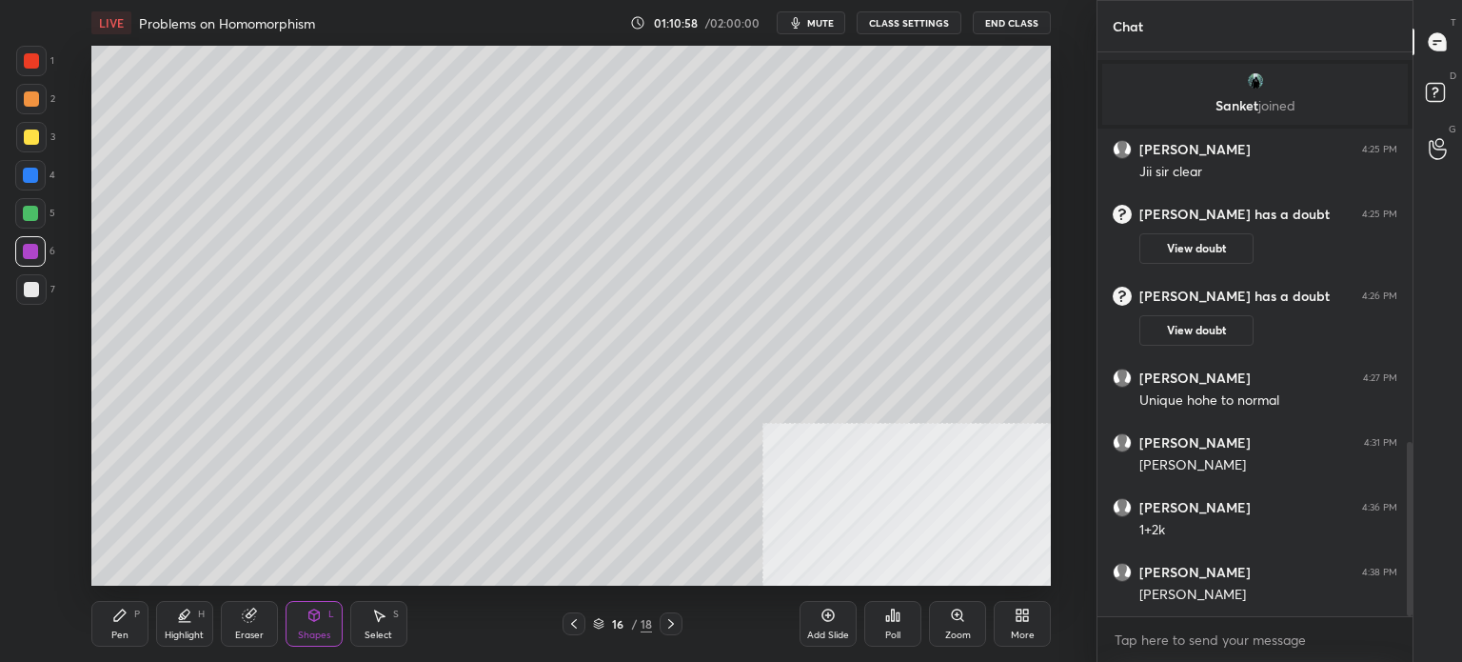
click at [34, 72] on div at bounding box center [31, 61] width 30 height 30
click at [672, 619] on icon at bounding box center [671, 623] width 15 height 15
click at [255, 635] on div "Eraser" at bounding box center [249, 635] width 29 height 10
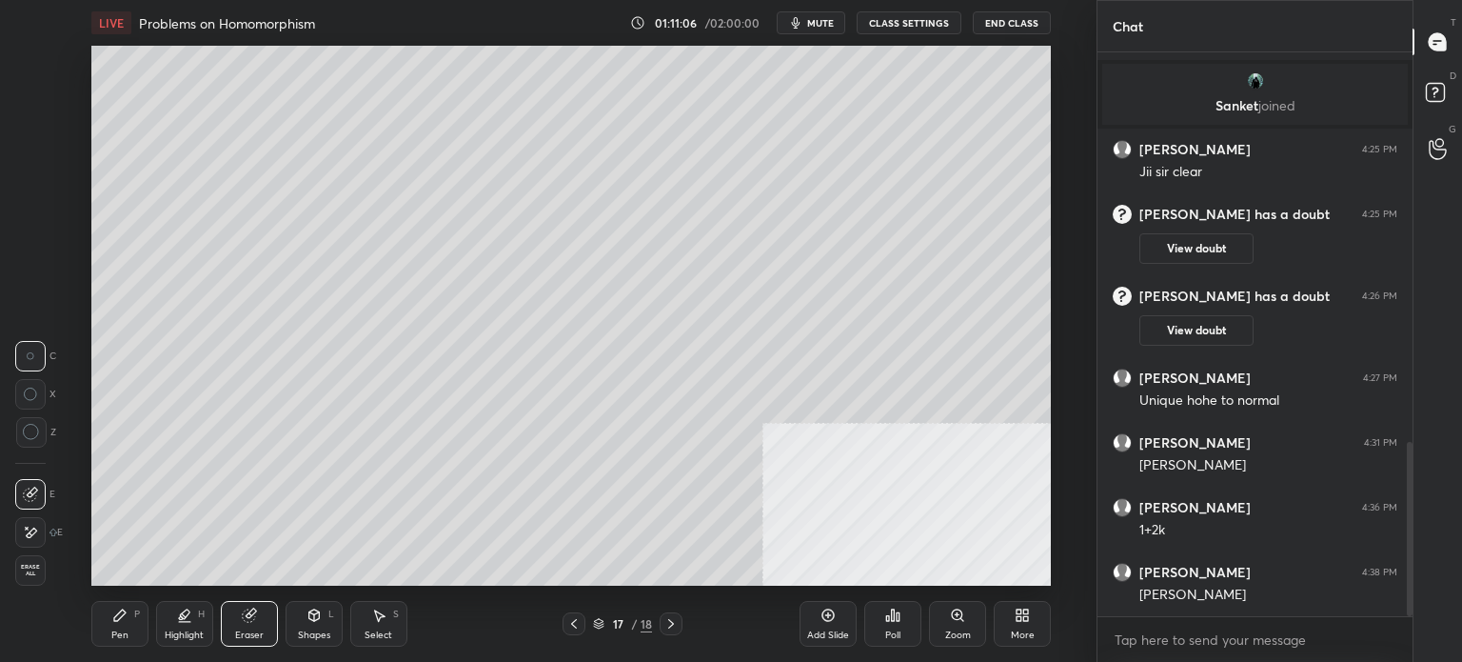
click at [34, 487] on div at bounding box center [30, 494] width 30 height 30
click at [122, 617] on icon at bounding box center [119, 614] width 15 height 15
click at [51, 103] on div "2" at bounding box center [35, 99] width 39 height 30
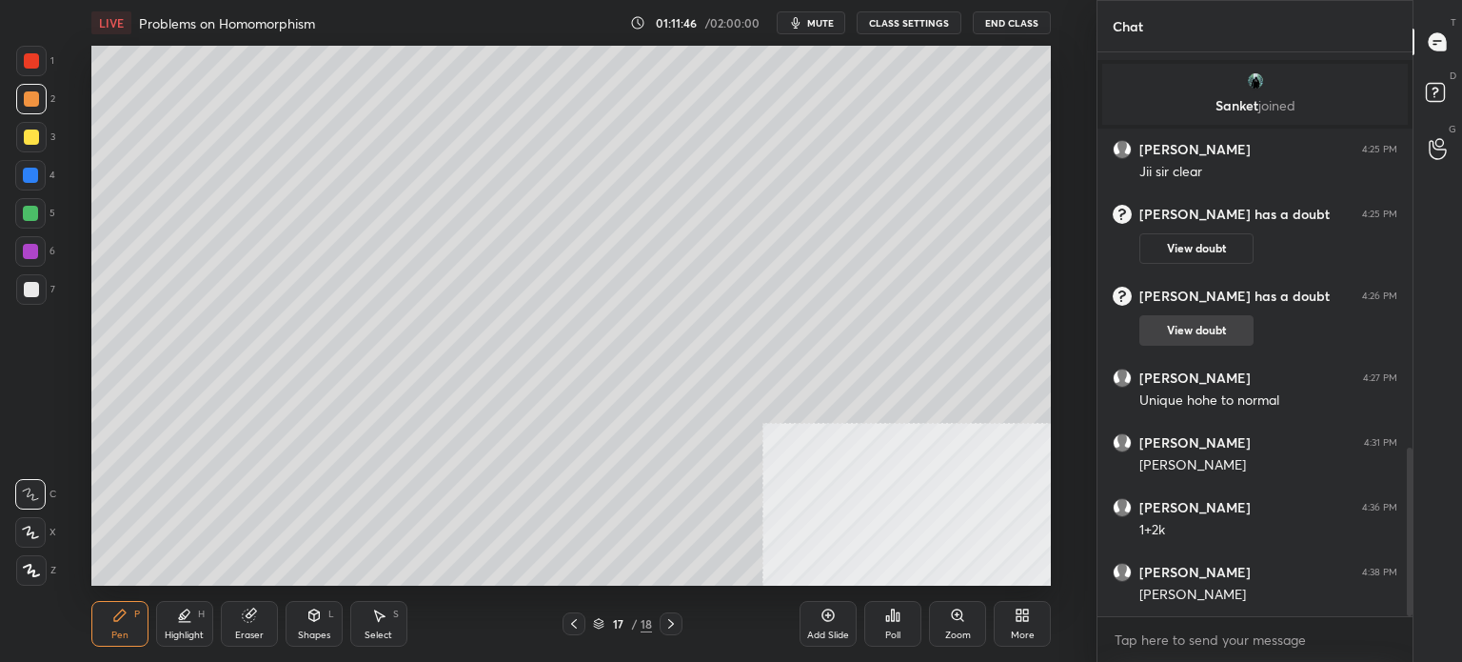
scroll to position [1320, 0]
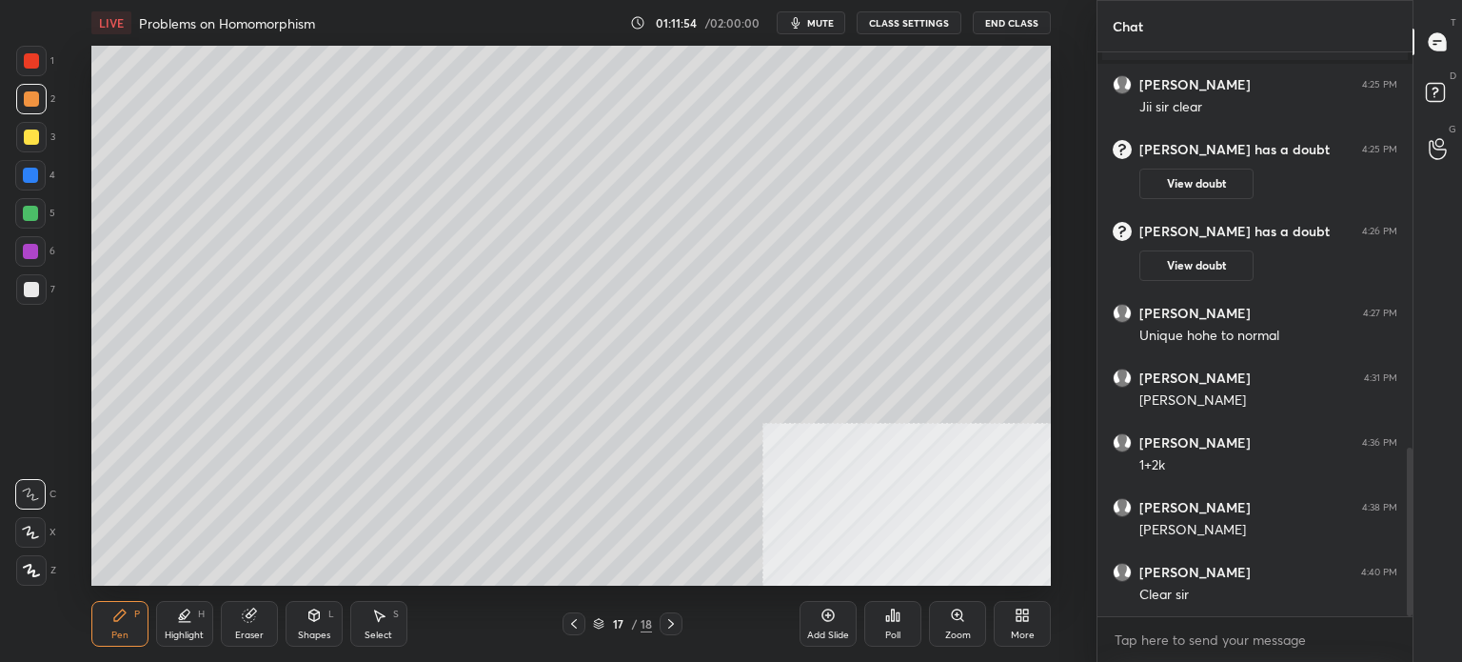
click at [828, 20] on span "mute" at bounding box center [820, 22] width 27 height 13
click at [1018, 611] on icon at bounding box center [1022, 614] width 15 height 15
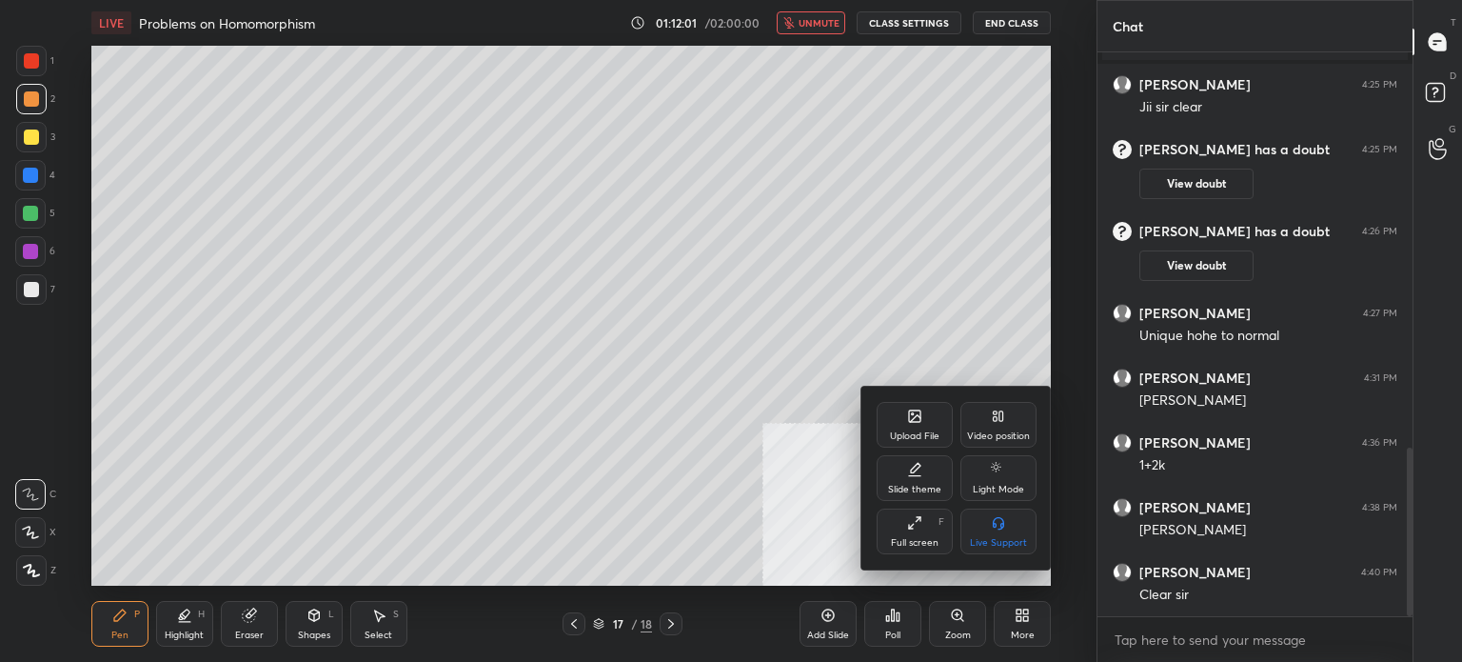
click at [899, 406] on div "Upload File Video position Slide theme Light Mode Full screen F Live Support" at bounding box center [957, 478] width 190 height 183
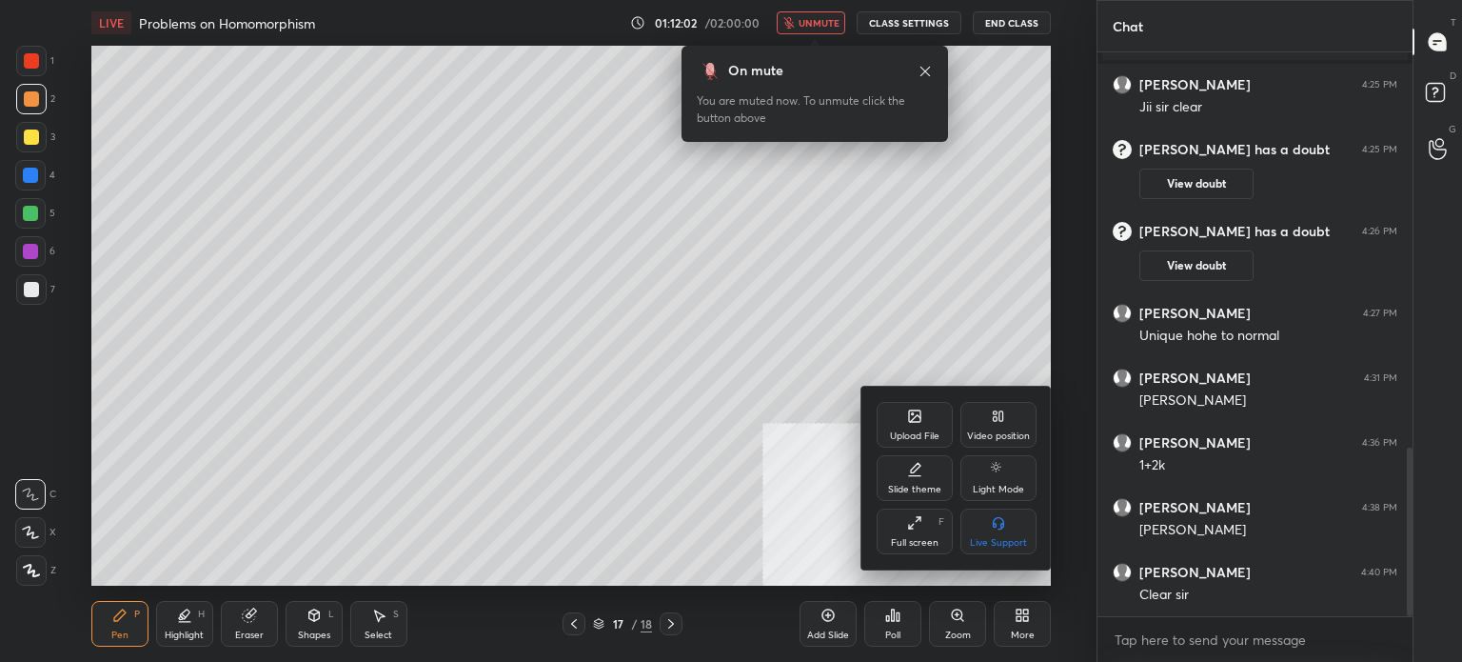
click at [880, 413] on div "Upload File" at bounding box center [915, 425] width 76 height 46
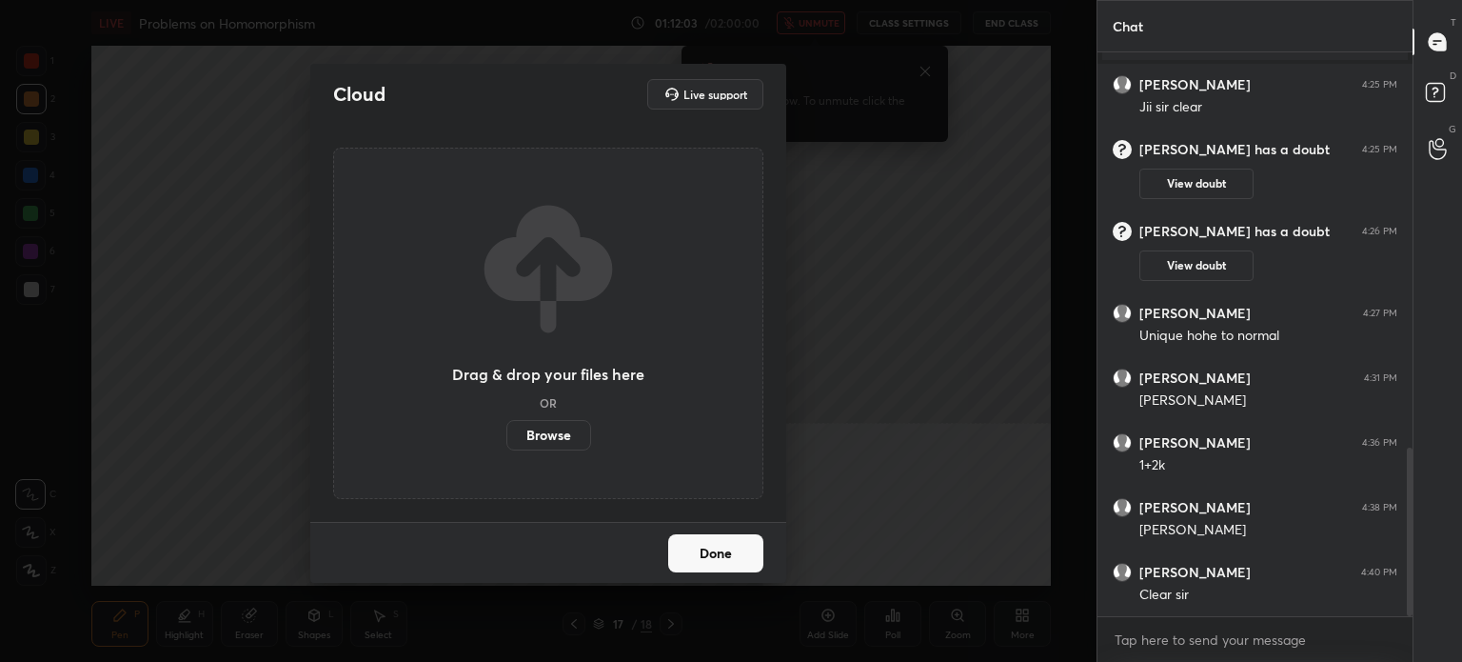
click at [548, 426] on label "Browse" at bounding box center [549, 435] width 85 height 30
click at [507, 426] on input "Browse" at bounding box center [507, 435] width 0 height 30
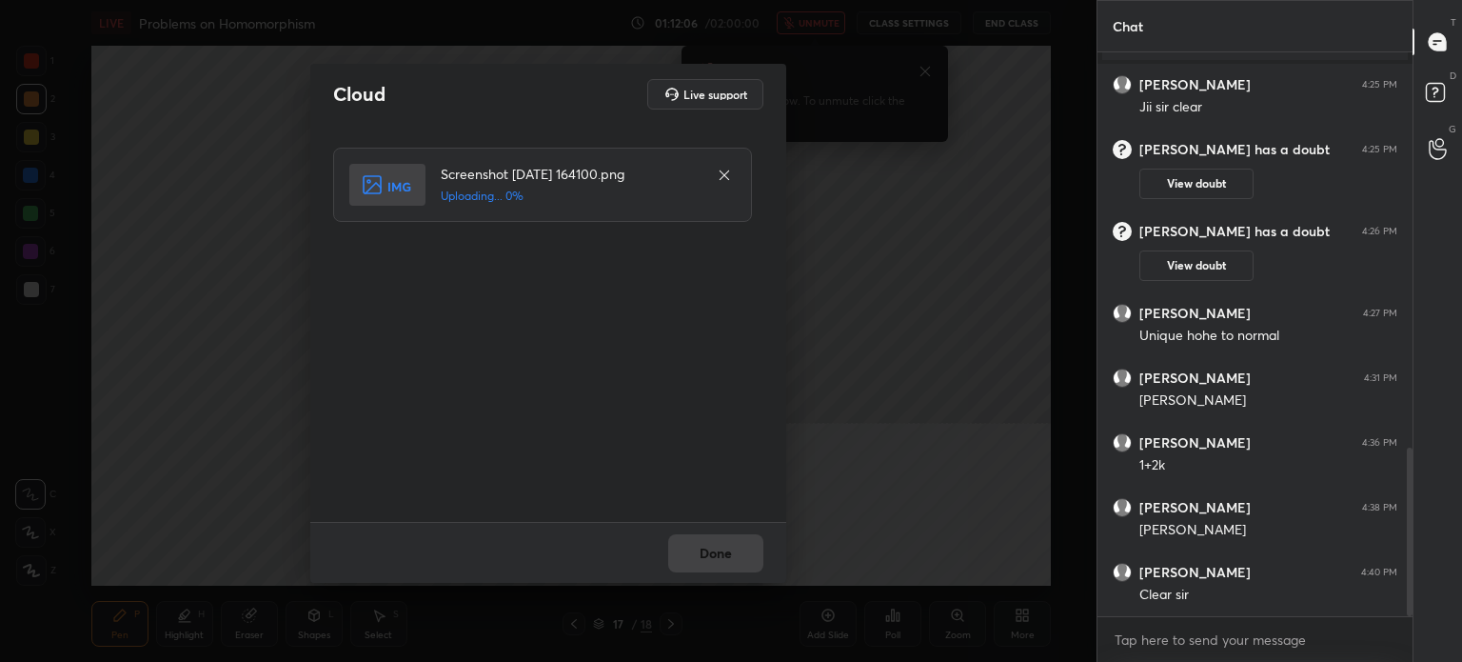
click at [714, 547] on div "Done" at bounding box center [548, 552] width 476 height 61
click at [716, 550] on button "Done" at bounding box center [715, 553] width 95 height 38
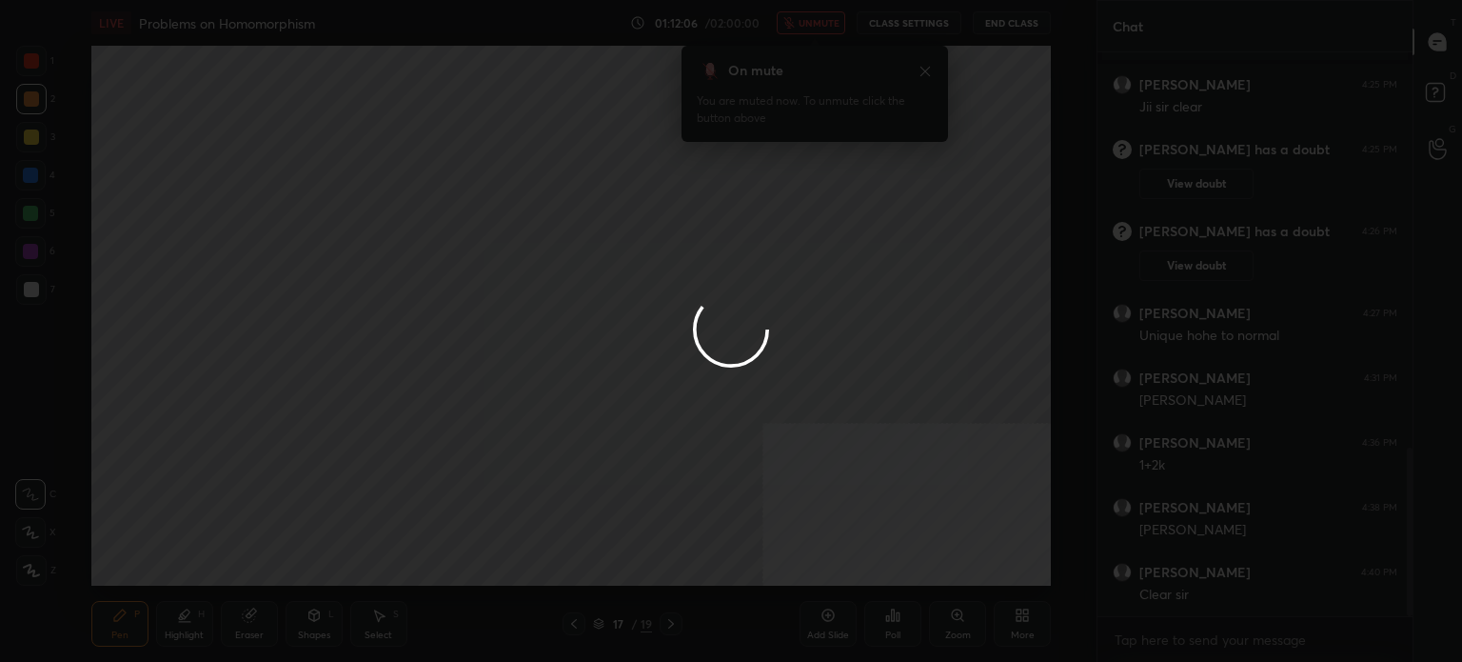
click at [716, 553] on button "Done" at bounding box center [715, 553] width 95 height 38
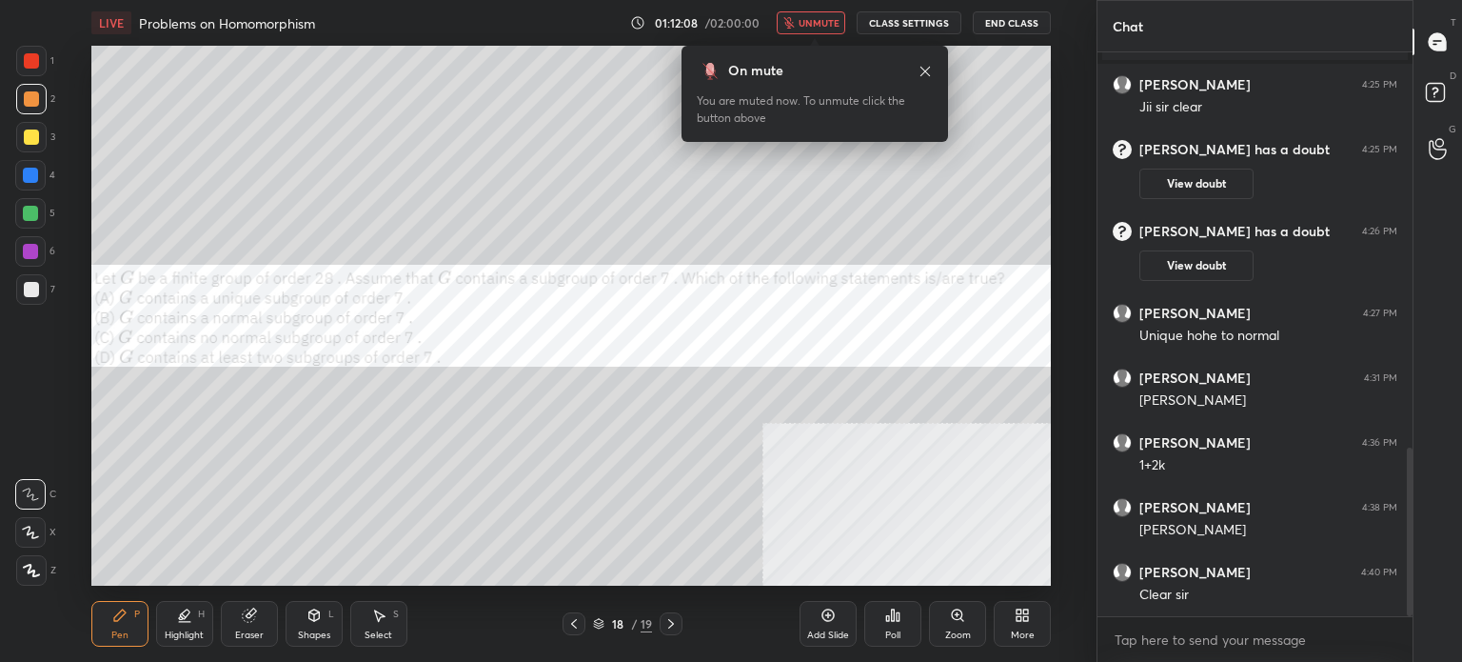
click at [1025, 22] on button "End Class" at bounding box center [1012, 22] width 78 height 23
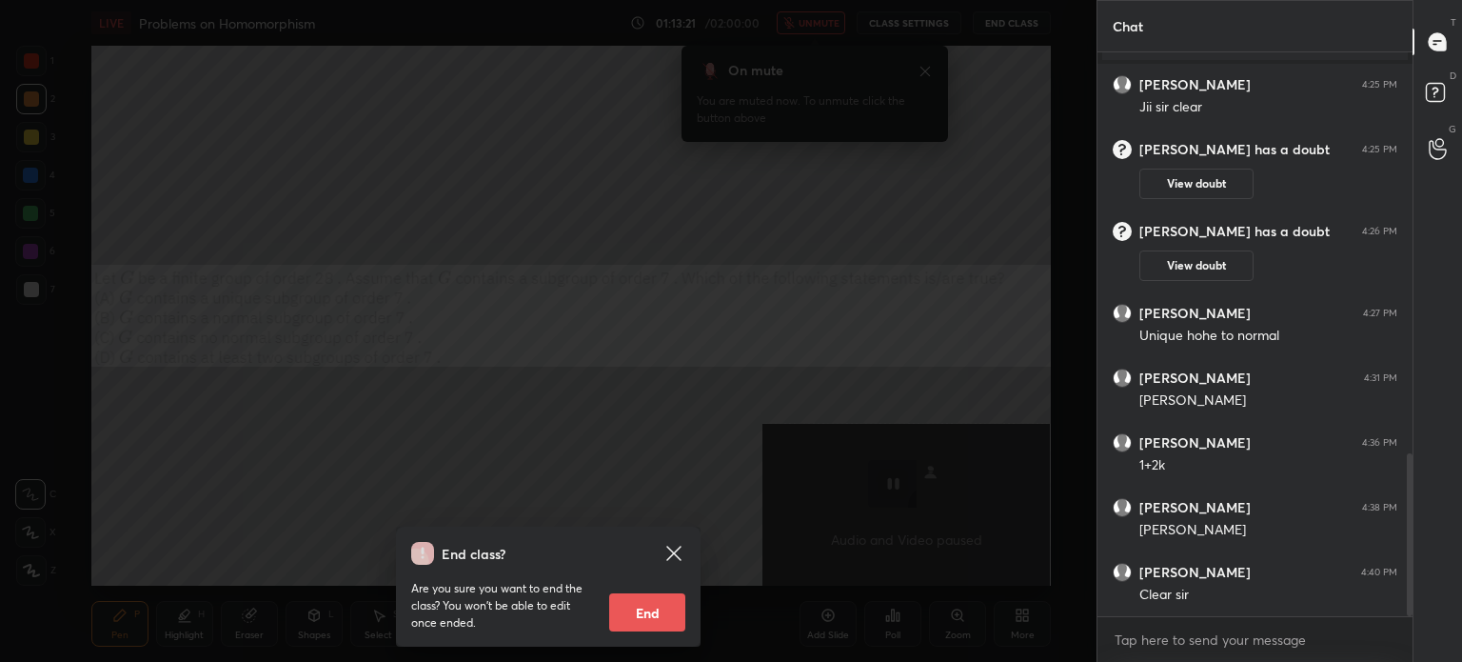
scroll to position [1384, 0]
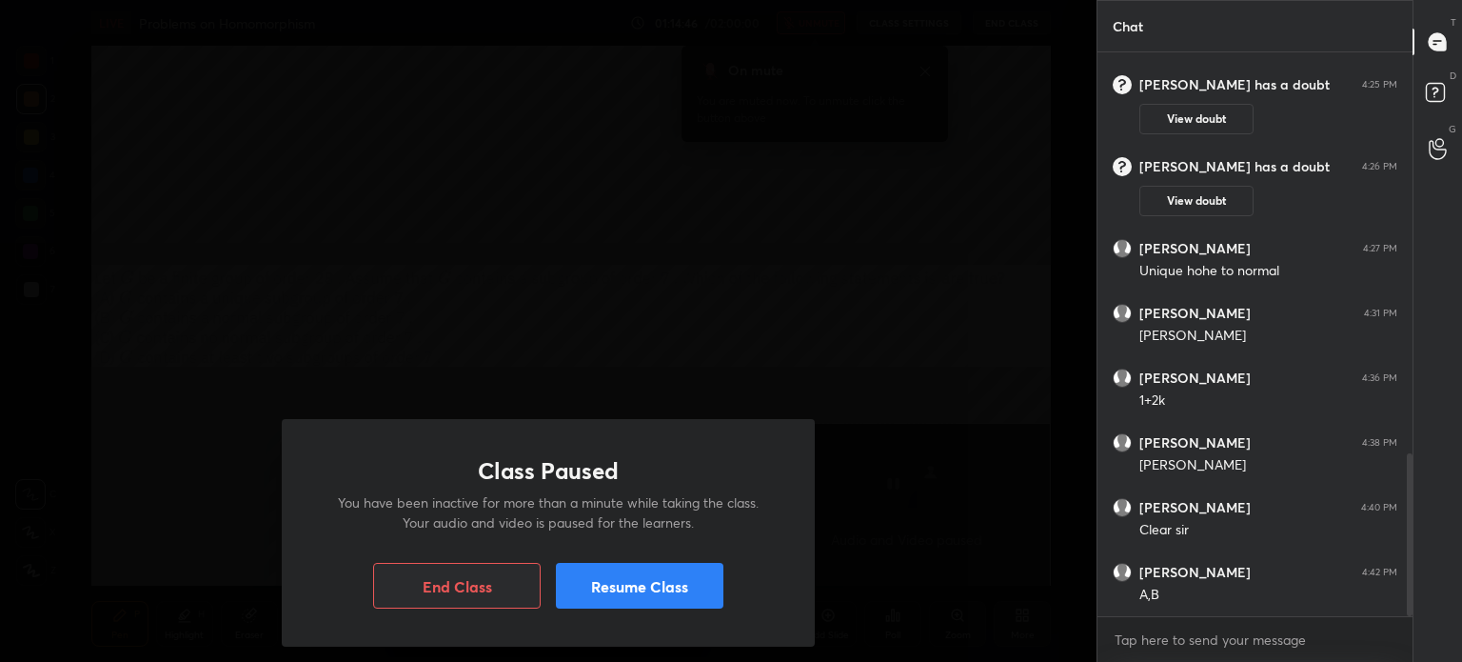
click at [692, 585] on button "Resume Class" at bounding box center [640, 586] width 168 height 46
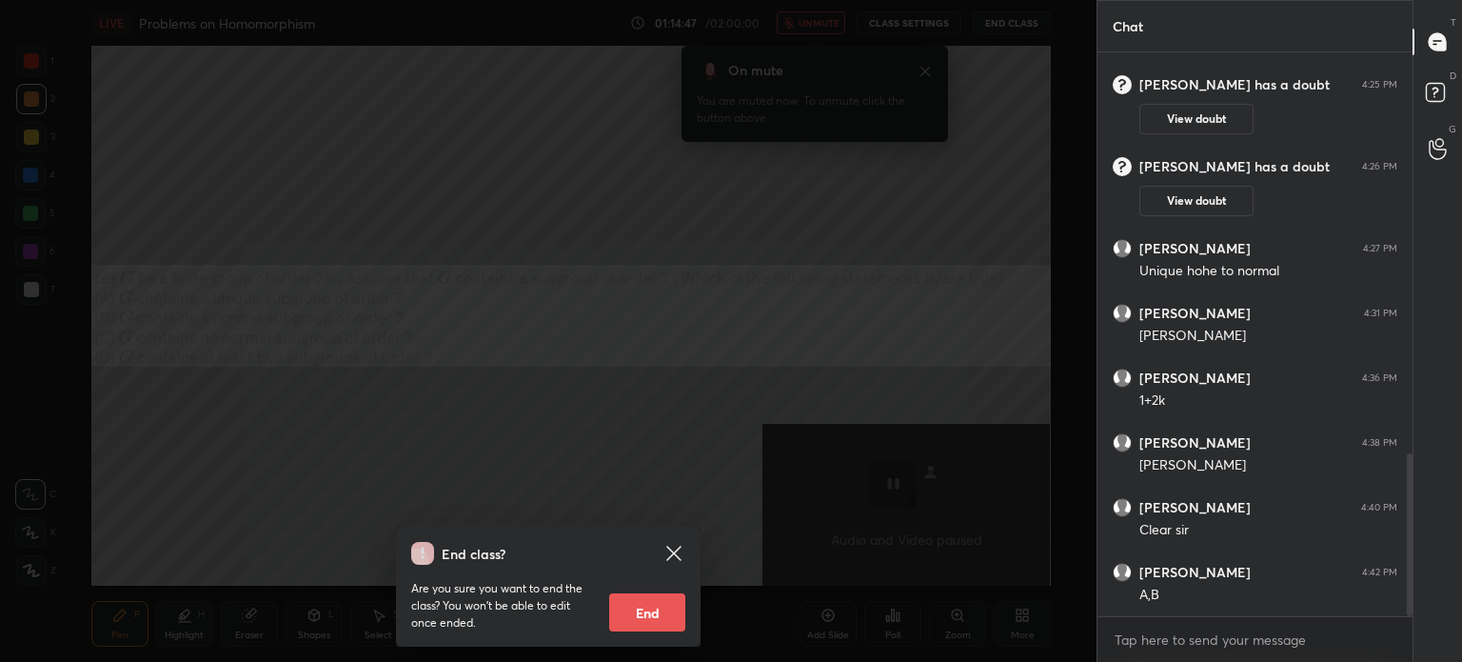
click at [679, 544] on icon at bounding box center [674, 553] width 23 height 23
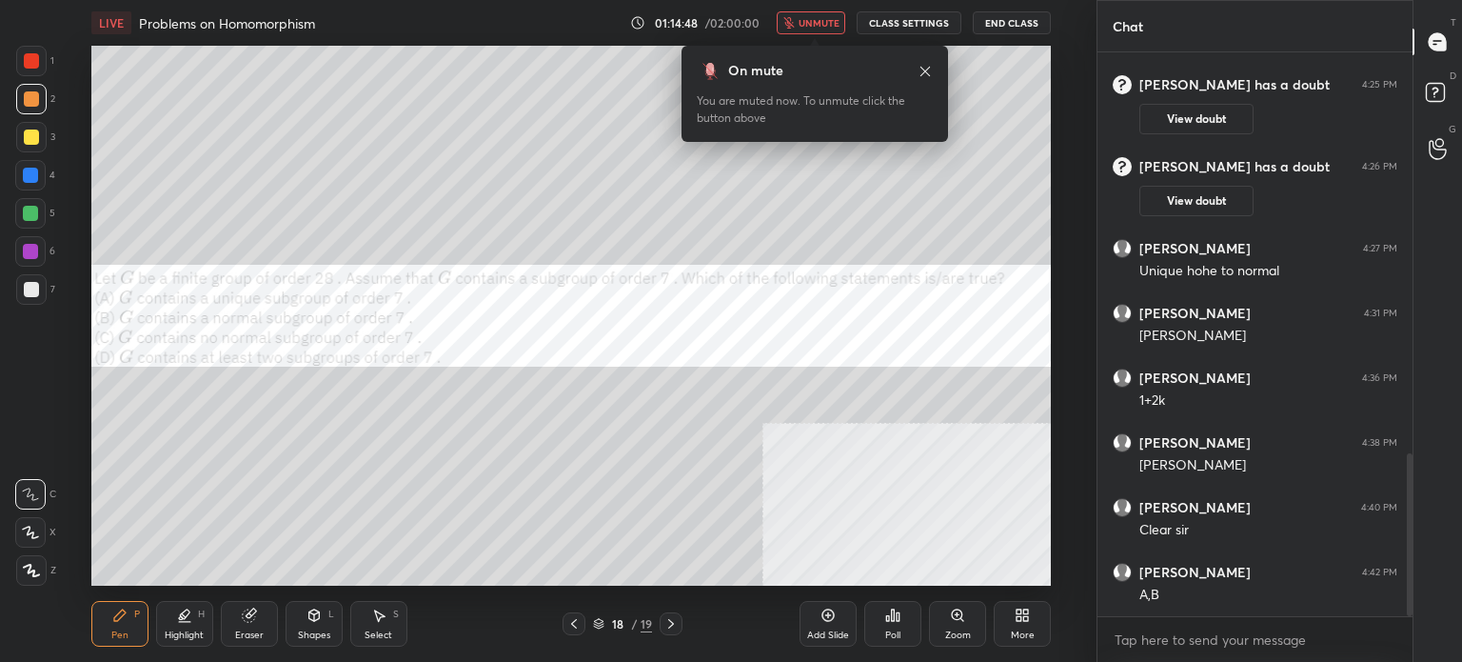
click at [835, 7] on div "LIVE Problems on Homomorphism 01:14:48 / 02:00:00 unmute CLASS SETTINGS End Cla…" at bounding box center [571, 23] width 960 height 46
click at [825, 23] on span "unmute" at bounding box center [819, 22] width 41 height 13
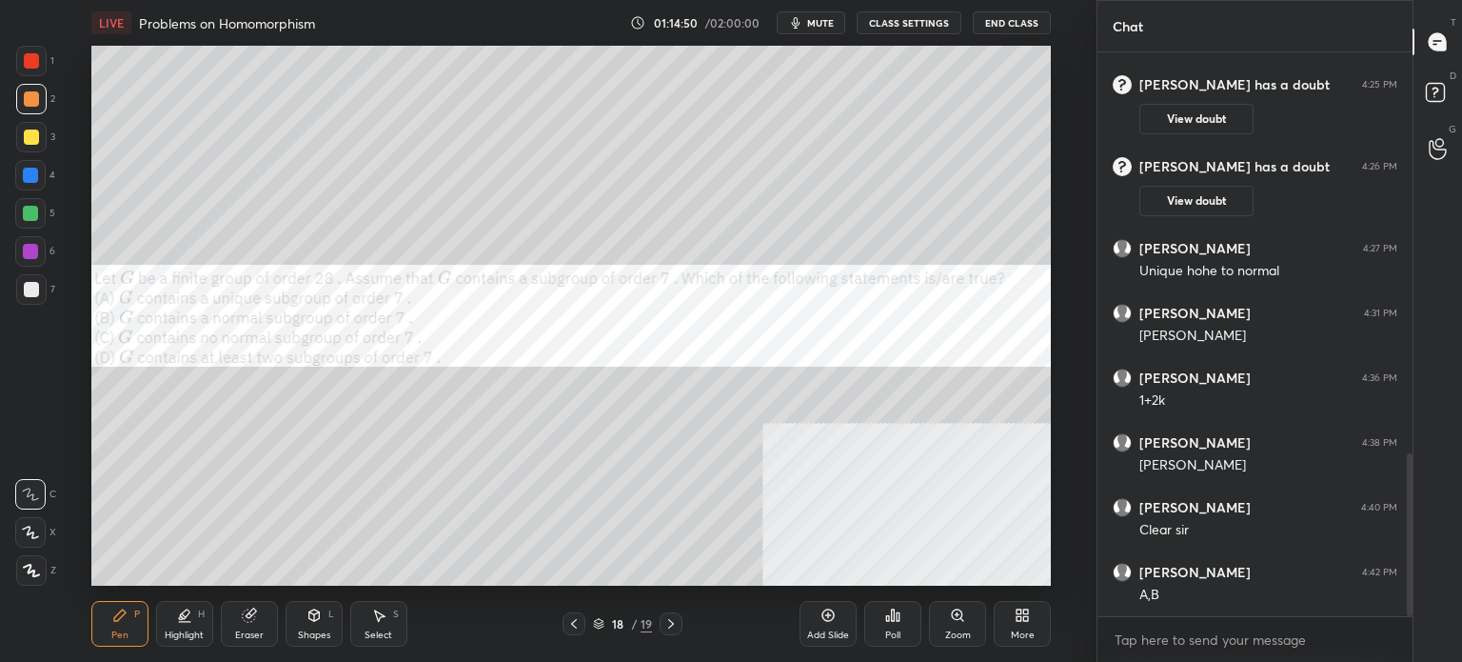
click at [42, 262] on div at bounding box center [30, 251] width 30 height 30
click at [38, 278] on div "7" at bounding box center [35, 289] width 39 height 30
click at [32, 301] on div at bounding box center [31, 289] width 30 height 30
click at [28, 253] on div at bounding box center [30, 251] width 15 height 15
click at [819, 24] on button "mute" at bounding box center [811, 22] width 69 height 23
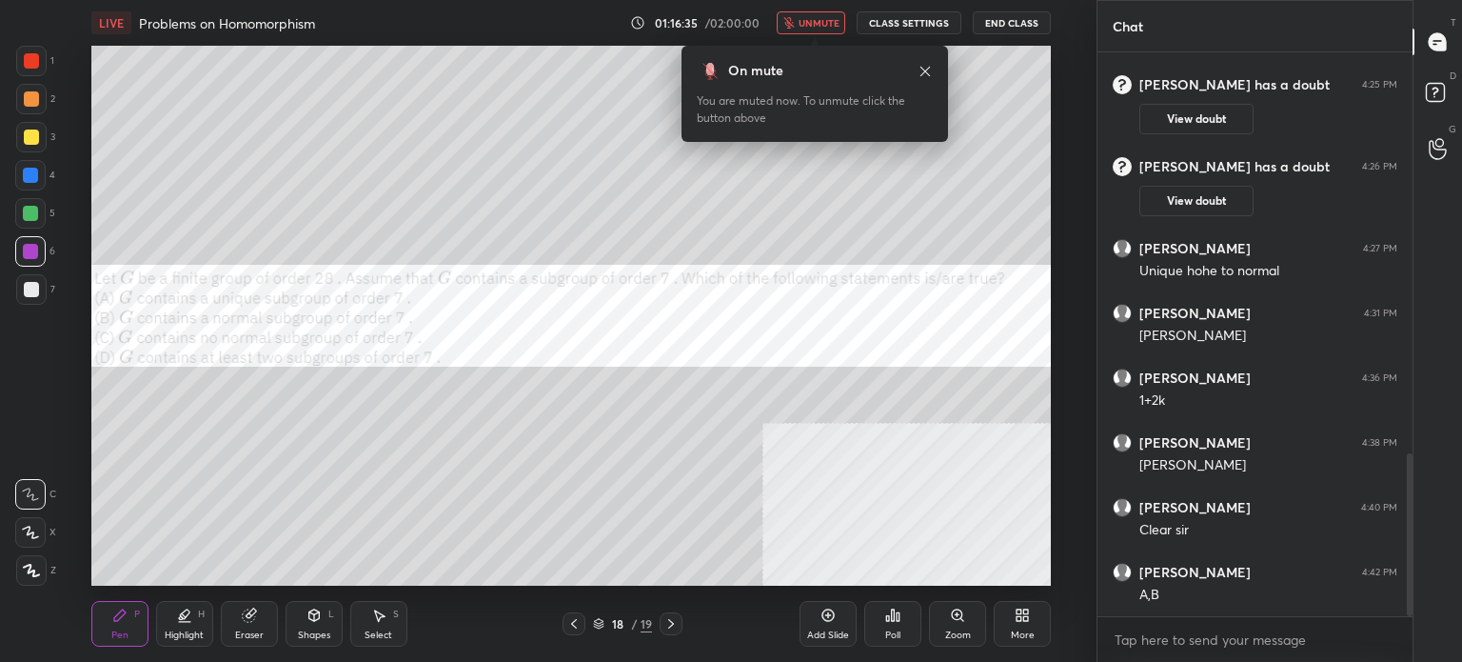
click at [1033, 621] on div "More" at bounding box center [1022, 624] width 57 height 46
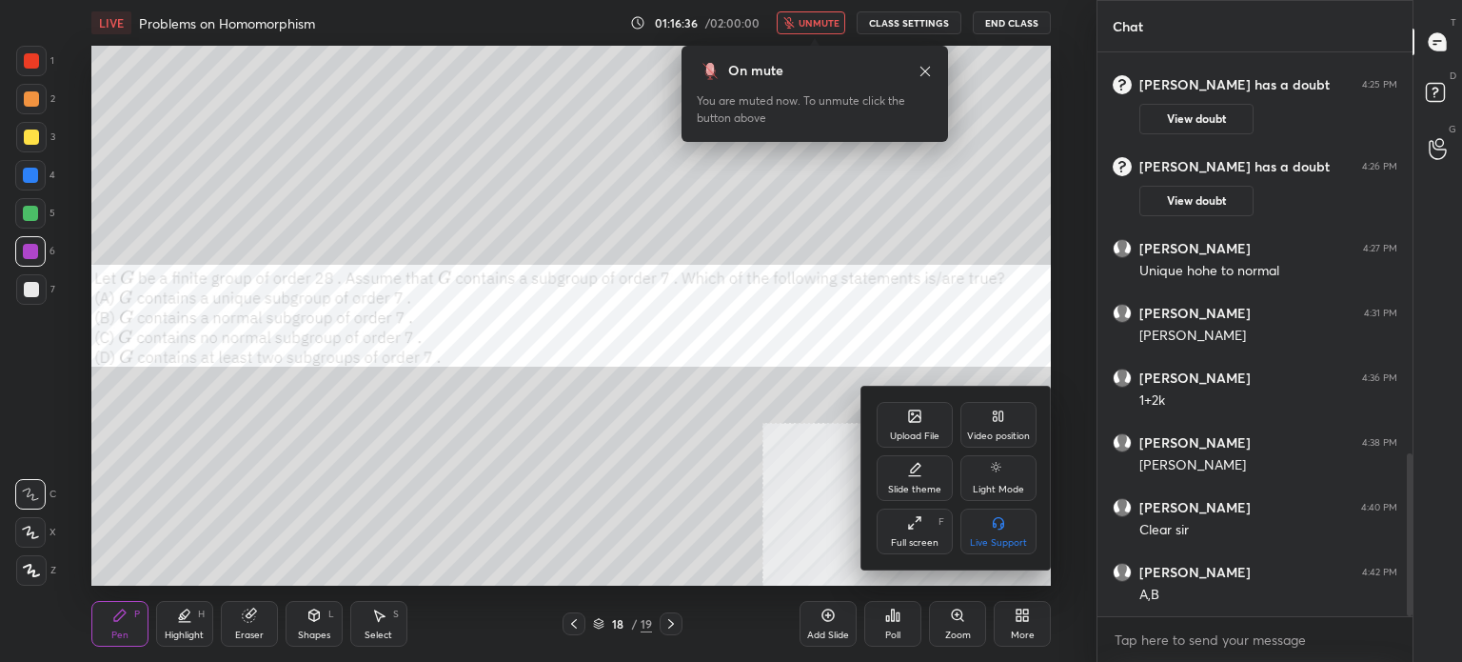
click at [915, 426] on div "Upload File" at bounding box center [915, 425] width 76 height 46
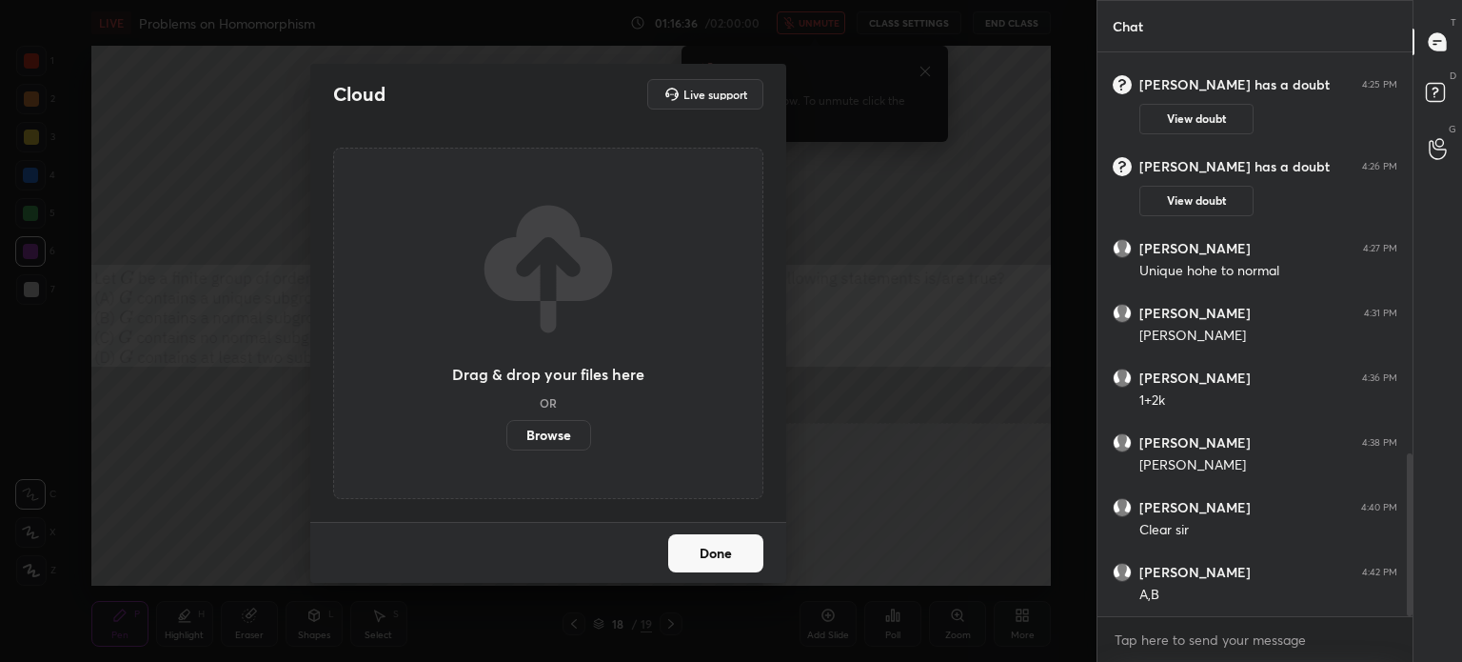
click at [556, 438] on label "Browse" at bounding box center [549, 435] width 85 height 30
click at [507, 438] on input "Browse" at bounding box center [507, 435] width 0 height 30
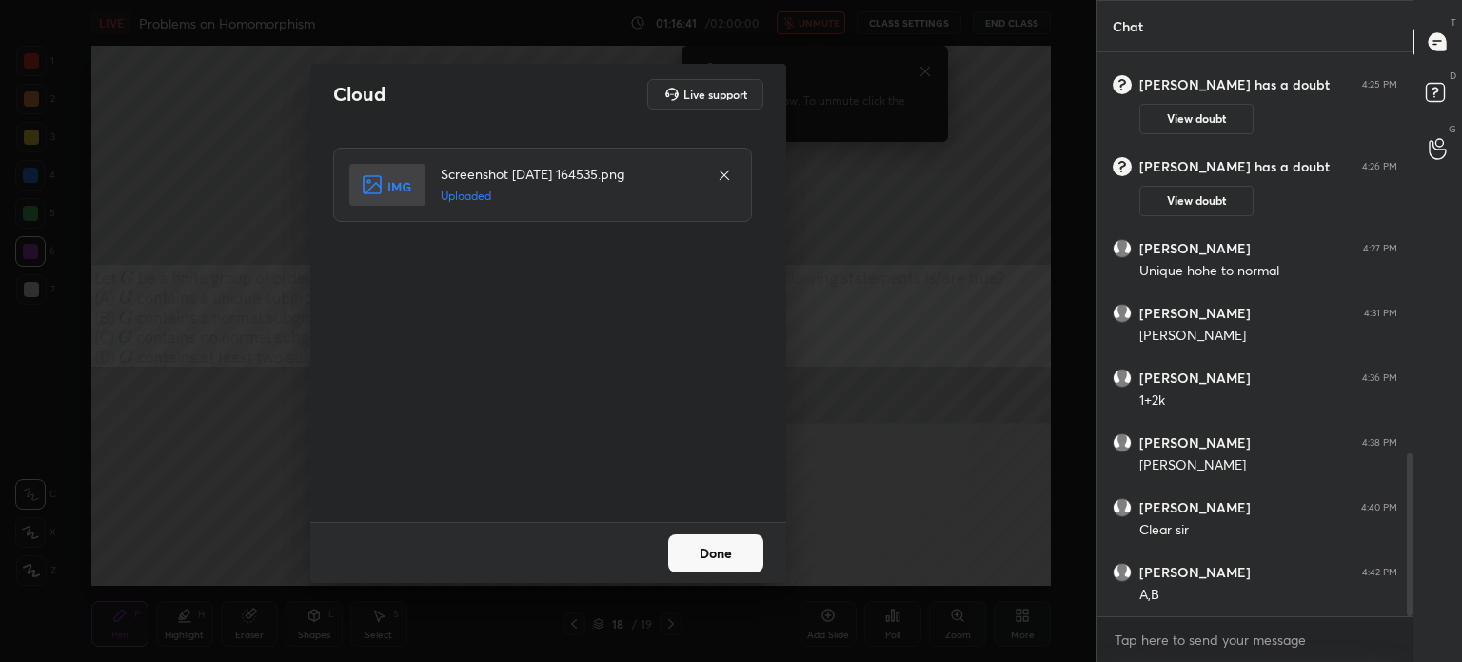
click at [735, 551] on button "Done" at bounding box center [715, 553] width 95 height 38
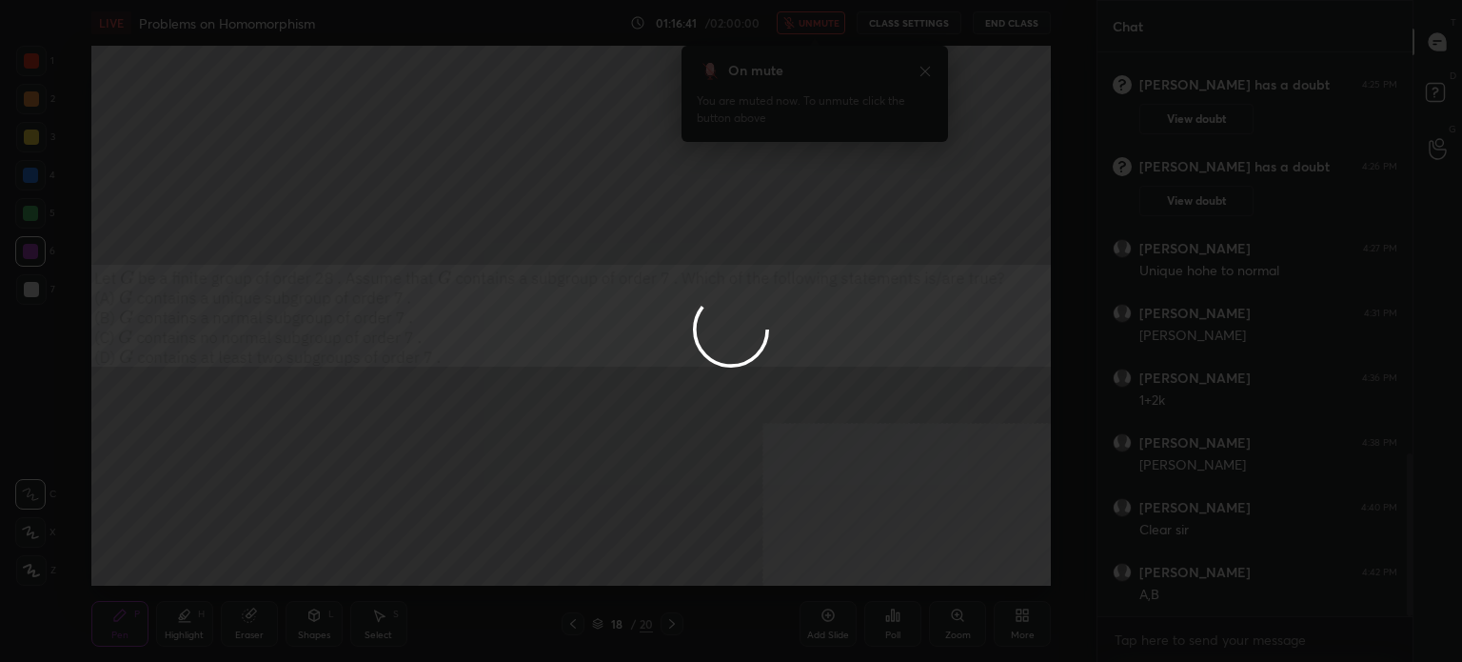
click at [735, 553] on div at bounding box center [731, 331] width 1462 height 662
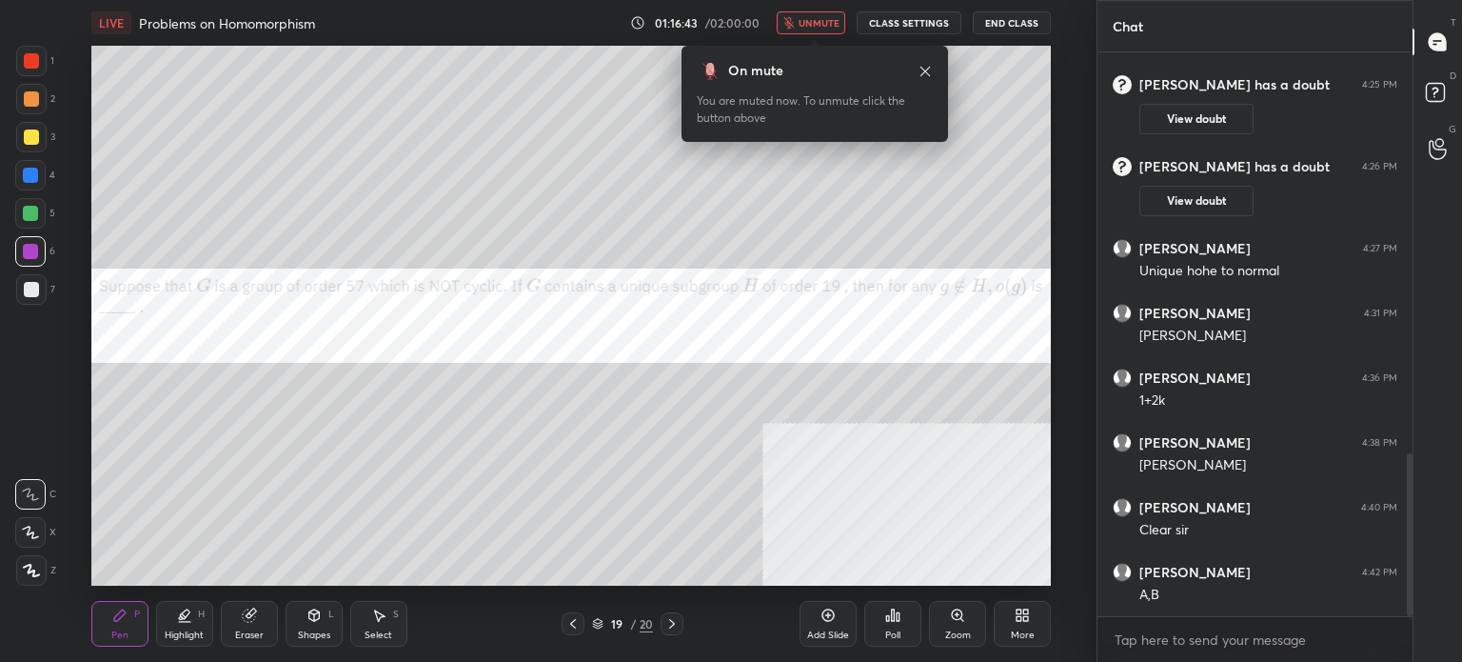
click at [923, 70] on icon at bounding box center [925, 71] width 15 height 15
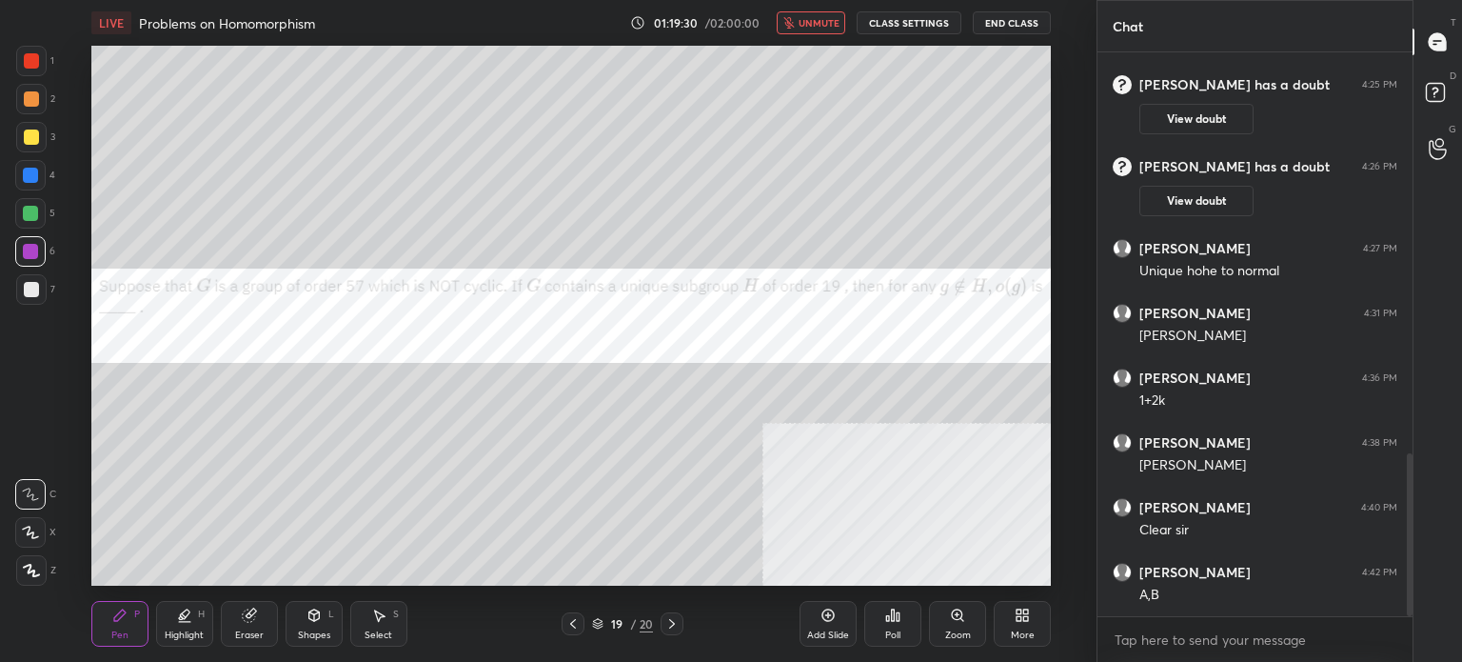
click at [835, 25] on span "unmute" at bounding box center [819, 22] width 41 height 13
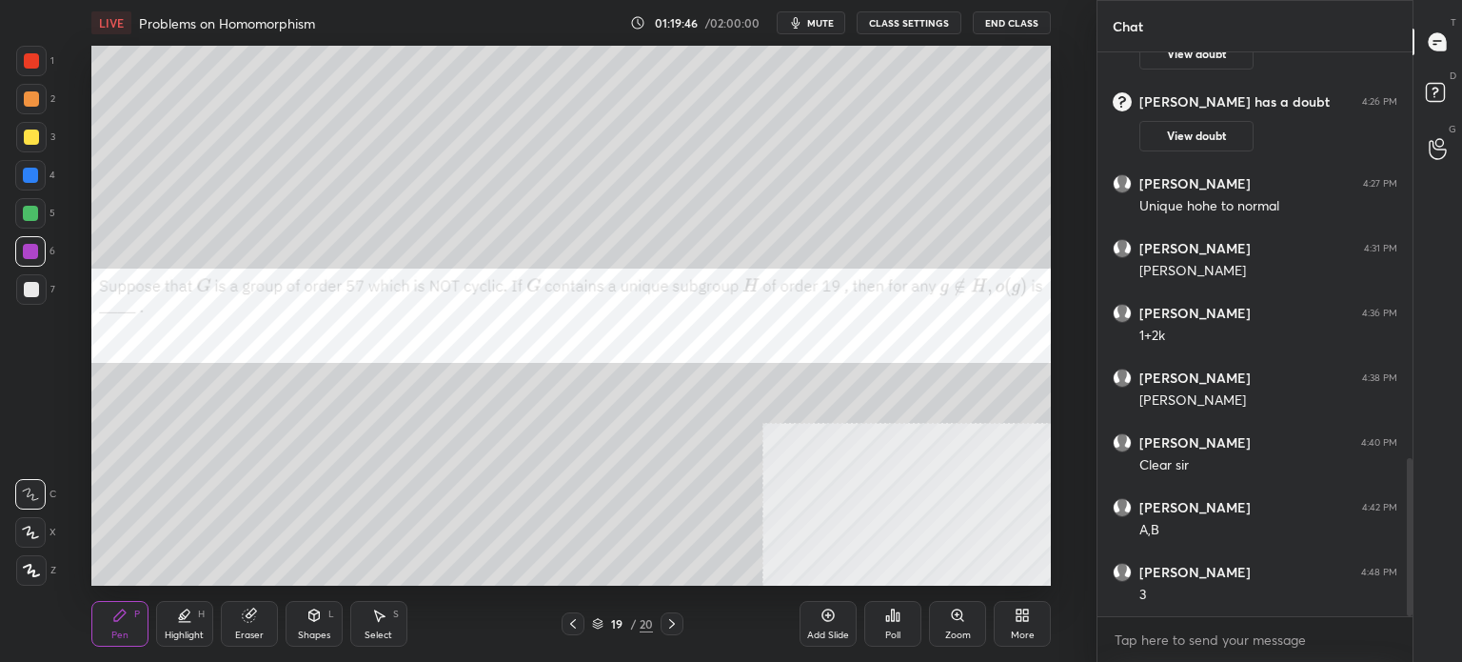
click at [26, 214] on div at bounding box center [30, 213] width 15 height 15
click at [30, 291] on div at bounding box center [31, 289] width 15 height 15
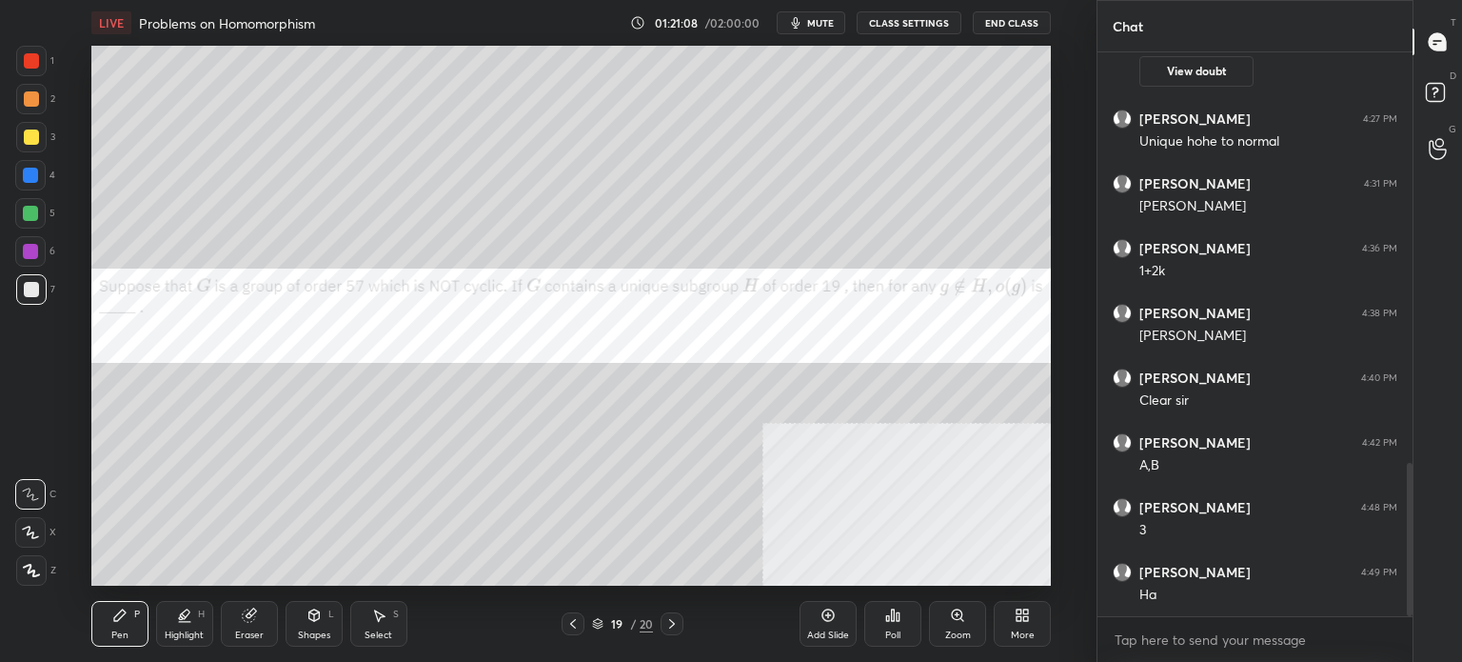
click at [30, 59] on div at bounding box center [31, 60] width 15 height 15
click at [40, 290] on div at bounding box center [31, 289] width 30 height 30
click at [36, 145] on div at bounding box center [31, 137] width 30 height 30
click at [34, 210] on div at bounding box center [30, 213] width 15 height 15
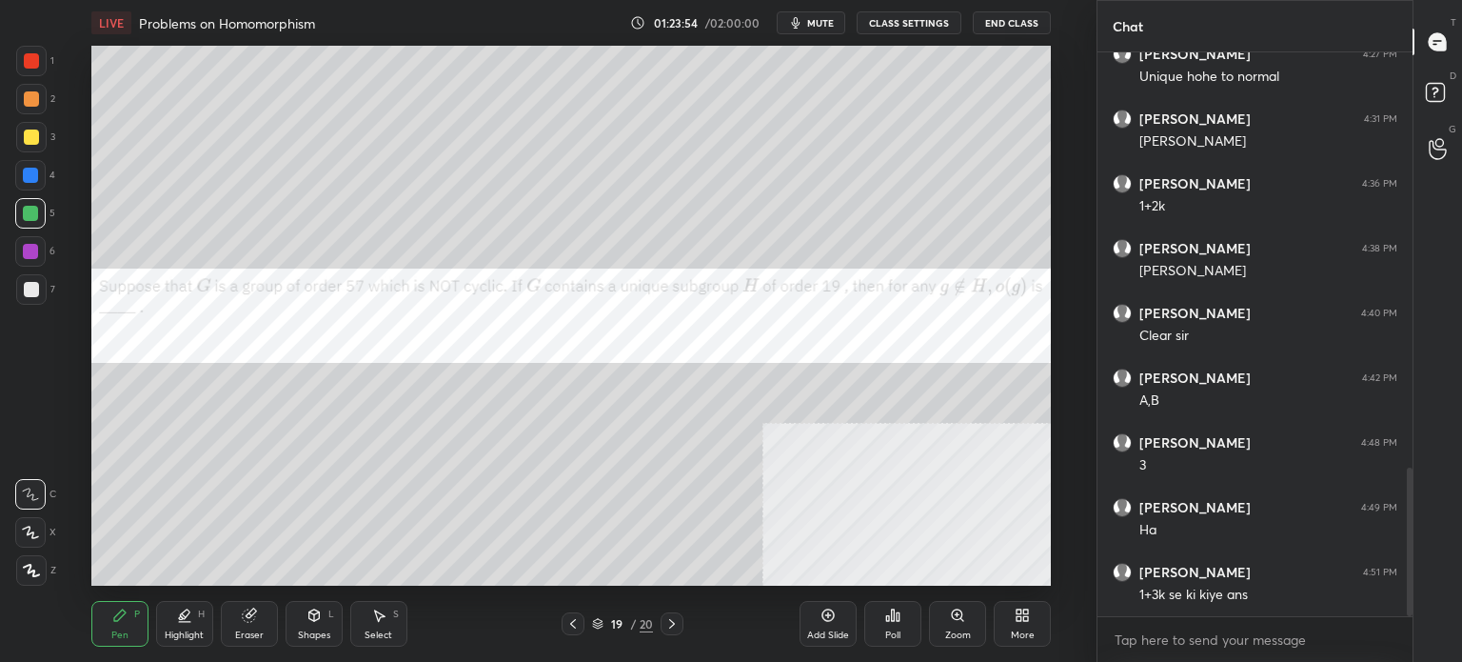
click at [243, 615] on icon at bounding box center [248, 615] width 12 height 12
click at [140, 610] on div "Pen P" at bounding box center [119, 624] width 57 height 46
click at [32, 64] on div at bounding box center [31, 60] width 15 height 15
drag, startPoint x: 38, startPoint y: 524, endPoint x: 42, endPoint y: 513, distance: 11.1
click at [38, 524] on div at bounding box center [30, 532] width 30 height 30
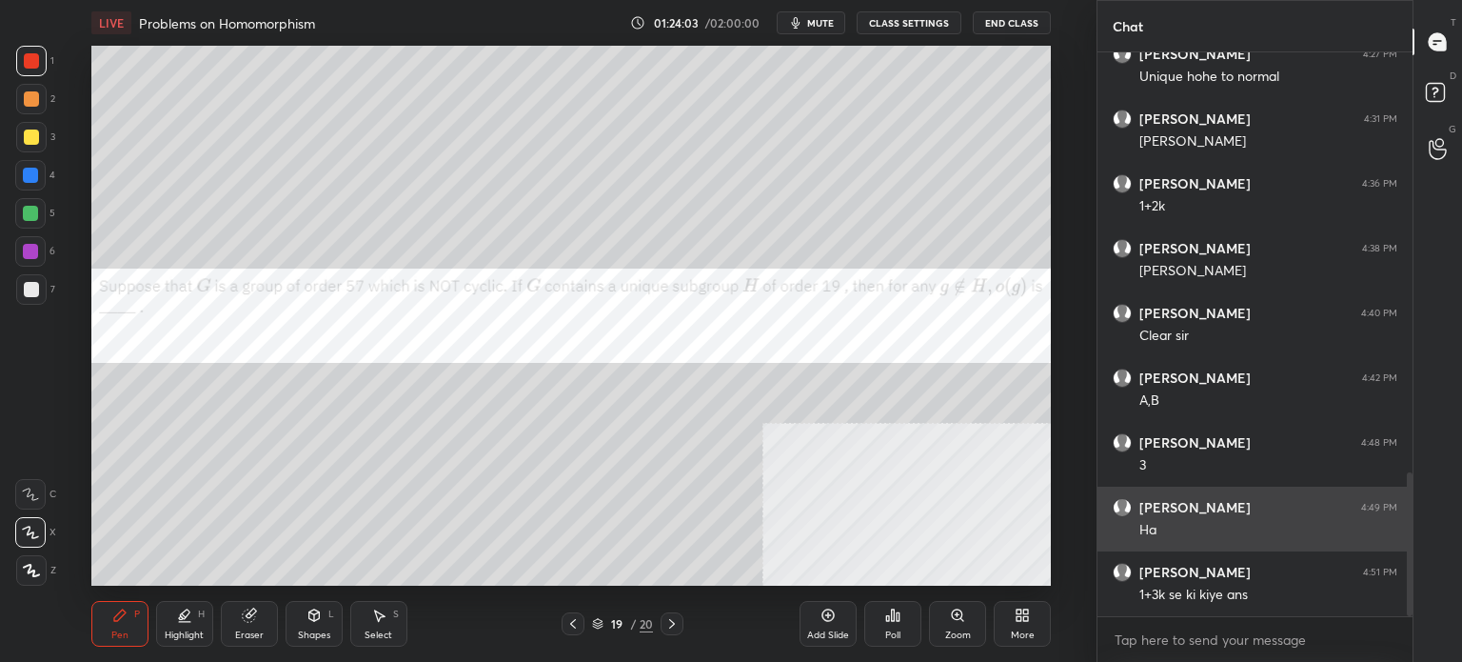
scroll to position [1643, 0]
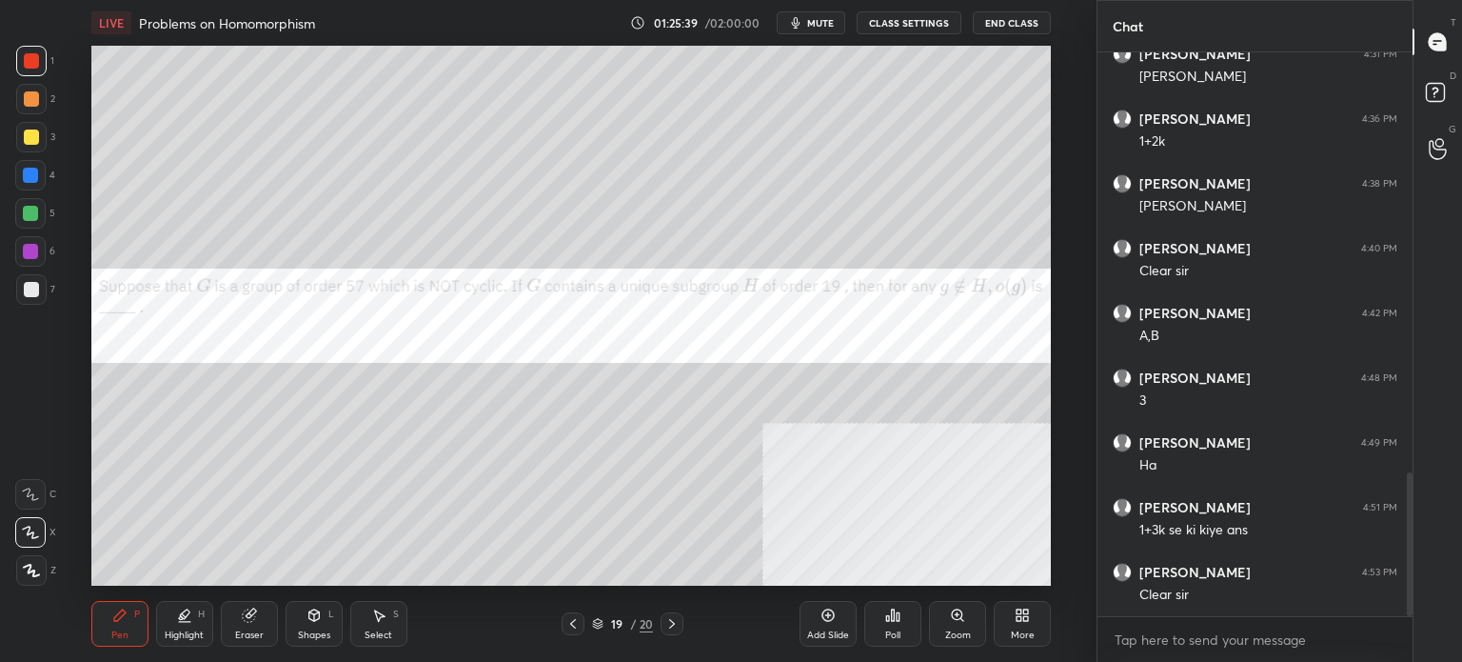
click at [830, 627] on div "Add Slide" at bounding box center [828, 624] width 57 height 46
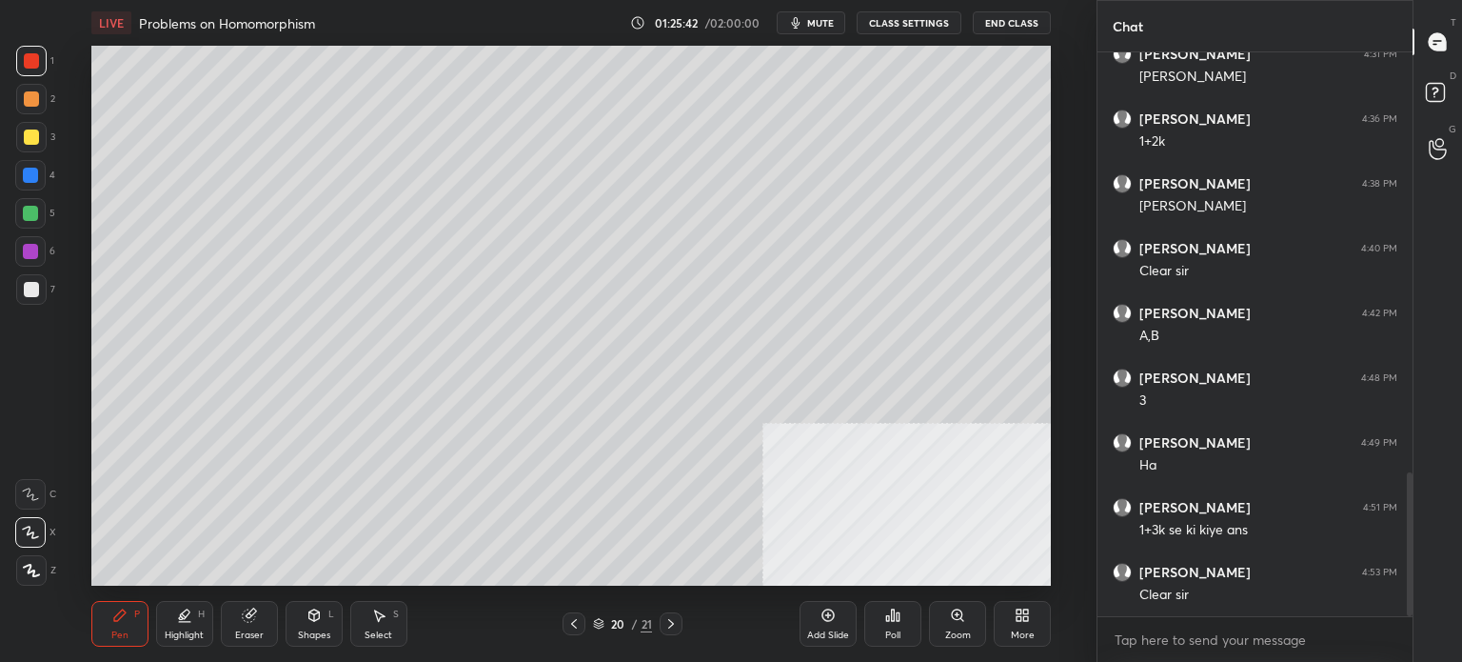
click at [673, 621] on icon at bounding box center [671, 623] width 15 height 15
click at [827, 618] on icon at bounding box center [828, 614] width 15 height 15
click at [41, 281] on div at bounding box center [31, 289] width 30 height 30
click at [30, 490] on icon at bounding box center [30, 493] width 17 height 13
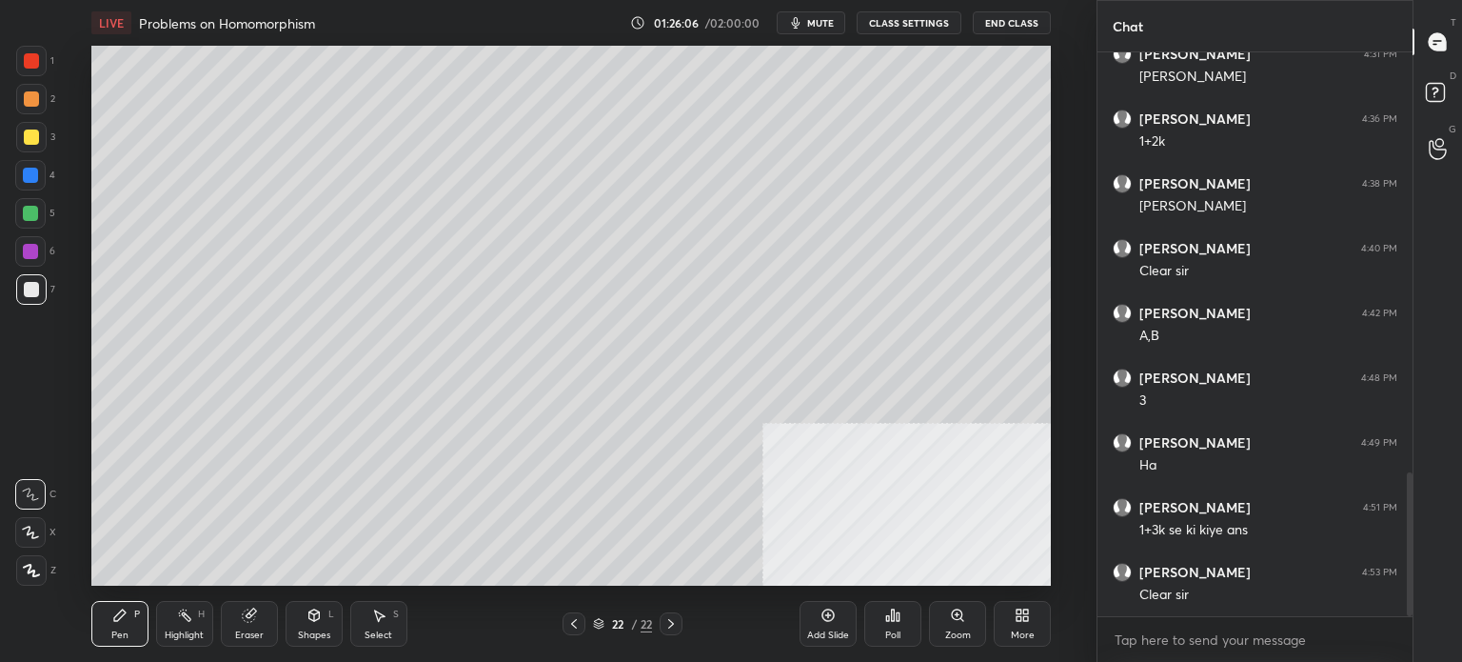
click at [15, 386] on div "1 2 3 4 5 6 7 C X Z C X Z E E Erase all H H" at bounding box center [30, 316] width 61 height 540
click at [246, 631] on div "Eraser" at bounding box center [249, 635] width 29 height 10
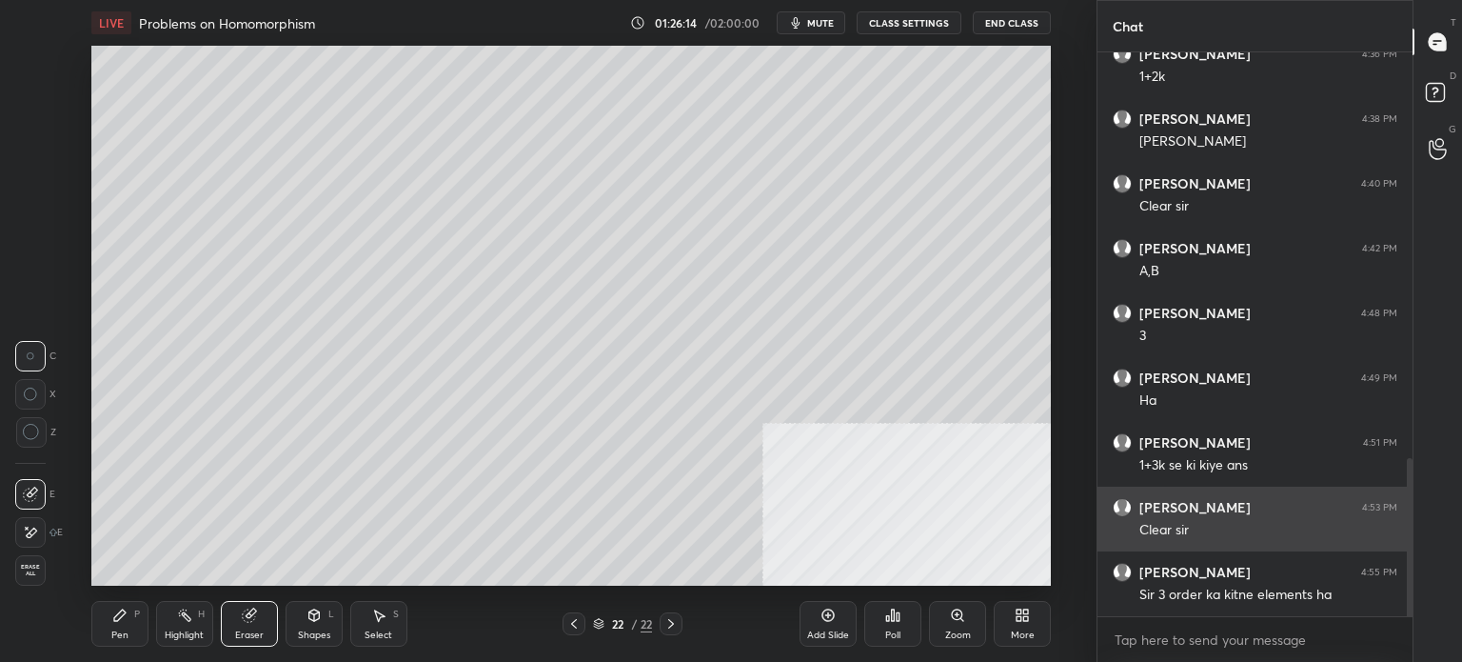
click at [1264, 544] on div "Soumendu 4:53 PM Clear sir" at bounding box center [1255, 519] width 315 height 65
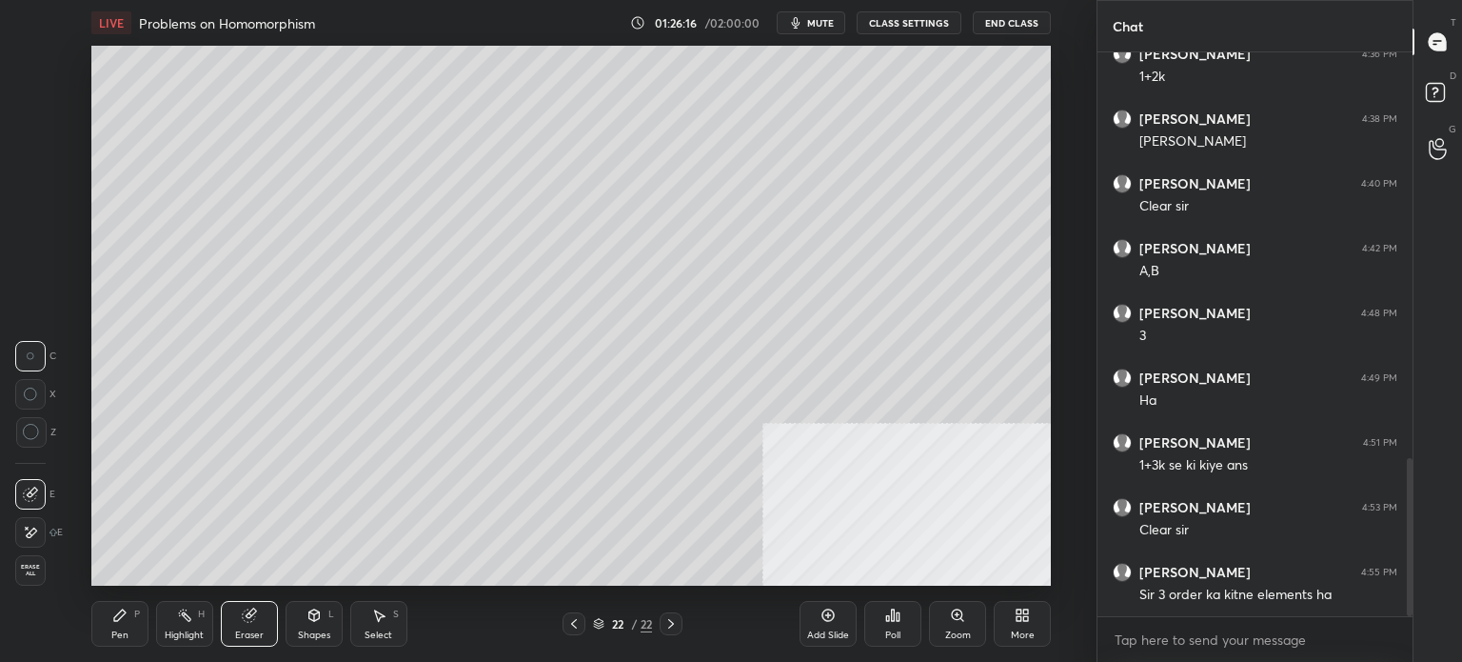
click at [582, 624] on div at bounding box center [574, 623] width 23 height 23
click at [575, 621] on icon at bounding box center [574, 623] width 15 height 15
click at [570, 627] on icon at bounding box center [574, 623] width 15 height 15
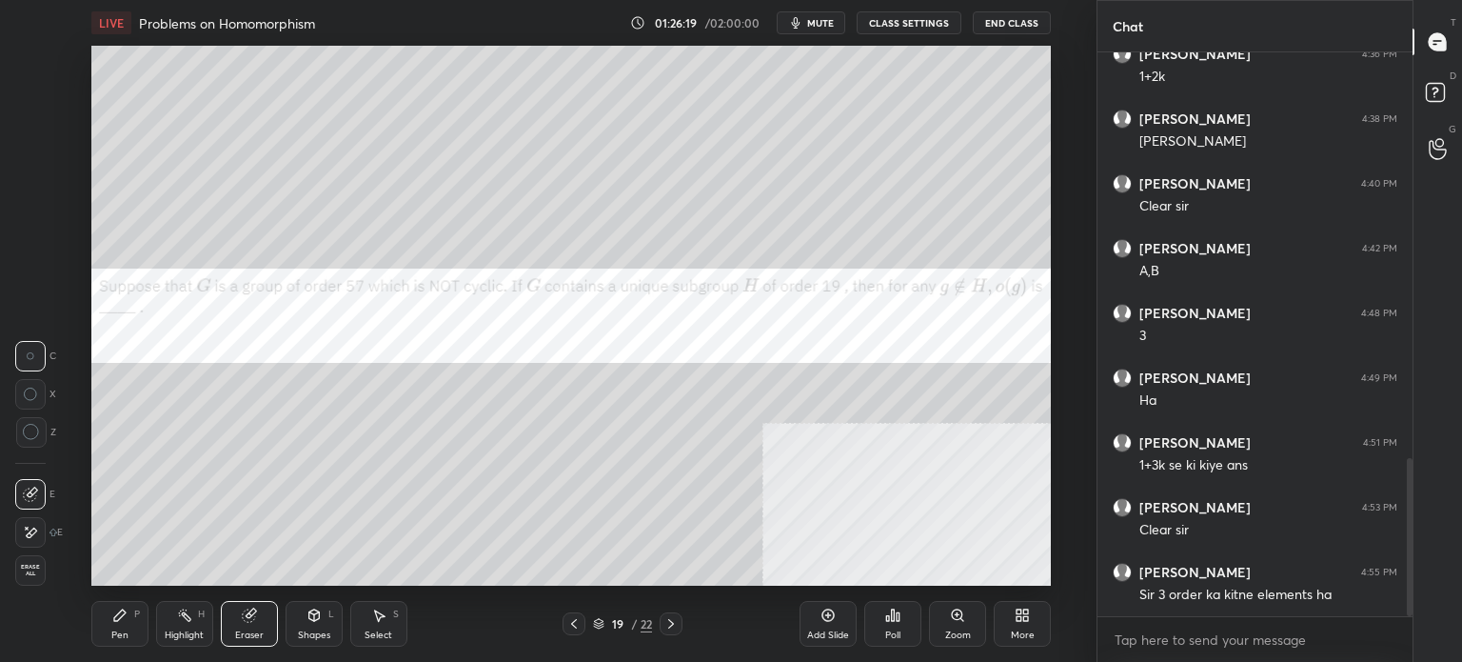
click at [126, 635] on div "Pen P" at bounding box center [119, 624] width 57 height 46
click at [19, 138] on div at bounding box center [31, 137] width 30 height 30
drag, startPoint x: 255, startPoint y: 627, endPoint x: 289, endPoint y: 595, distance: 47.1
click at [251, 629] on div "Eraser" at bounding box center [249, 624] width 57 height 46
click at [109, 624] on div "Pen P" at bounding box center [119, 624] width 57 height 46
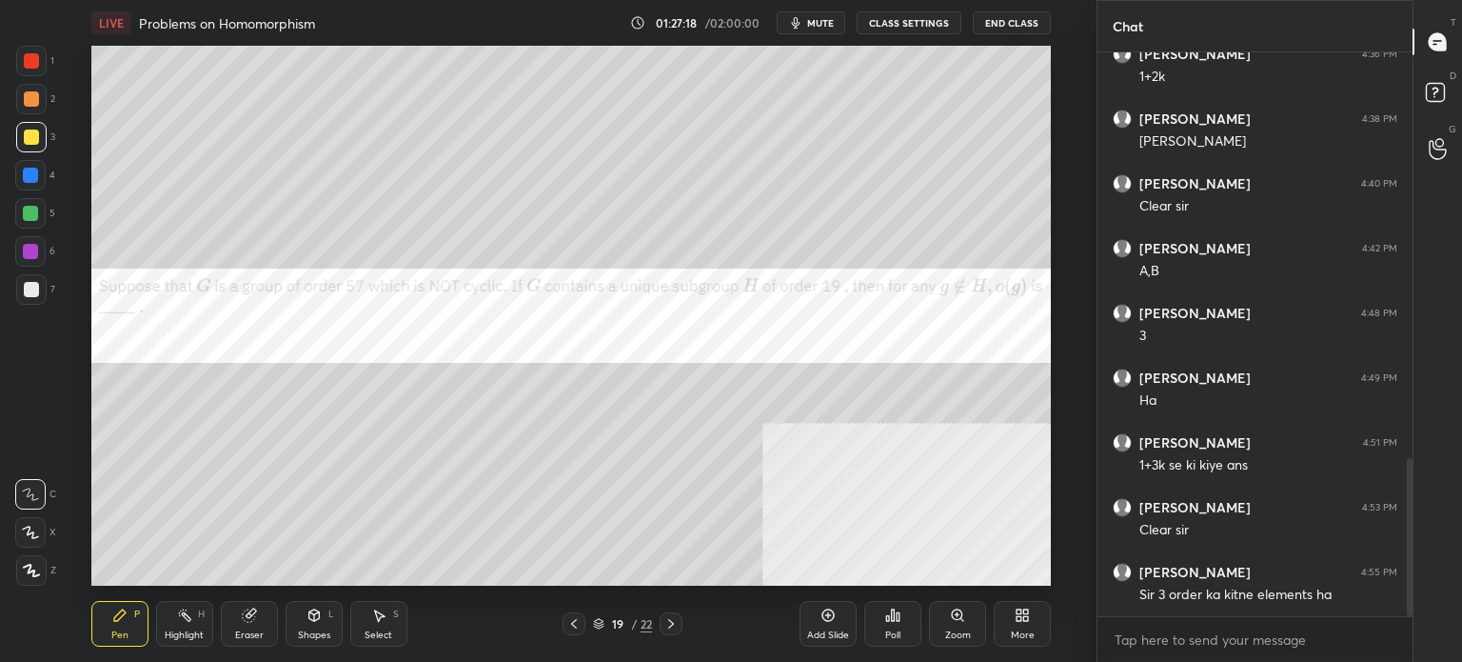
click at [41, 250] on div at bounding box center [30, 251] width 30 height 30
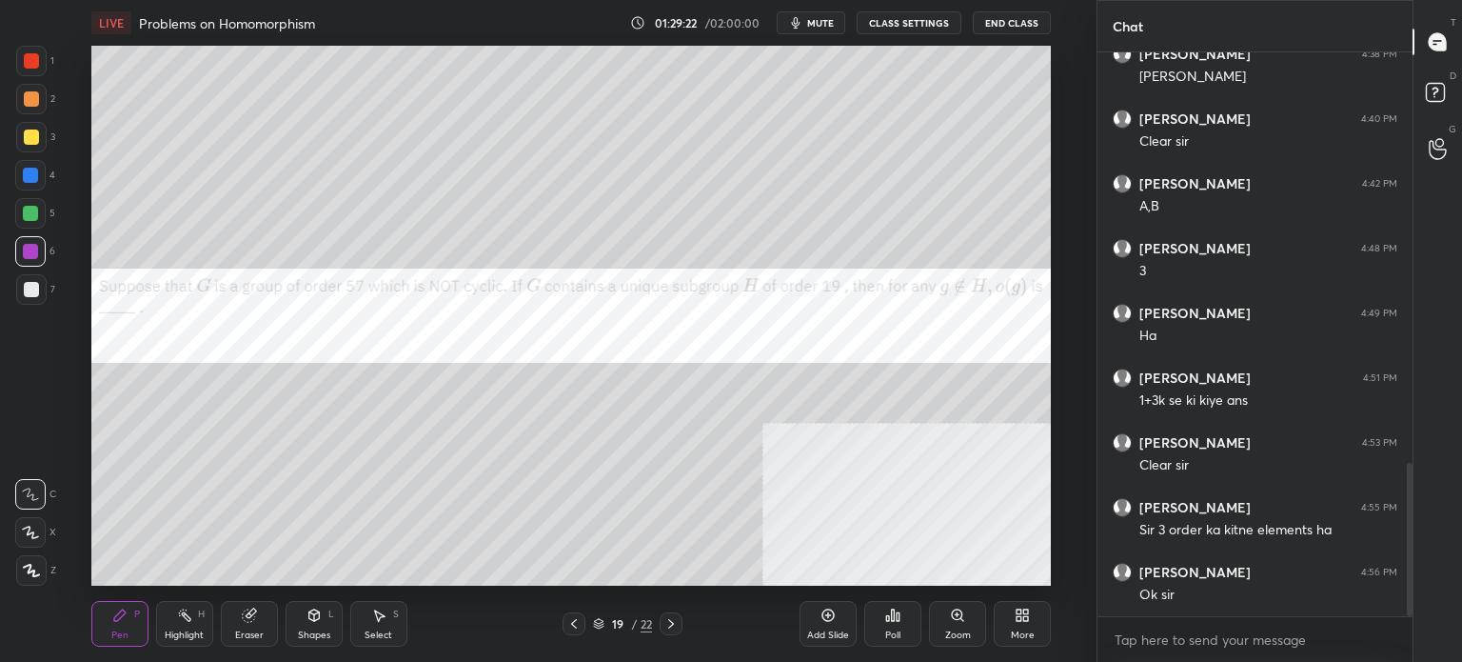
click at [1031, 640] on div "More" at bounding box center [1022, 624] width 57 height 46
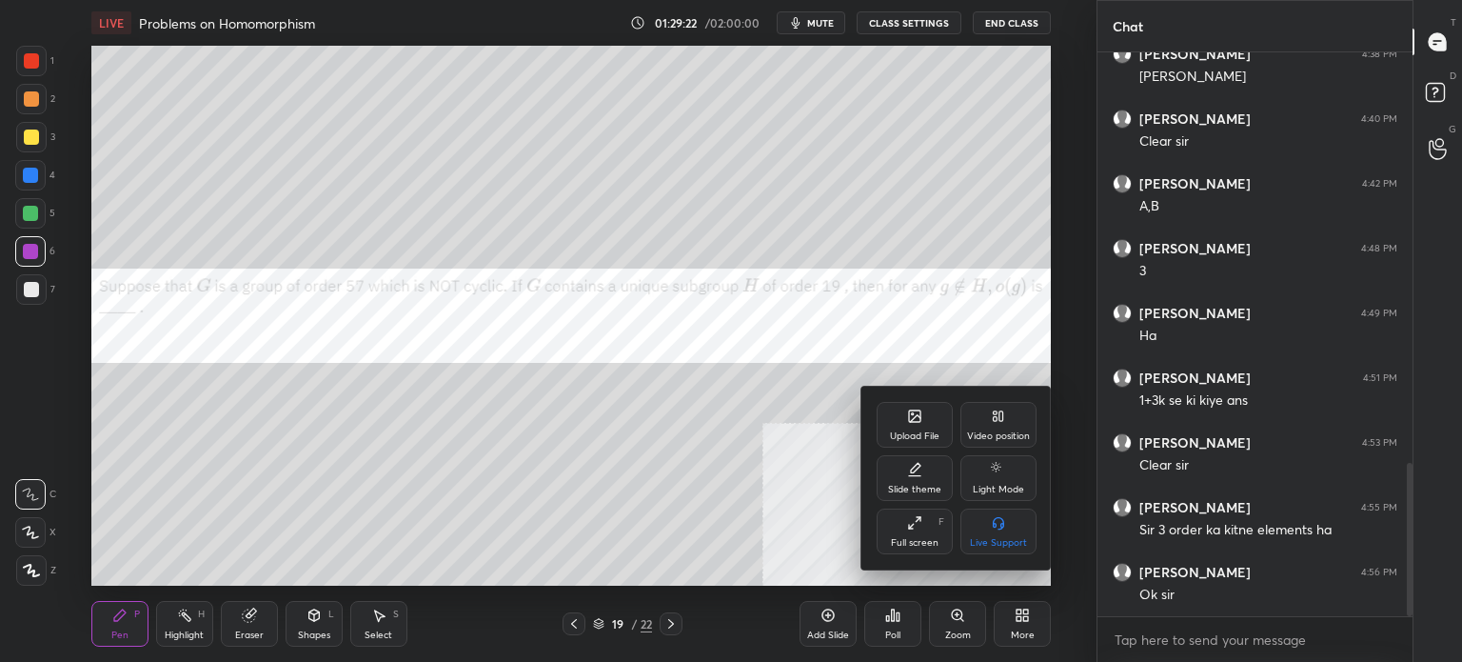
click at [890, 417] on div "Upload File" at bounding box center [915, 425] width 76 height 46
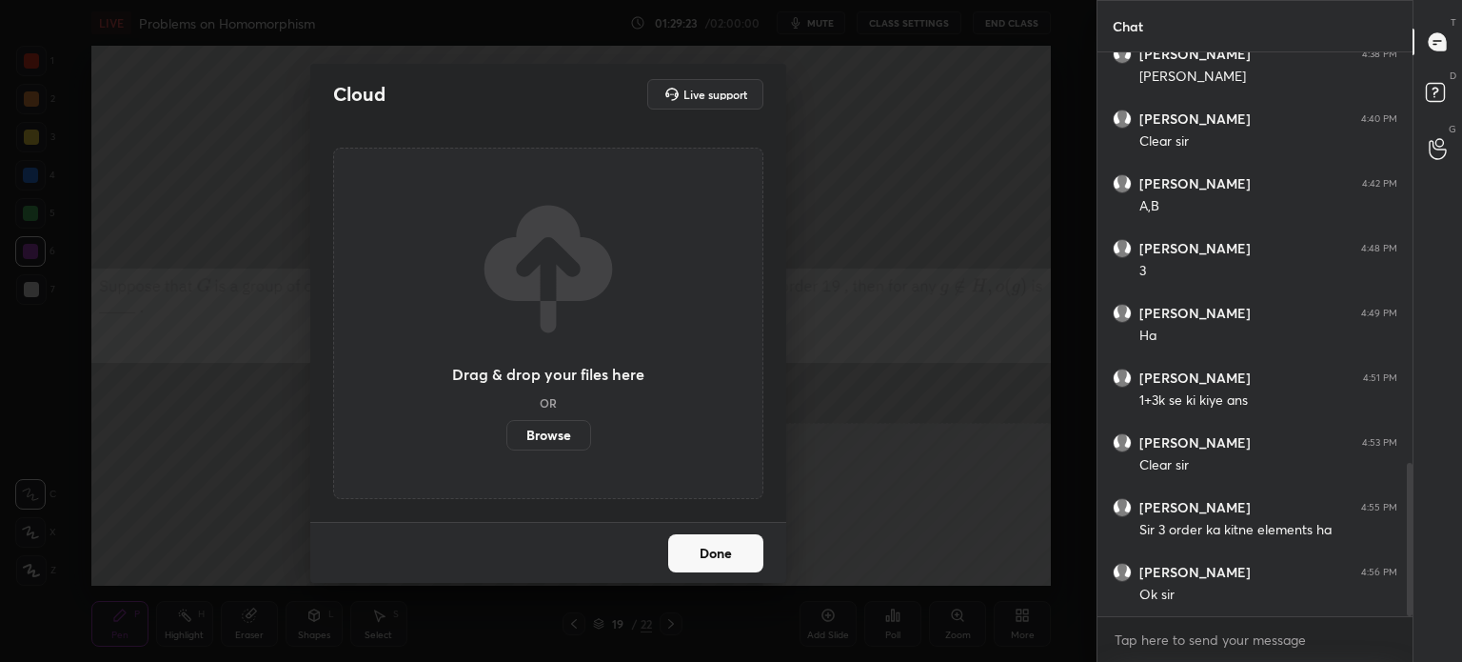
click at [568, 418] on div "Drag & drop your files here OR Browse" at bounding box center [548, 323] width 192 height 253
click at [564, 427] on label "Browse" at bounding box center [549, 435] width 85 height 30
click at [507, 427] on input "Browse" at bounding box center [507, 435] width 0 height 30
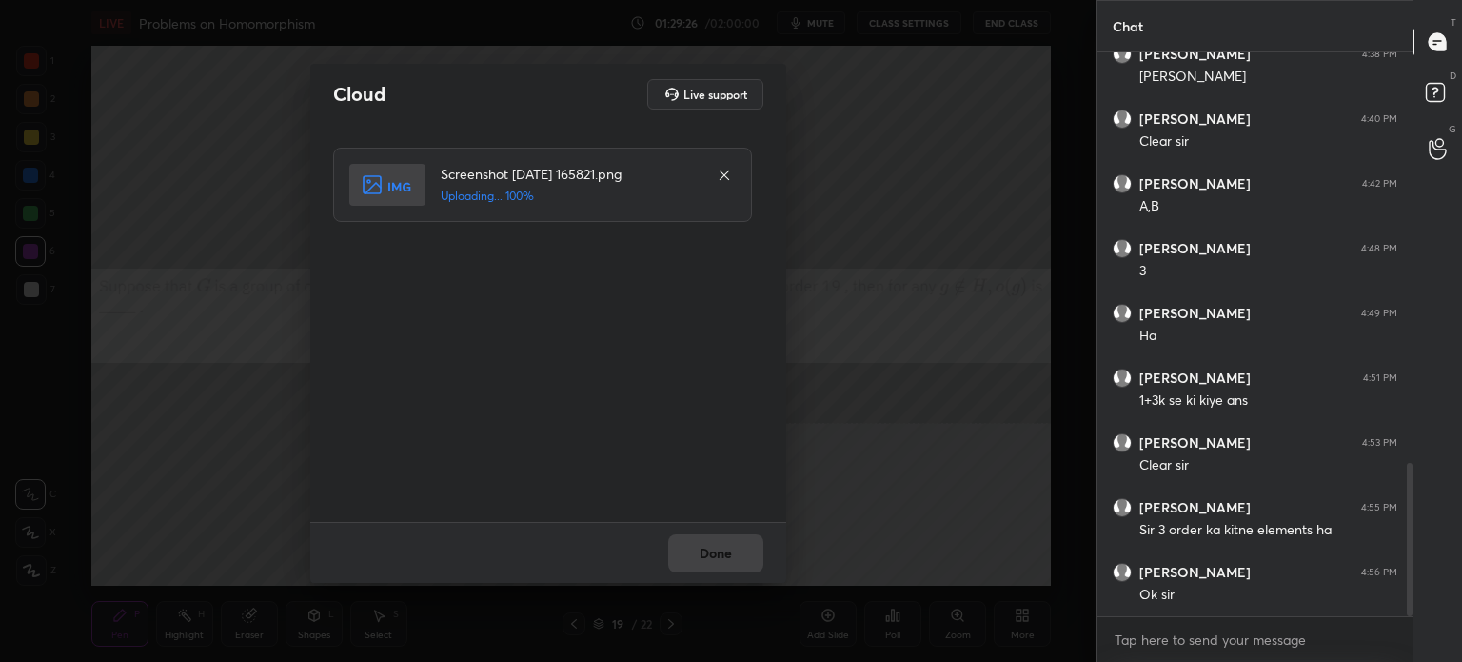
click at [698, 563] on div "Done" at bounding box center [548, 552] width 476 height 61
click at [707, 564] on button "Done" at bounding box center [715, 553] width 95 height 38
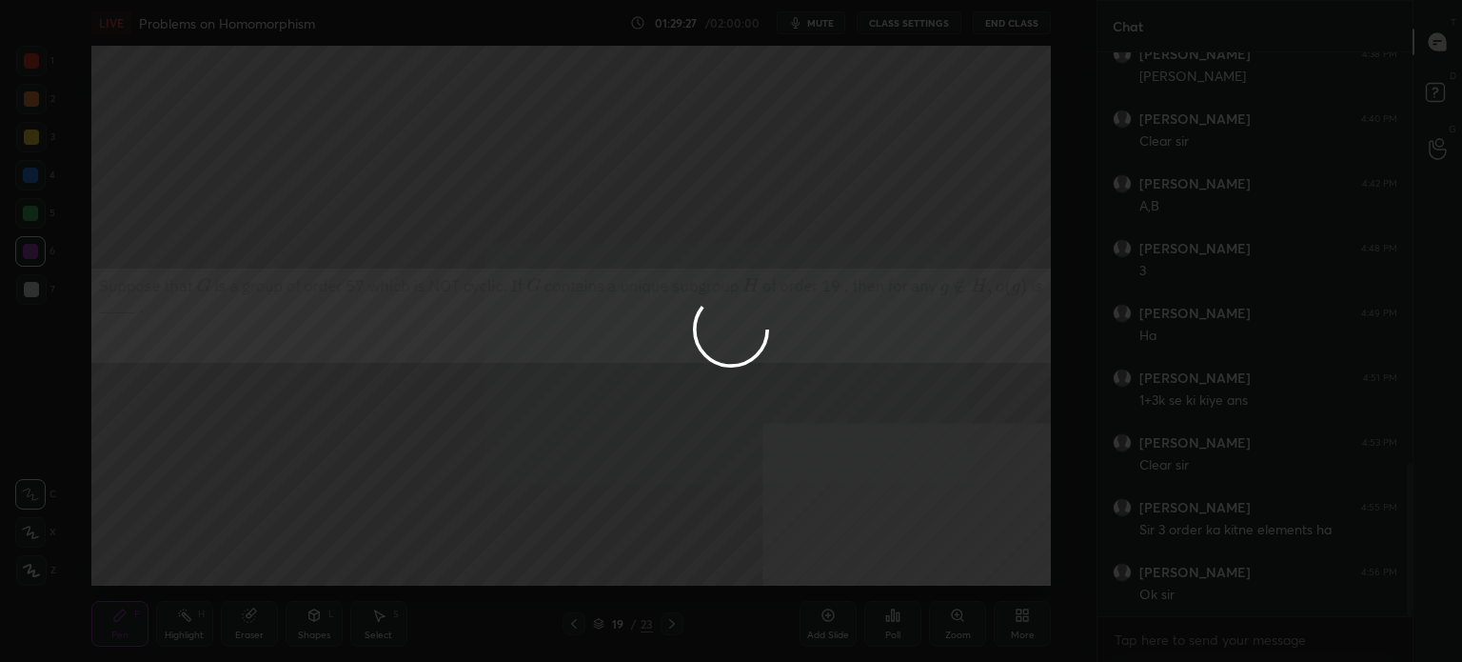
click at [716, 560] on button "Done" at bounding box center [715, 553] width 95 height 38
click at [721, 562] on div at bounding box center [731, 331] width 1462 height 662
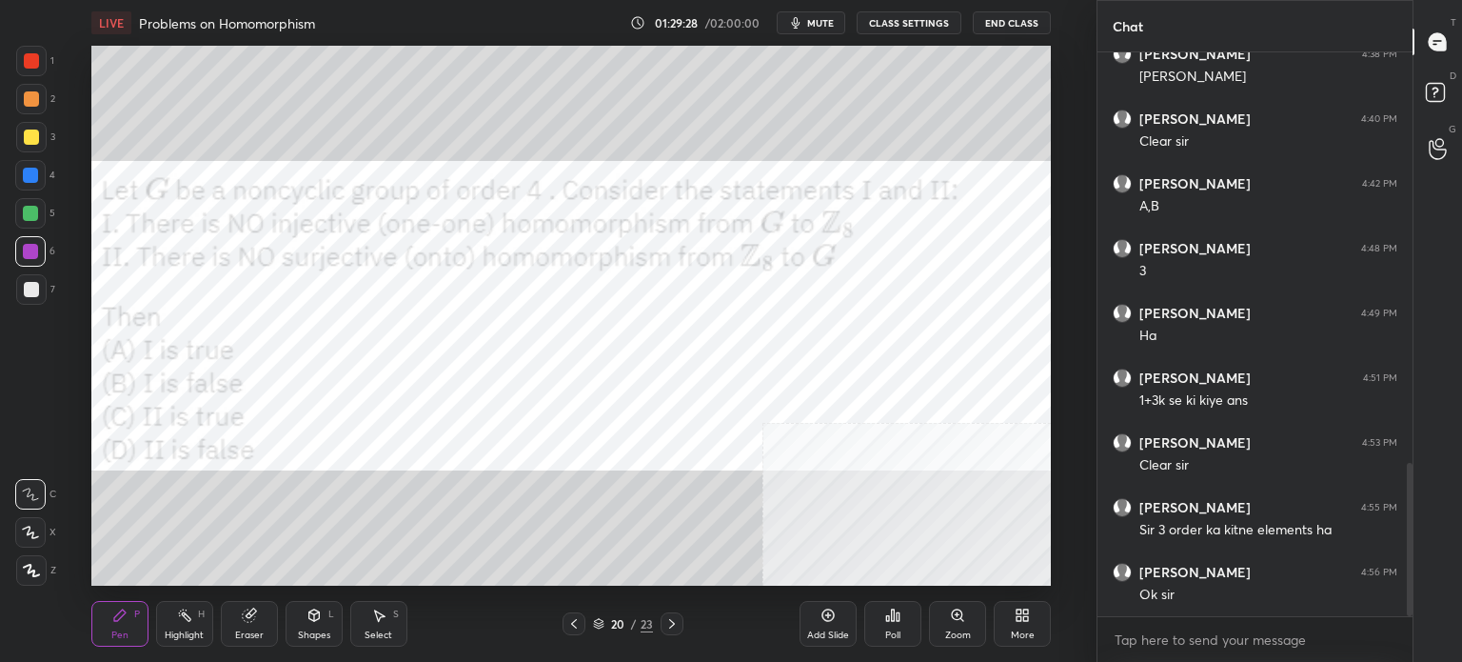
click at [821, 19] on button "mute" at bounding box center [811, 22] width 69 height 23
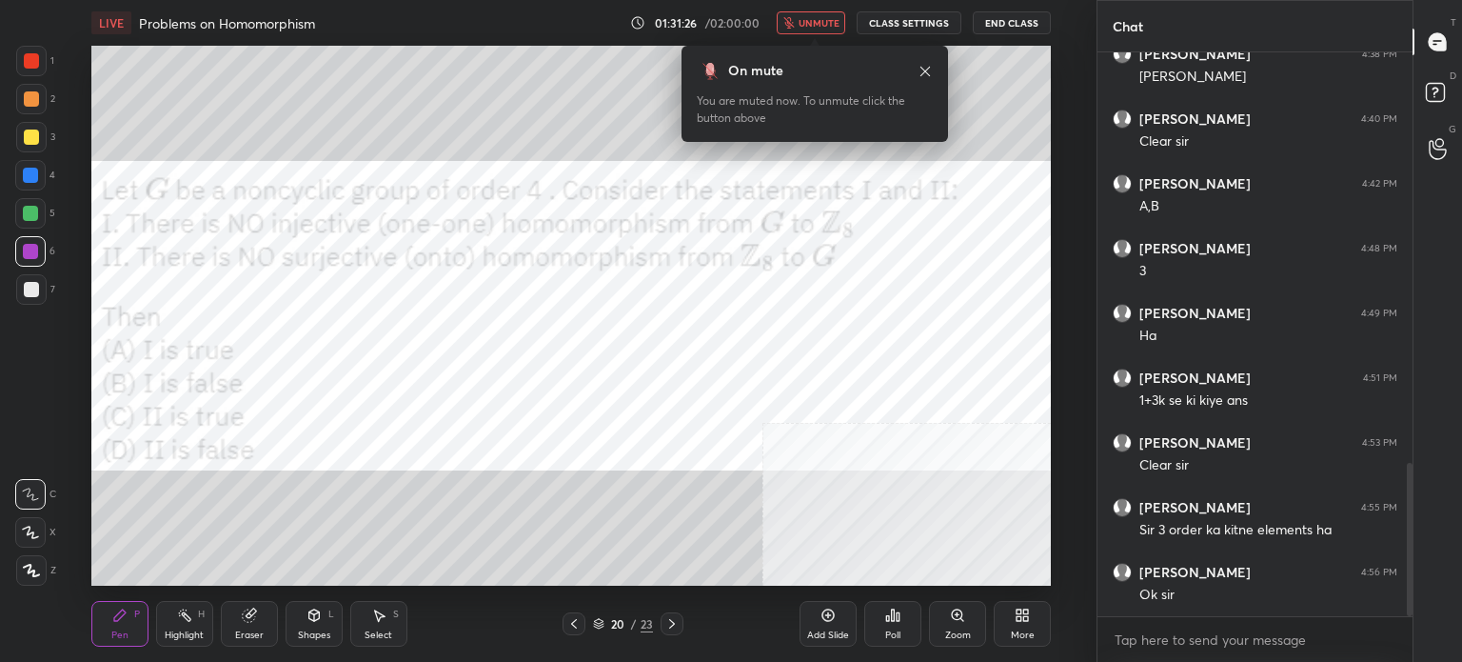
click at [929, 71] on icon at bounding box center [925, 71] width 15 height 15
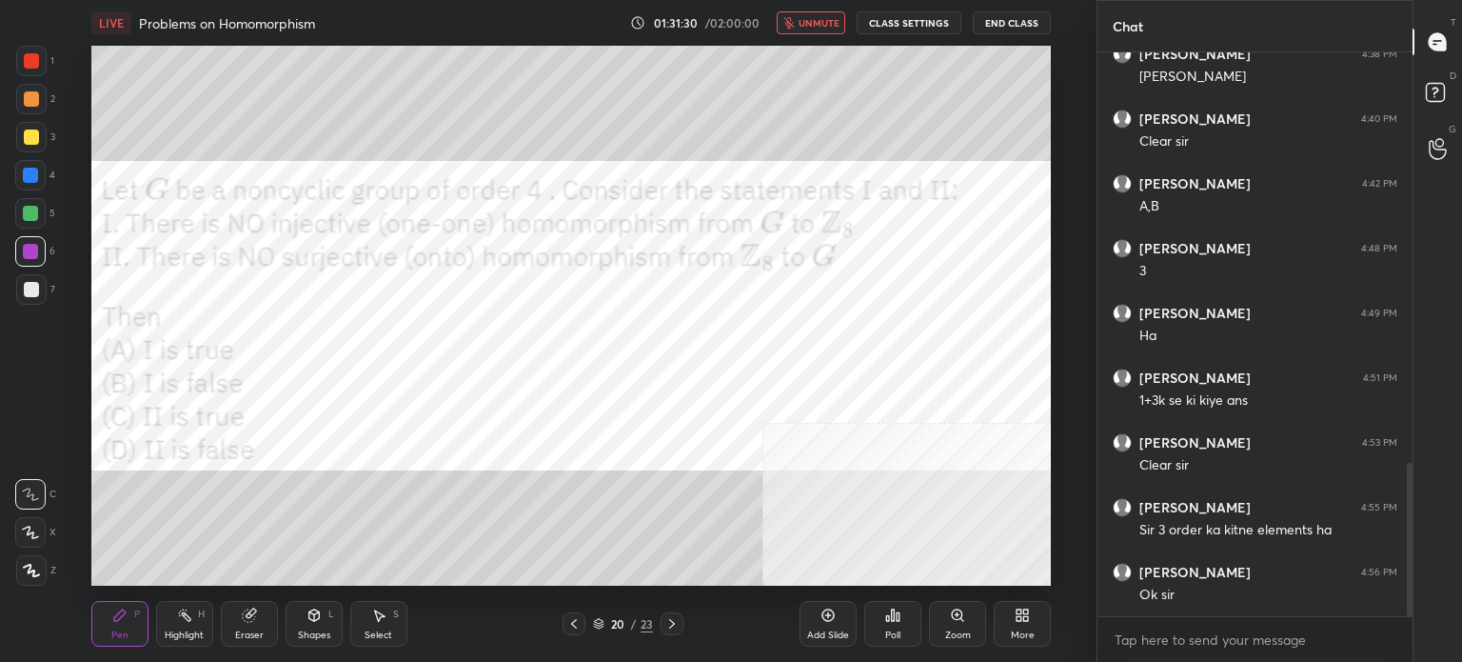
click at [822, 23] on span "unmute" at bounding box center [819, 22] width 41 height 13
click at [42, 180] on div at bounding box center [30, 175] width 30 height 30
click at [28, 221] on div at bounding box center [30, 213] width 30 height 30
click at [315, 630] on div "Shapes" at bounding box center [314, 635] width 32 height 10
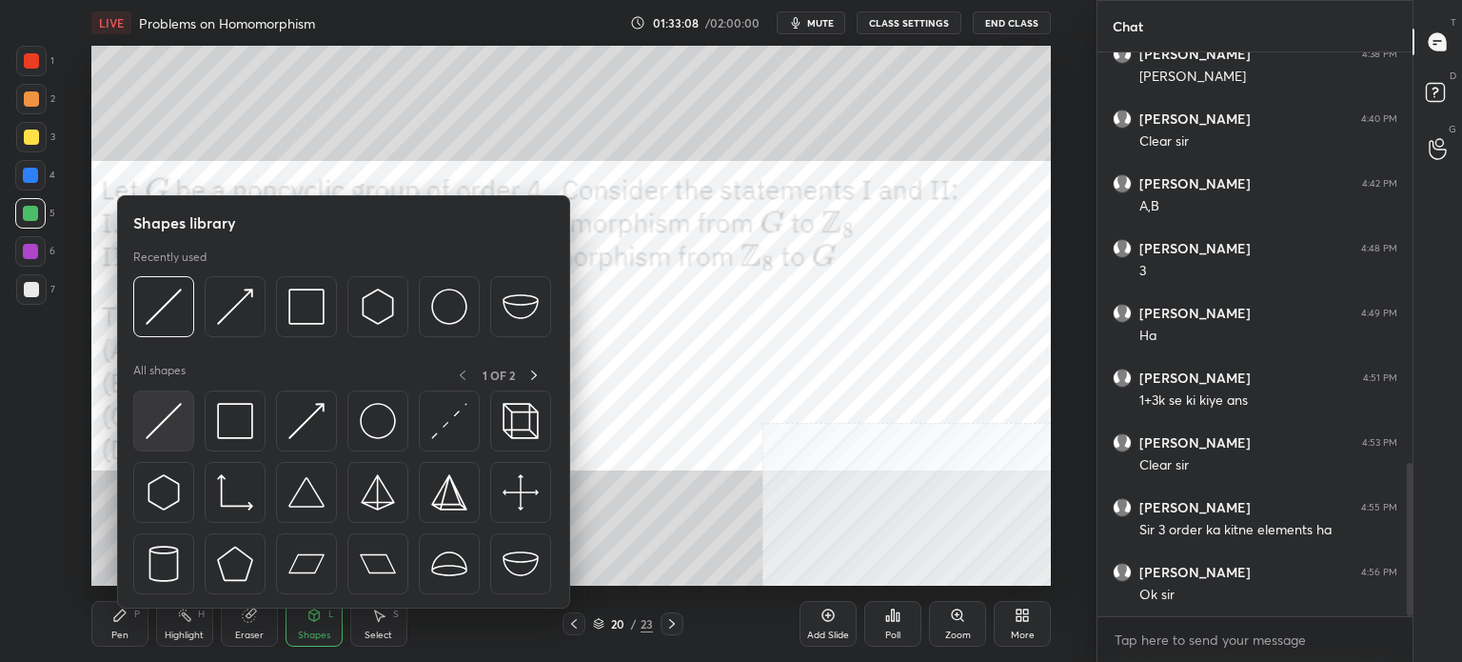
click at [167, 449] on div at bounding box center [163, 420] width 61 height 61
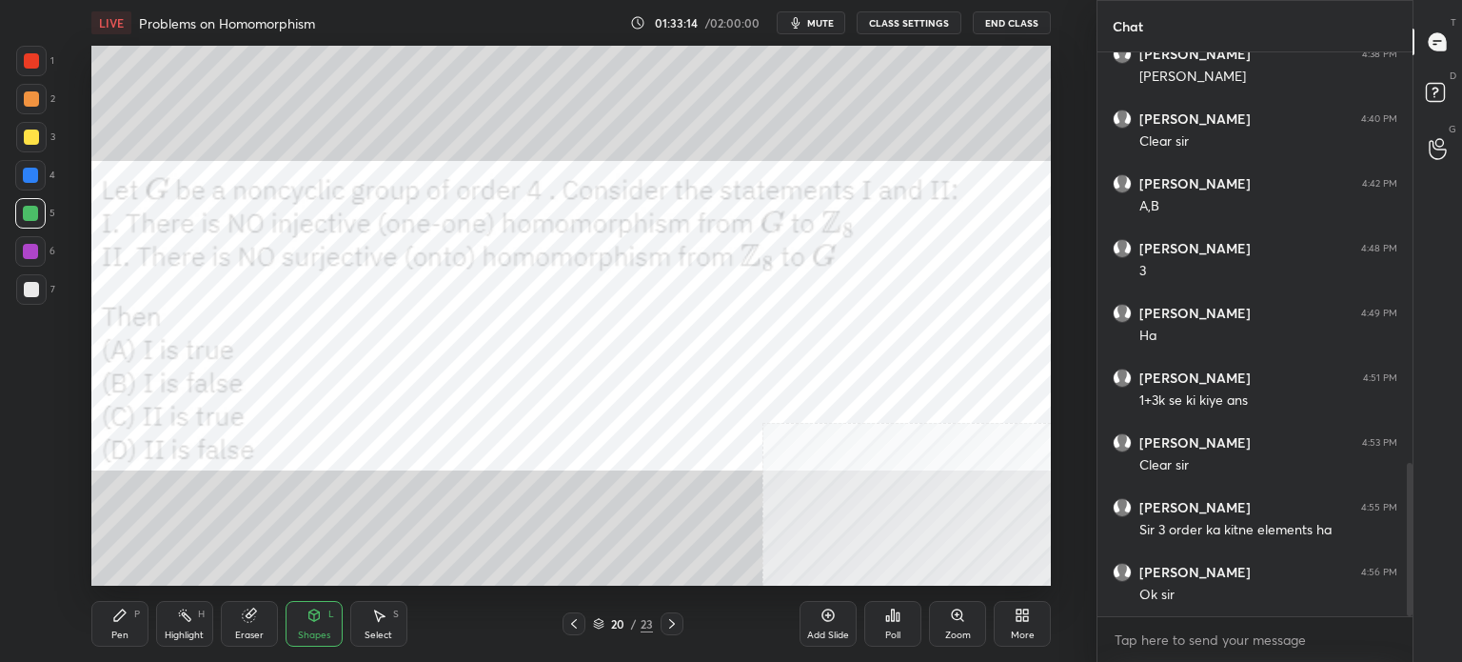
click at [32, 285] on div at bounding box center [31, 289] width 15 height 15
click at [31, 224] on div at bounding box center [30, 213] width 30 height 30
drag, startPoint x: 821, startPoint y: 624, endPoint x: 811, endPoint y: 602, distance: 23.9
click at [819, 623] on div "Add Slide" at bounding box center [828, 624] width 57 height 46
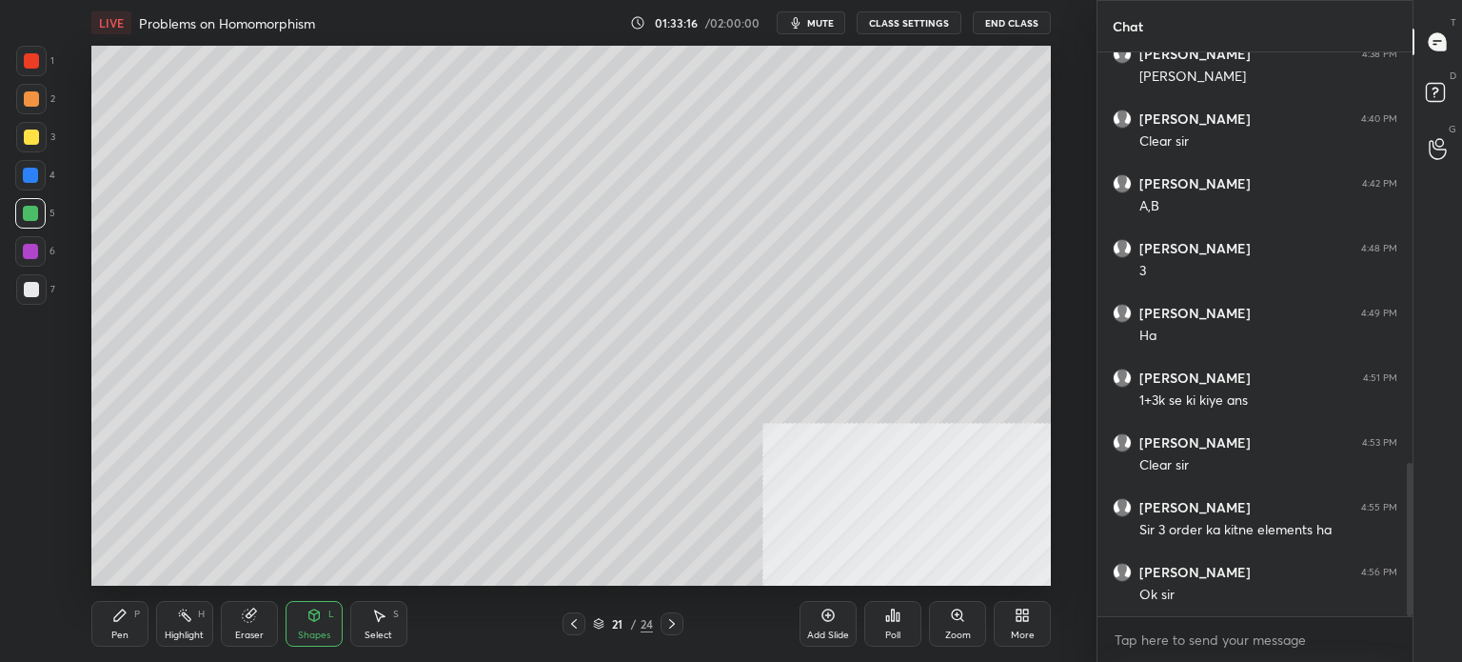
click at [119, 598] on div "Pen P Highlight H Eraser Shapes L Select S 21 / 24 Add Slide Poll Zoom More" at bounding box center [571, 624] width 960 height 76
click at [117, 611] on icon at bounding box center [119, 614] width 15 height 15
click at [31, 292] on div at bounding box center [31, 289] width 15 height 15
click at [23, 219] on div at bounding box center [30, 213] width 15 height 15
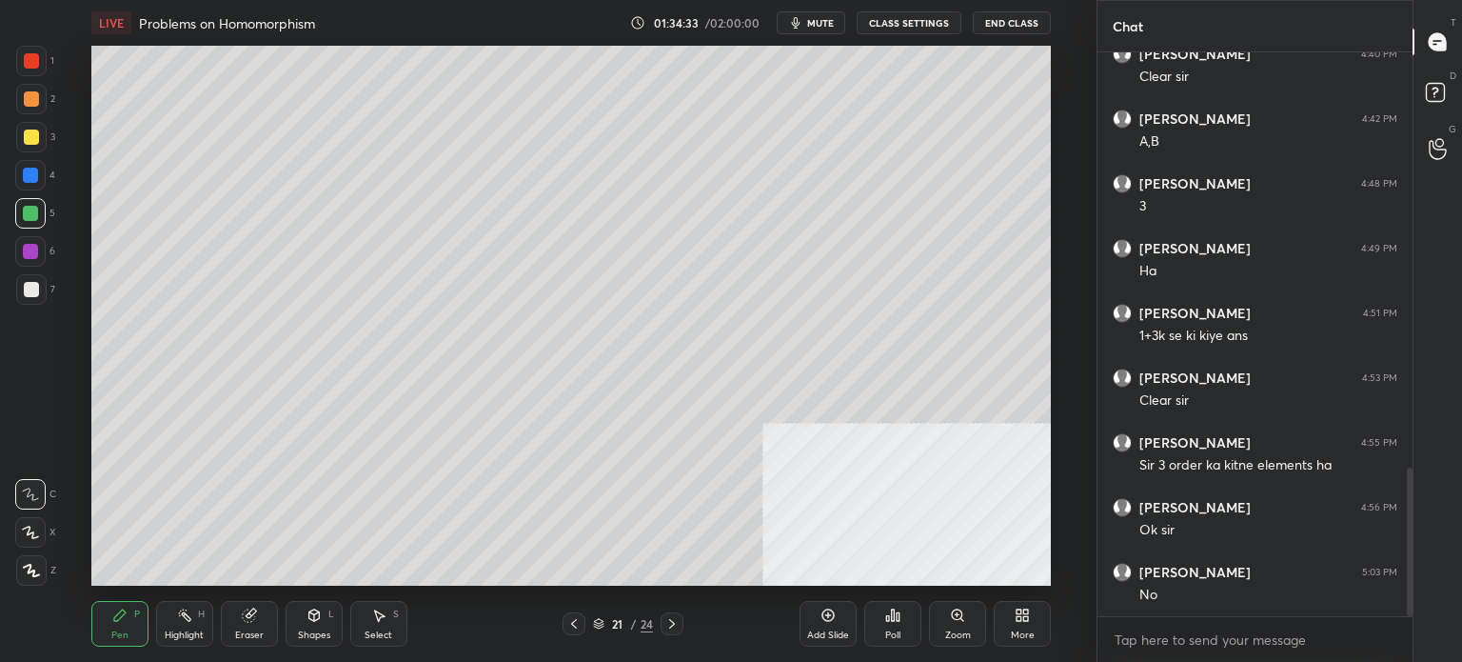
click at [585, 626] on div at bounding box center [574, 623] width 23 height 23
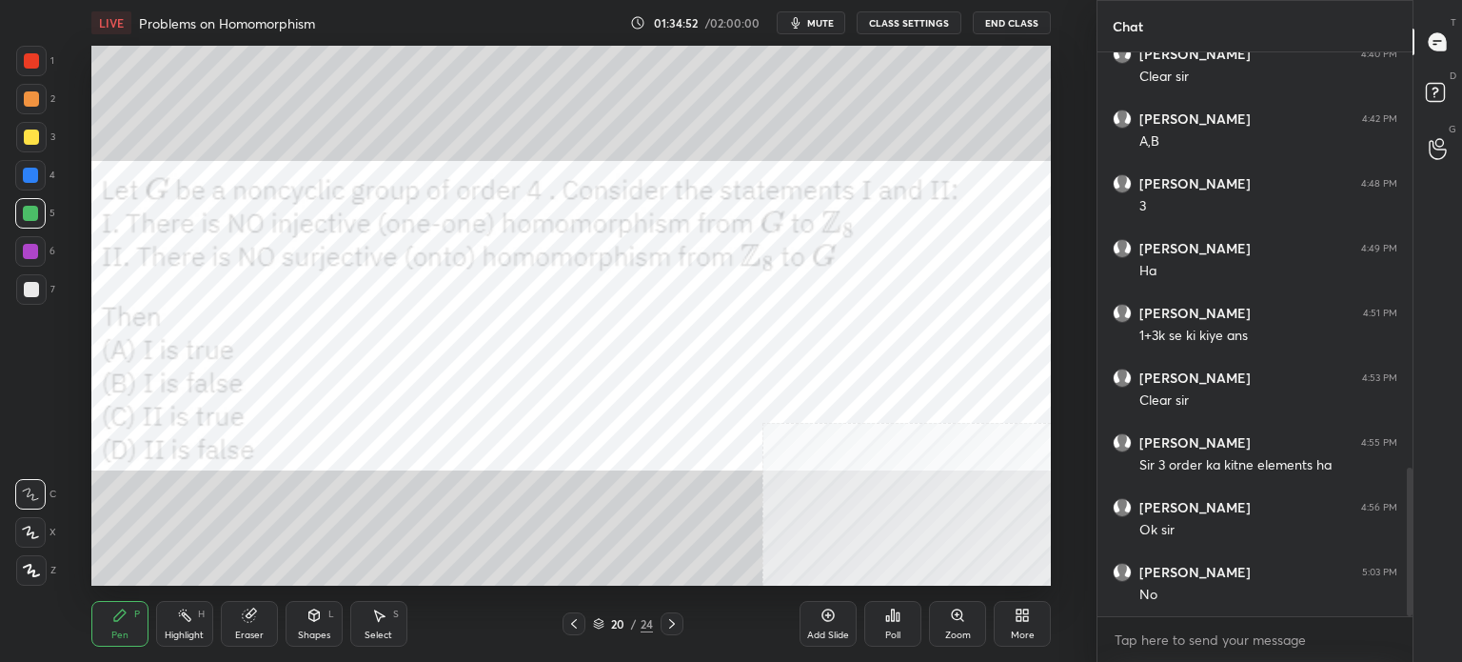
click at [42, 140] on div at bounding box center [31, 137] width 30 height 30
click at [37, 121] on div "2" at bounding box center [35, 103] width 39 height 38
click at [31, 101] on div at bounding box center [31, 98] width 15 height 15
click at [670, 621] on icon at bounding box center [672, 623] width 15 height 15
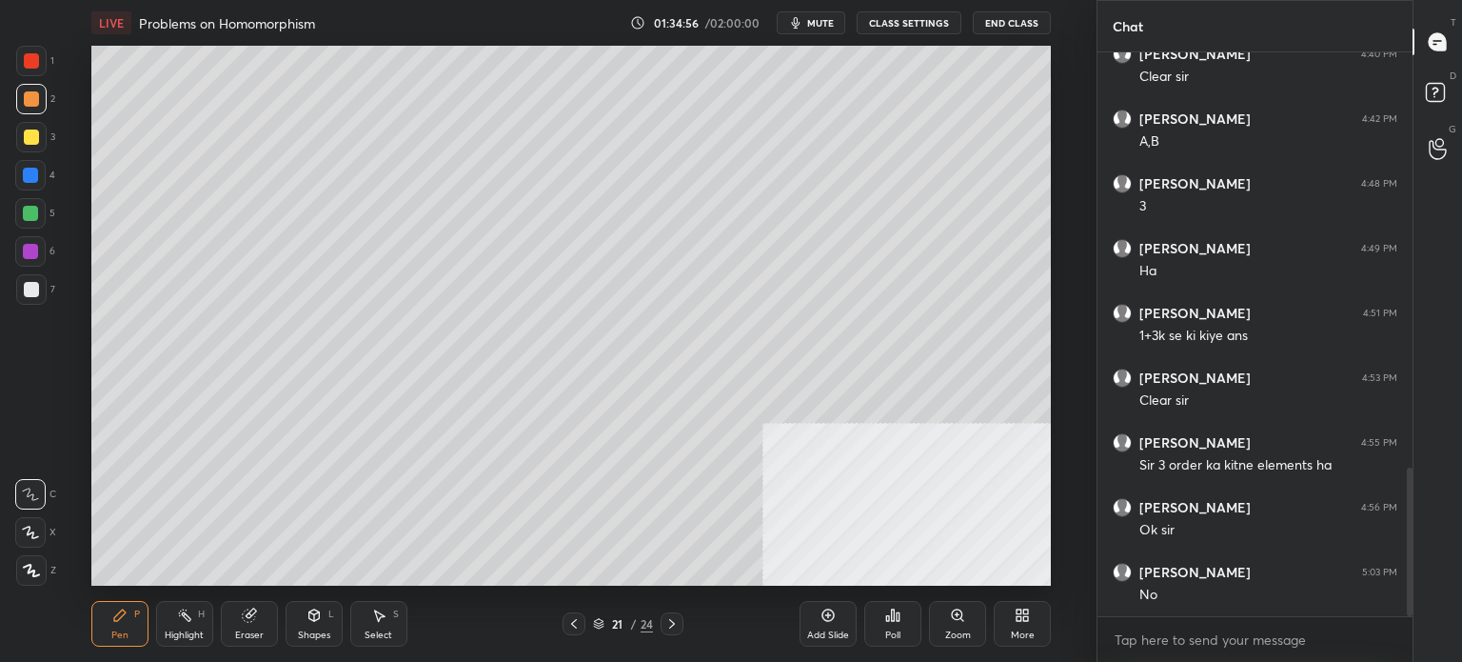
click at [837, 627] on div "Add Slide" at bounding box center [828, 624] width 57 height 46
click at [27, 287] on div at bounding box center [31, 289] width 15 height 15
click at [338, 632] on div "Shapes L" at bounding box center [314, 624] width 57 height 46
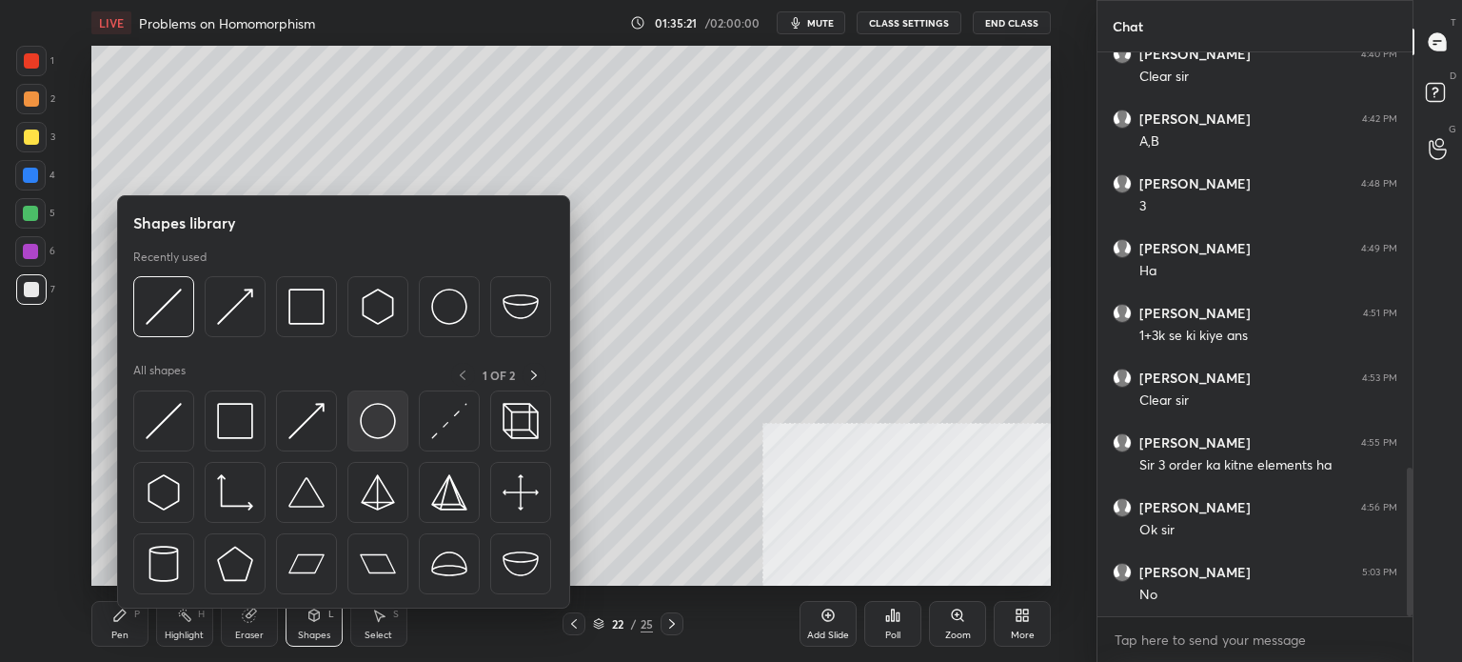
click at [384, 444] on div at bounding box center [378, 420] width 61 height 61
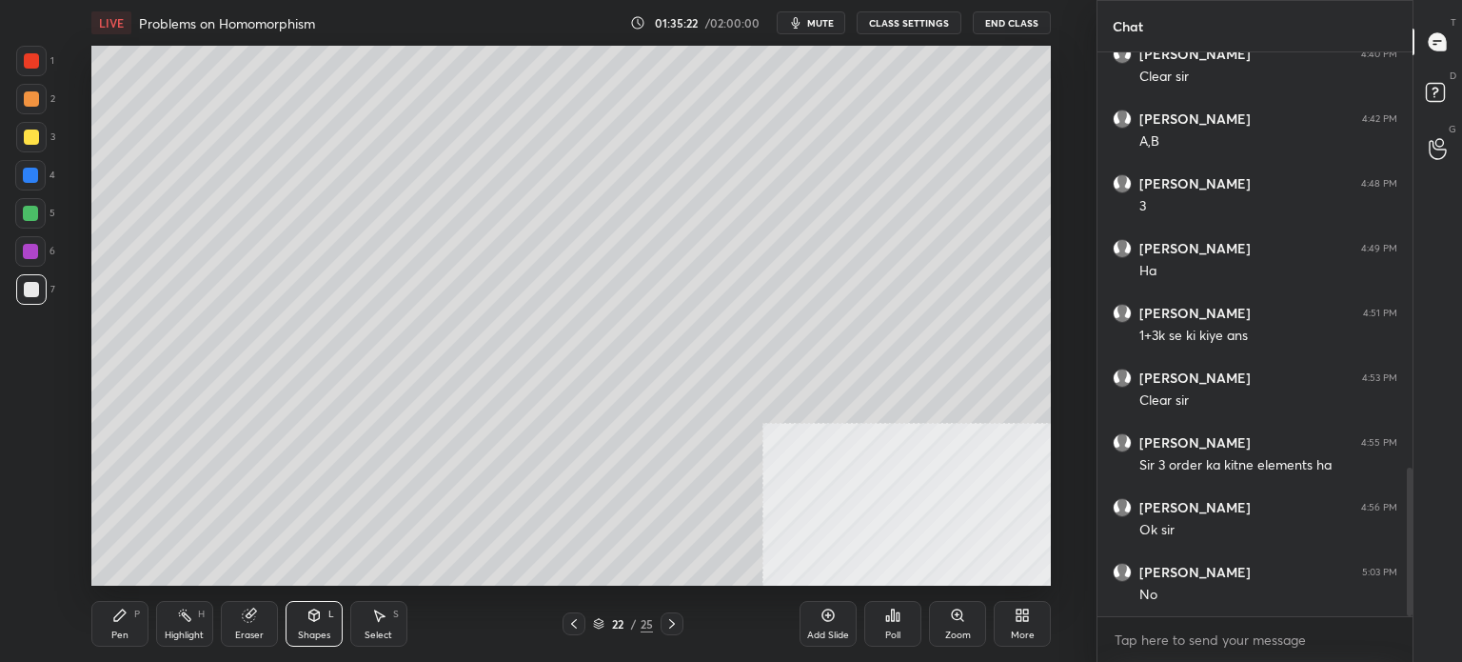
click at [27, 52] on div at bounding box center [31, 61] width 30 height 30
click at [156, 609] on div "Highlight H" at bounding box center [184, 624] width 57 height 46
click at [133, 620] on div "Pen P" at bounding box center [119, 624] width 57 height 46
click at [30, 285] on div at bounding box center [31, 289] width 15 height 15
click at [307, 616] on icon at bounding box center [314, 614] width 15 height 15
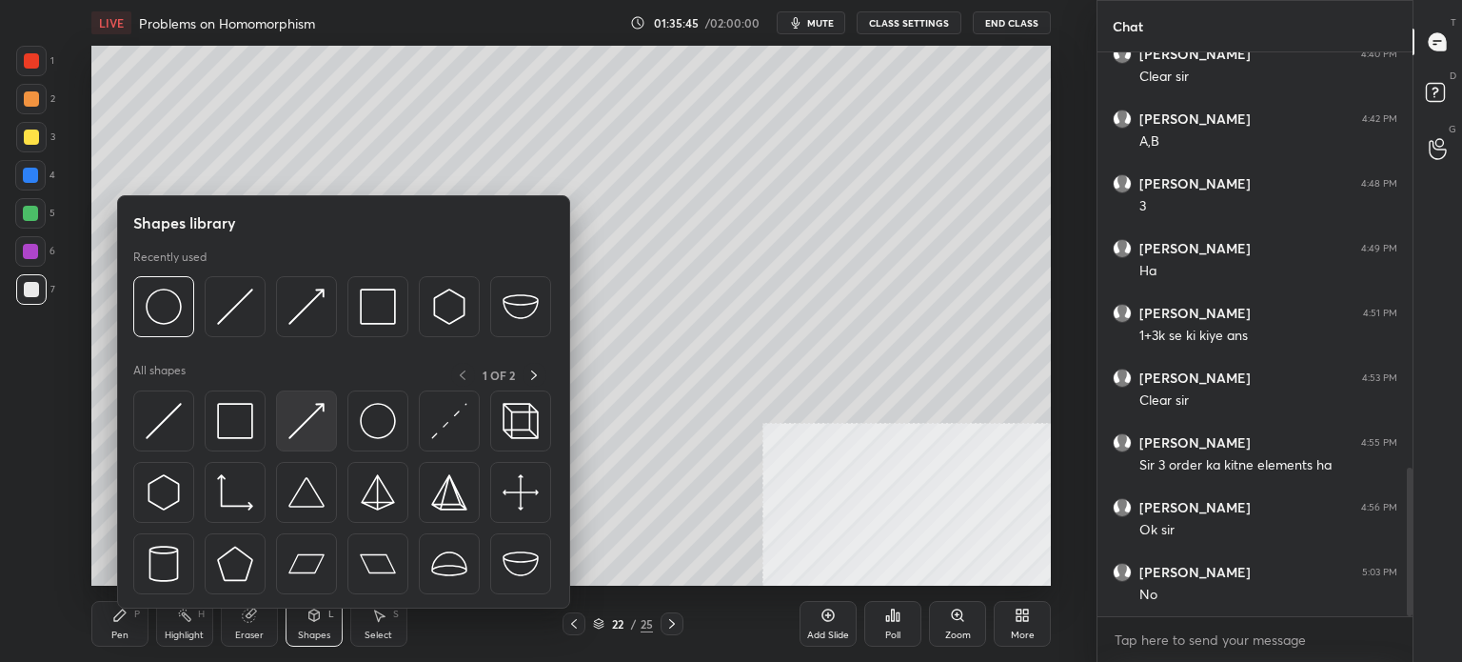
click at [309, 443] on div at bounding box center [306, 420] width 61 height 61
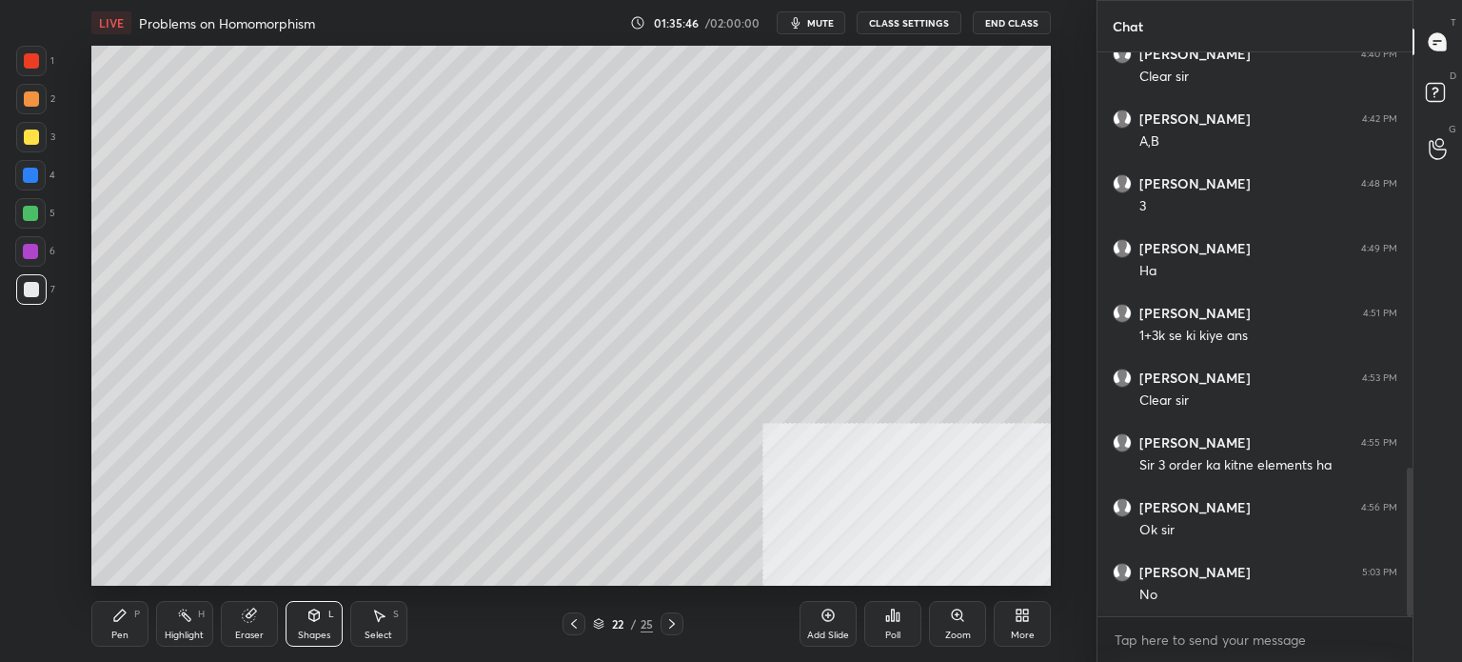
click at [36, 177] on div at bounding box center [30, 175] width 30 height 30
drag, startPoint x: 32, startPoint y: 263, endPoint x: 24, endPoint y: 252, distance: 13.5
click at [34, 254] on div at bounding box center [30, 251] width 30 height 30
click at [22, 251] on div at bounding box center [30, 251] width 30 height 30
drag, startPoint x: 179, startPoint y: 632, endPoint x: 201, endPoint y: 641, distance: 23.5
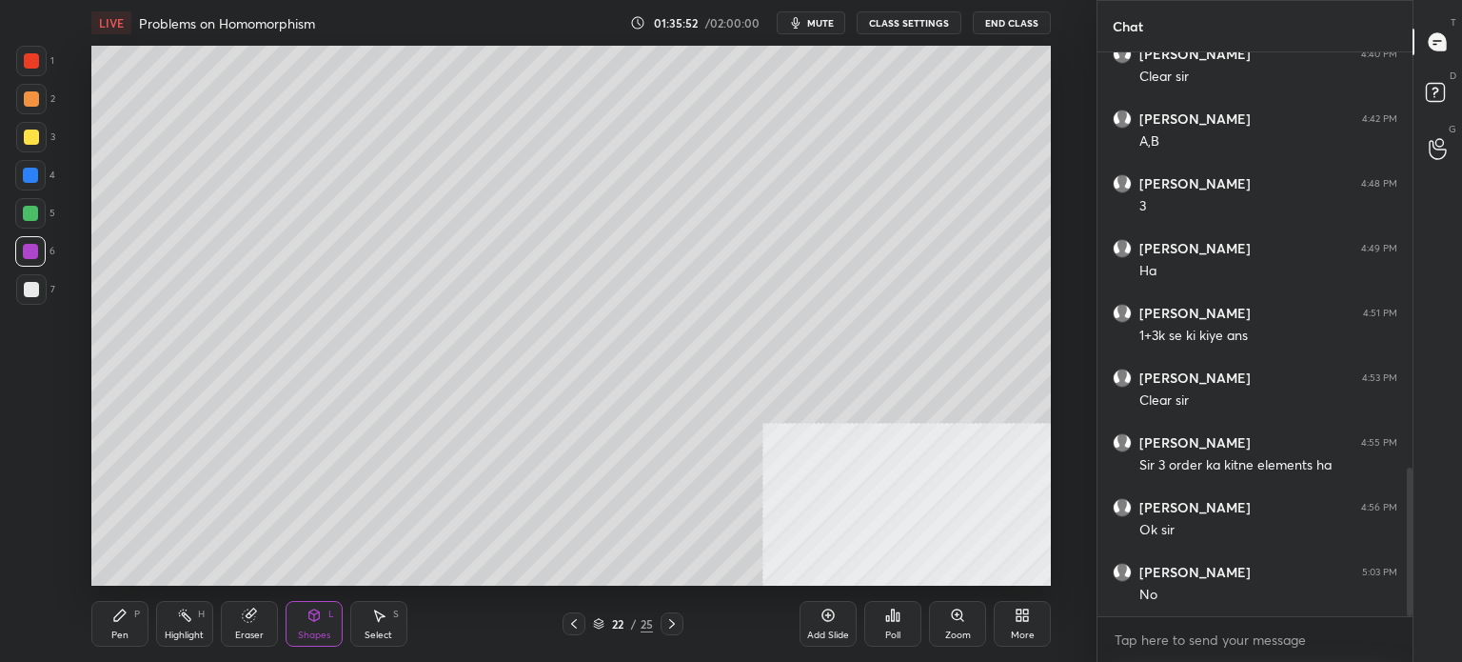
click at [179, 631] on div "Highlight" at bounding box center [184, 635] width 39 height 10
drag, startPoint x: 201, startPoint y: 641, endPoint x: 186, endPoint y: 631, distance: 18.0
click at [198, 640] on div "Highlight H" at bounding box center [184, 624] width 57 height 46
click at [26, 566] on icon at bounding box center [30, 570] width 15 height 15
click at [116, 624] on div "Pen P" at bounding box center [119, 624] width 57 height 46
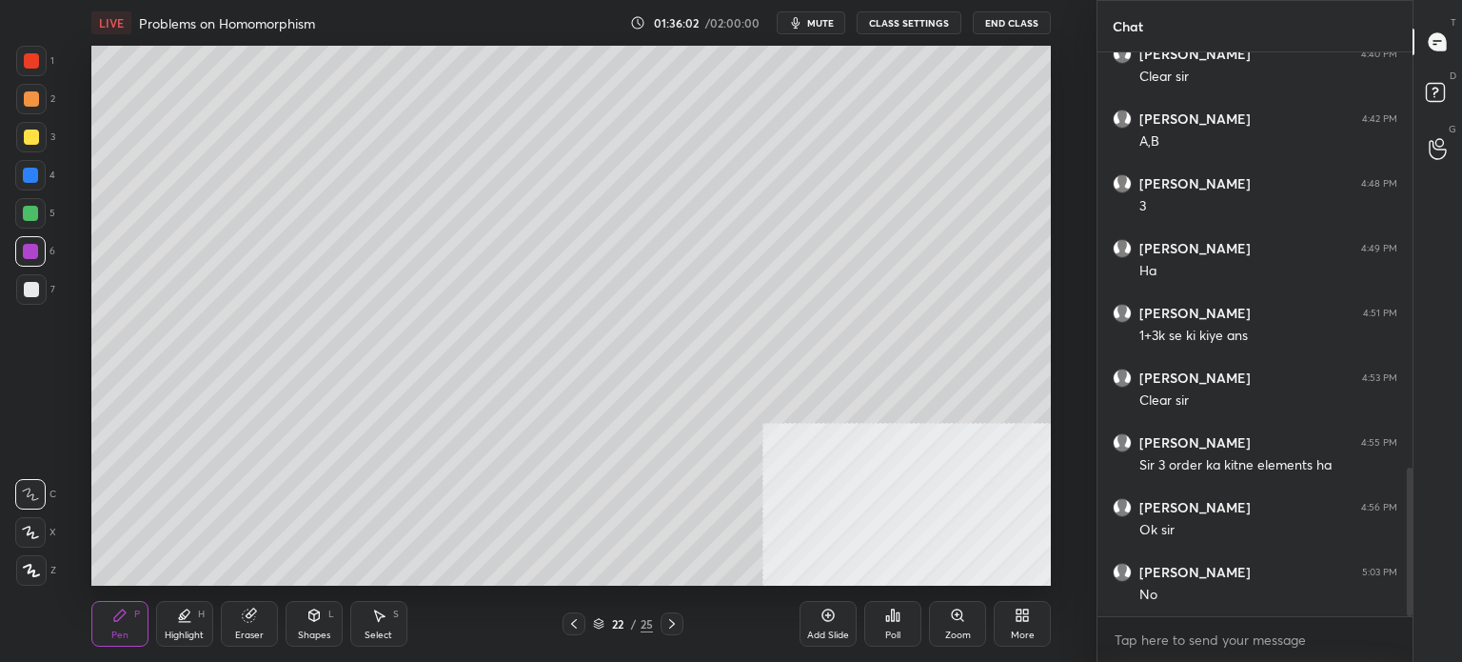
click at [38, 303] on div at bounding box center [31, 289] width 30 height 30
click at [32, 291] on div at bounding box center [31, 289] width 15 height 15
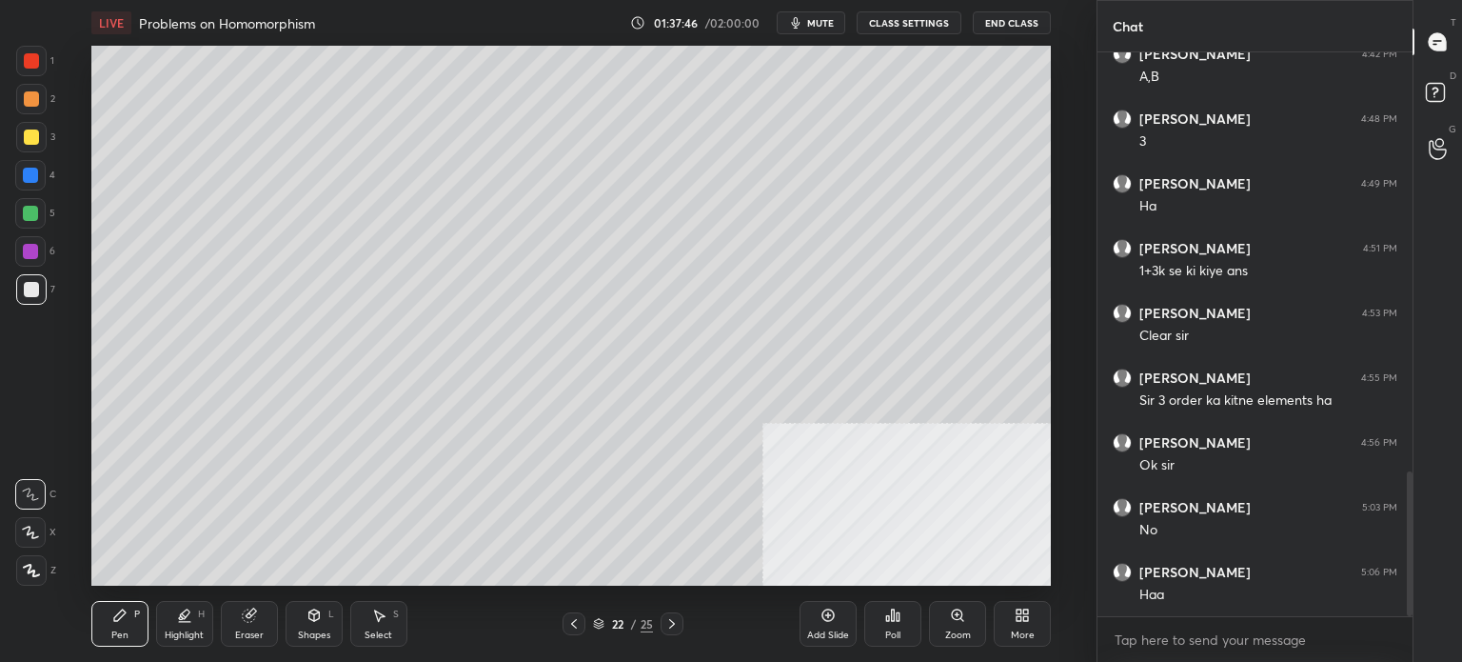
click at [37, 247] on div at bounding box center [30, 251] width 15 height 15
click at [570, 625] on icon at bounding box center [574, 623] width 15 height 15
click at [567, 627] on icon at bounding box center [574, 623] width 15 height 15
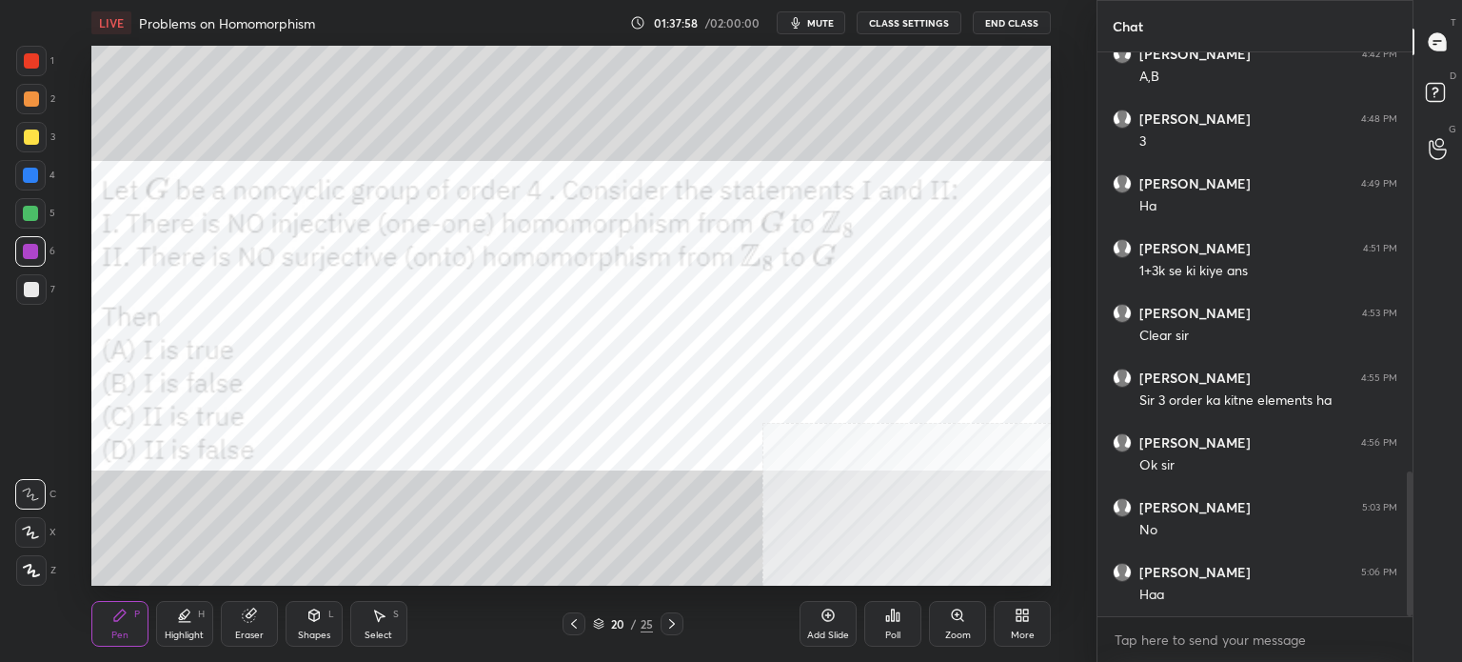
click at [670, 624] on icon at bounding box center [672, 623] width 15 height 15
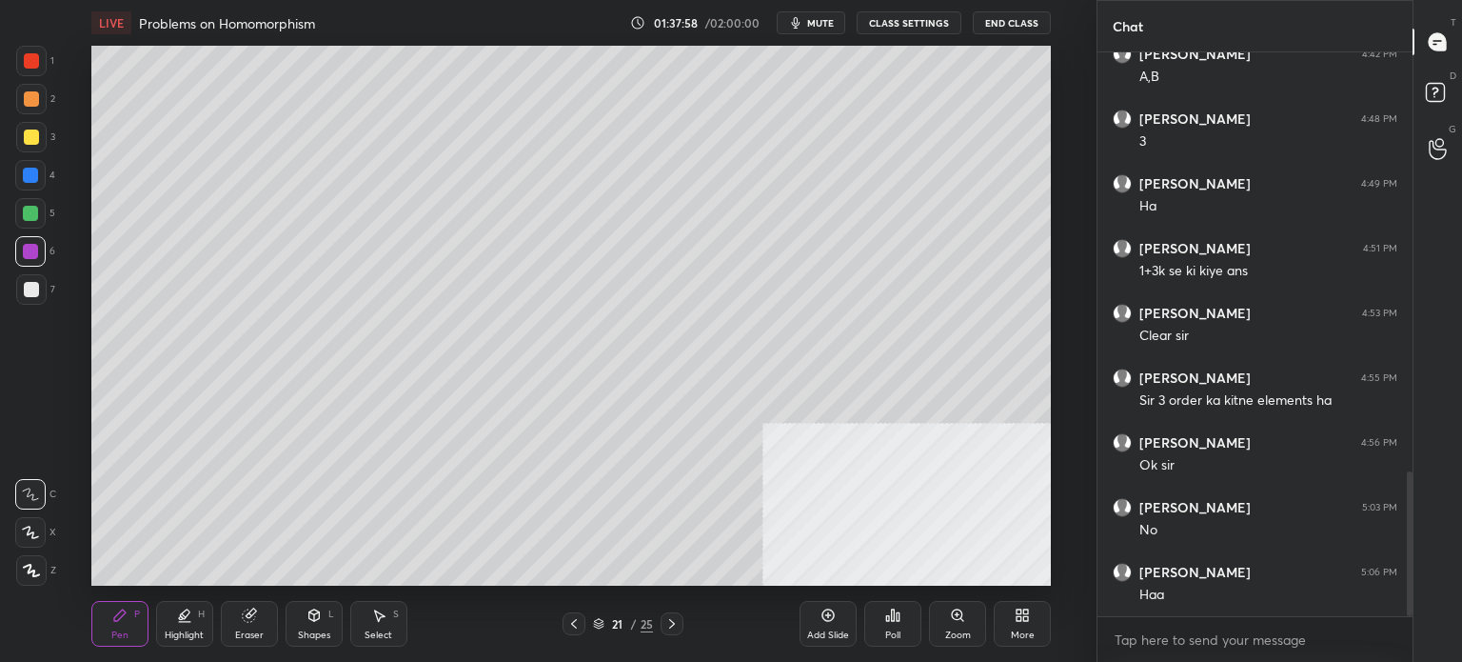
click at [670, 624] on icon at bounding box center [672, 623] width 15 height 15
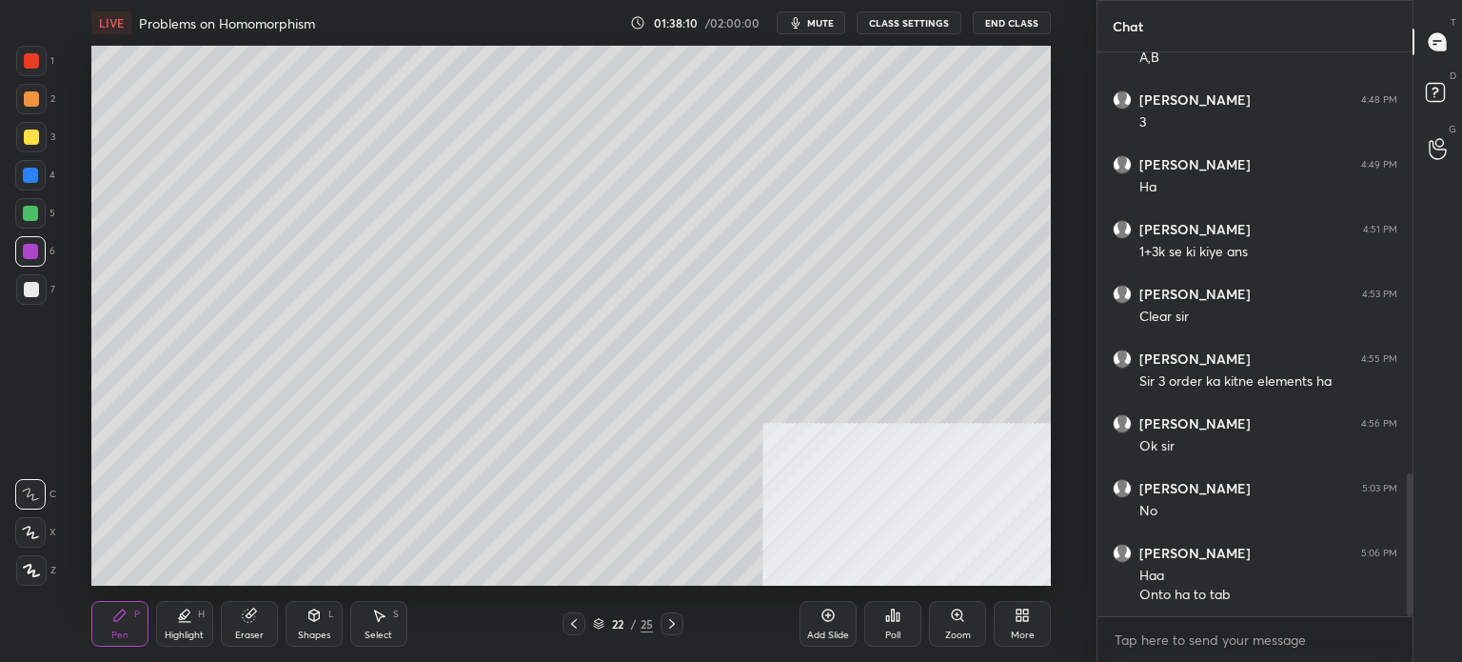
click at [30, 127] on div "1 2 3 4 5 6 7" at bounding box center [35, 179] width 40 height 267
click at [29, 132] on div at bounding box center [31, 136] width 15 height 15
click at [42, 178] on div "4" at bounding box center [35, 175] width 40 height 30
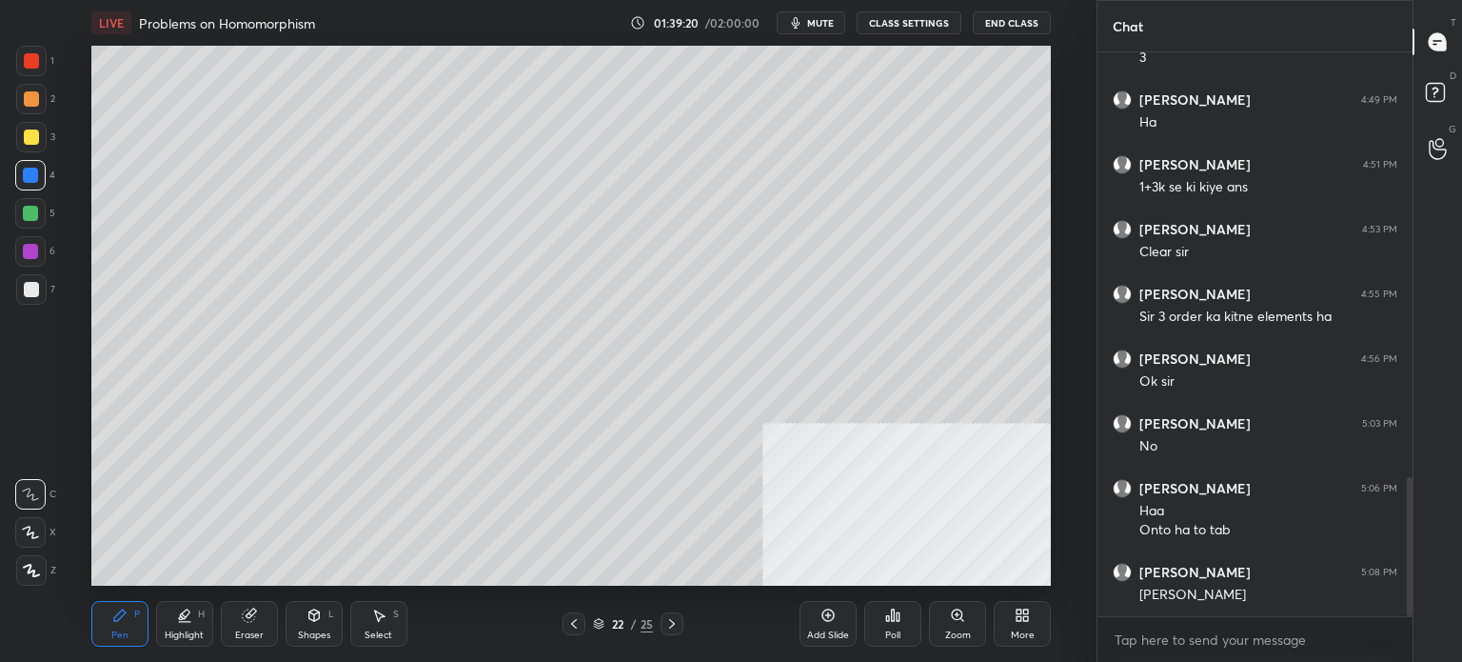
click at [29, 306] on div "7" at bounding box center [35, 293] width 39 height 38
click at [809, 624] on div "Add Slide" at bounding box center [828, 624] width 57 height 46
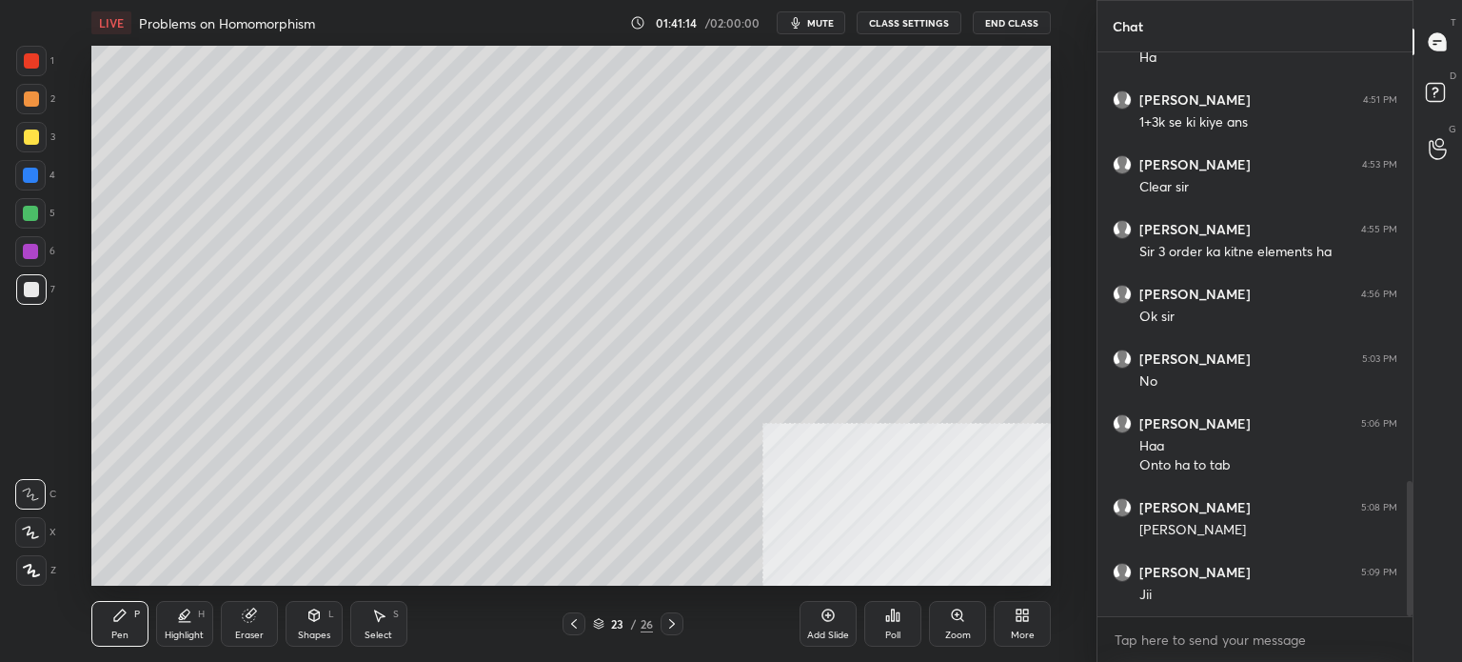
click at [26, 209] on div at bounding box center [30, 213] width 15 height 15
click at [569, 620] on icon at bounding box center [574, 623] width 15 height 15
click at [570, 621] on icon at bounding box center [574, 623] width 15 height 15
click at [578, 617] on div at bounding box center [574, 623] width 23 height 23
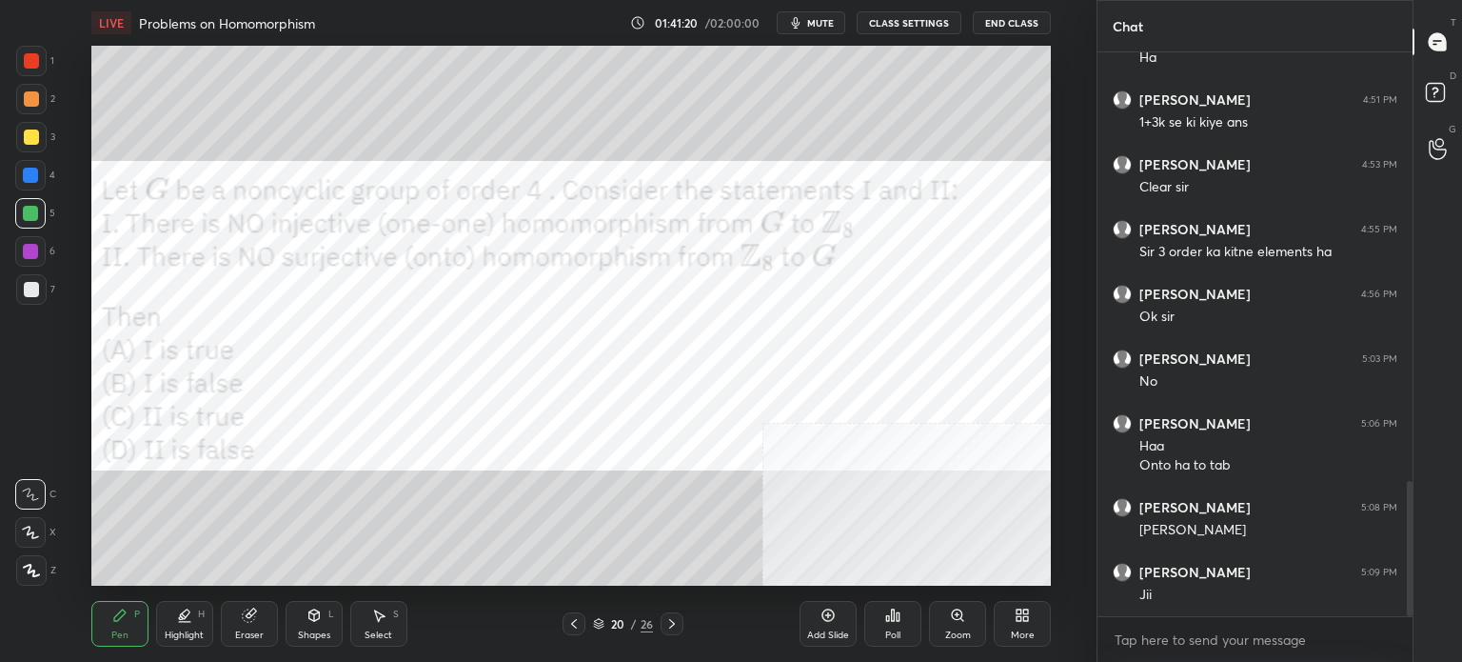
click at [36, 65] on div at bounding box center [31, 60] width 15 height 15
click at [671, 625] on icon at bounding box center [672, 623] width 15 height 15
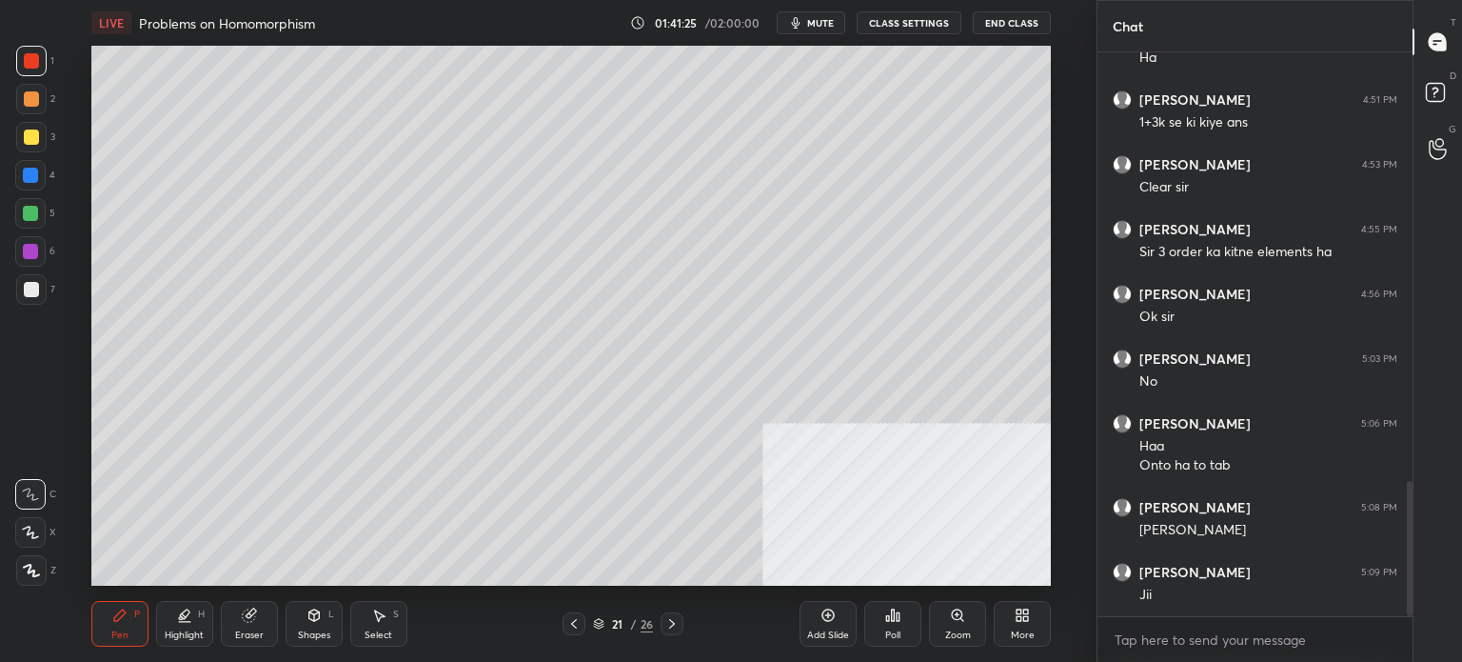
click at [671, 624] on icon at bounding box center [672, 623] width 15 height 15
click at [576, 616] on div at bounding box center [574, 623] width 23 height 23
click at [574, 619] on icon at bounding box center [574, 623] width 15 height 15
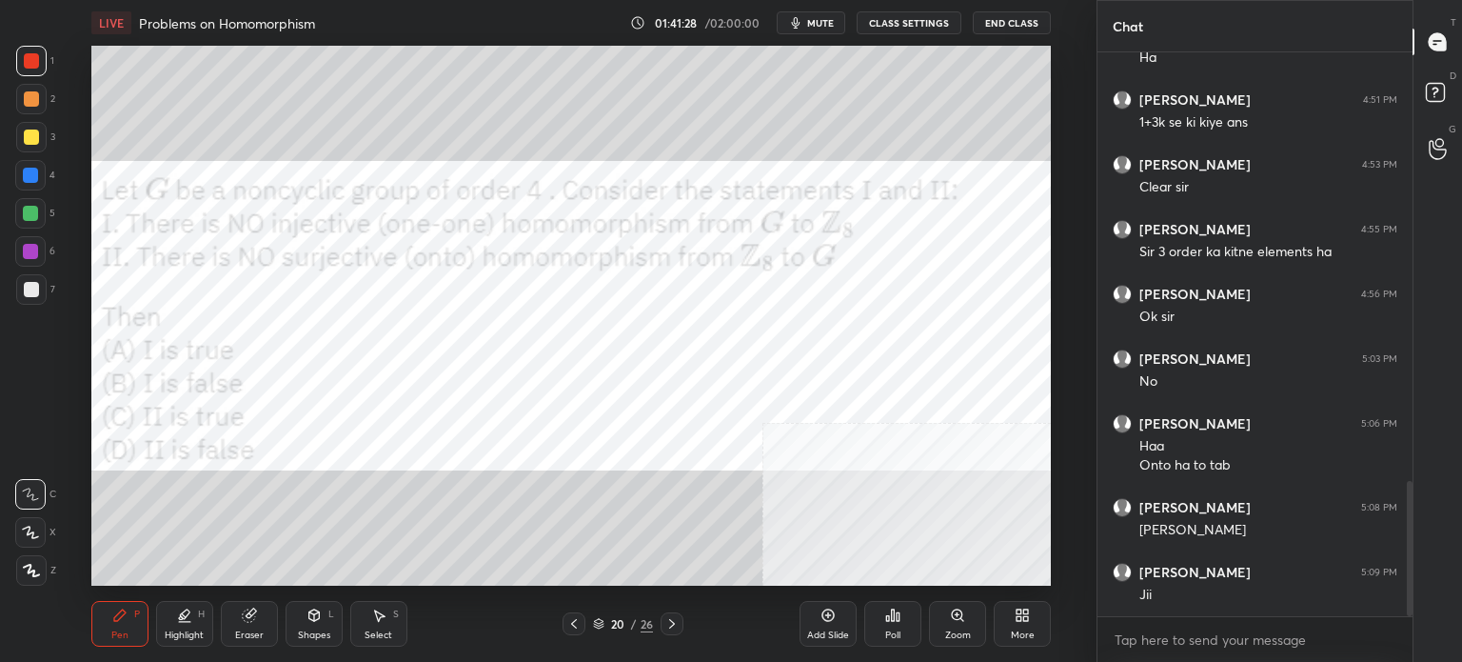
click at [674, 624] on icon at bounding box center [672, 623] width 15 height 15
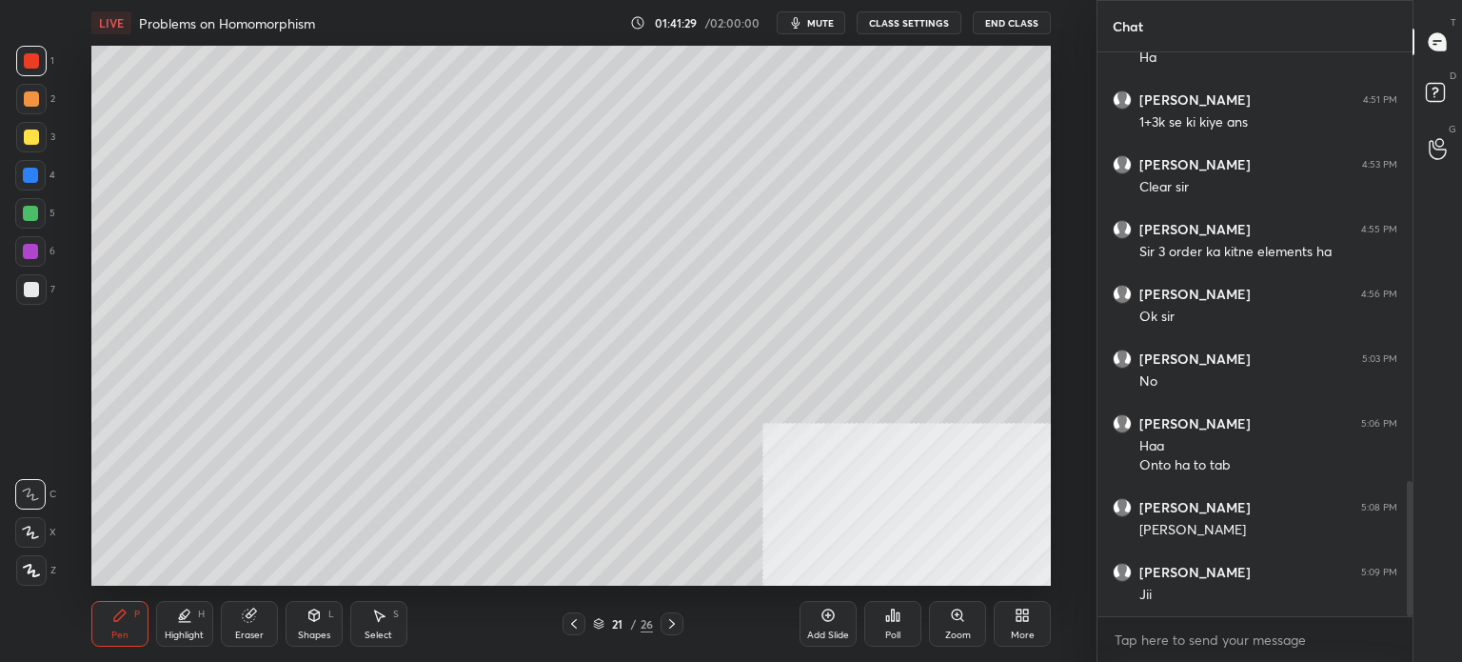
click at [675, 626] on icon at bounding box center [672, 623] width 15 height 15
click at [674, 632] on div at bounding box center [672, 623] width 23 height 23
click at [37, 284] on div at bounding box center [31, 289] width 15 height 15
drag, startPoint x: 41, startPoint y: 250, endPoint x: 38, endPoint y: 260, distance: 9.9
click at [40, 258] on div at bounding box center [30, 251] width 30 height 30
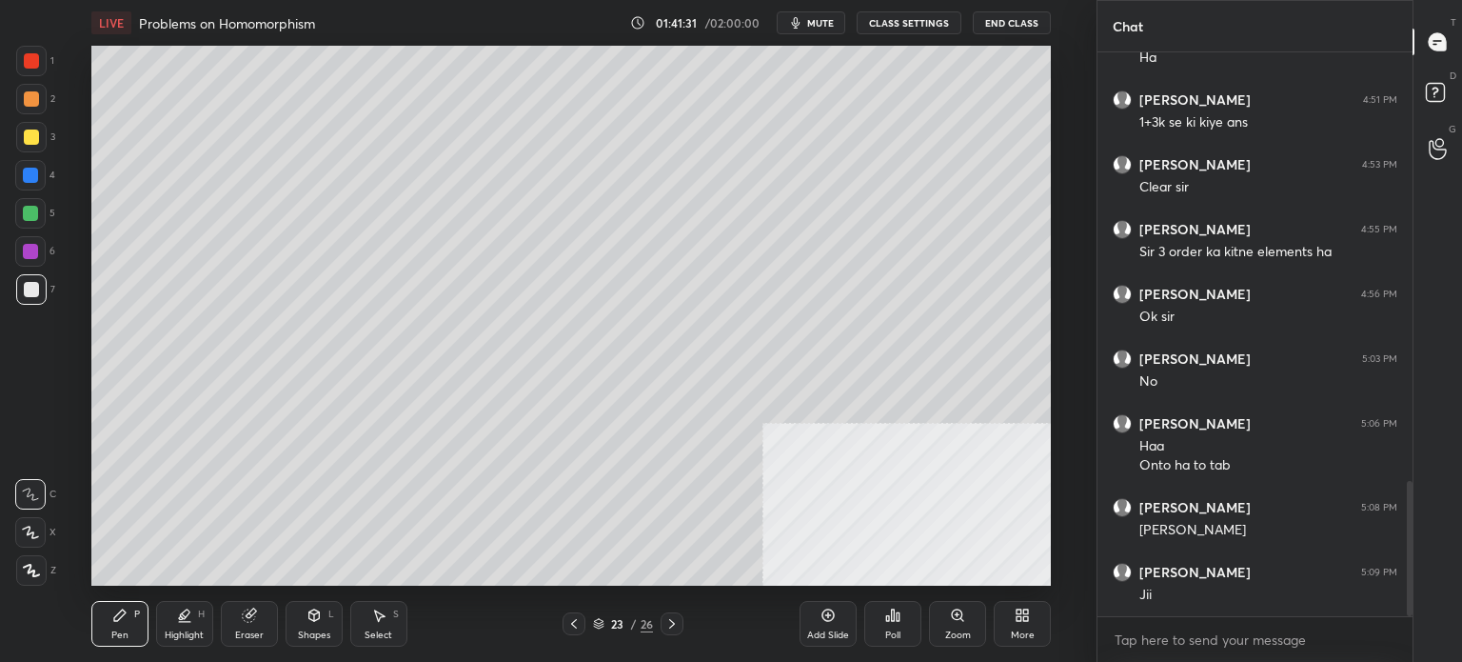
click at [30, 279] on div at bounding box center [31, 289] width 30 height 30
click at [37, 285] on div at bounding box center [31, 289] width 15 height 15
click at [578, 629] on icon at bounding box center [574, 623] width 15 height 15
click at [575, 627] on icon at bounding box center [574, 623] width 15 height 15
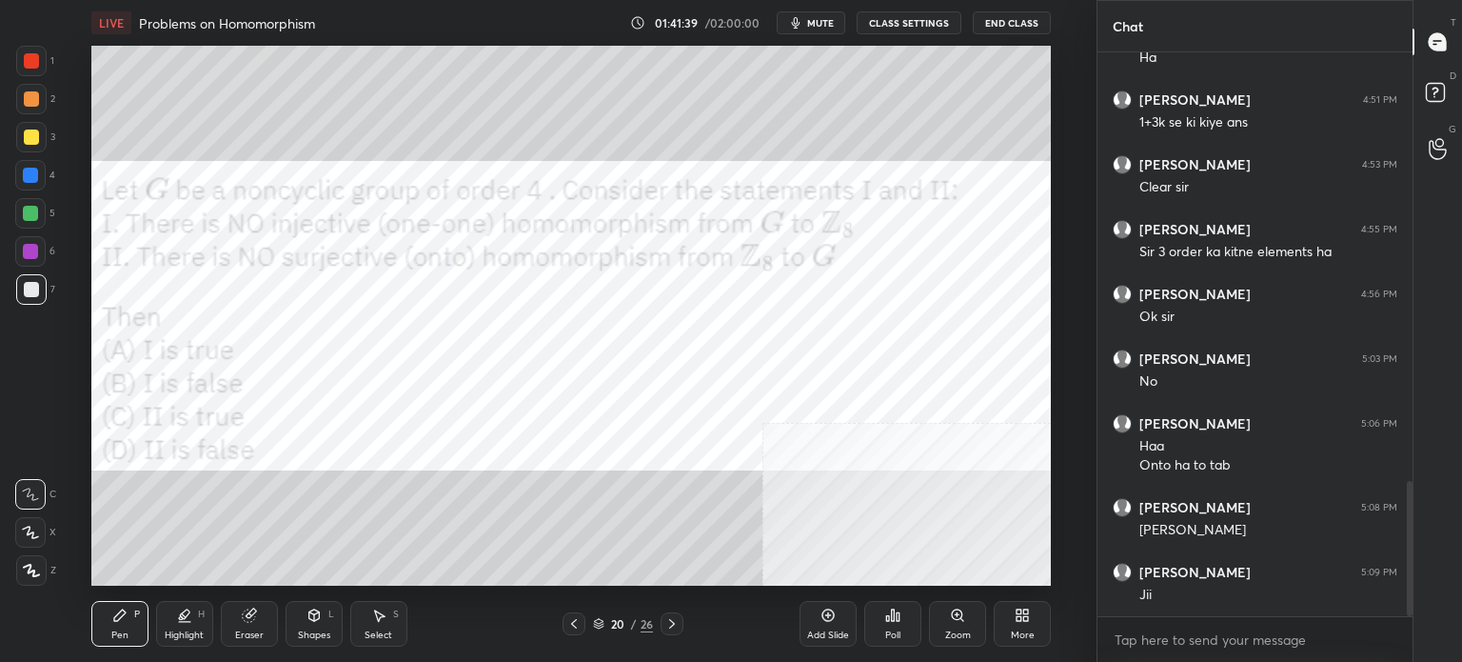
click at [38, 179] on div at bounding box center [30, 175] width 30 height 30
click at [674, 626] on icon at bounding box center [672, 623] width 15 height 15
click at [672, 624] on icon at bounding box center [672, 623] width 15 height 15
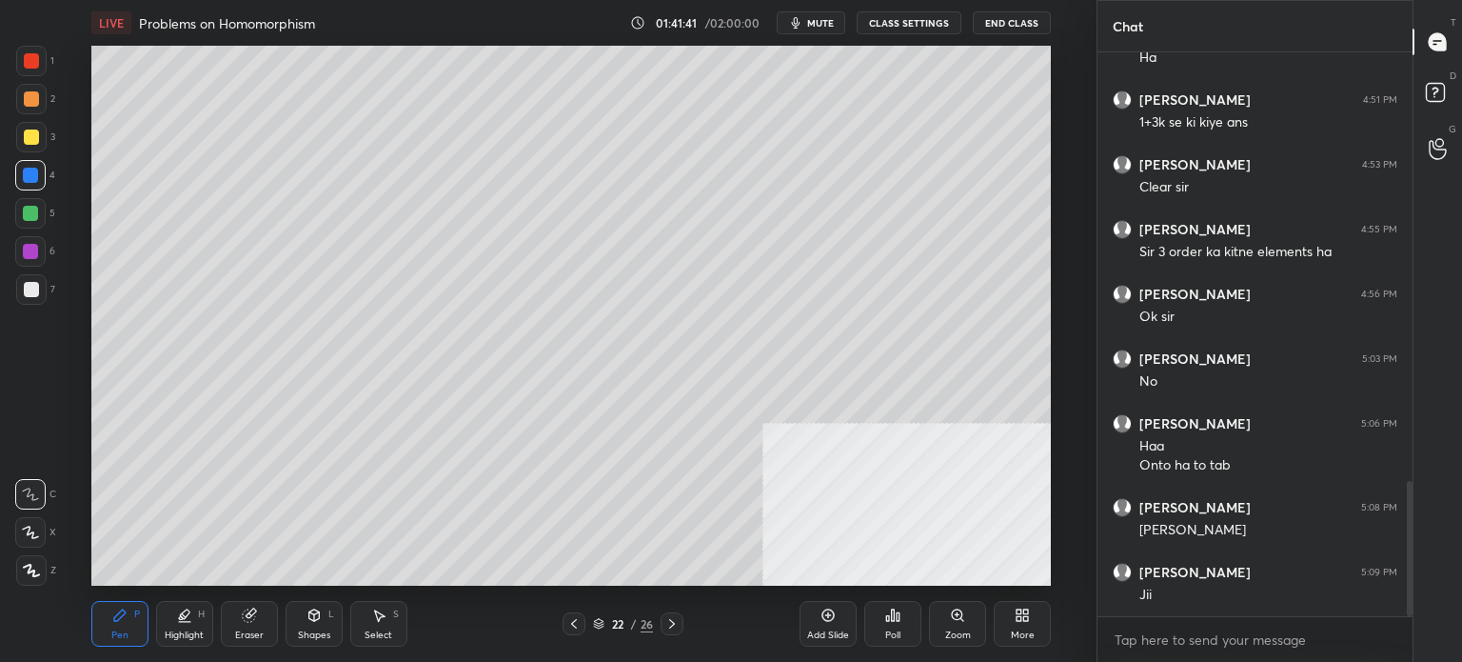
click at [675, 623] on icon at bounding box center [672, 623] width 15 height 15
click at [30, 246] on div at bounding box center [30, 251] width 15 height 15
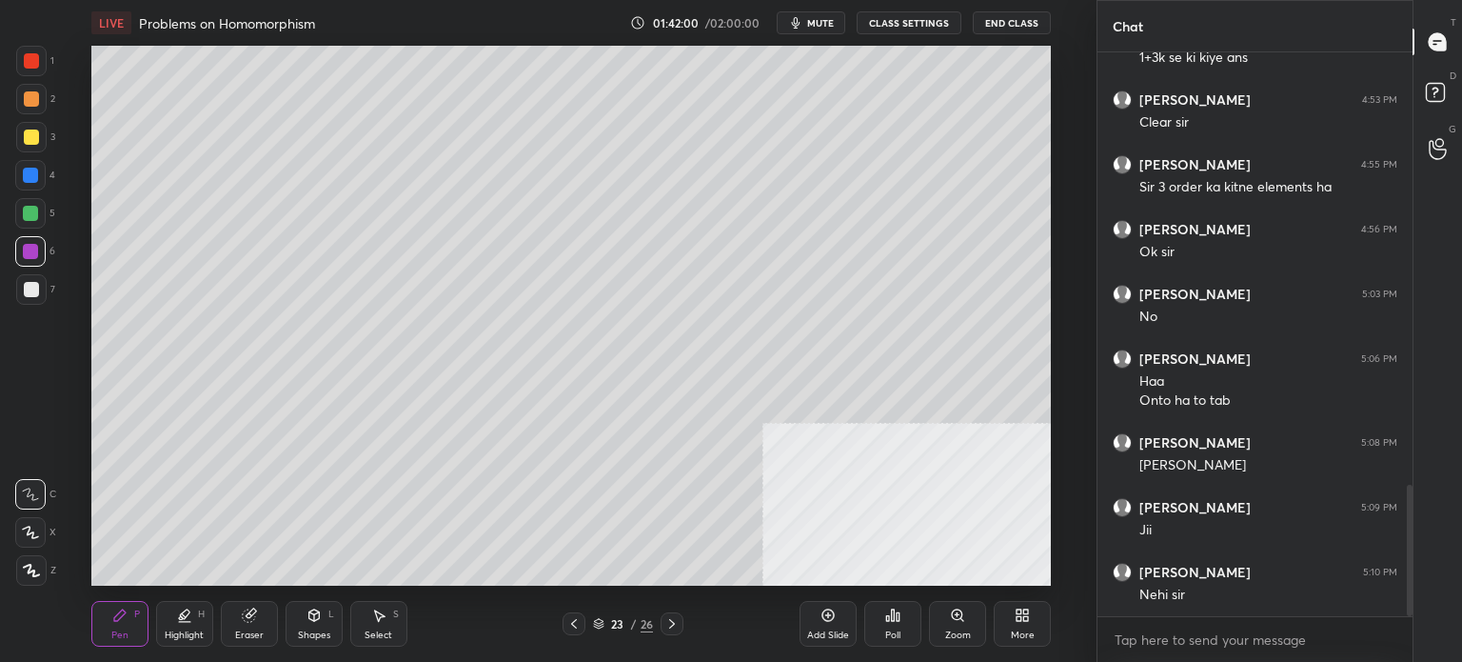
click at [579, 625] on icon at bounding box center [574, 623] width 15 height 15
click at [580, 627] on icon at bounding box center [574, 623] width 15 height 15
click at [579, 627] on icon at bounding box center [574, 623] width 15 height 15
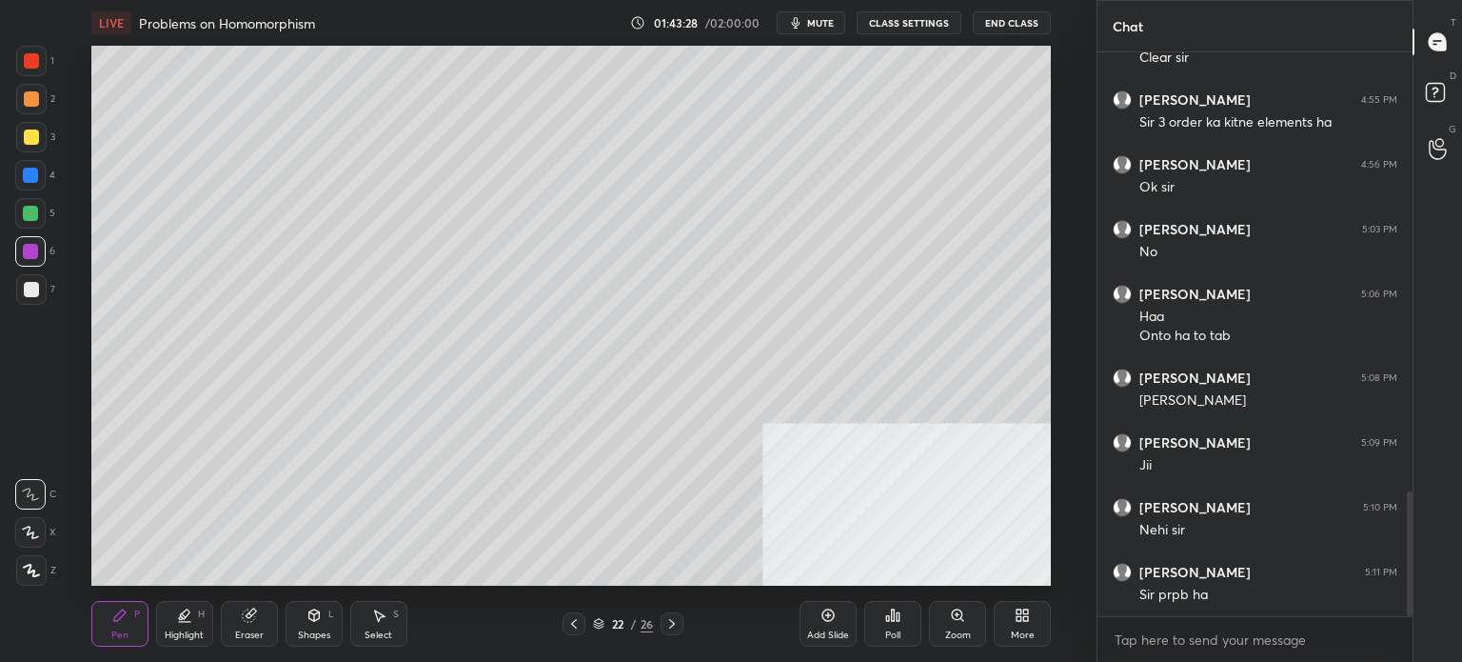
scroll to position [1979, 0]
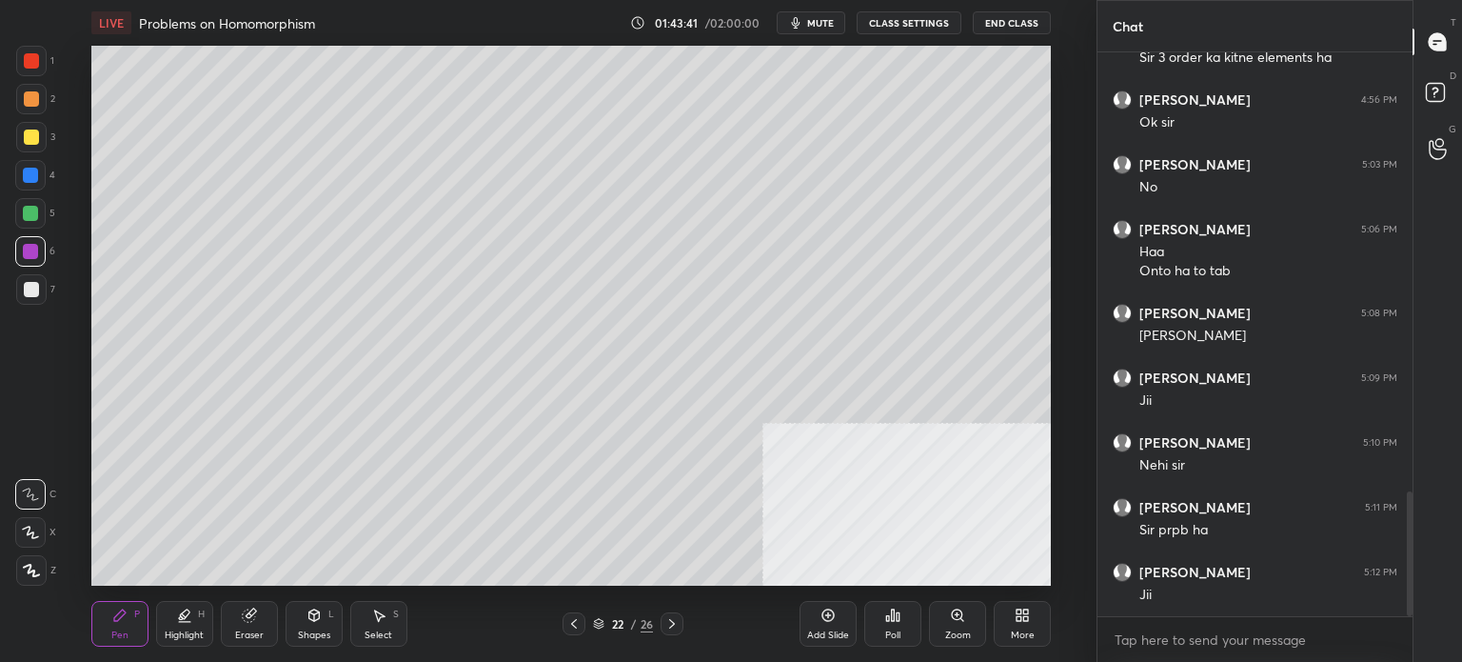
click at [675, 620] on icon at bounding box center [672, 623] width 15 height 15
click at [36, 60] on div at bounding box center [31, 60] width 15 height 15
click at [571, 611] on div "Pen P Highlight H Eraser Shapes L Select S 23 / 26 Add Slide Poll Zoom More" at bounding box center [571, 624] width 960 height 76
click at [575, 623] on icon at bounding box center [574, 623] width 15 height 15
click at [576, 625] on icon at bounding box center [574, 623] width 15 height 15
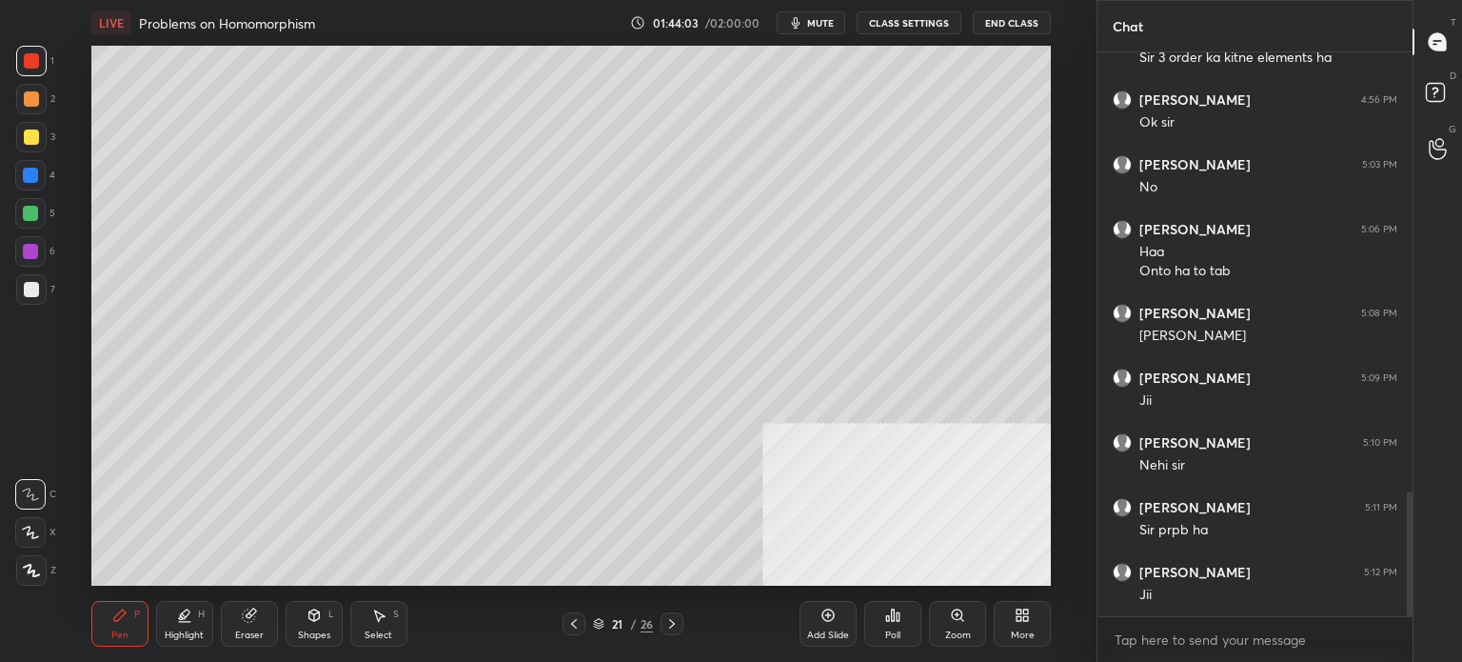
click at [583, 625] on div at bounding box center [574, 623] width 23 height 23
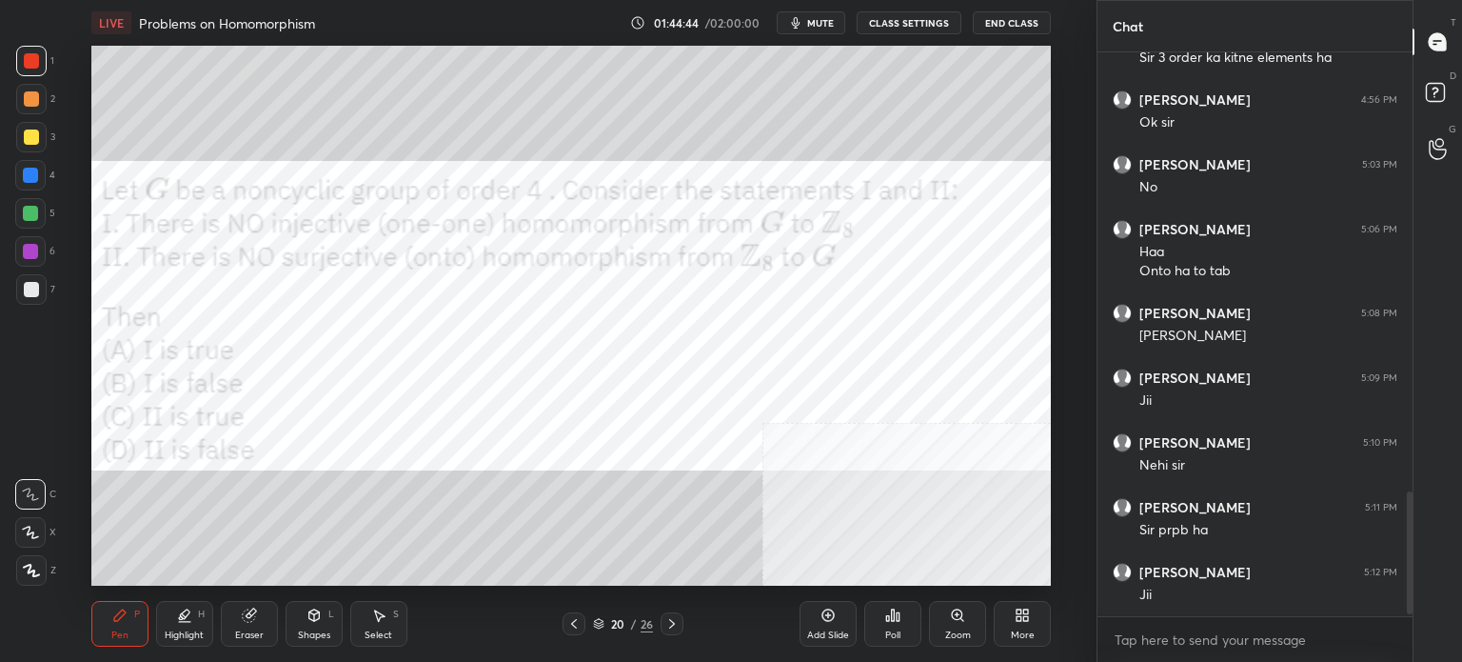
scroll to position [2043, 0]
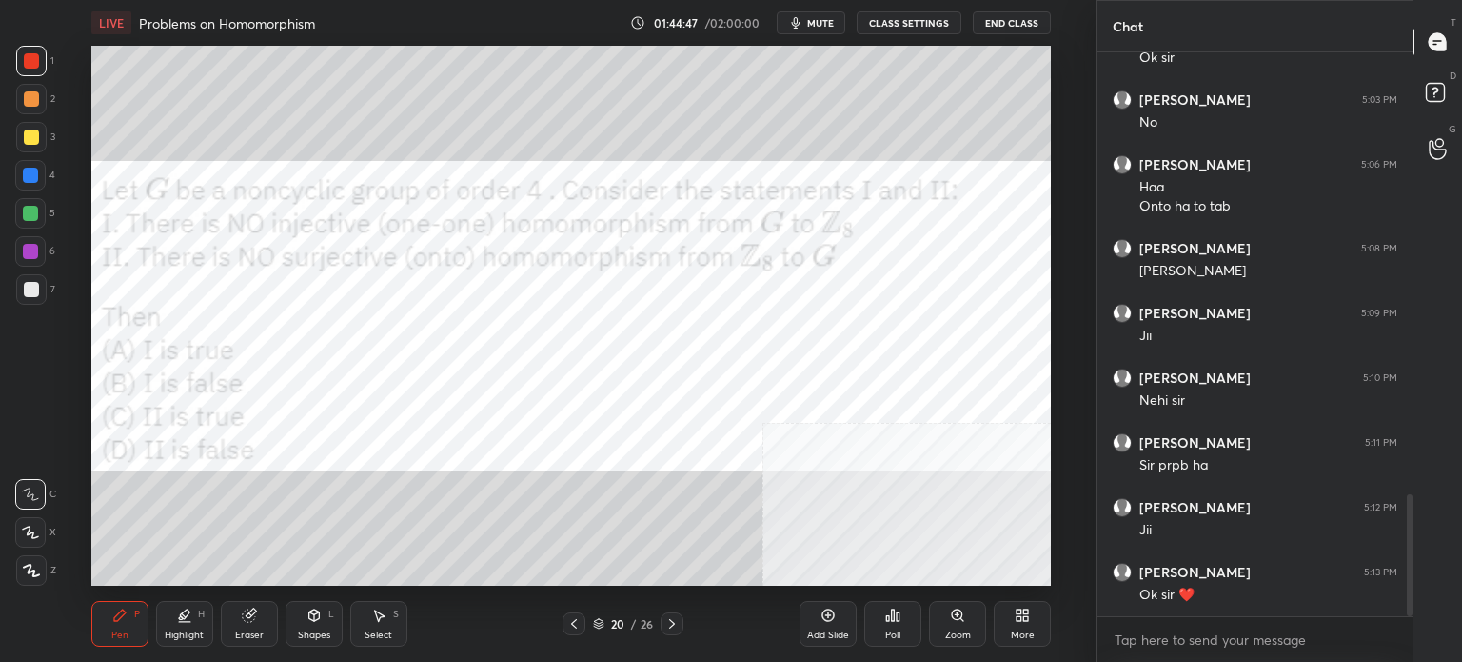
click at [1022, 21] on button "End Class" at bounding box center [1012, 22] width 78 height 23
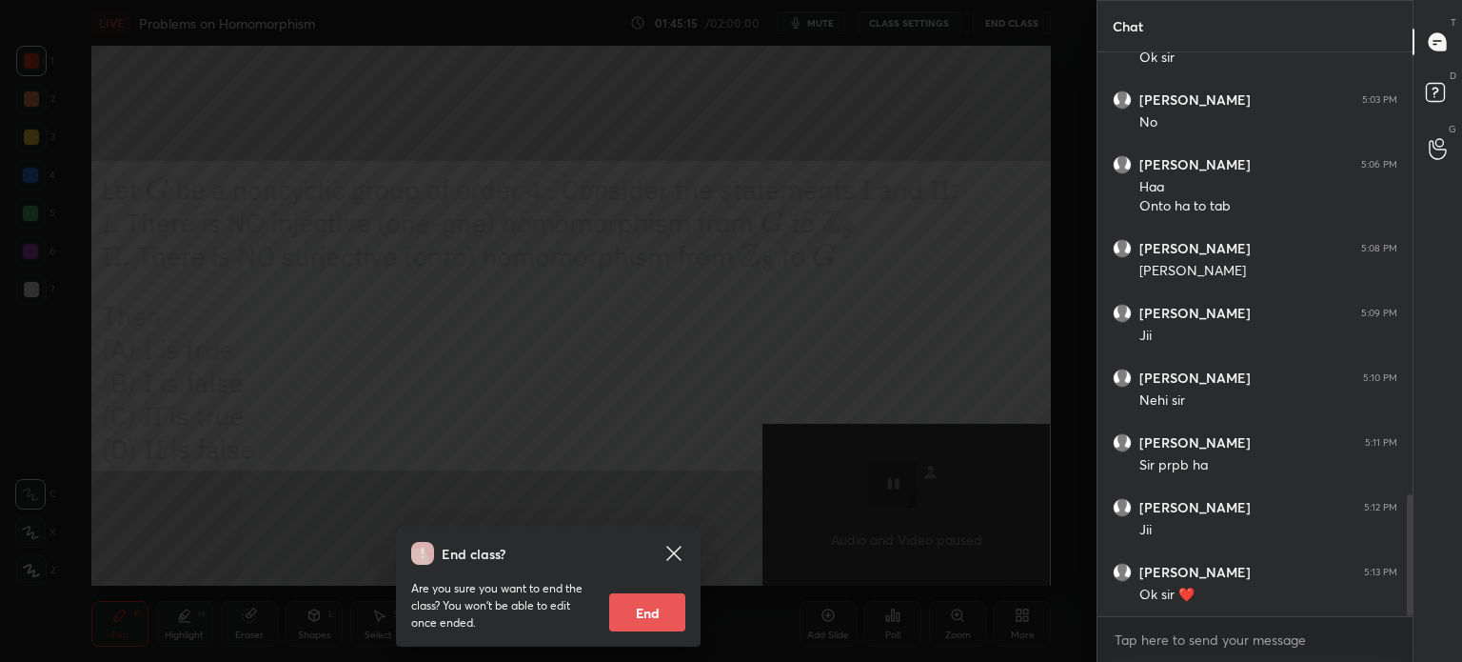
click at [645, 618] on button "End" at bounding box center [647, 612] width 76 height 38
type textarea "x"
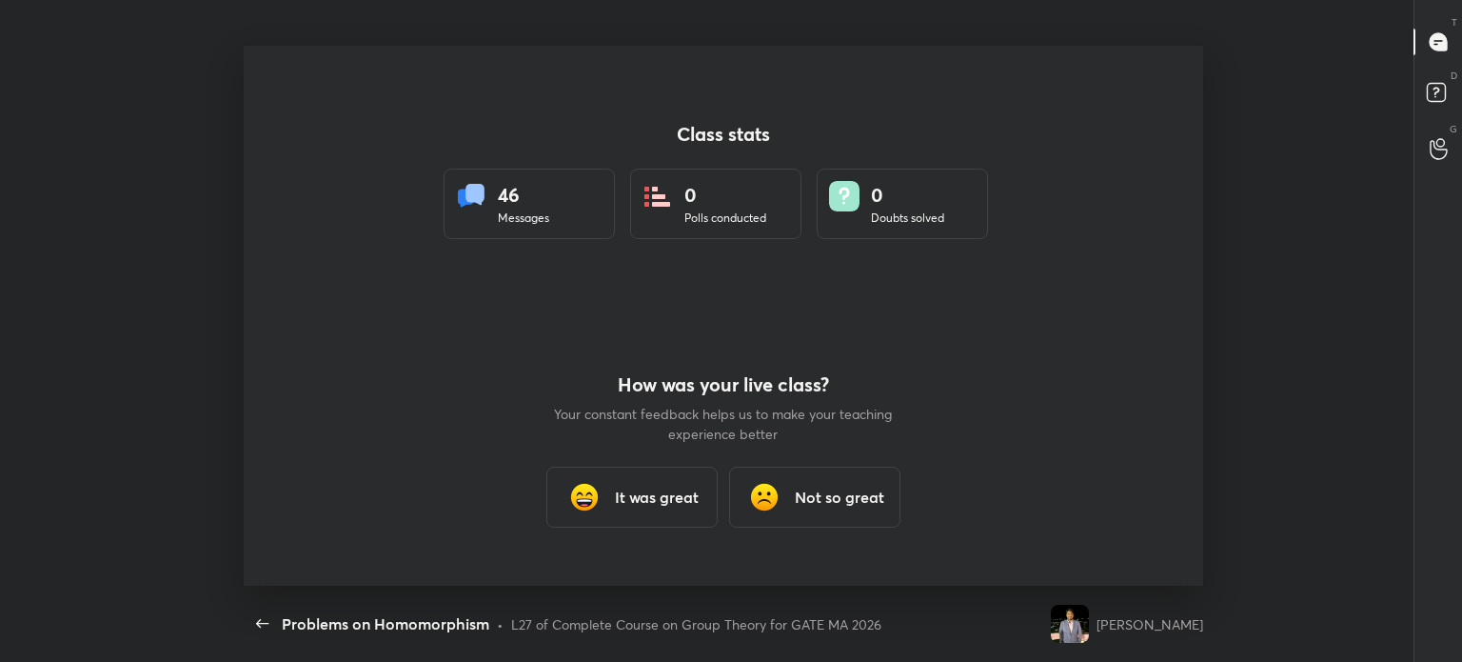
scroll to position [0, 0]
